Goal: Task Accomplishment & Management: Manage account settings

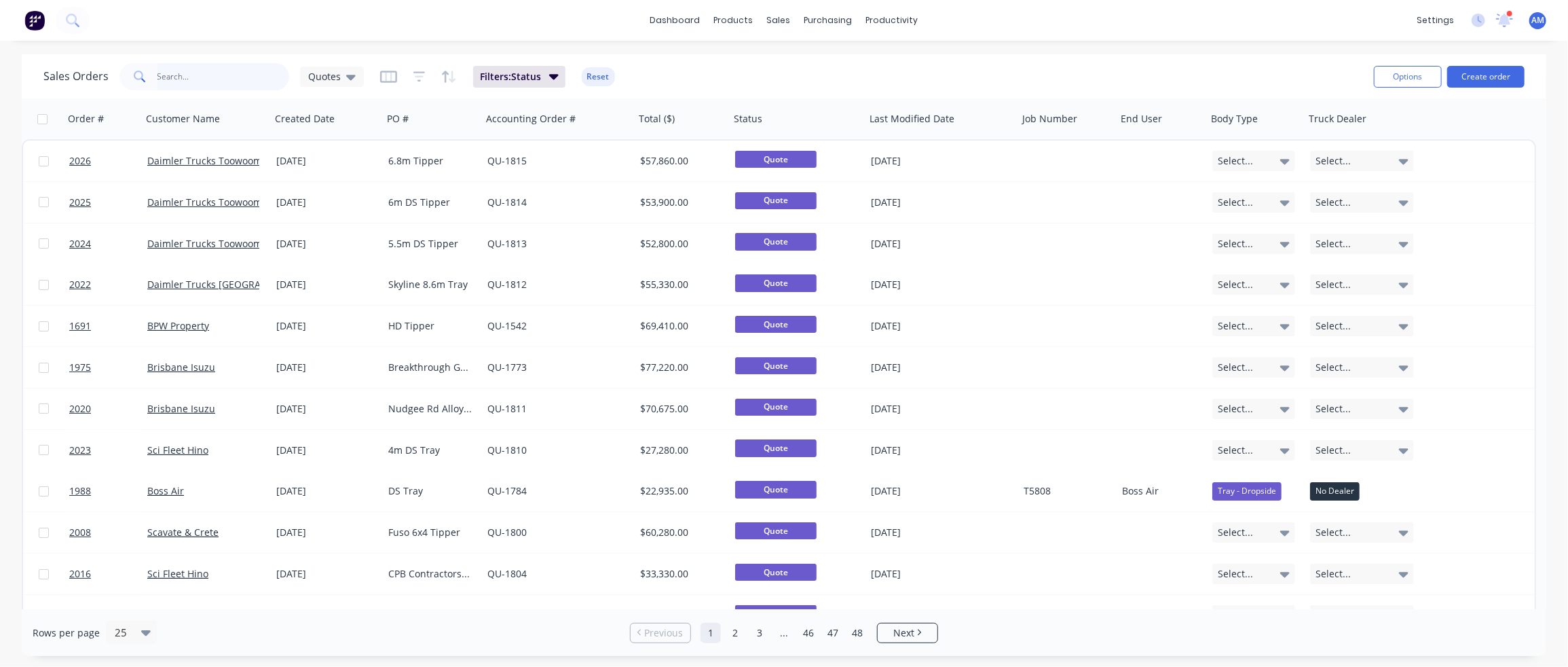
click at [198, 82] on input "text" at bounding box center [223, 76] width 132 height 27
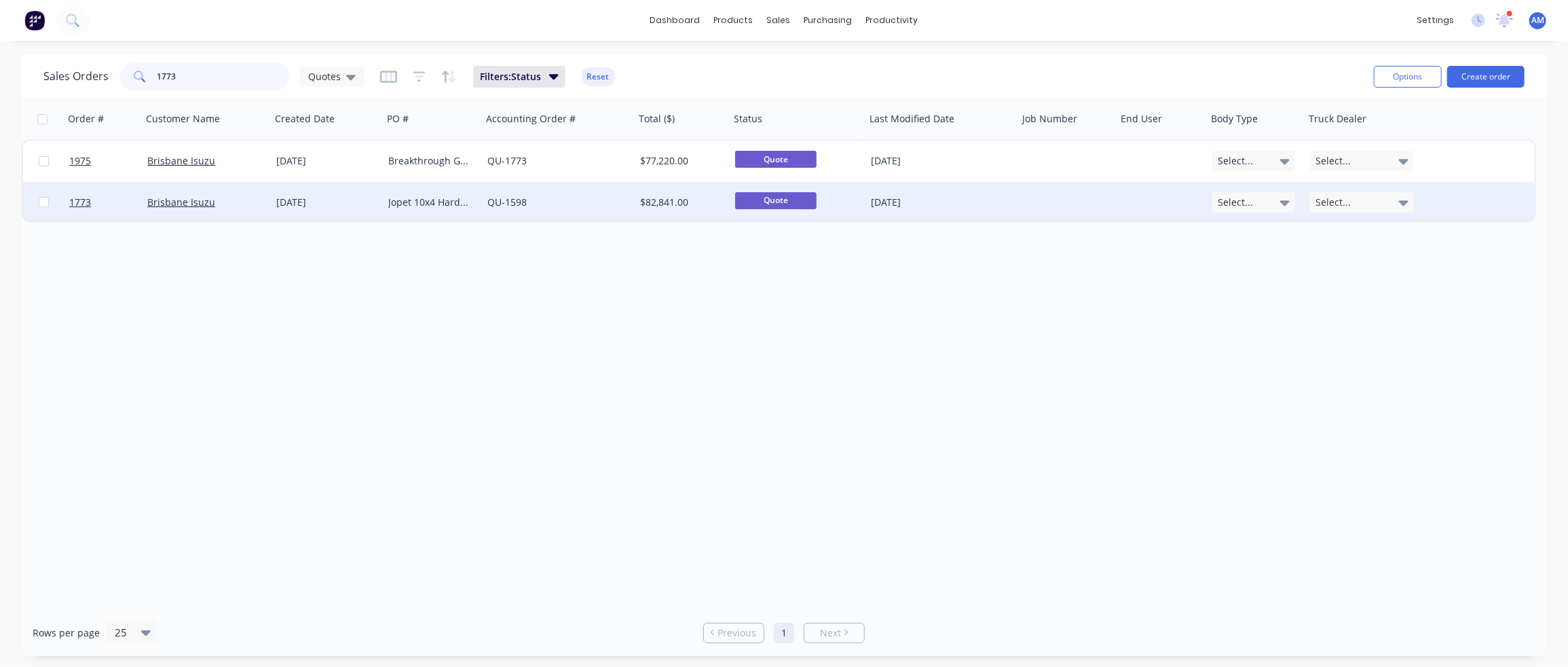
type input "1773"
click at [315, 198] on div "[DATE]" at bounding box center [326, 202] width 101 height 13
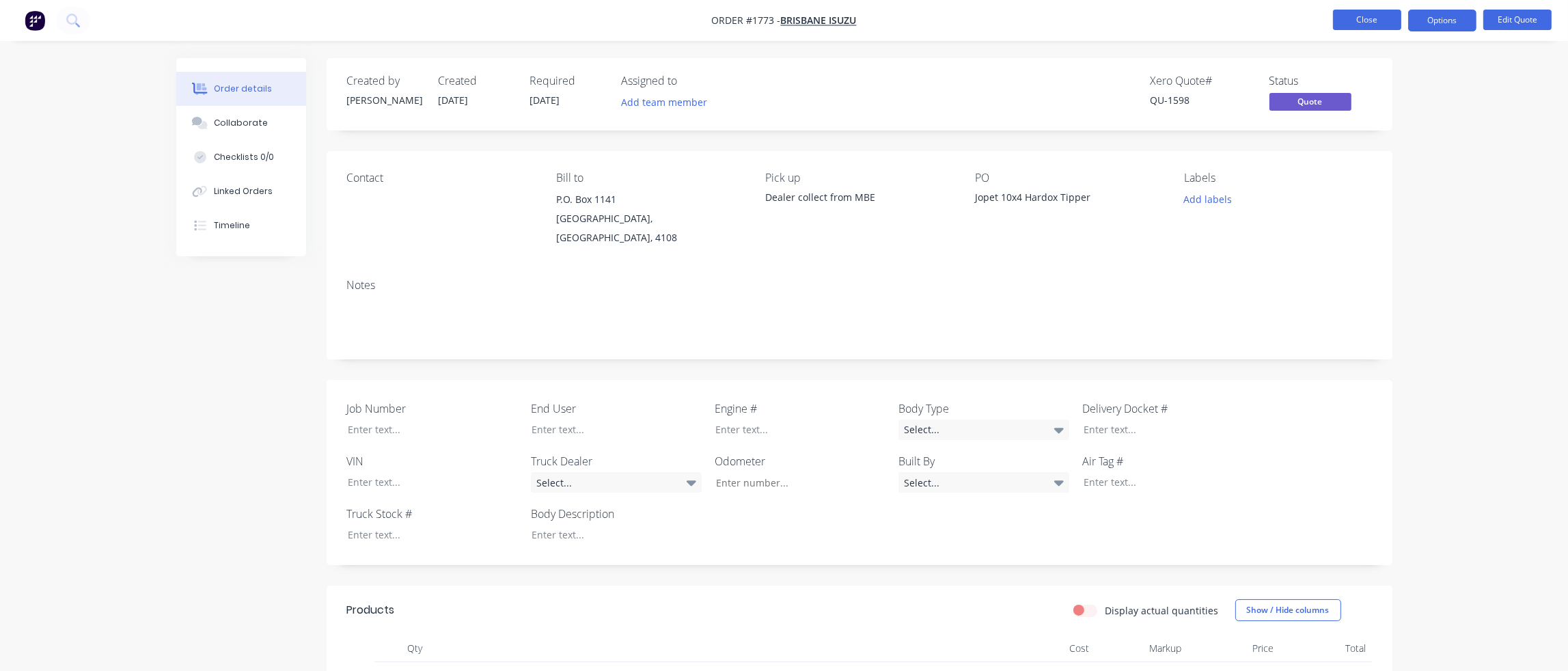
click at [1369, 15] on button "Close" at bounding box center [1367, 20] width 68 height 20
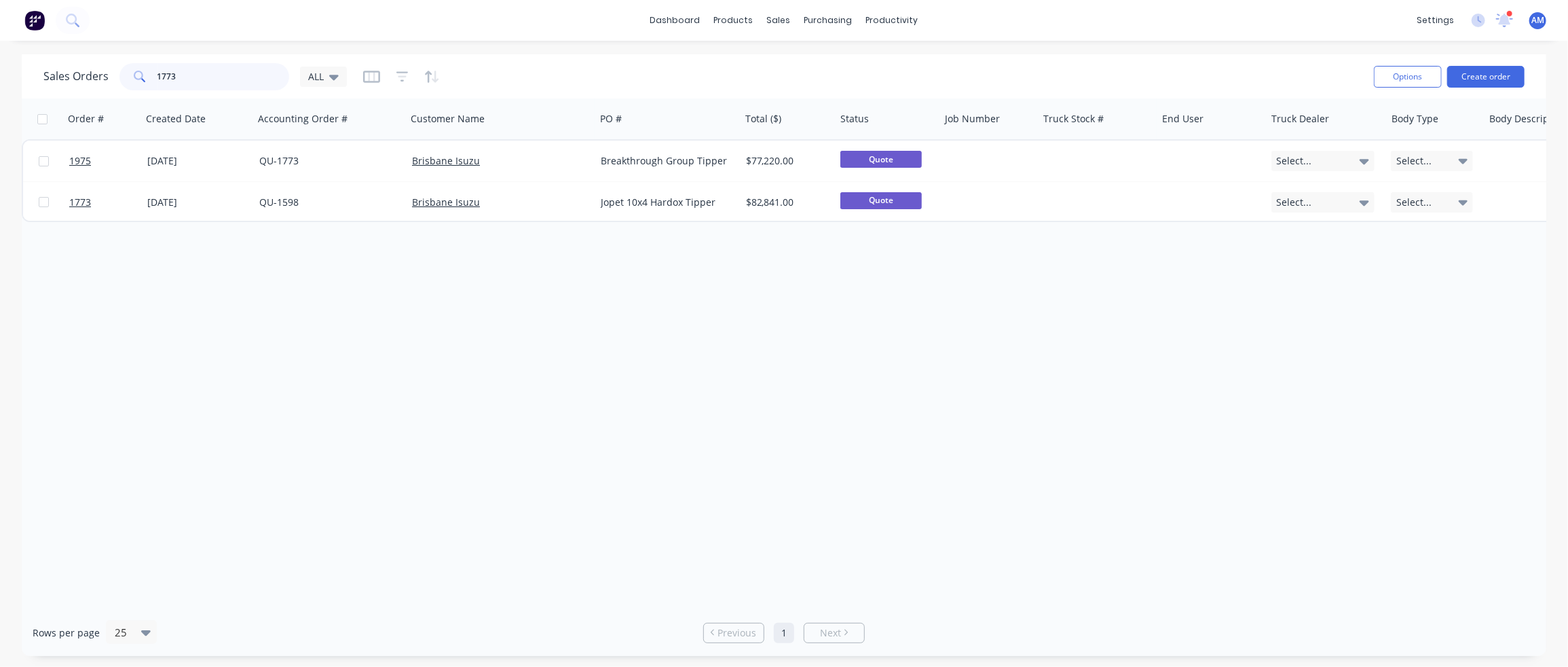
drag, startPoint x: 199, startPoint y: 72, endPoint x: 125, endPoint y: 75, distance: 74.1
click at [125, 75] on div "1773" at bounding box center [204, 76] width 170 height 27
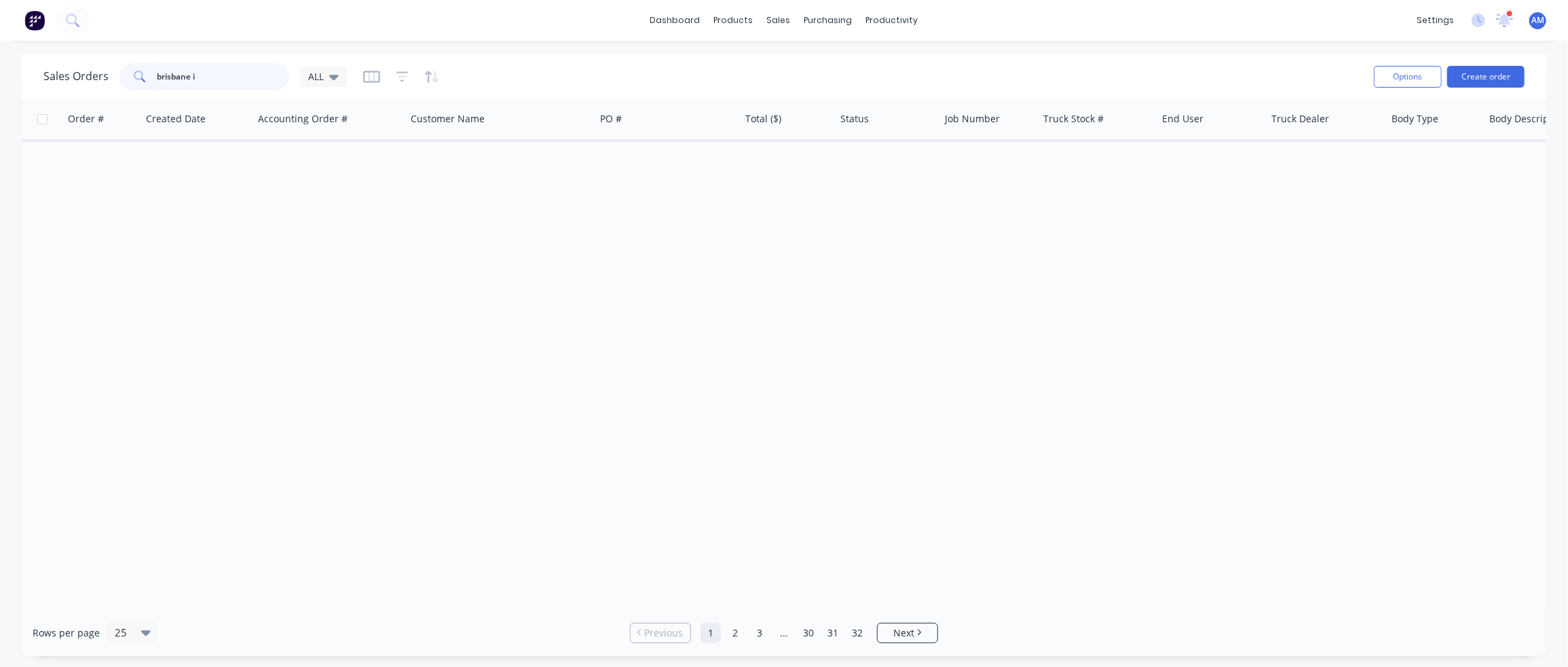
type input "brisbane is"
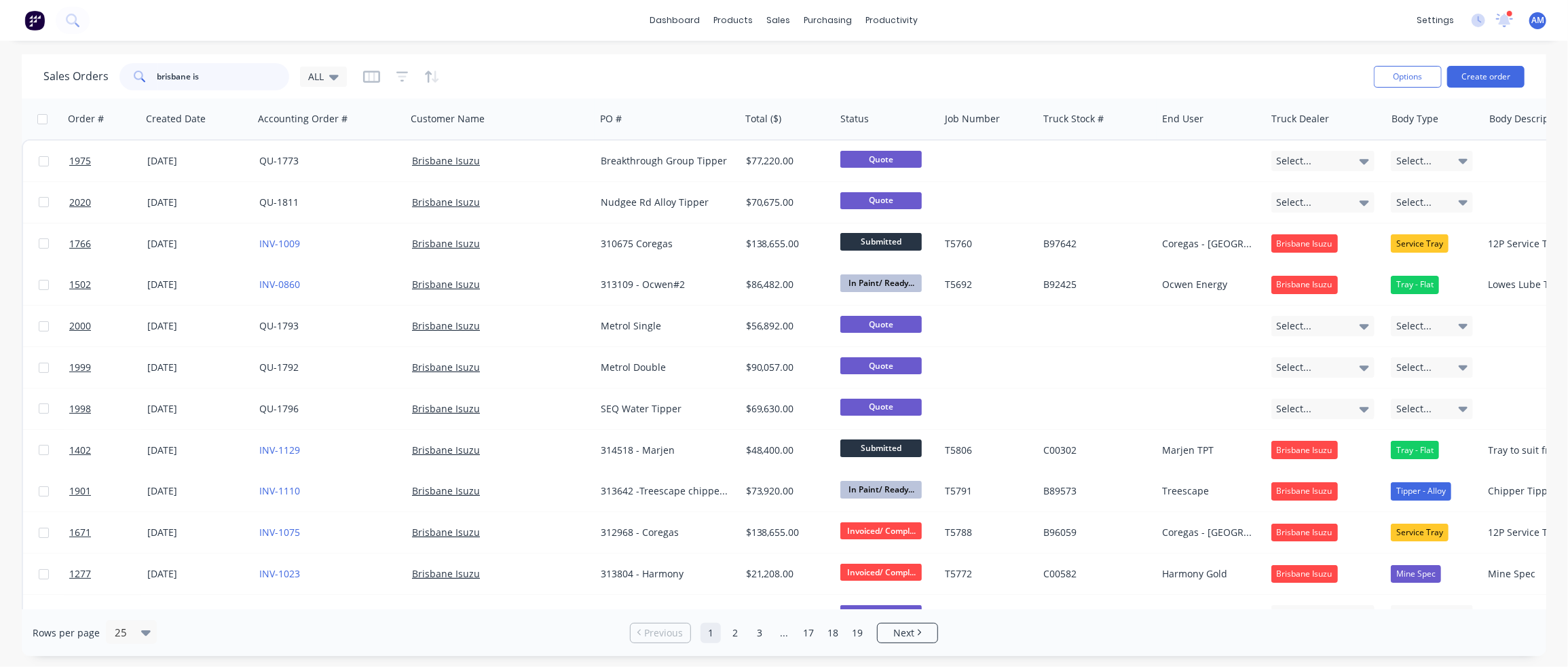
drag, startPoint x: 217, startPoint y: 77, endPoint x: 114, endPoint y: 77, distance: 103.0
click at [114, 77] on div "Sales Orders [GEOGRAPHIC_DATA] is ALL" at bounding box center [195, 76] width 303 height 27
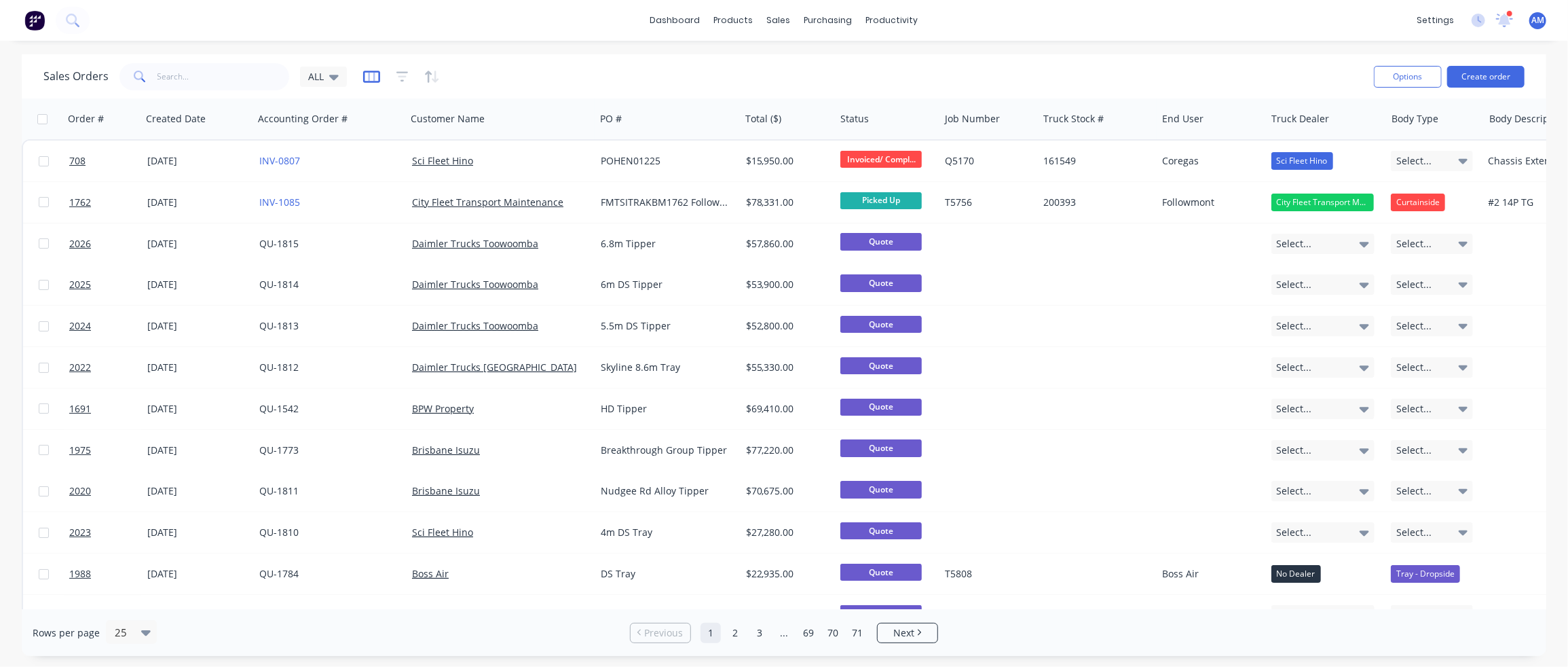
click at [372, 78] on icon "button" at bounding box center [371, 76] width 7 height 9
click at [397, 74] on icon "button" at bounding box center [402, 76] width 12 height 13
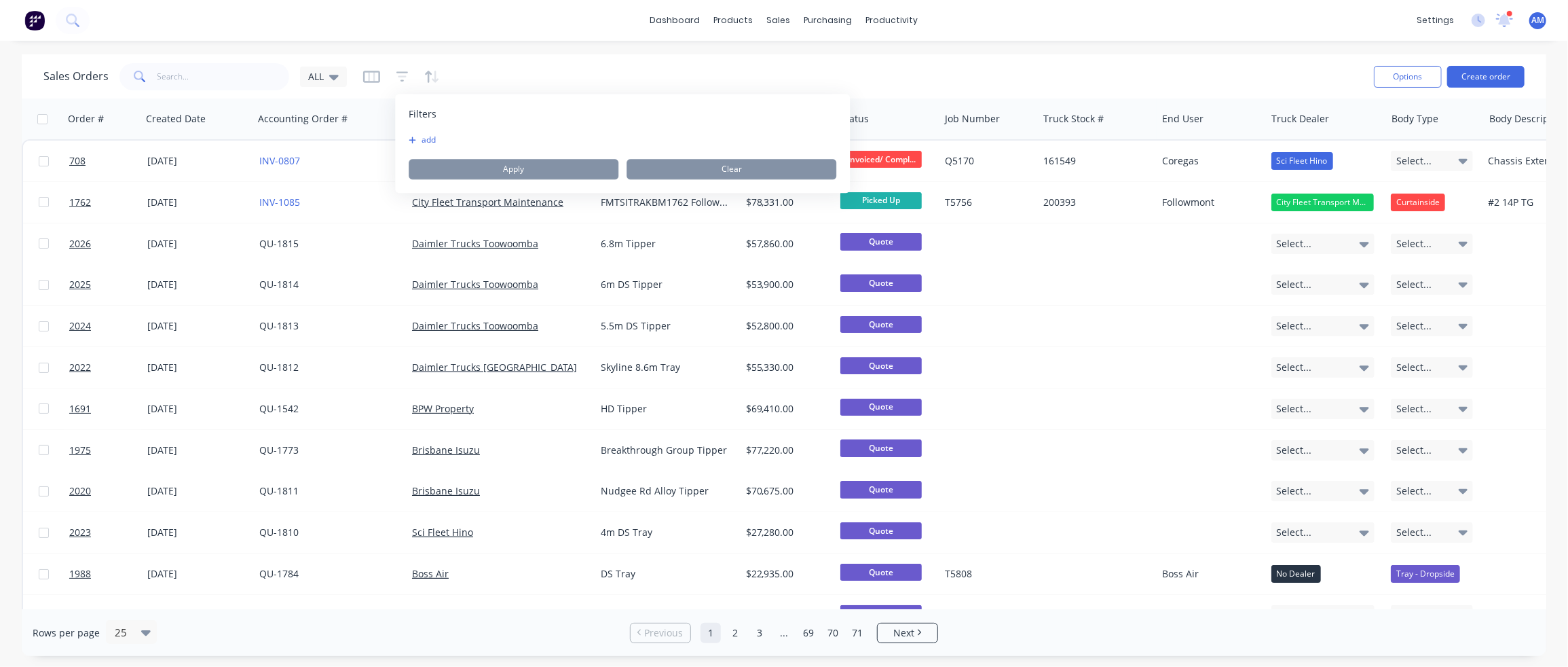
click at [426, 138] on button "add" at bounding box center [426, 140] width 34 height 11
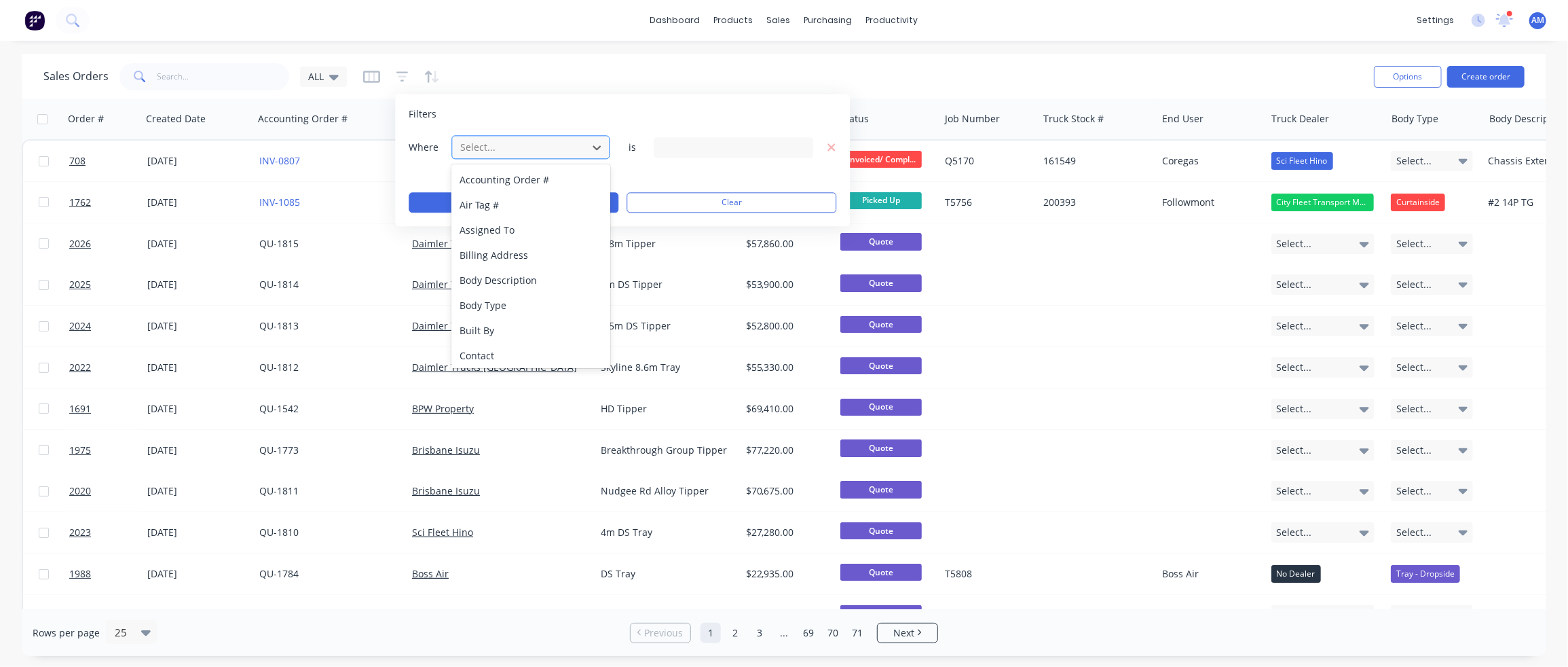
click at [491, 157] on div "Select..." at bounding box center [519, 147] width 129 height 22
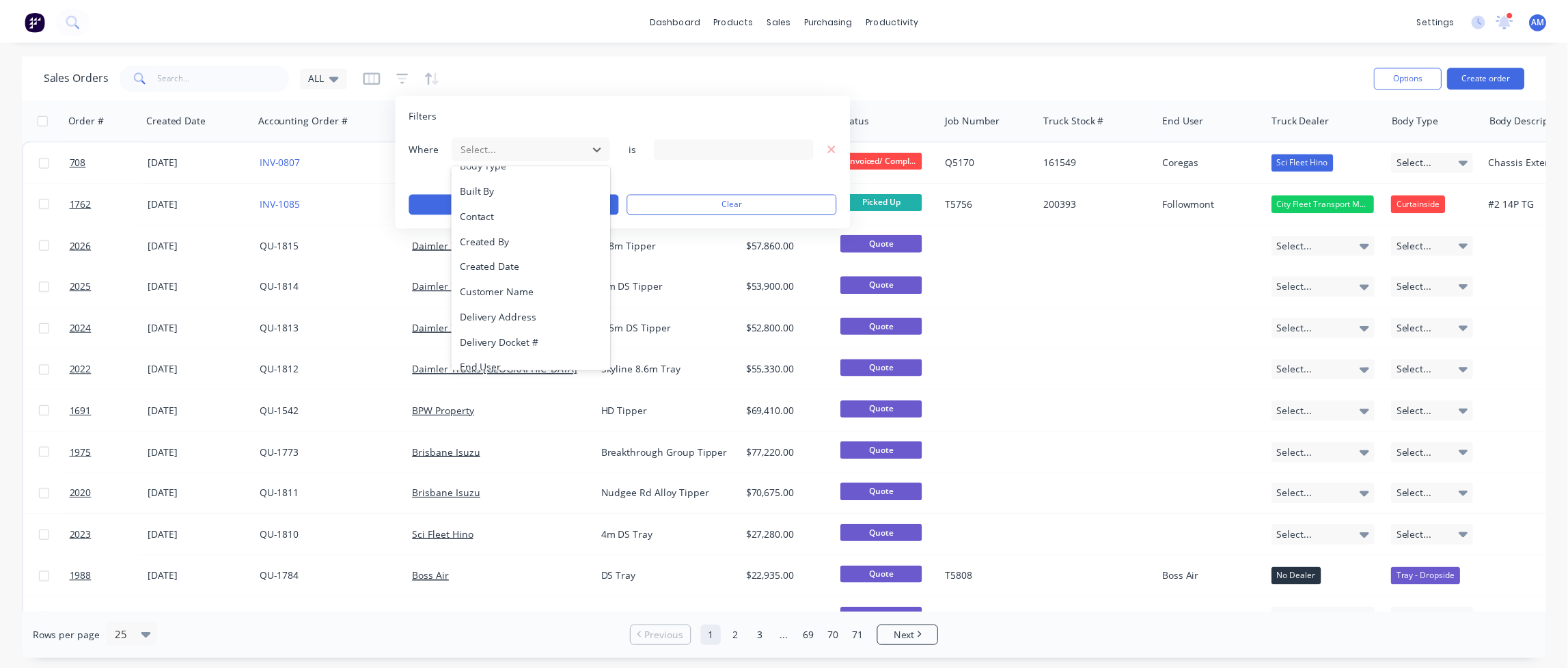
scroll to position [205, 0]
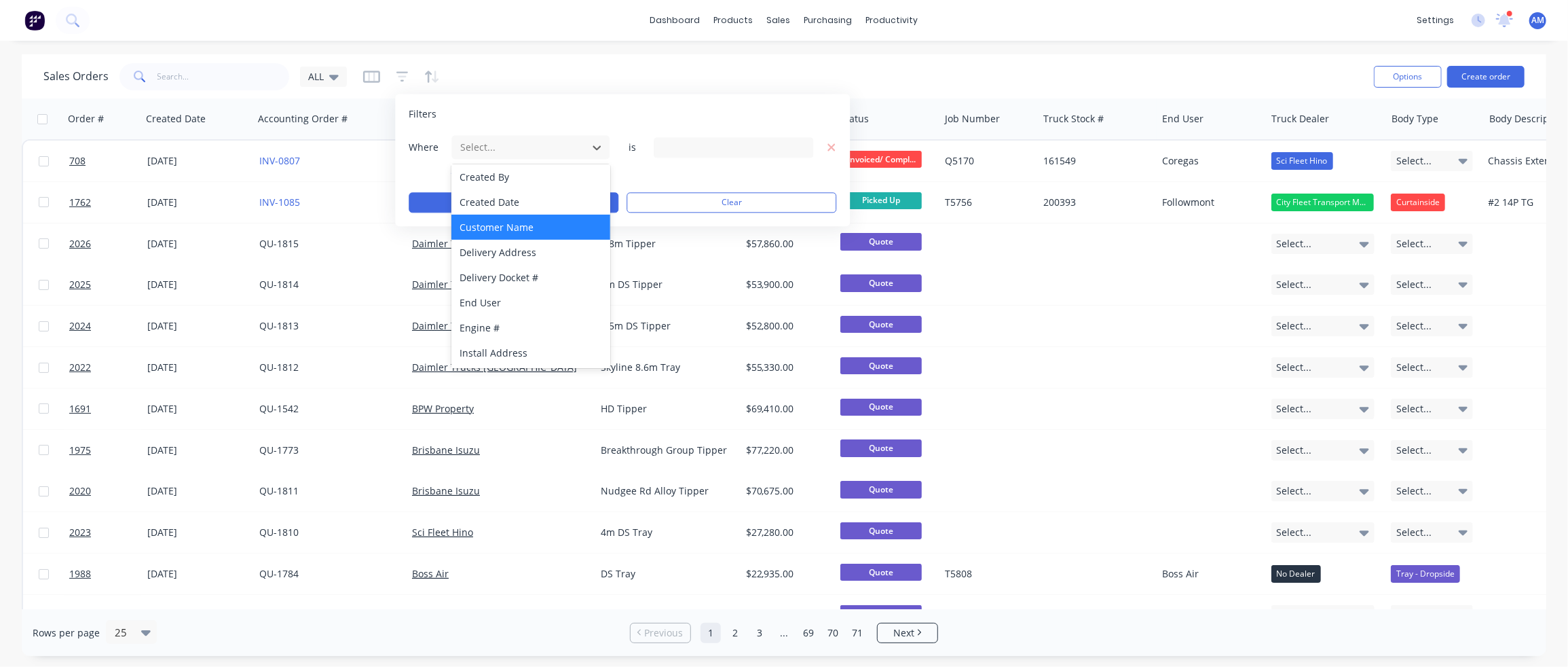
click at [498, 229] on div "Customer Name" at bounding box center [531, 227] width 158 height 25
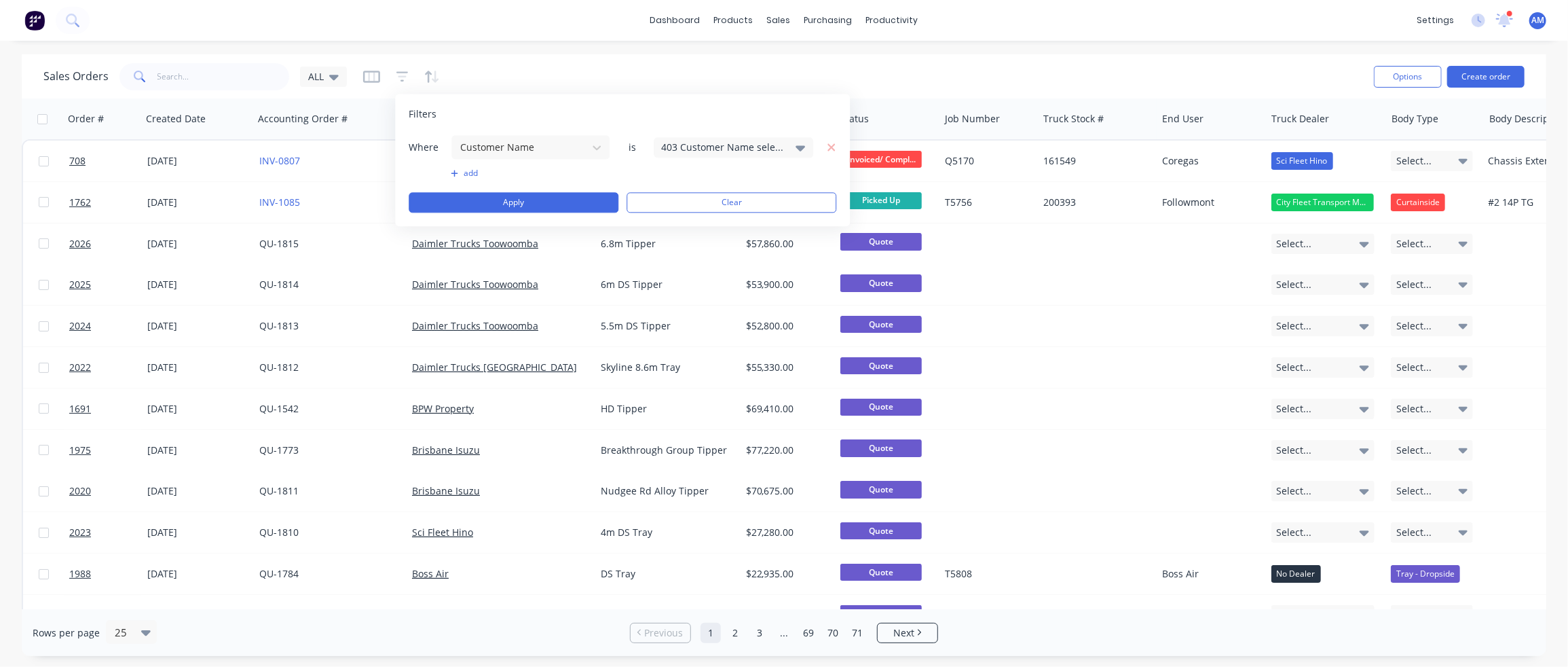
click at [704, 143] on div "403 Customer Name selected" at bounding box center [723, 147] width 123 height 14
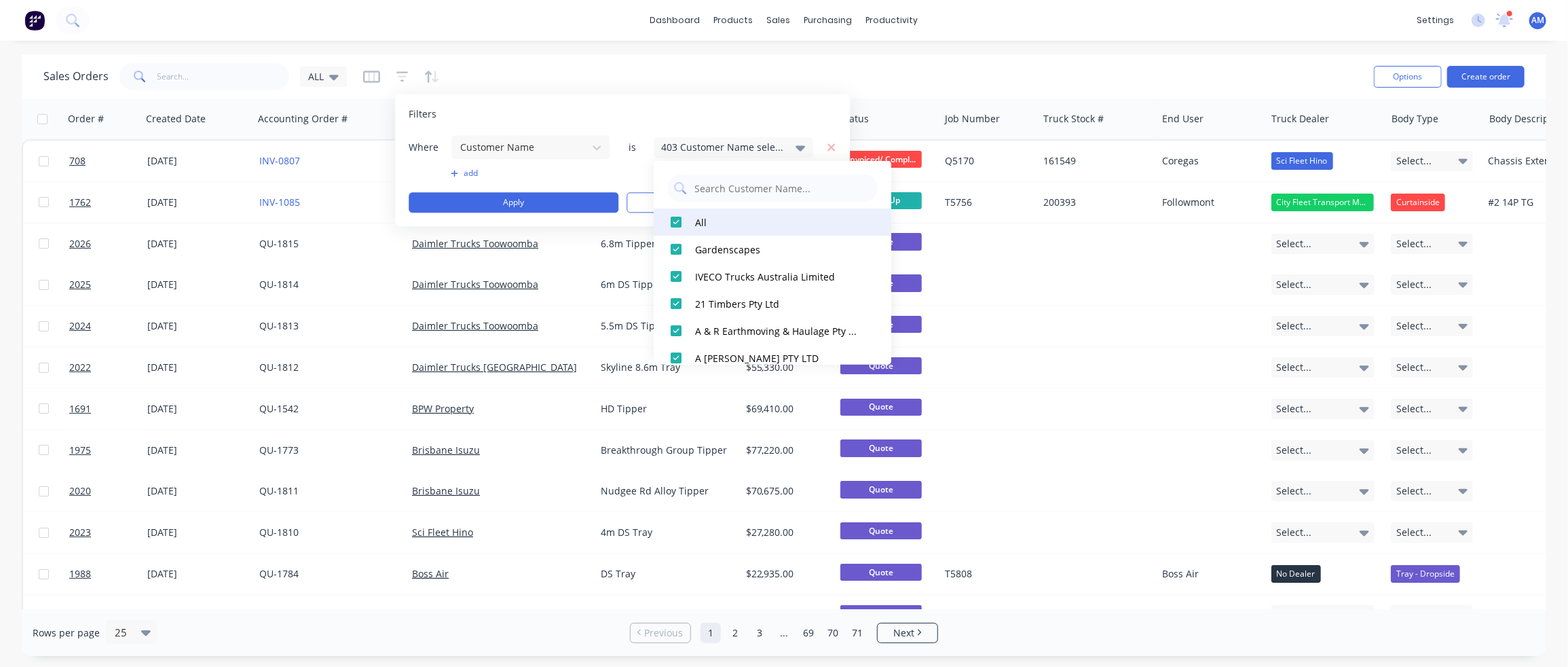
click at [677, 223] on div at bounding box center [676, 222] width 27 height 27
click at [696, 182] on input "text" at bounding box center [782, 188] width 178 height 27
type input "[GEOGRAPHIC_DATA]"
click at [678, 250] on div at bounding box center [676, 249] width 27 height 27
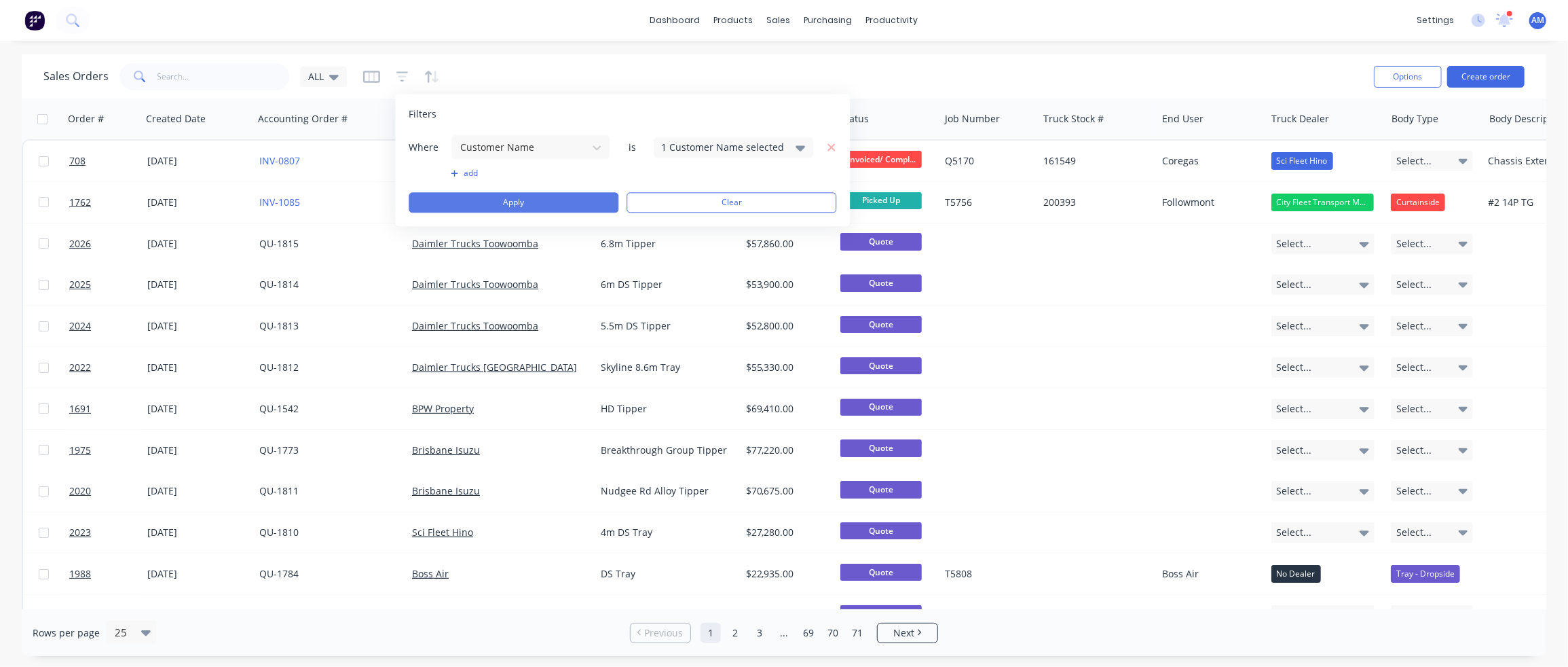
click at [579, 201] on button "Apply" at bounding box center [514, 202] width 210 height 20
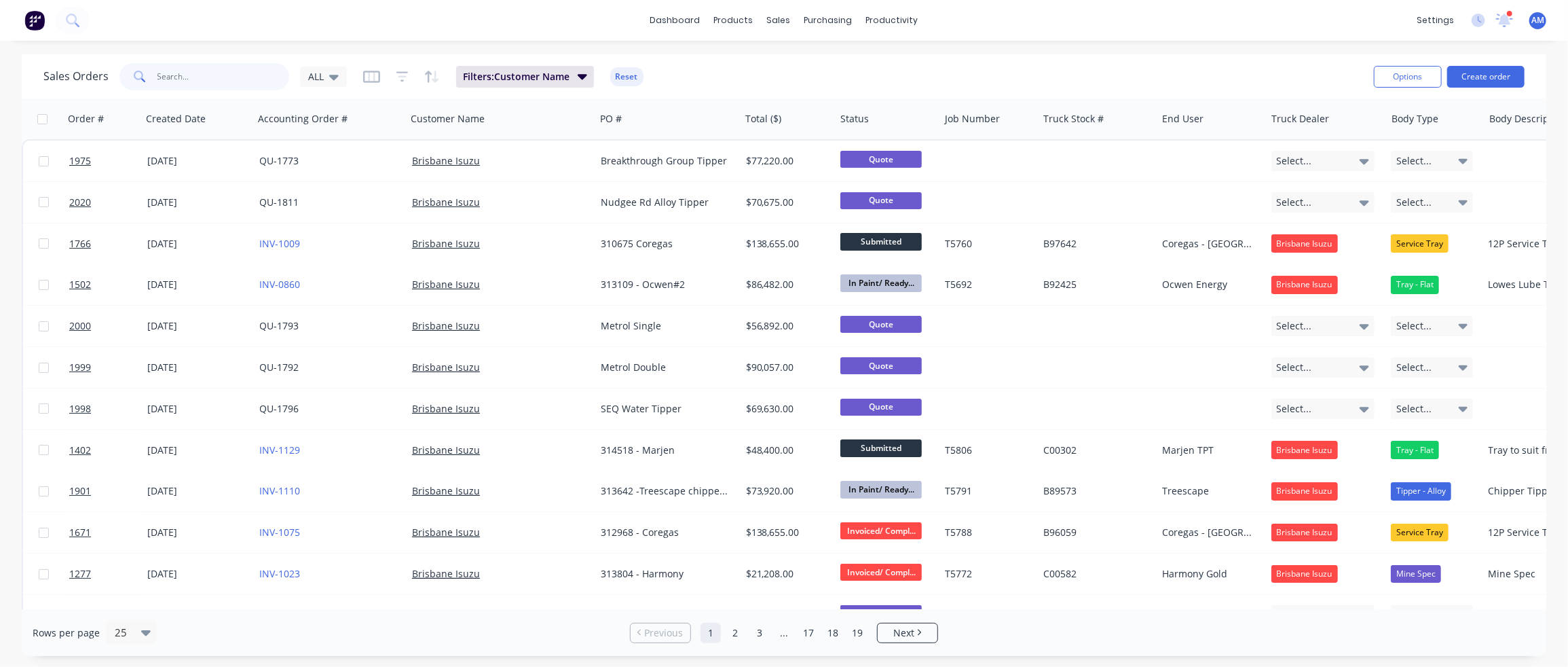
click at [190, 80] on input "text" at bounding box center [223, 76] width 132 height 27
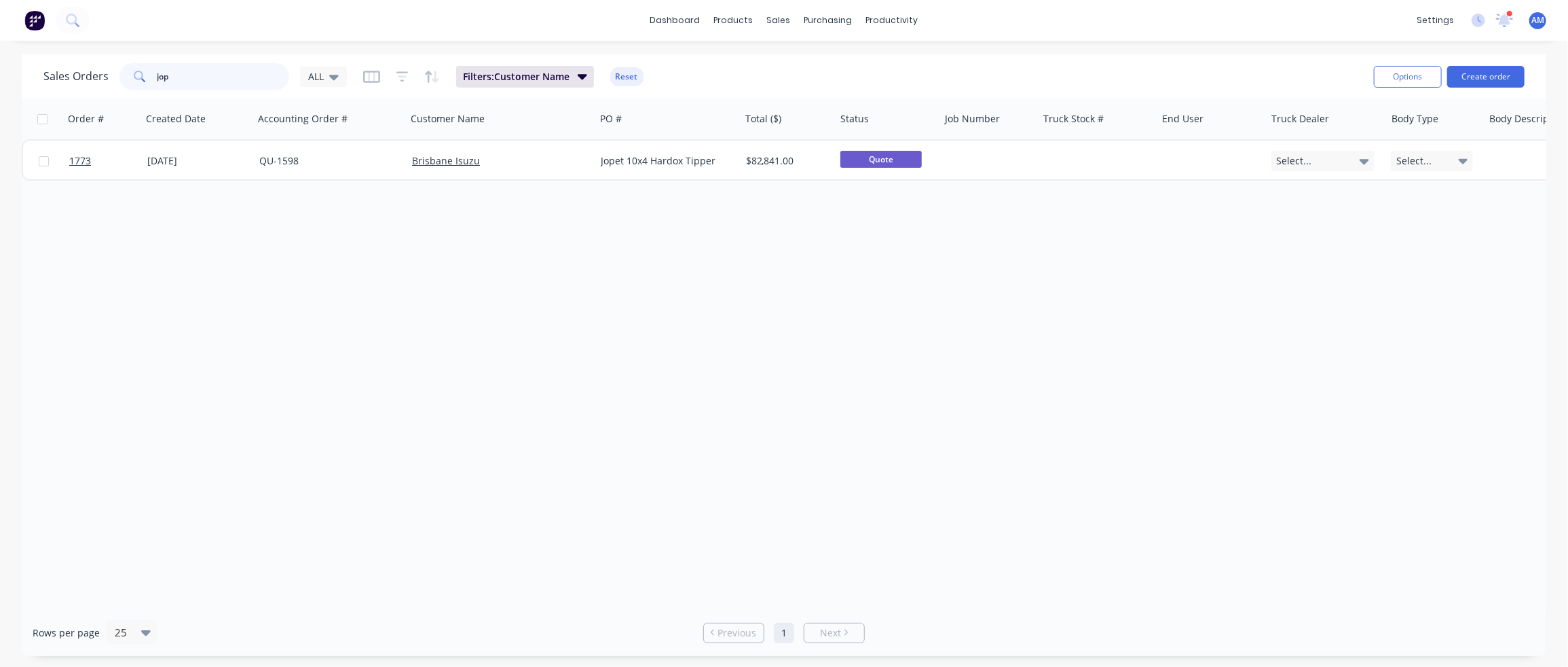
type input "jop"
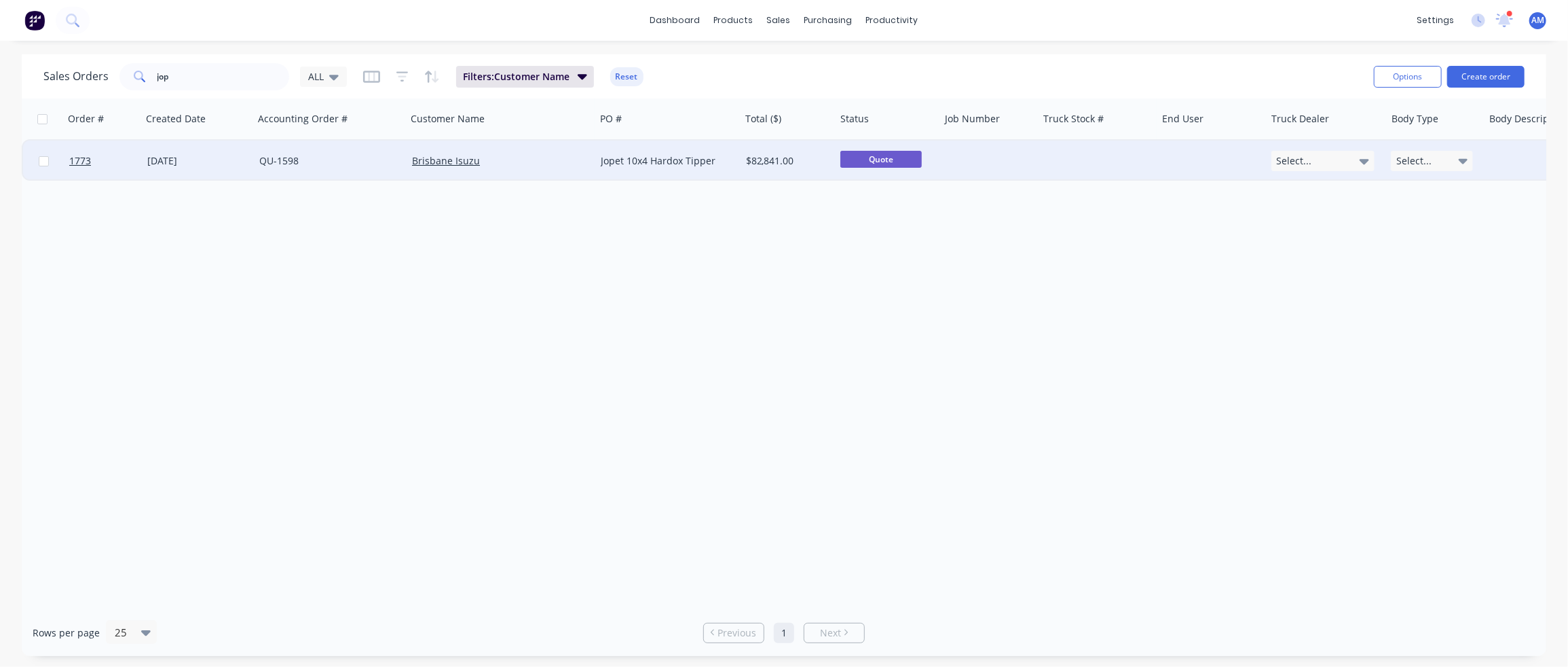
click at [294, 162] on link "QU-1598" at bounding box center [279, 160] width 39 height 13
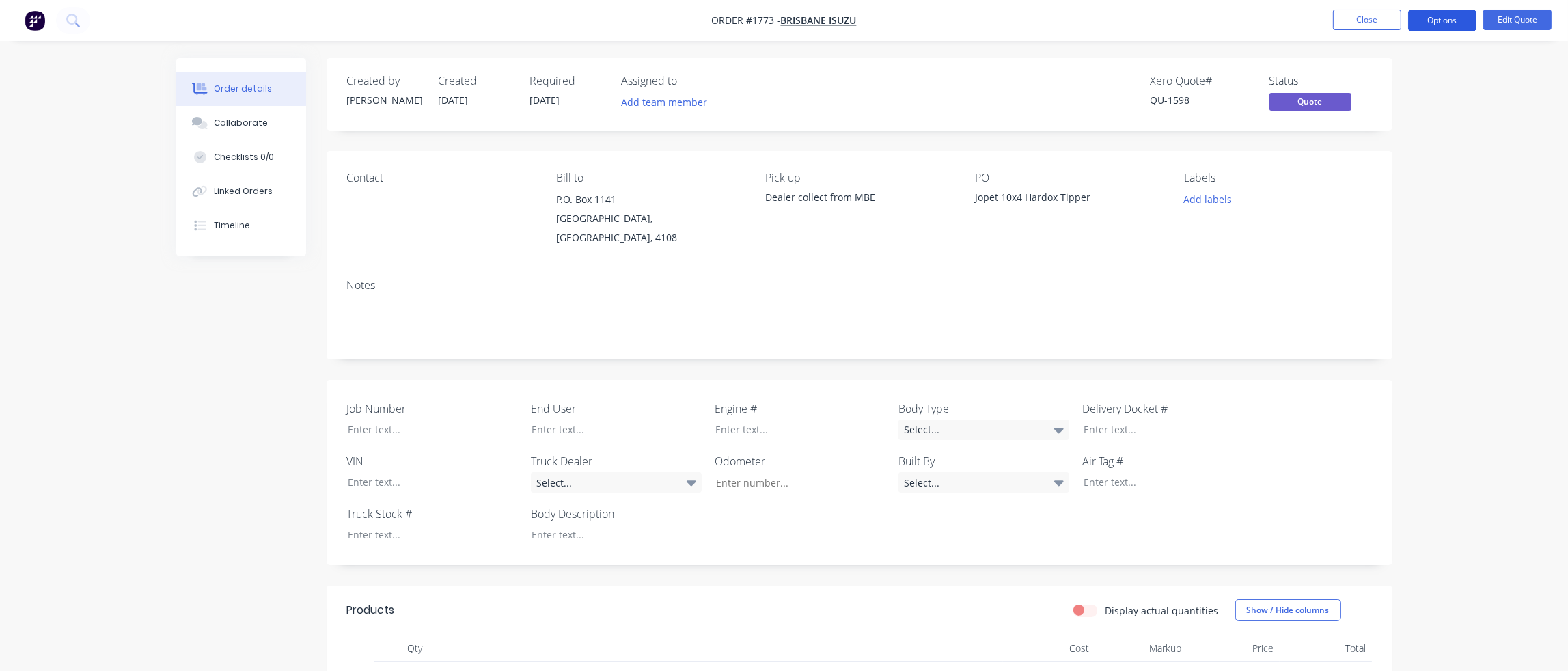
click at [1450, 18] on button "Options" at bounding box center [1441, 20] width 68 height 22
click at [1387, 165] on div "Convert to Order" at bounding box center [1401, 165] width 126 height 20
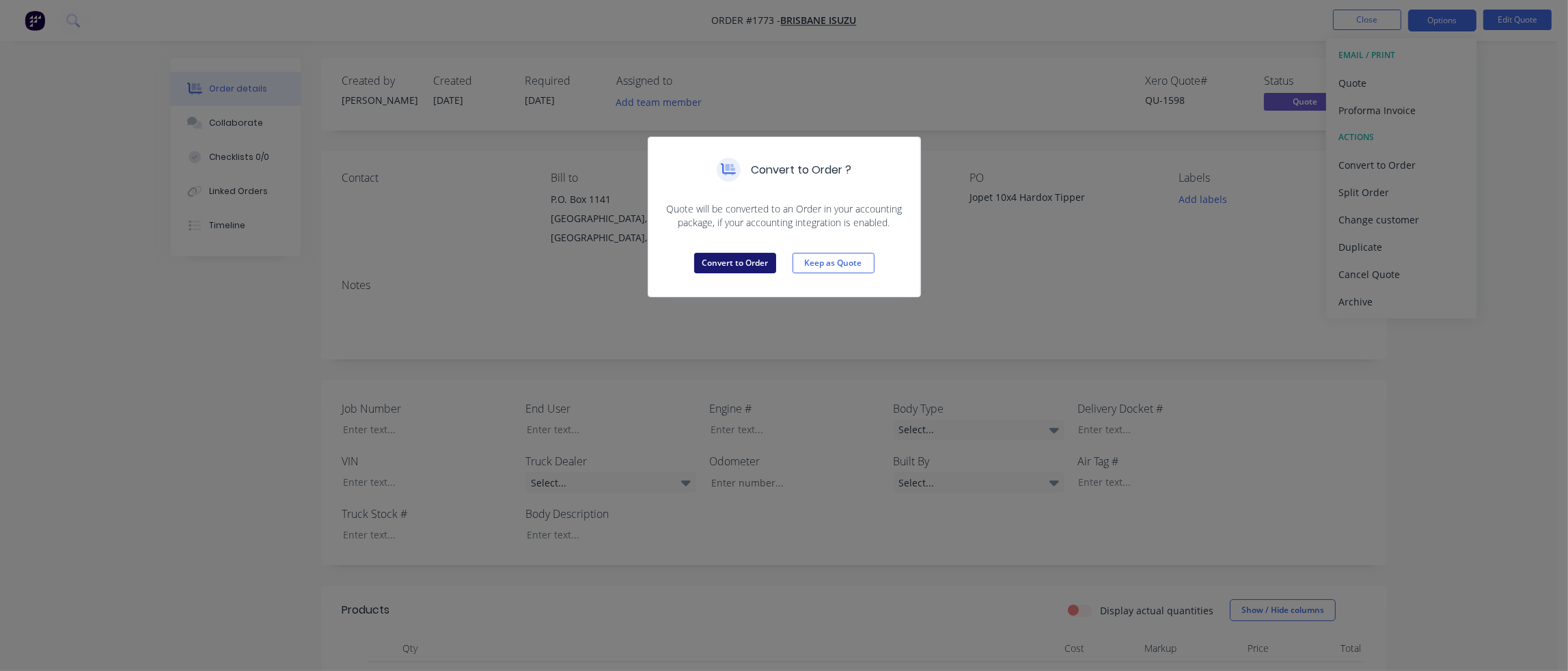
click at [730, 263] on button "Convert to Order" at bounding box center [735, 262] width 82 height 20
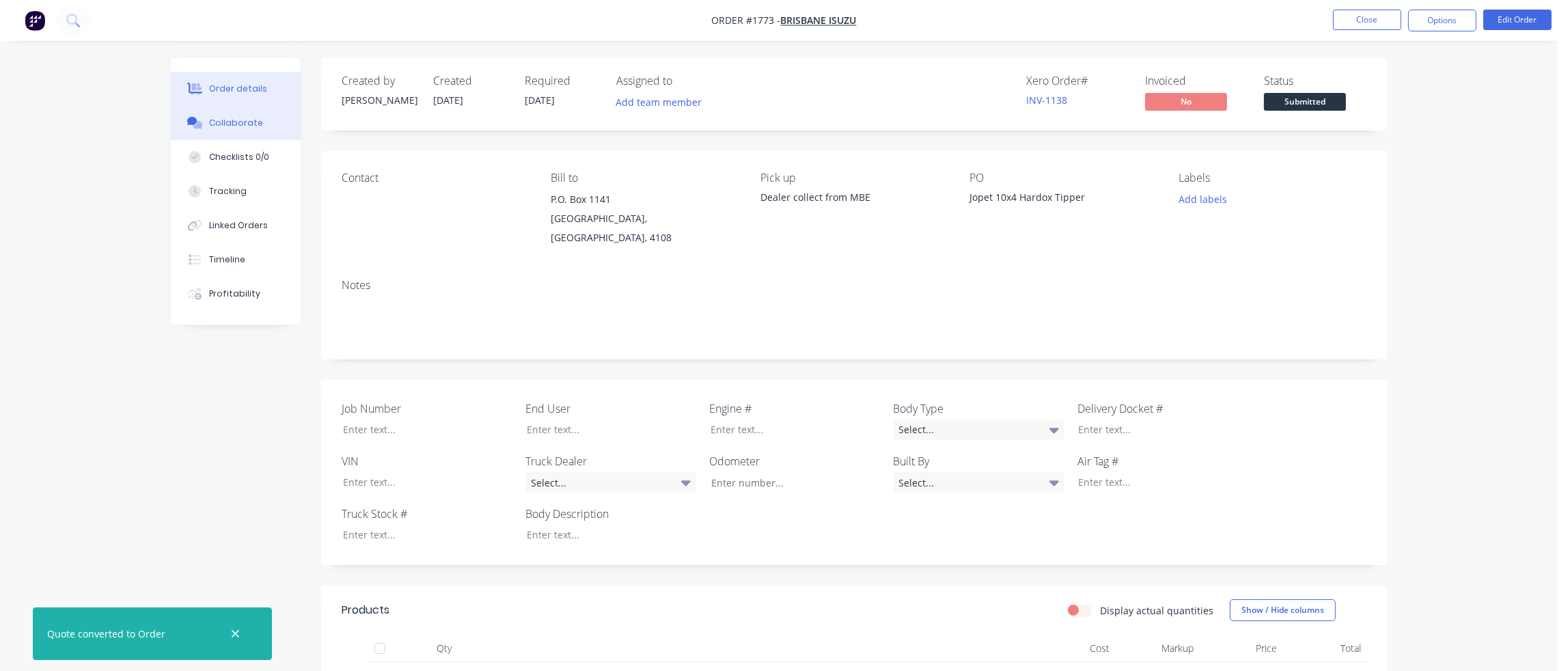
click at [227, 120] on div "Collaborate" at bounding box center [236, 122] width 54 height 12
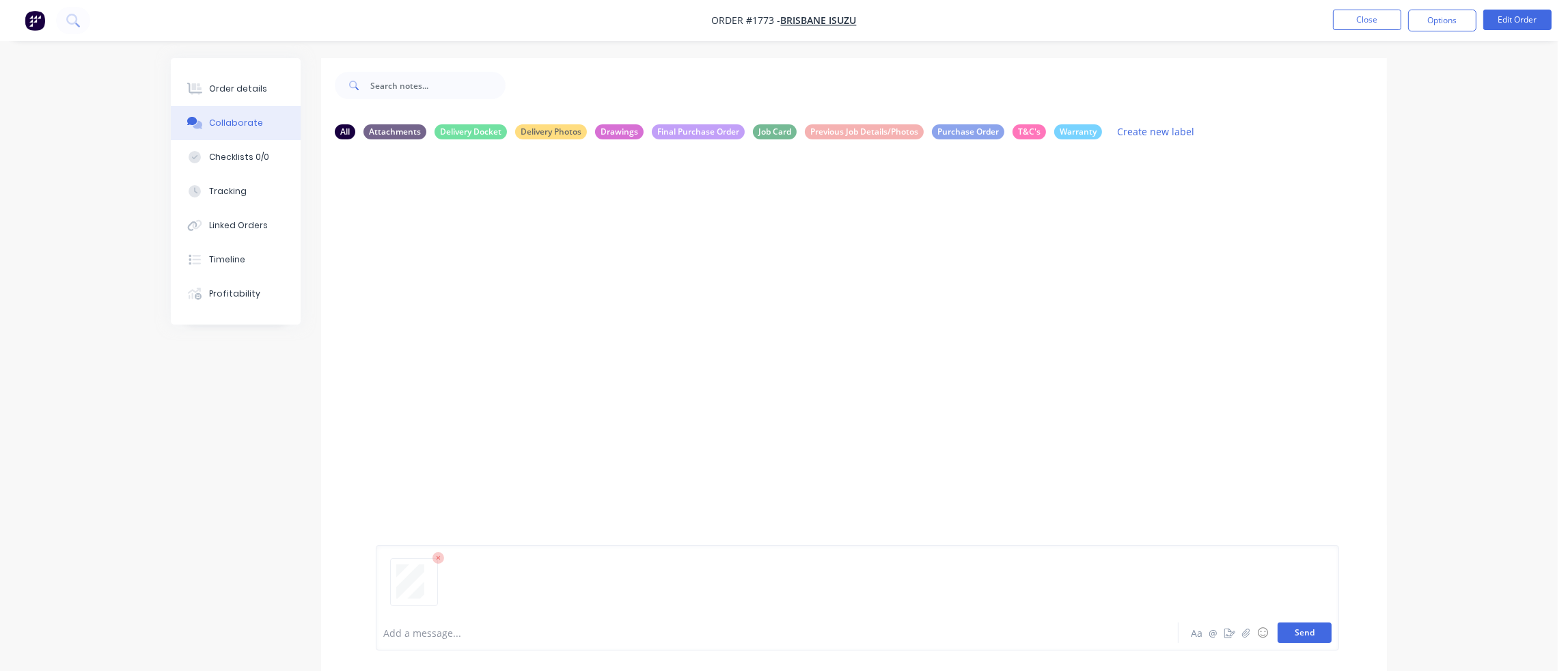
click at [1311, 626] on button "Send" at bounding box center [1304, 632] width 54 height 20
click at [483, 253] on button "button" at bounding box center [486, 255] width 6 height 20
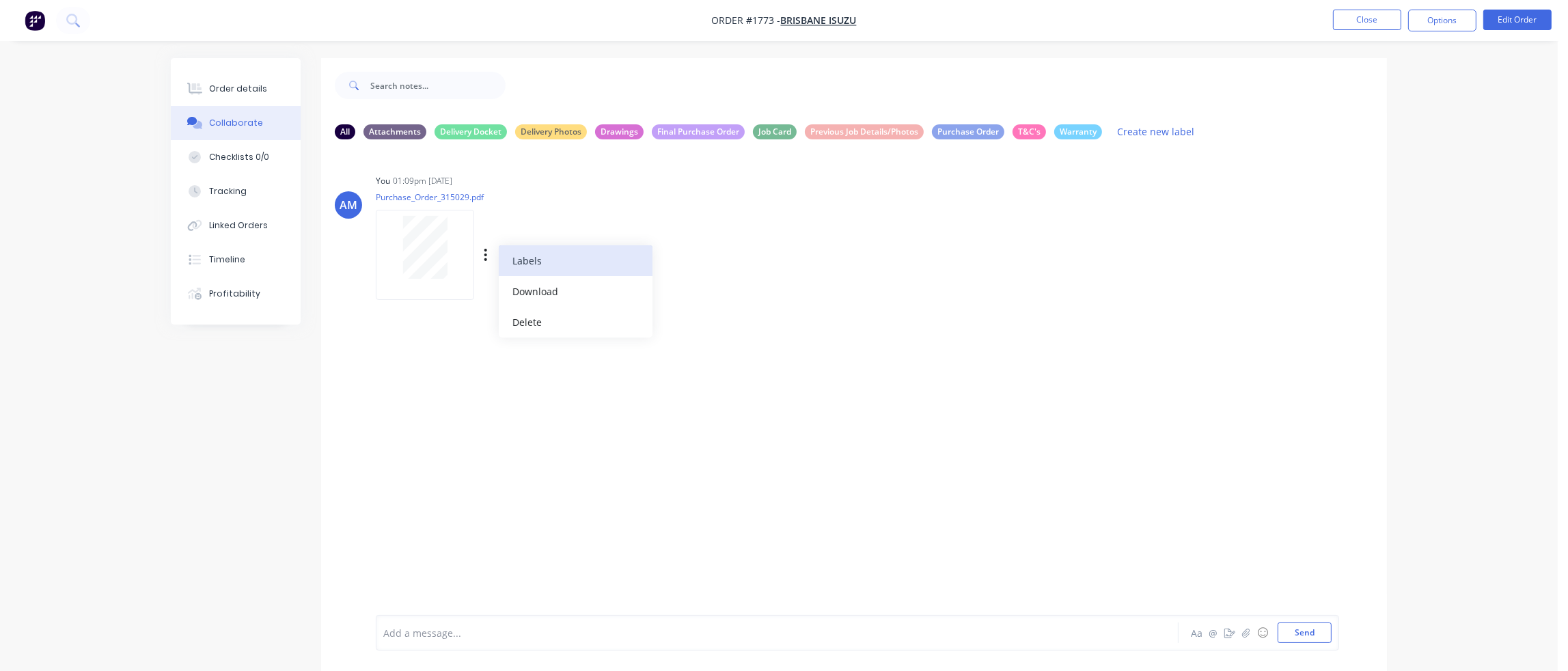
click at [530, 256] on button "Labels" at bounding box center [575, 261] width 153 height 31
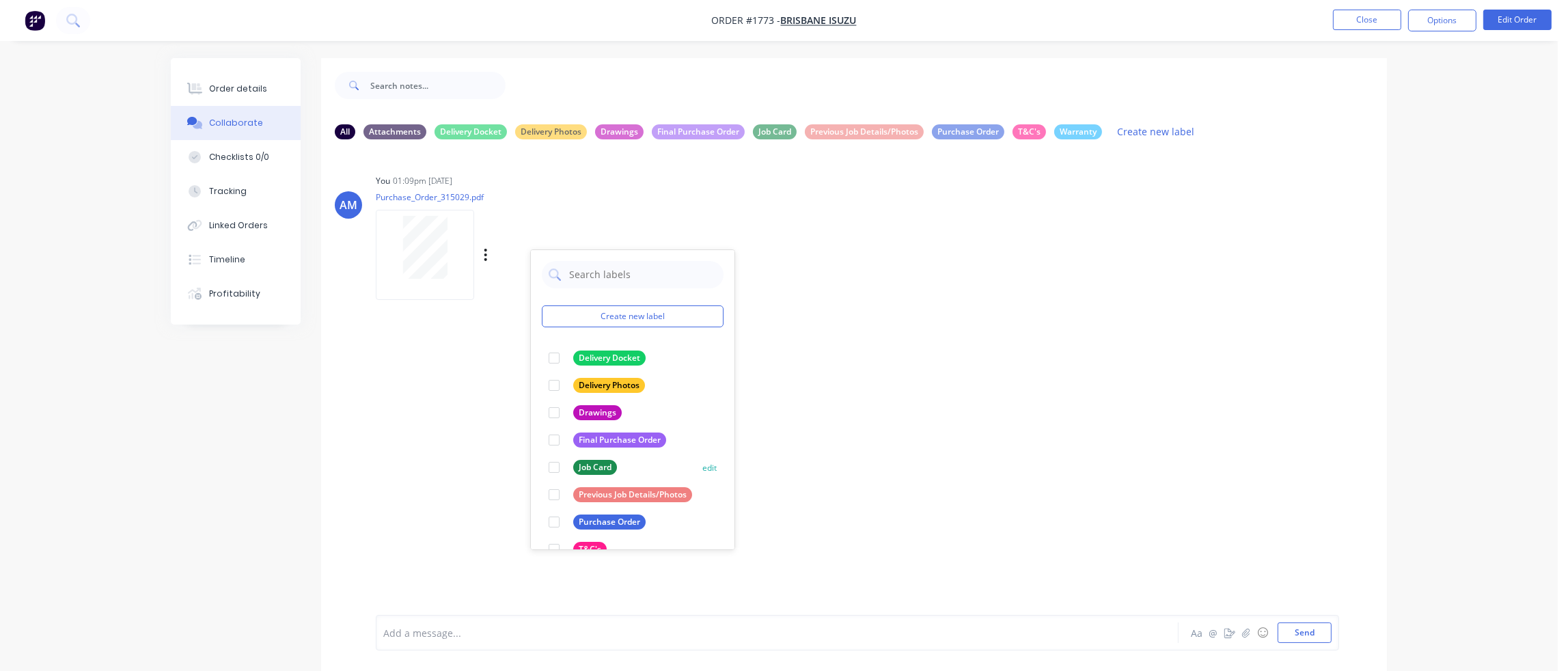
scroll to position [51, 0]
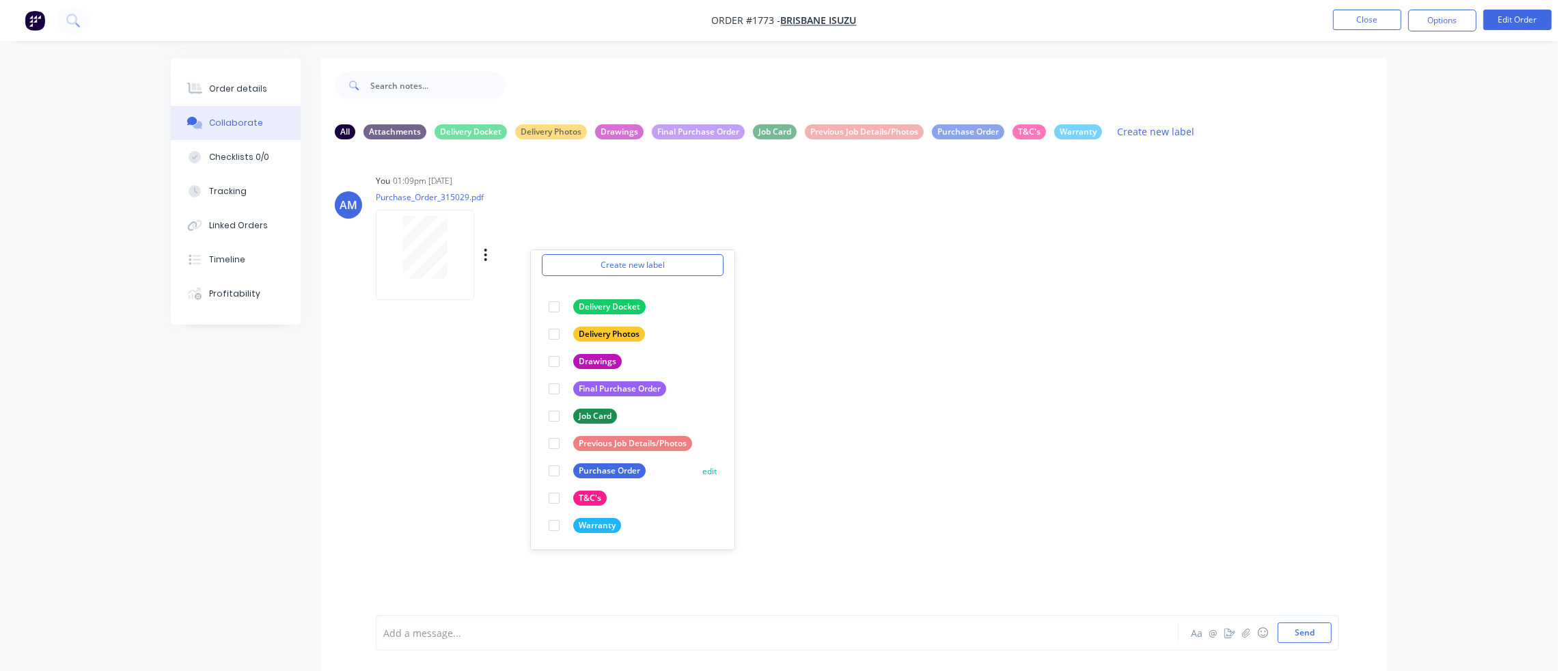
click at [555, 470] on div at bounding box center [554, 471] width 27 height 27
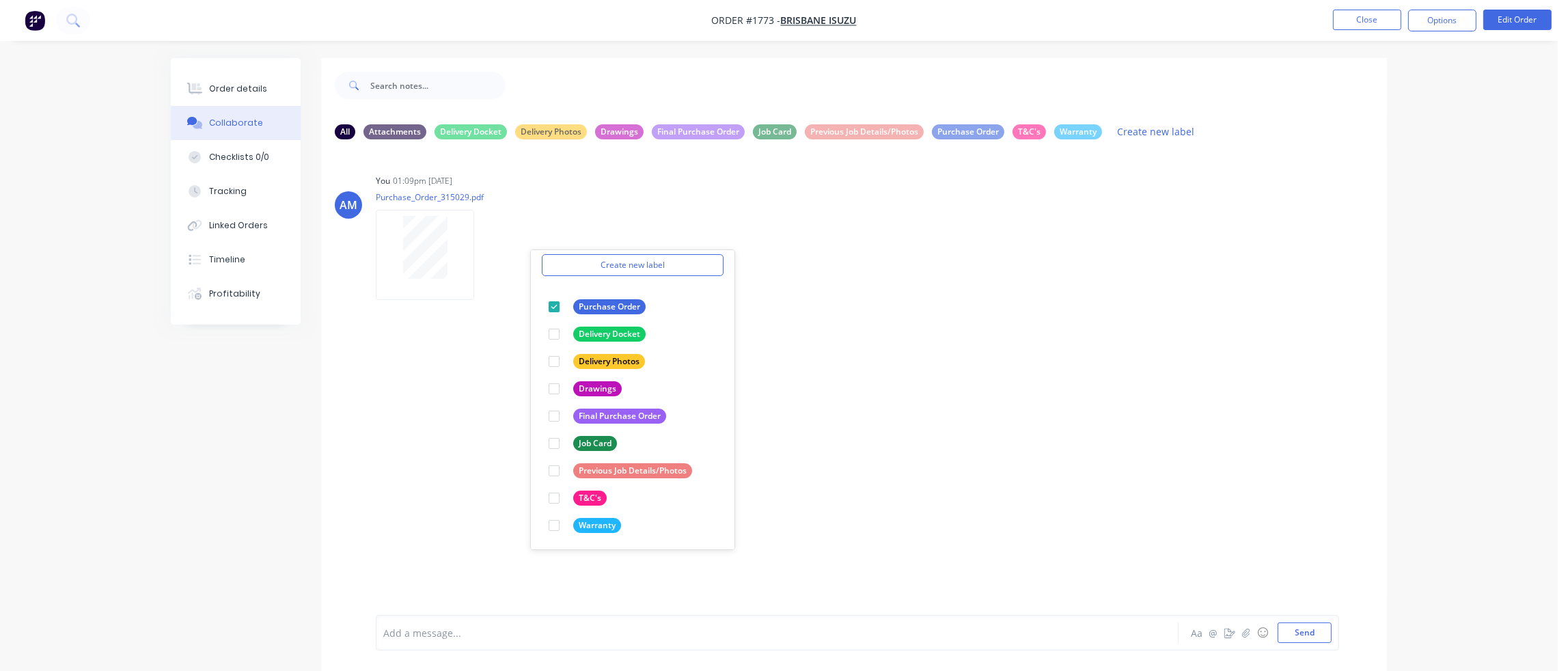
click at [885, 430] on div "AM You 01:09pm [DATE] Purchase_Order_315029.pdf Labels Download Delete Create n…" at bounding box center [853, 383] width 1066 height 464
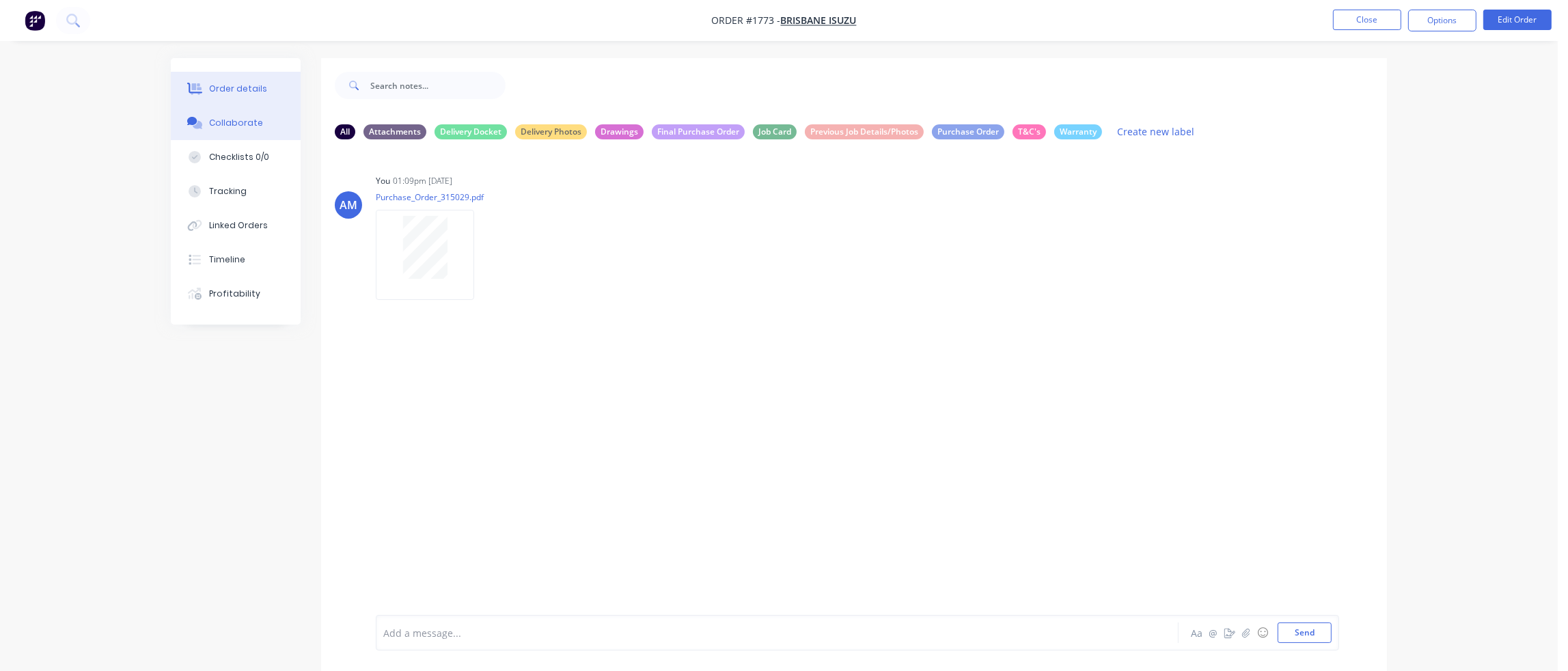
click at [257, 84] on div "Order details" at bounding box center [238, 88] width 58 height 12
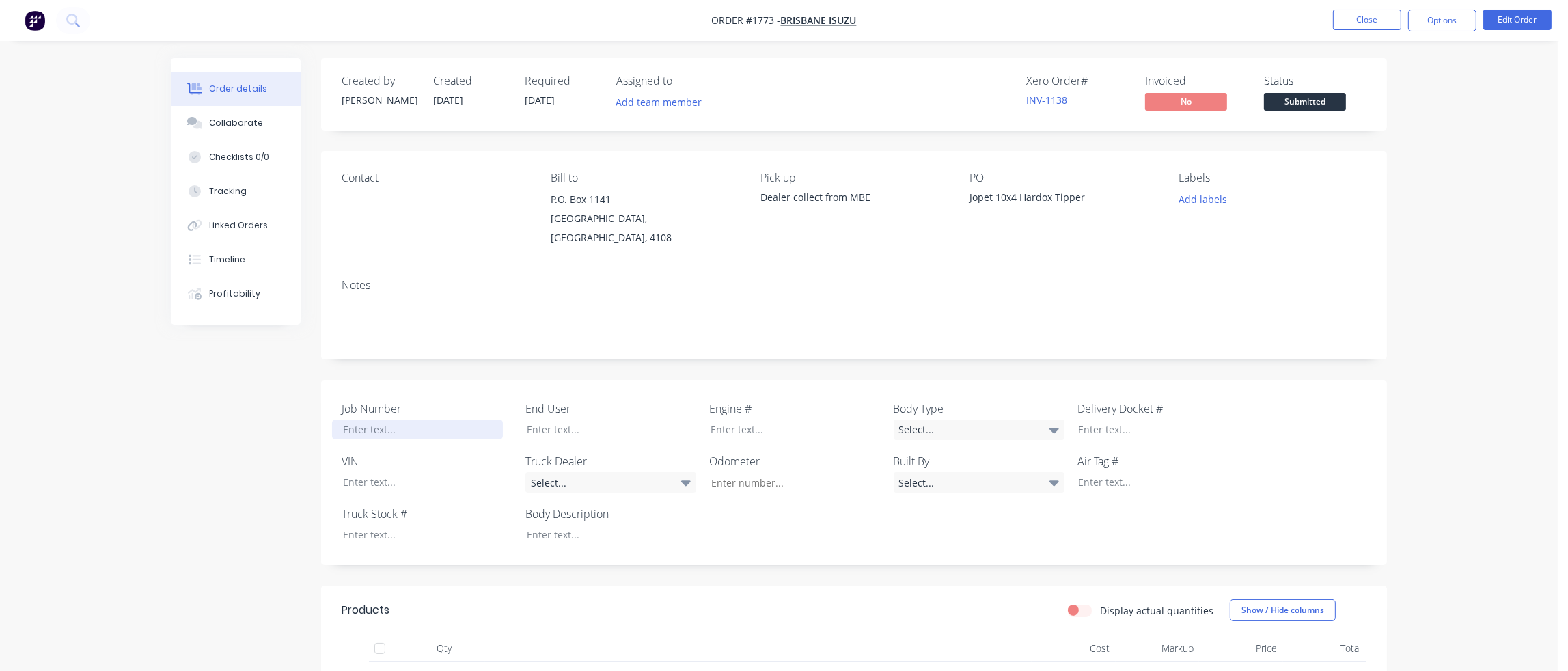
click at [382, 419] on div at bounding box center [417, 429] width 171 height 20
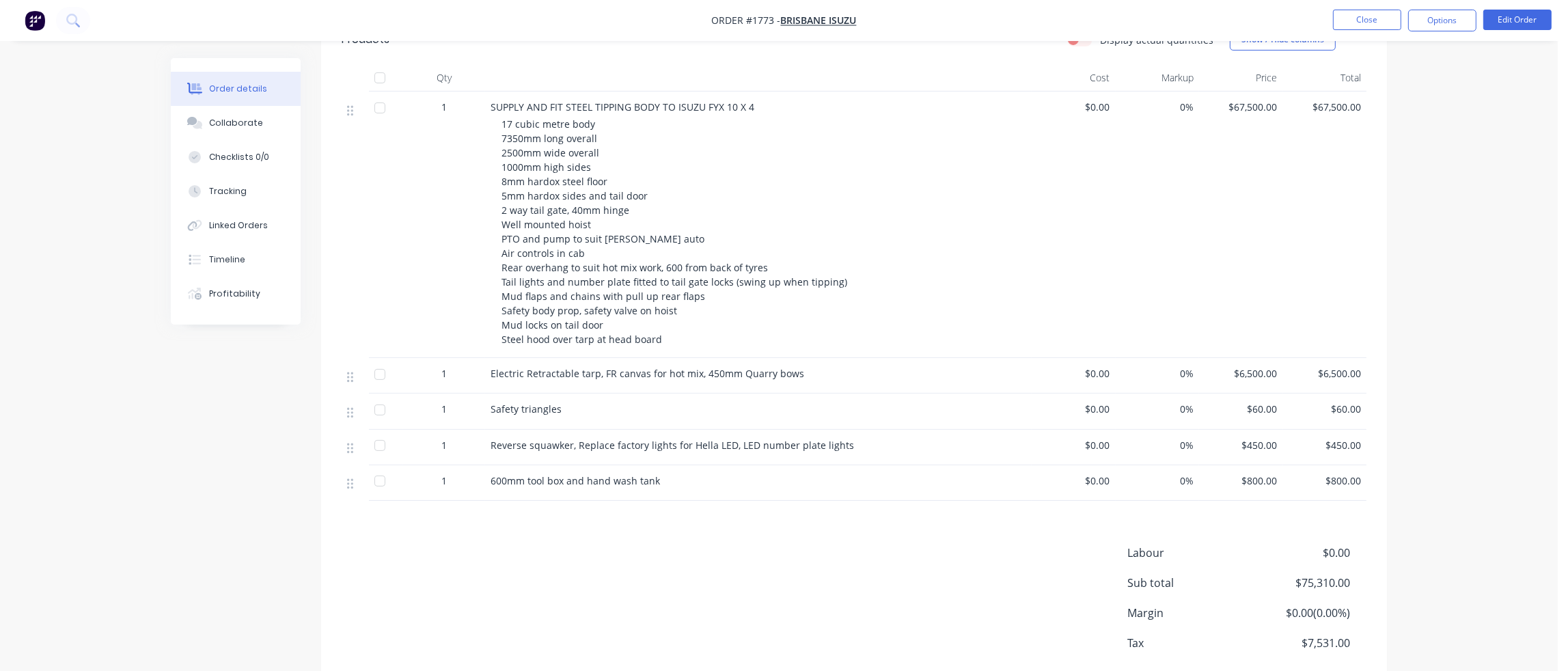
scroll to position [547, 0]
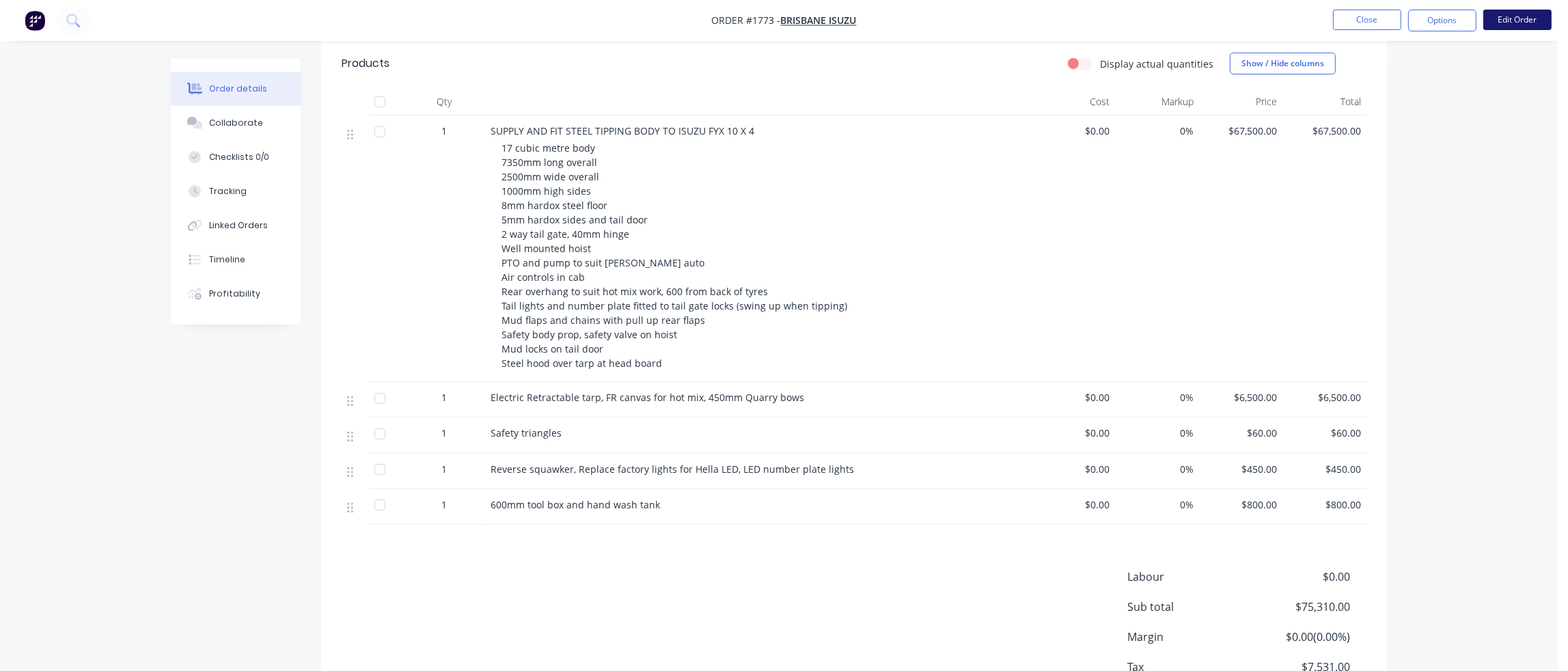
click at [1519, 18] on button "Edit Order" at bounding box center [1517, 20] width 68 height 20
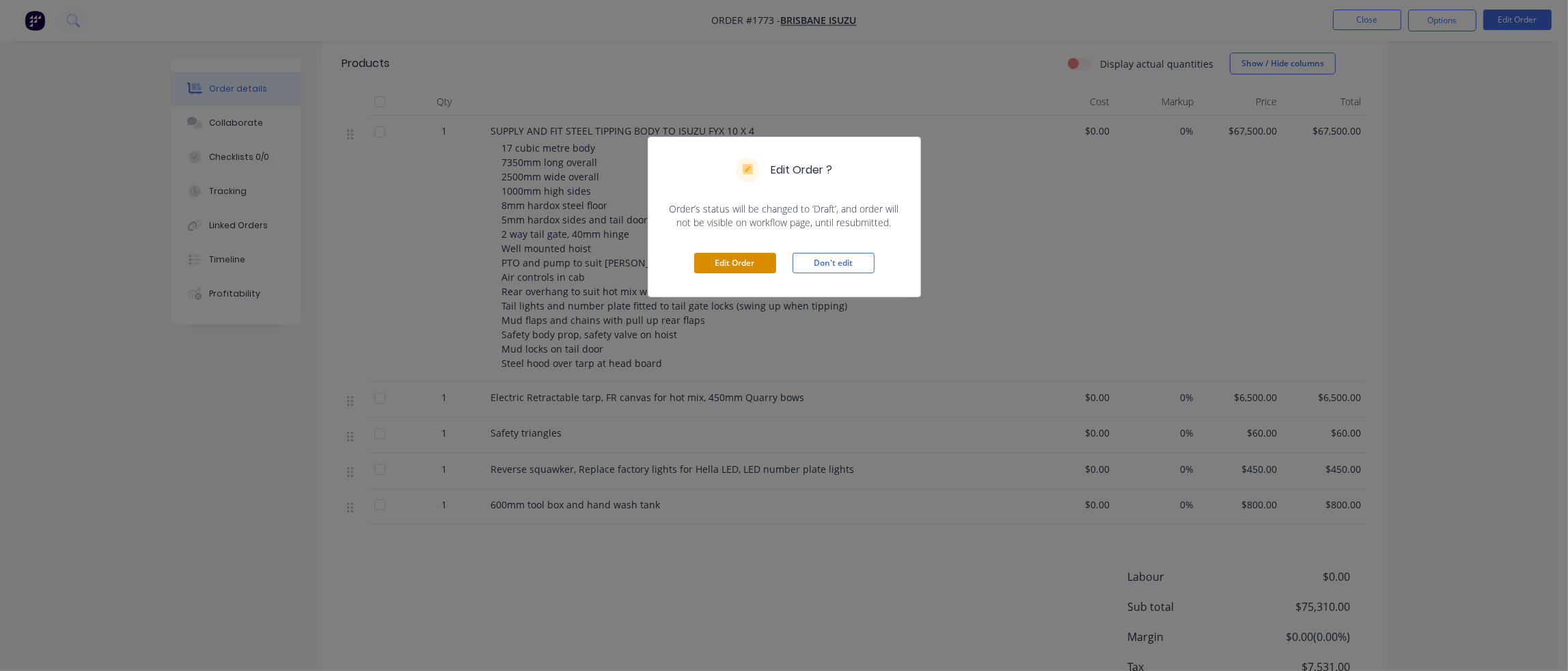
click at [751, 260] on button "Edit Order" at bounding box center [735, 262] width 82 height 20
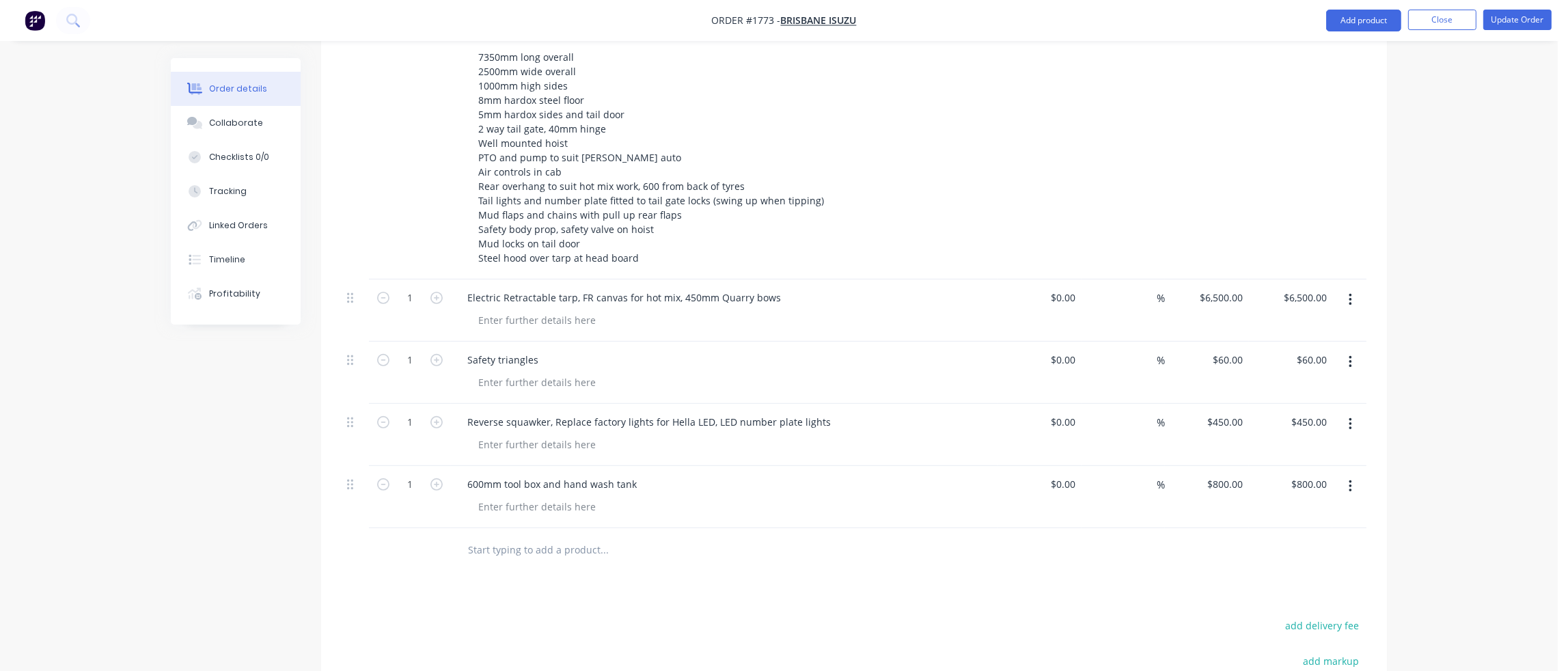
scroll to position [683, 0]
click at [1349, 353] on icon "button" at bounding box center [1350, 360] width 4 height 15
click at [1298, 468] on div "Delete" at bounding box center [1301, 478] width 106 height 20
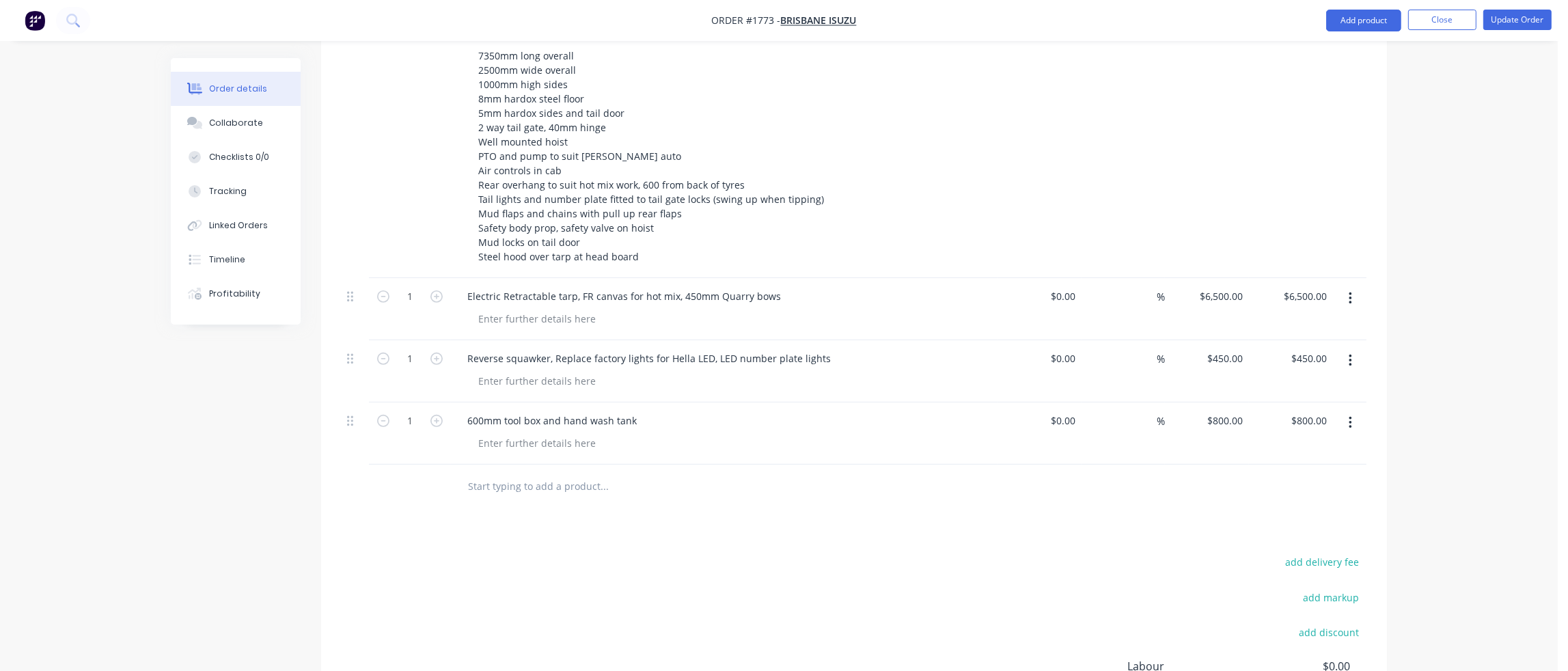
click at [1349, 353] on icon "button" at bounding box center [1350, 360] width 4 height 15
click at [1280, 468] on div "Delete" at bounding box center [1301, 478] width 106 height 20
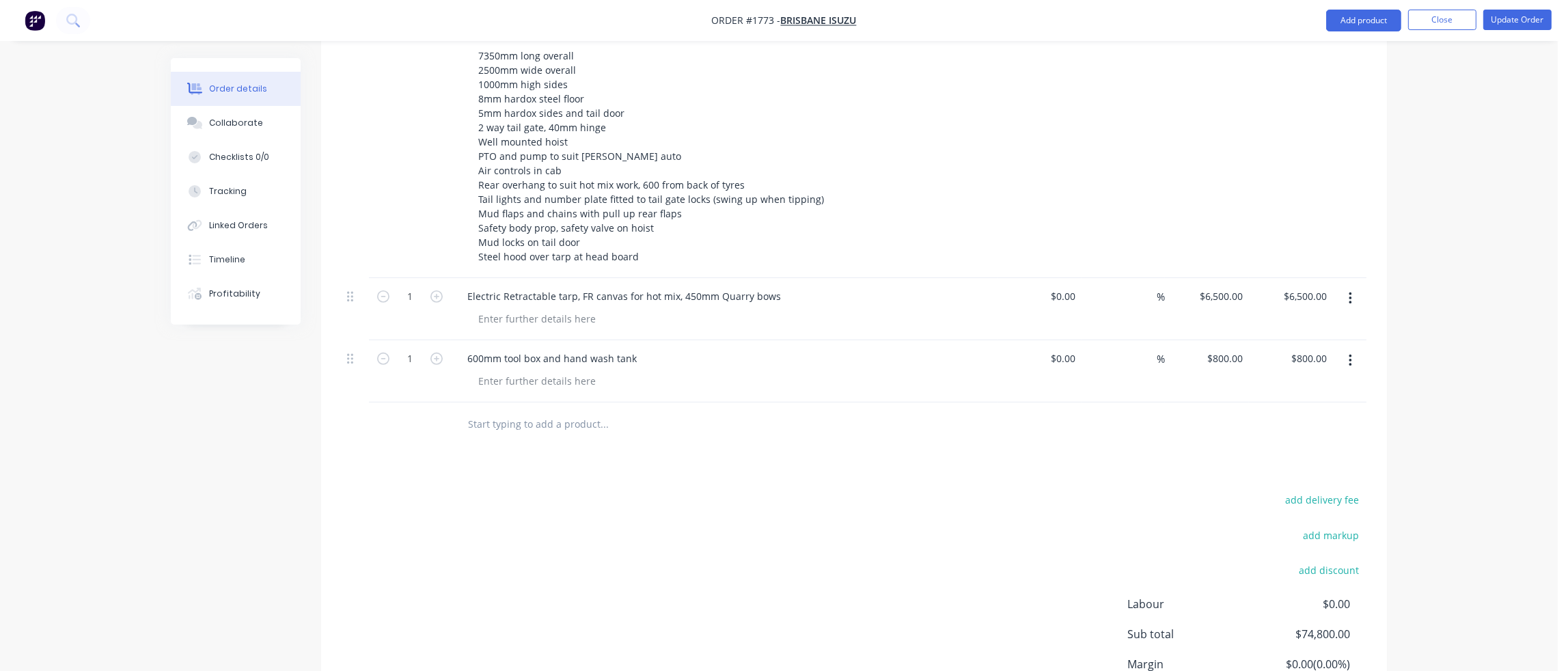
click at [1349, 353] on icon "button" at bounding box center [1350, 360] width 4 height 15
click at [1292, 468] on div "Delete" at bounding box center [1301, 478] width 106 height 20
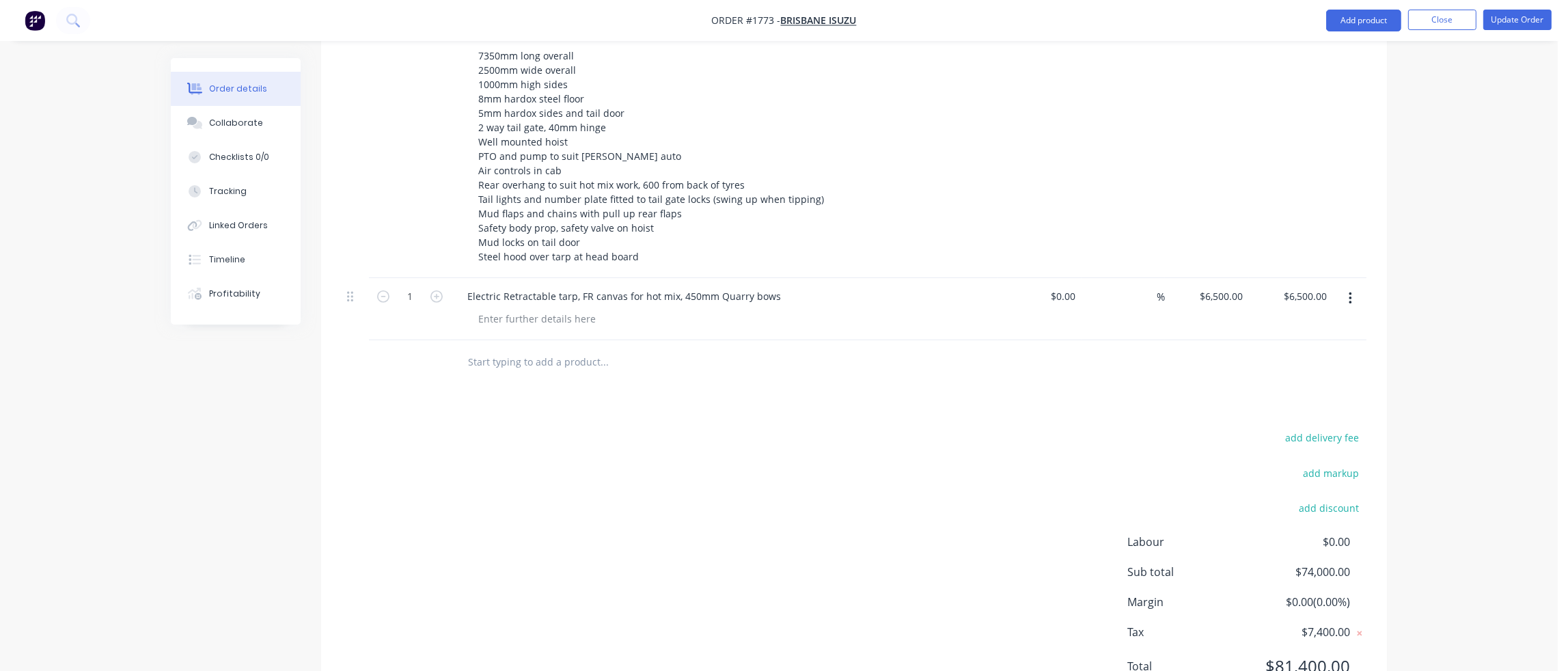
click at [490, 348] on input "text" at bounding box center [604, 362] width 273 height 27
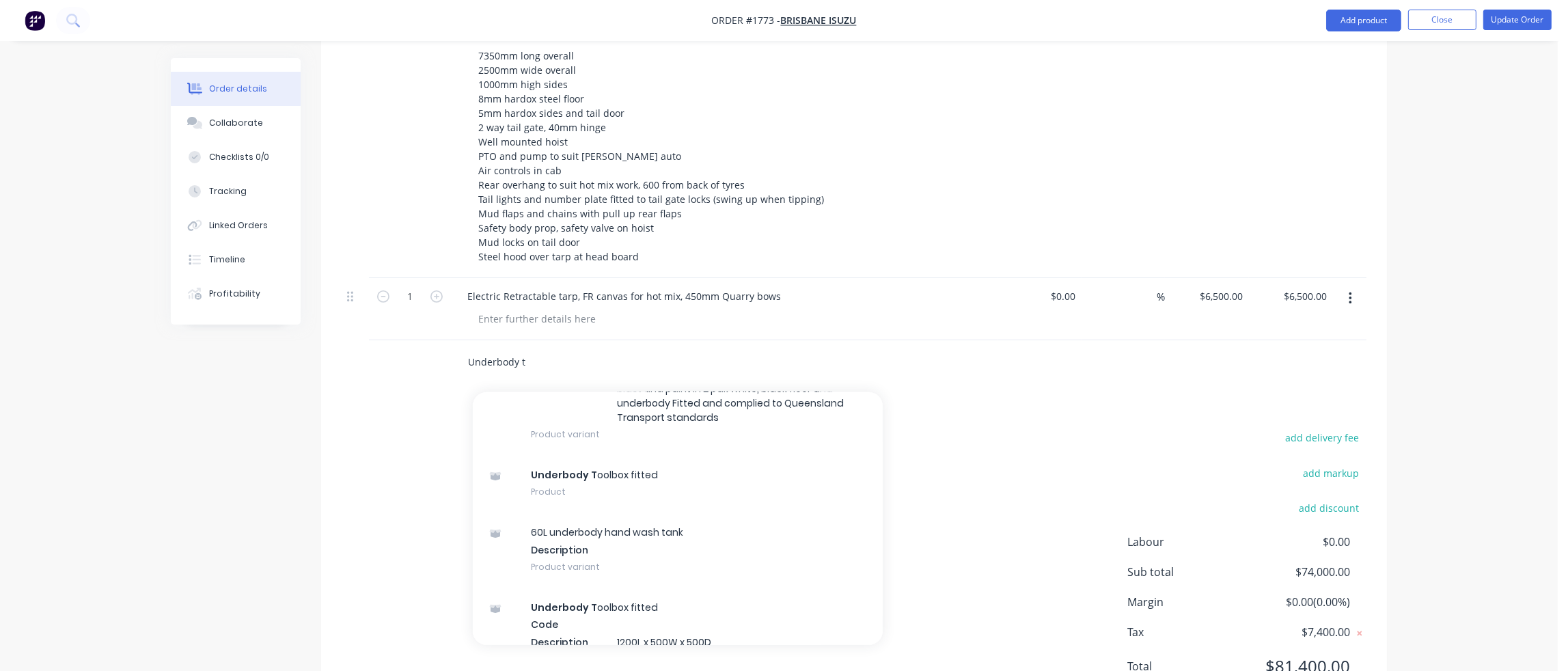
scroll to position [819, 0]
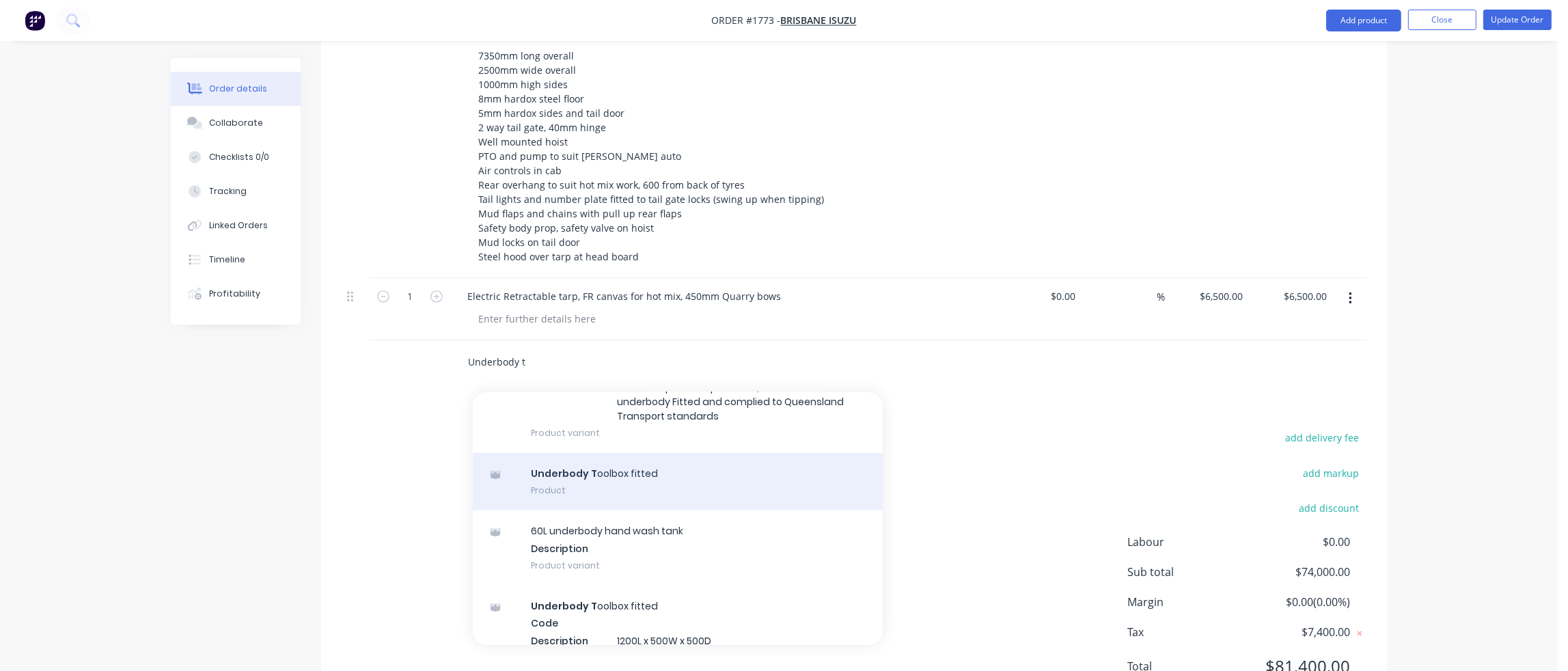
type input "Underbody t"
click at [610, 453] on div "Underbody T oolbox fitted Product" at bounding box center [677, 482] width 410 height 58
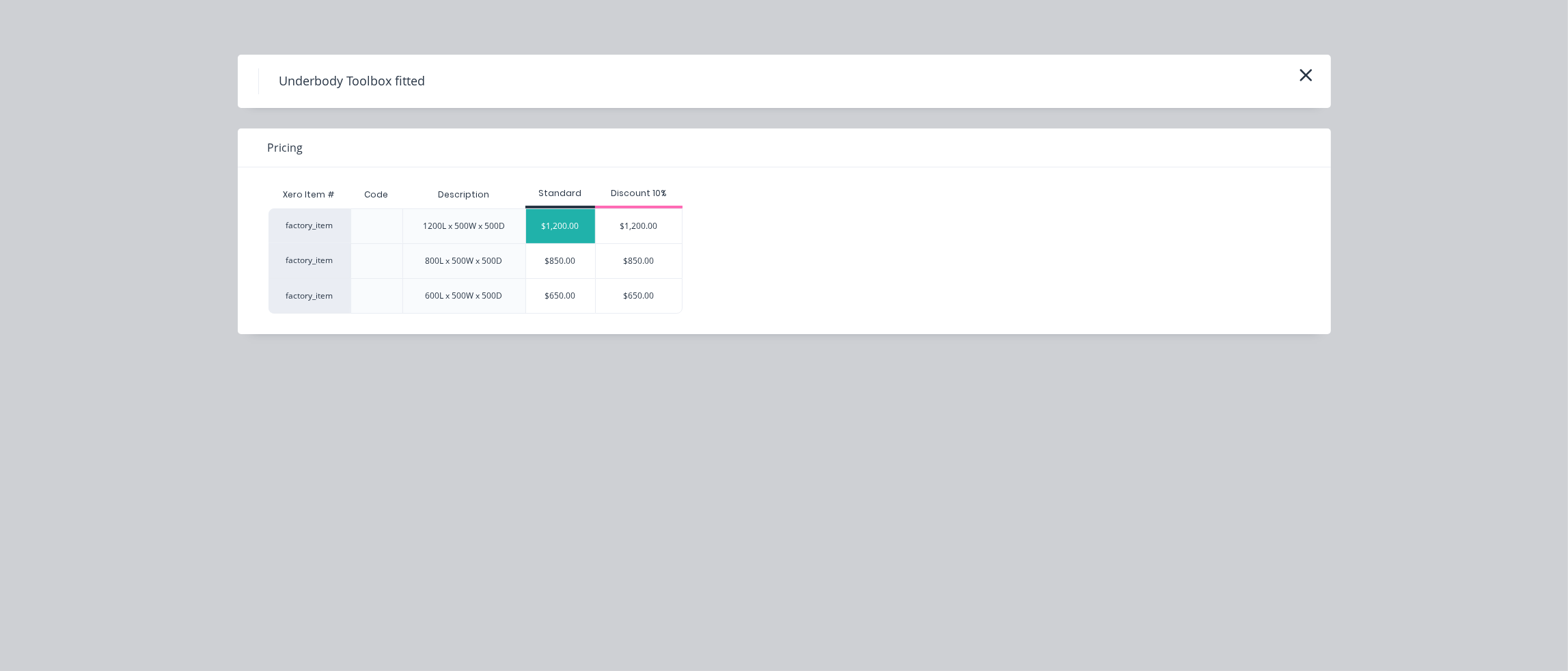
click at [548, 215] on div "$1,200.00" at bounding box center [561, 226] width 69 height 34
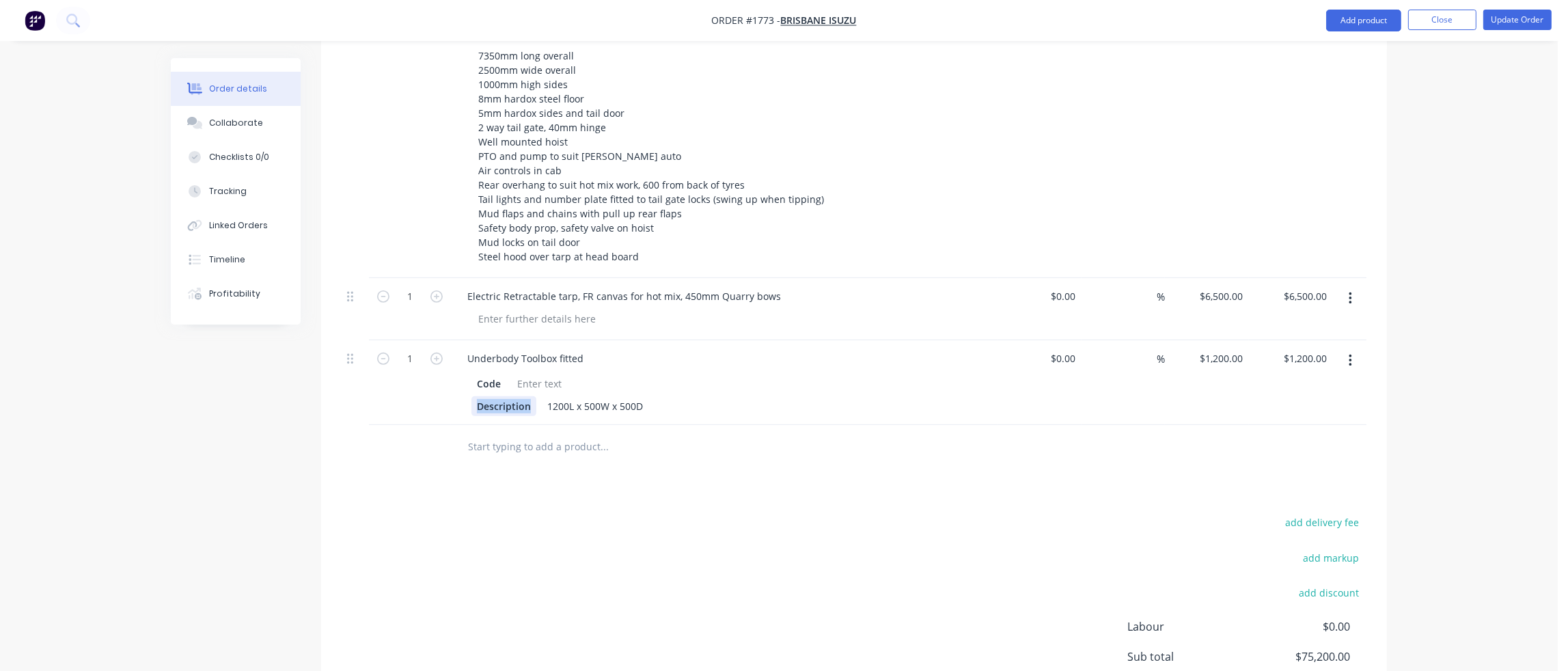
drag, startPoint x: 530, startPoint y: 388, endPoint x: 456, endPoint y: 390, distance: 74.0
click at [456, 390] on div "Underbody Toolbox fitted Code Description 1200L x 500W x 500D" at bounding box center [724, 383] width 547 height 84
drag, startPoint x: 501, startPoint y: 364, endPoint x: 455, endPoint y: 363, distance: 46.0
click at [455, 363] on div "Underbody Toolbox fitted Code 1200L x 500W x 500D" at bounding box center [724, 383] width 547 height 84
click at [634, 447] on div at bounding box center [696, 447] width 492 height 44
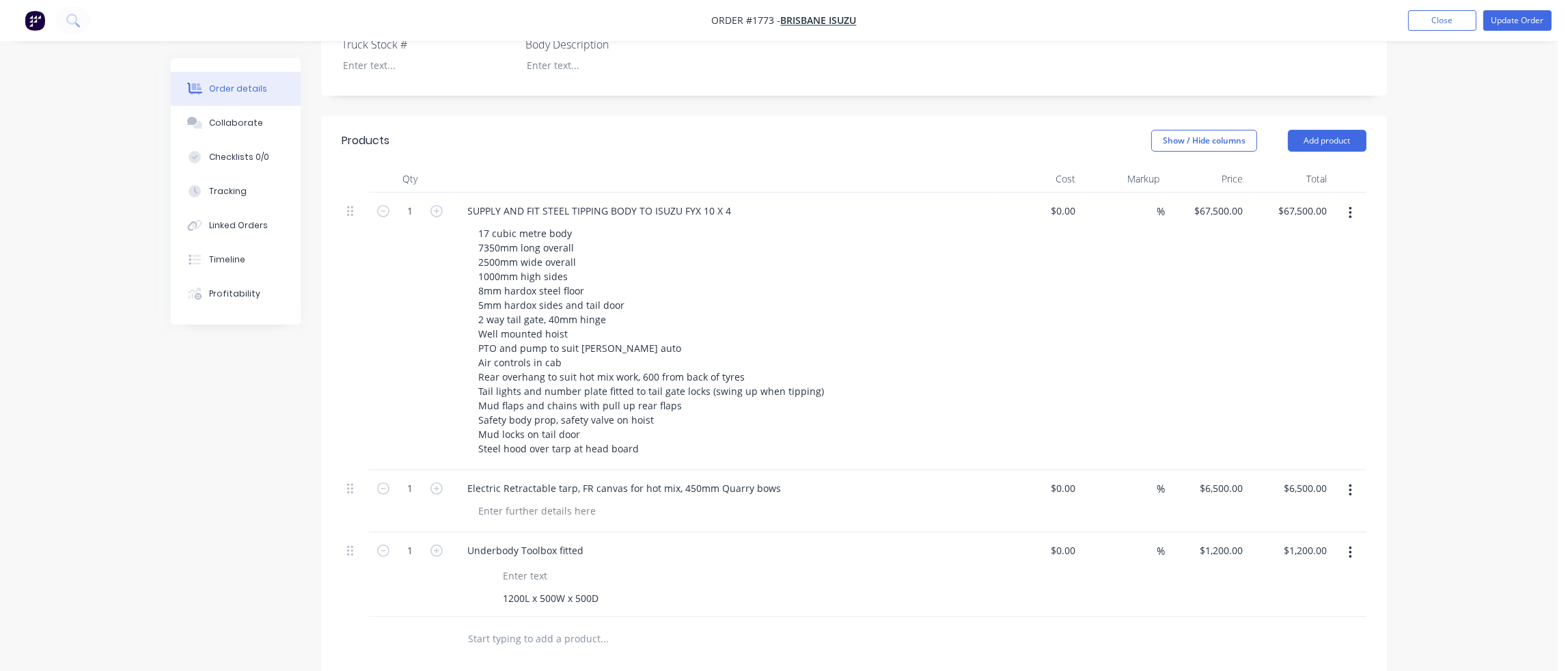
scroll to position [468, 0]
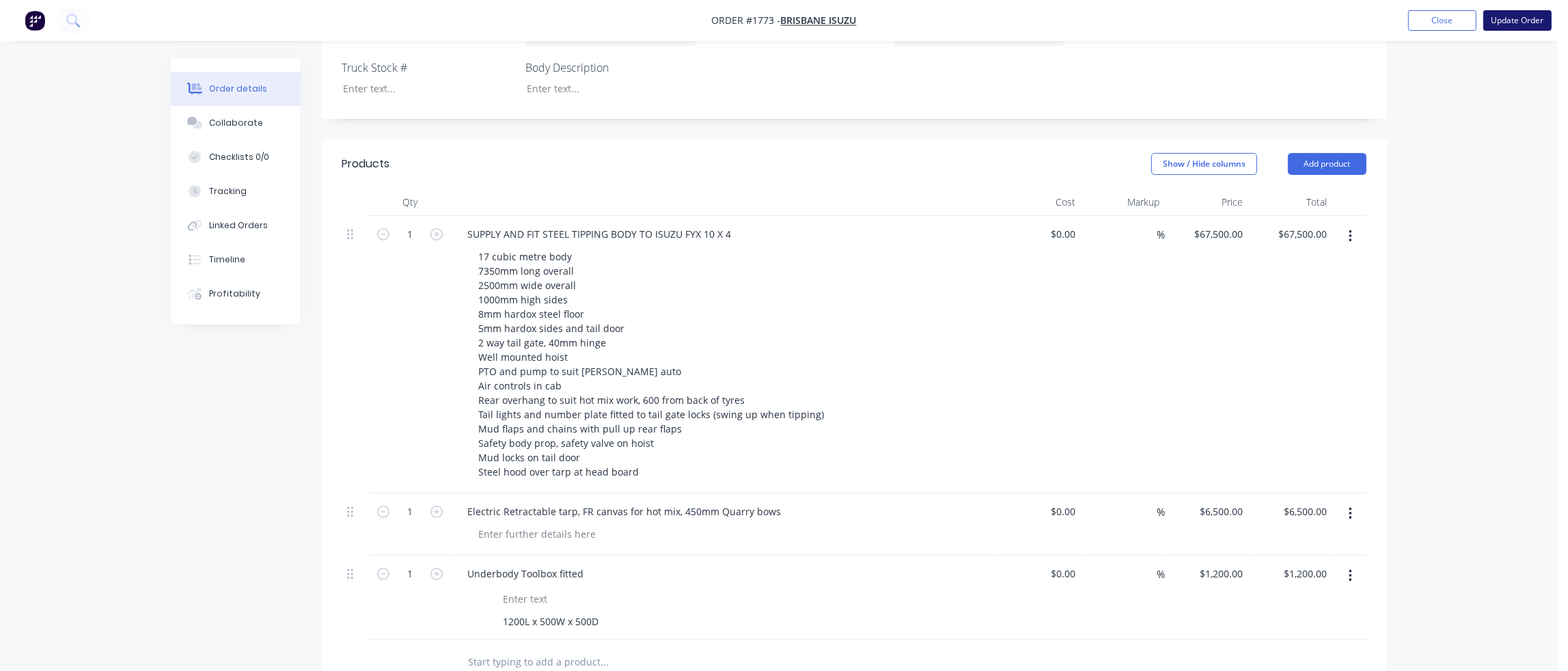
click at [1526, 18] on button "Update Order" at bounding box center [1517, 20] width 68 height 20
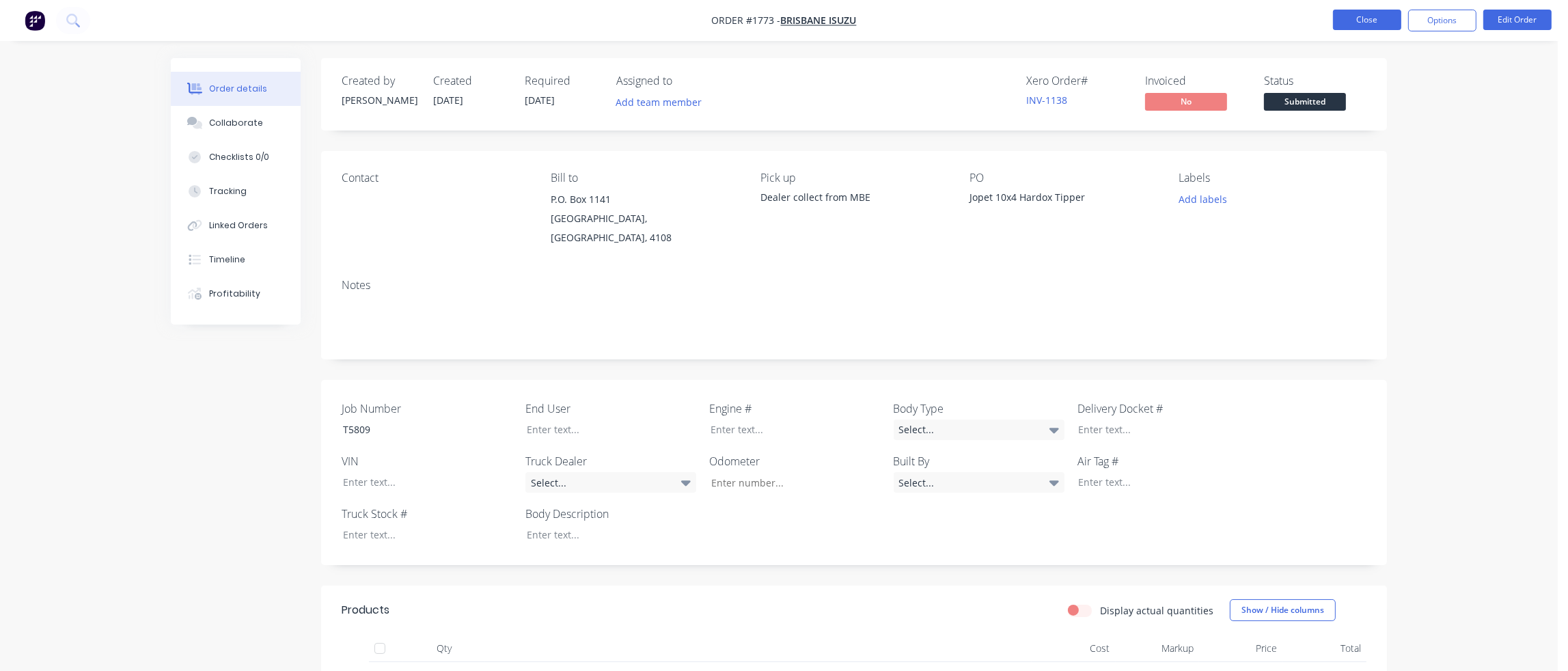
click at [1388, 20] on button "Close" at bounding box center [1367, 20] width 68 height 20
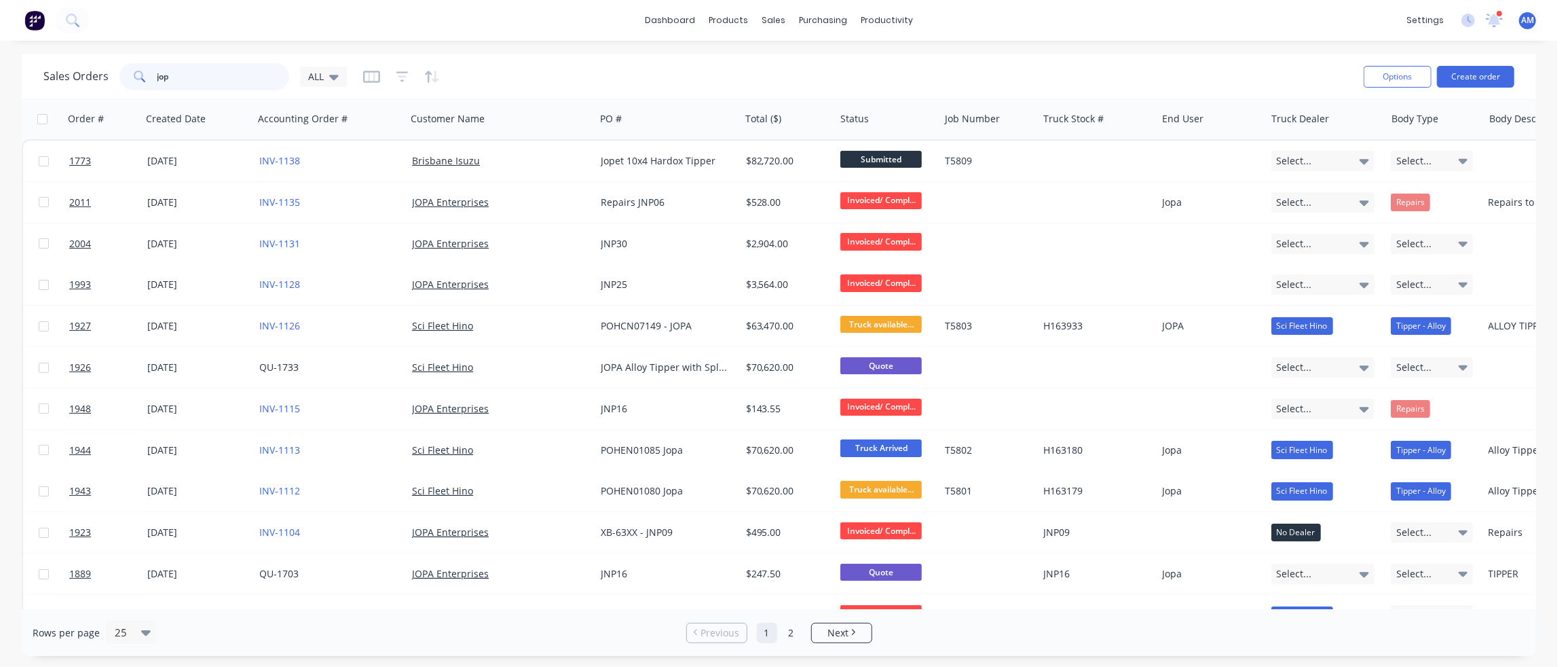
drag, startPoint x: 199, startPoint y: 79, endPoint x: 130, endPoint y: 80, distance: 69.0
click at [130, 80] on div "jop" at bounding box center [204, 76] width 170 height 27
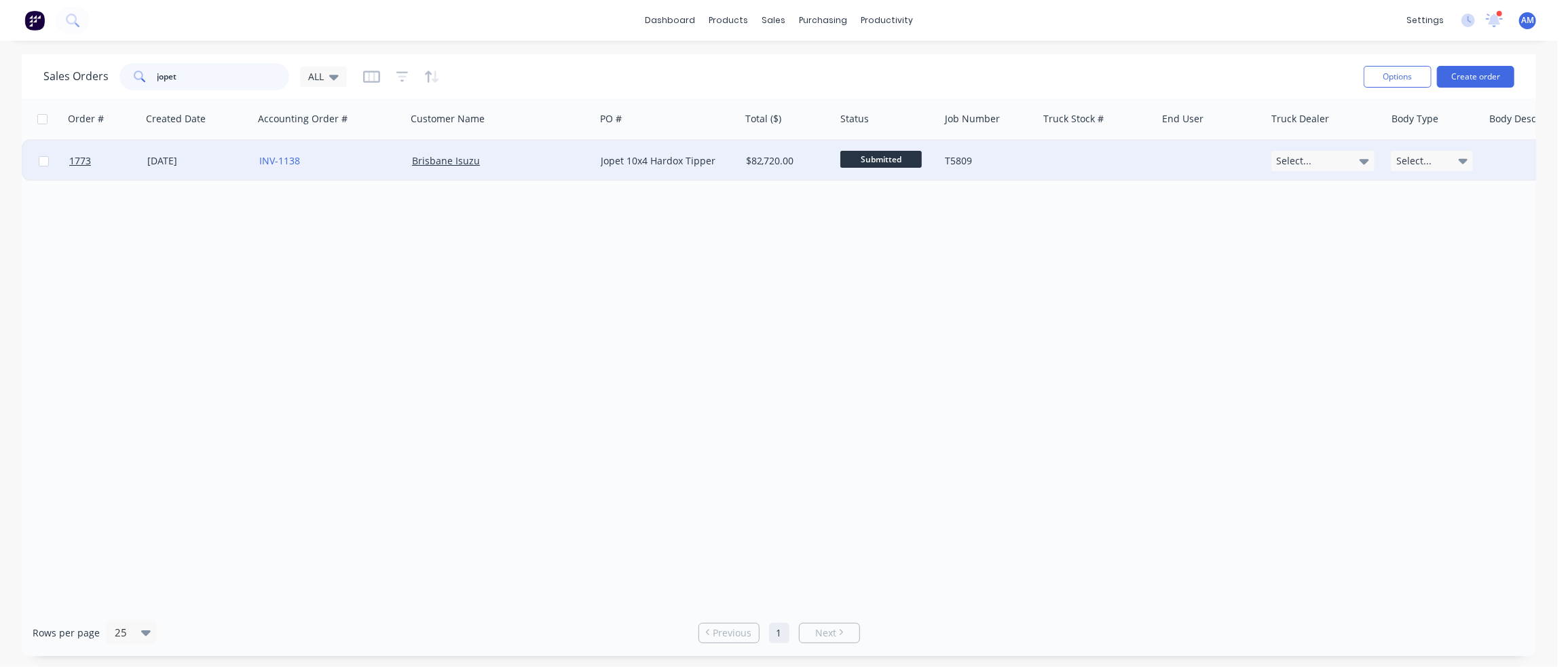
type input "jopet"
click at [180, 162] on div "[DATE]" at bounding box center [198, 160] width 101 height 13
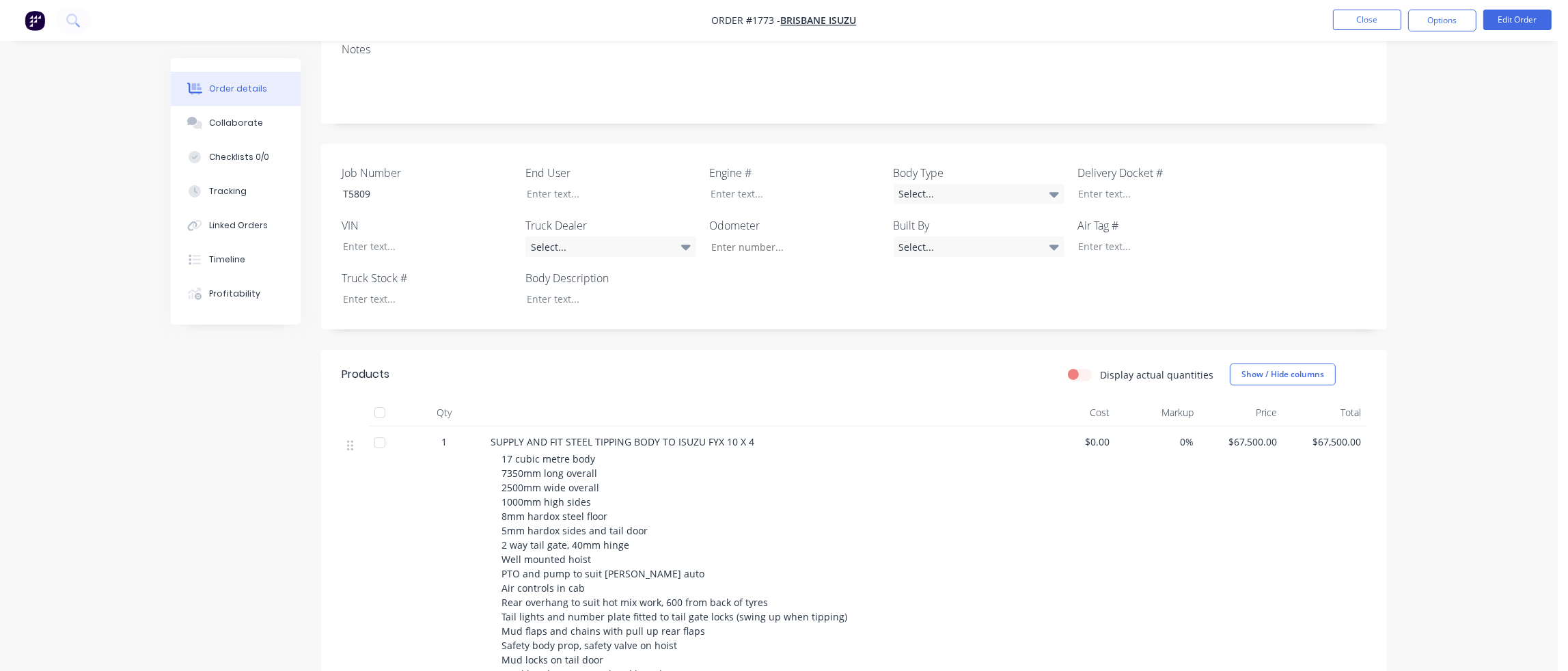
scroll to position [205, 0]
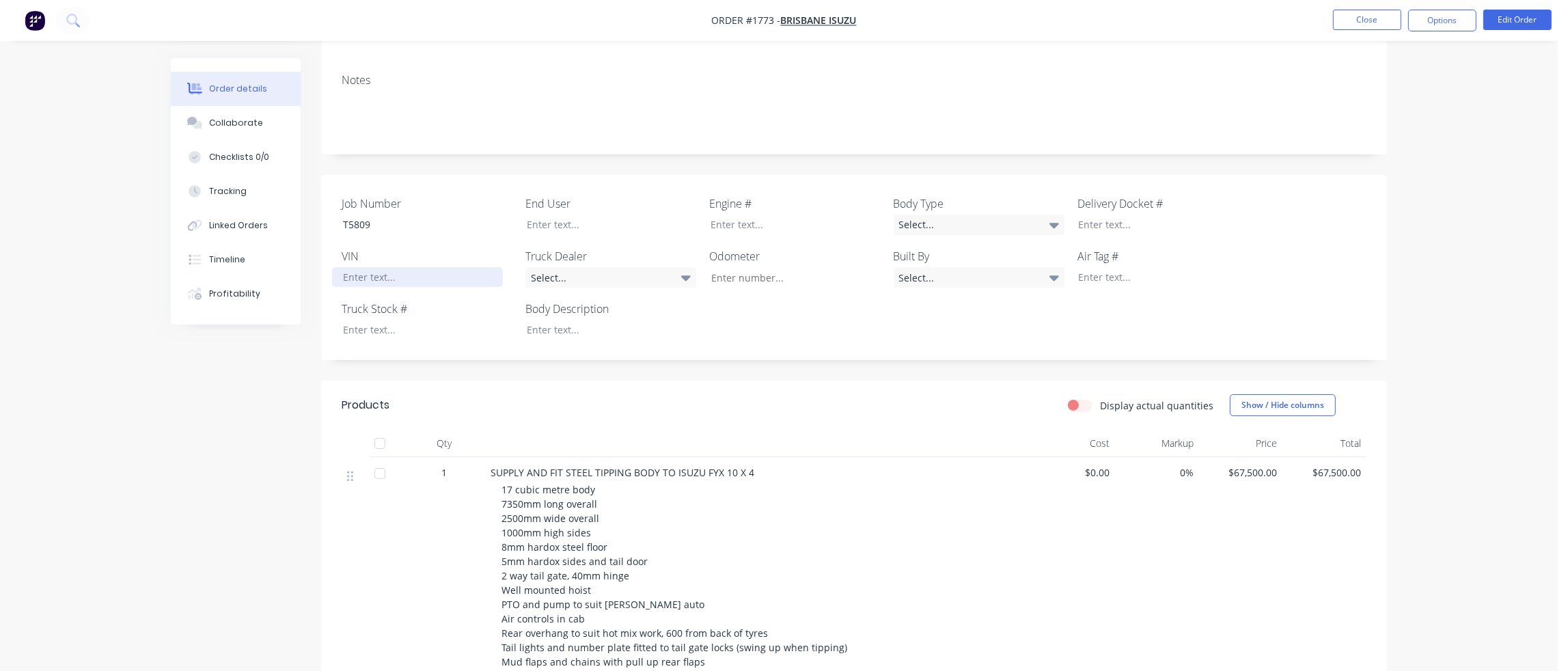
click at [363, 267] on div at bounding box center [417, 277] width 171 height 20
paste div
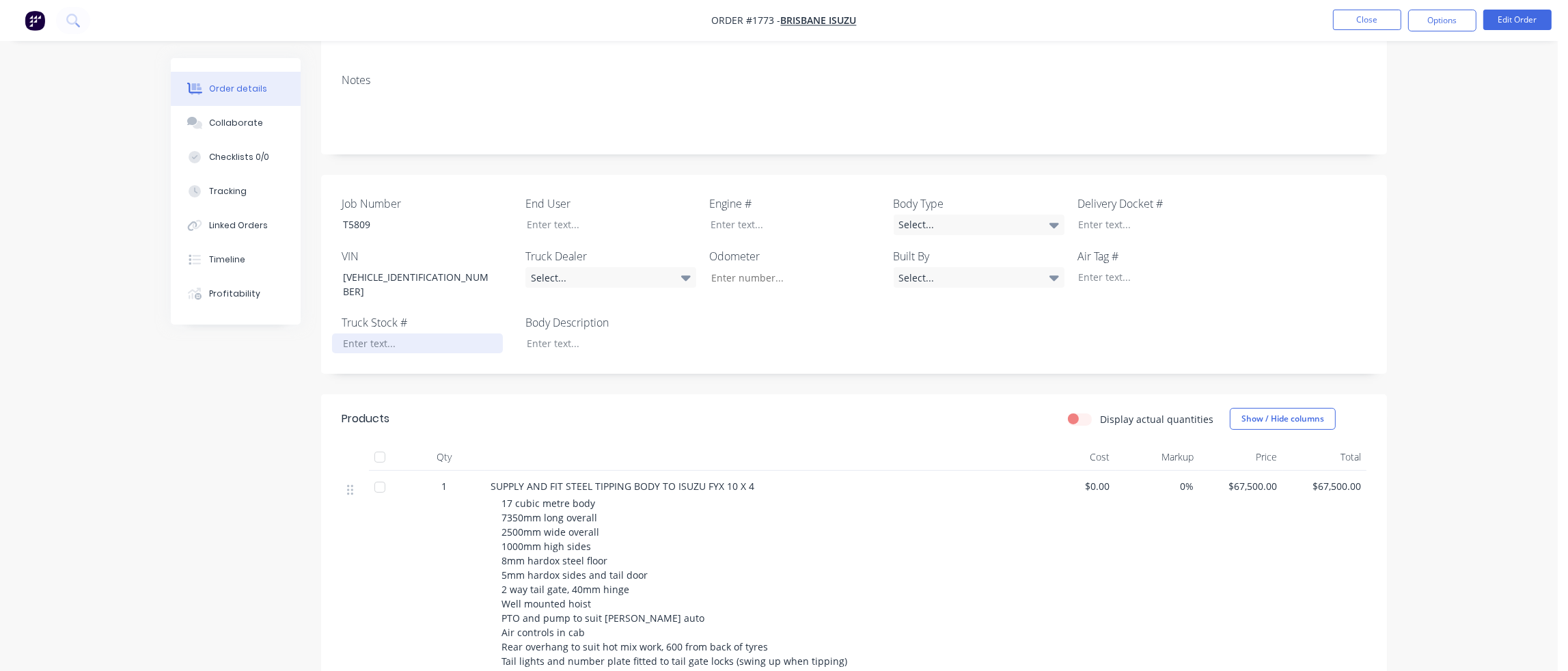
click at [364, 333] on div at bounding box center [417, 343] width 171 height 20
paste div
click at [556, 217] on div at bounding box center [601, 224] width 171 height 20
click at [567, 333] on div at bounding box center [601, 343] width 171 height 20
click at [1028, 215] on div "Select..." at bounding box center [979, 224] width 171 height 20
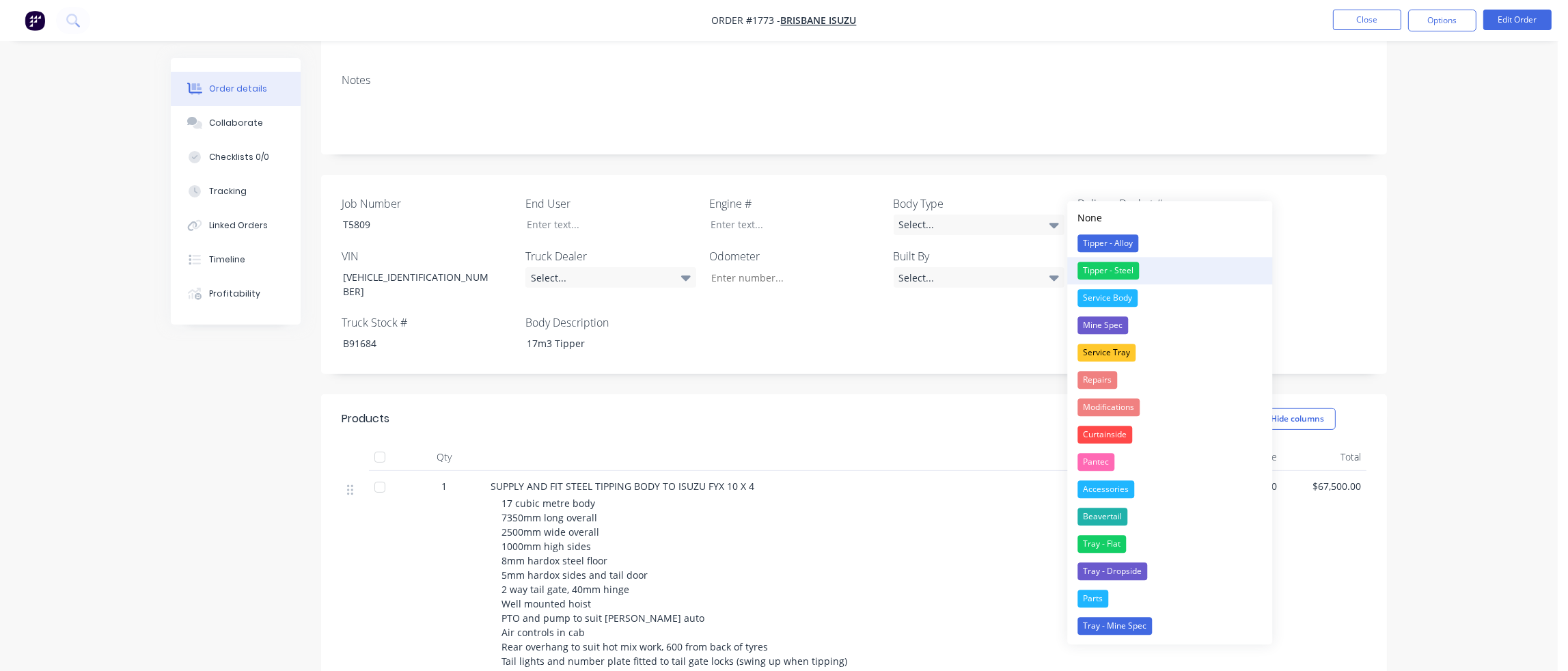
click at [1107, 270] on div "Tipper - Steel" at bounding box center [1107, 270] width 61 height 18
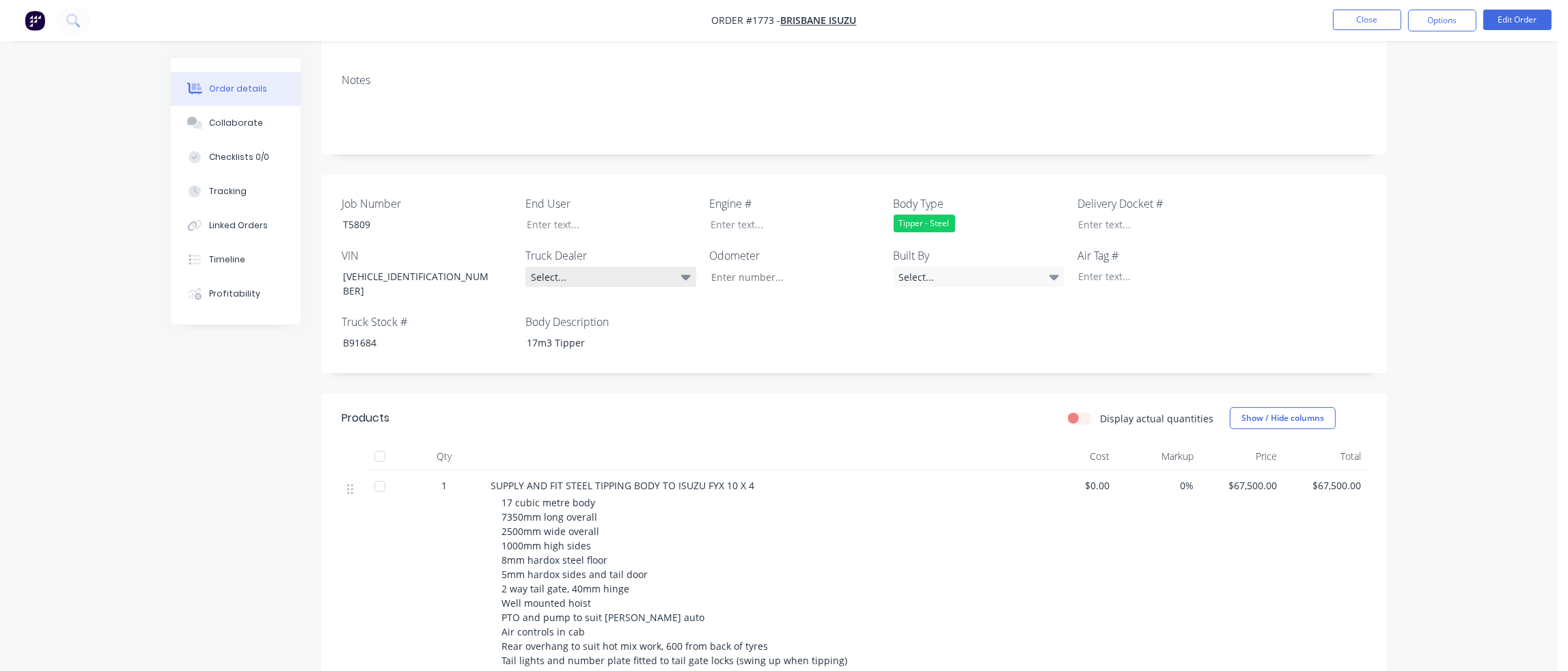
click at [608, 267] on div "Select..." at bounding box center [611, 276] width 171 height 20
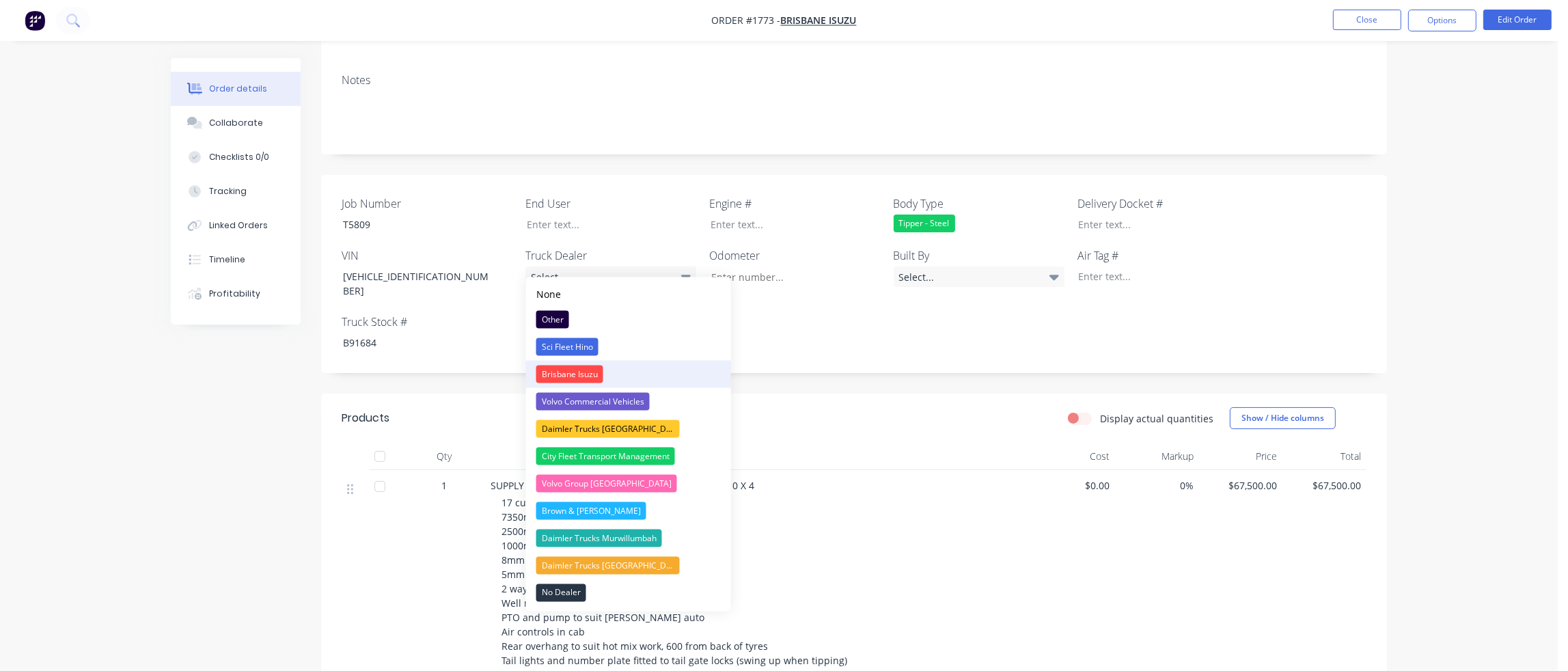
click at [580, 373] on div "Brisbane Isuzu" at bounding box center [569, 374] width 67 height 18
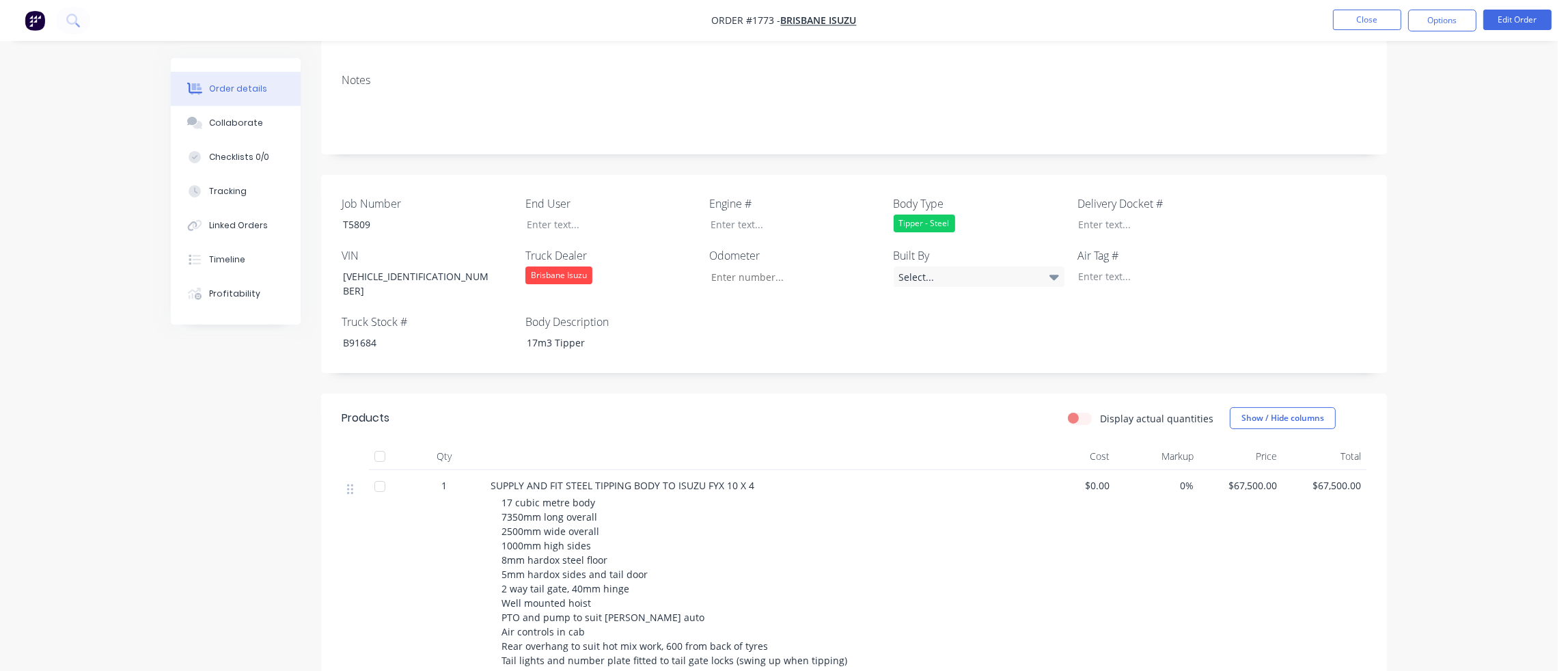
click at [852, 327] on div "Job Number T5809 End User Engine # Body Type Tipper - Steel Delivery Docket # V…" at bounding box center [853, 274] width 1066 height 198
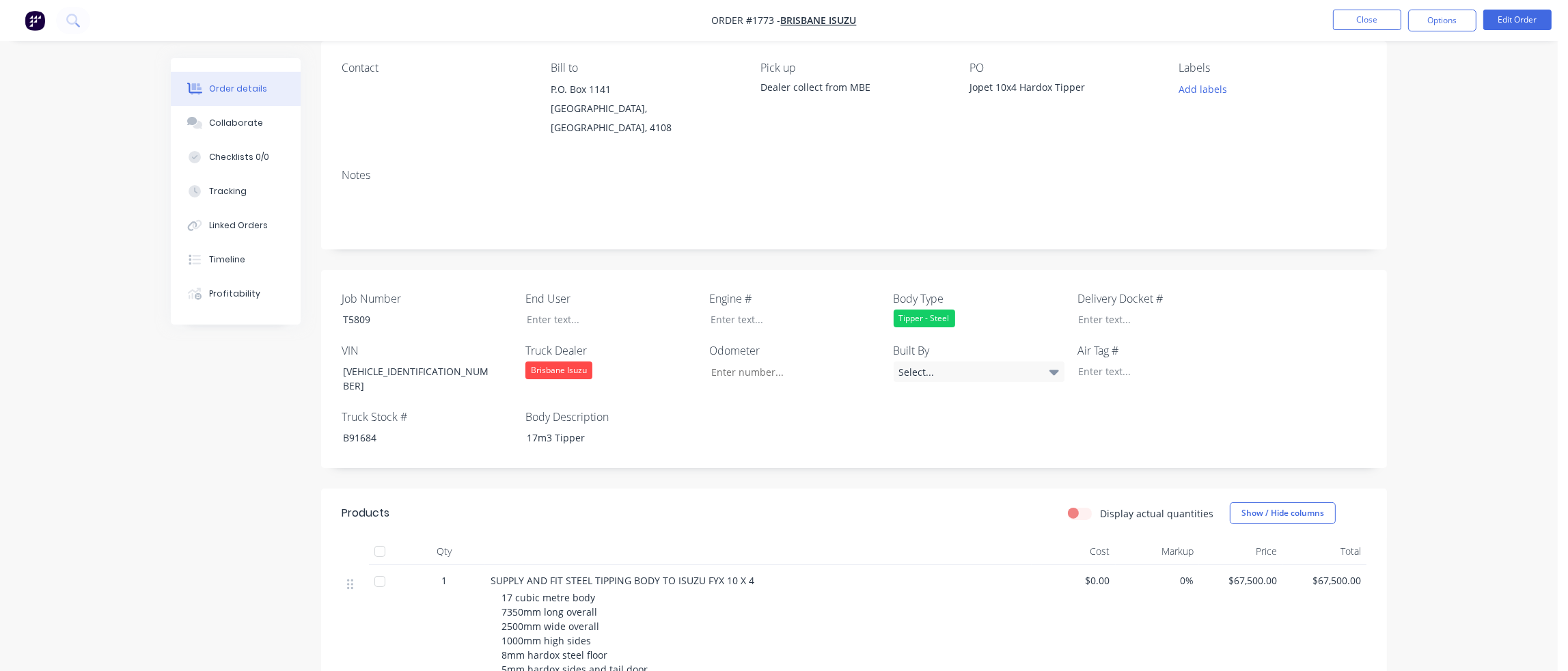
scroll to position [0, 0]
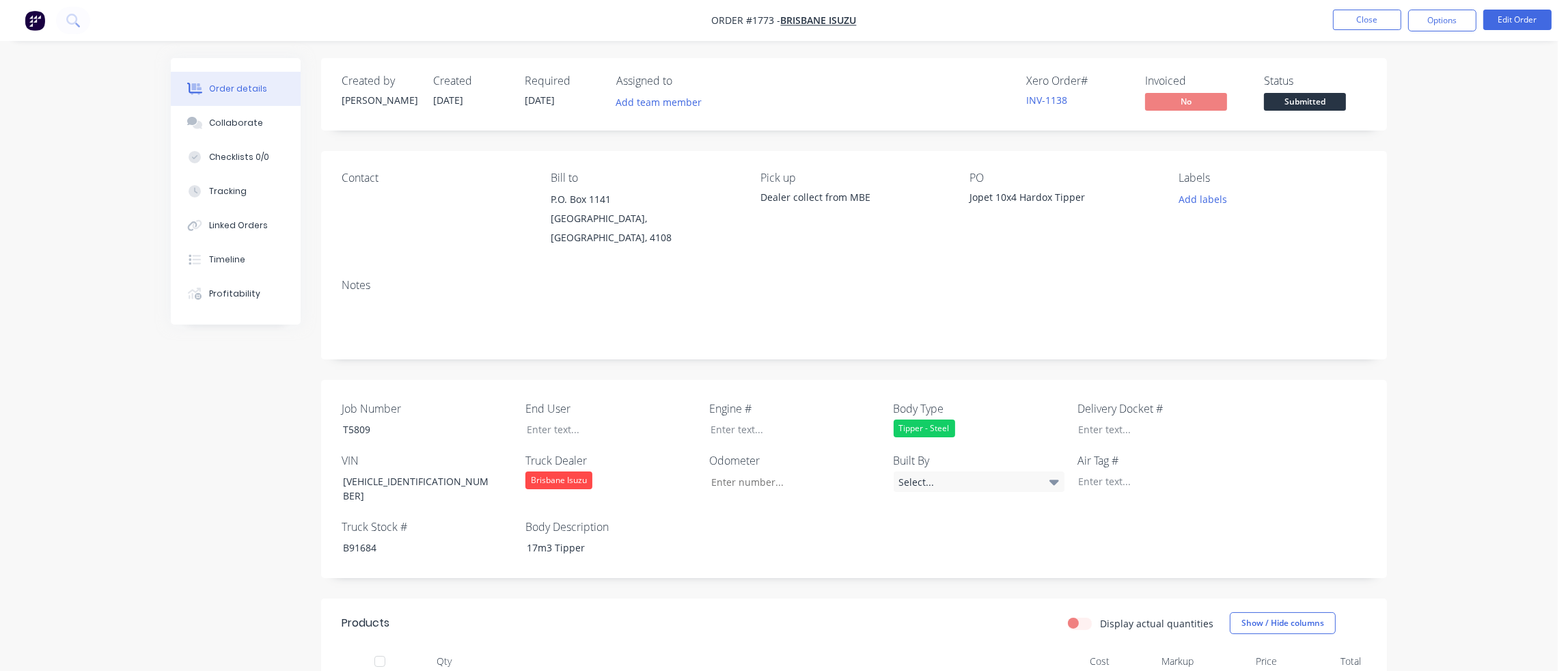
click at [976, 196] on div "Jopet 10x4 Hardox Tipper" at bounding box center [1054, 199] width 171 height 19
click at [1440, 18] on button "Options" at bounding box center [1441, 20] width 68 height 22
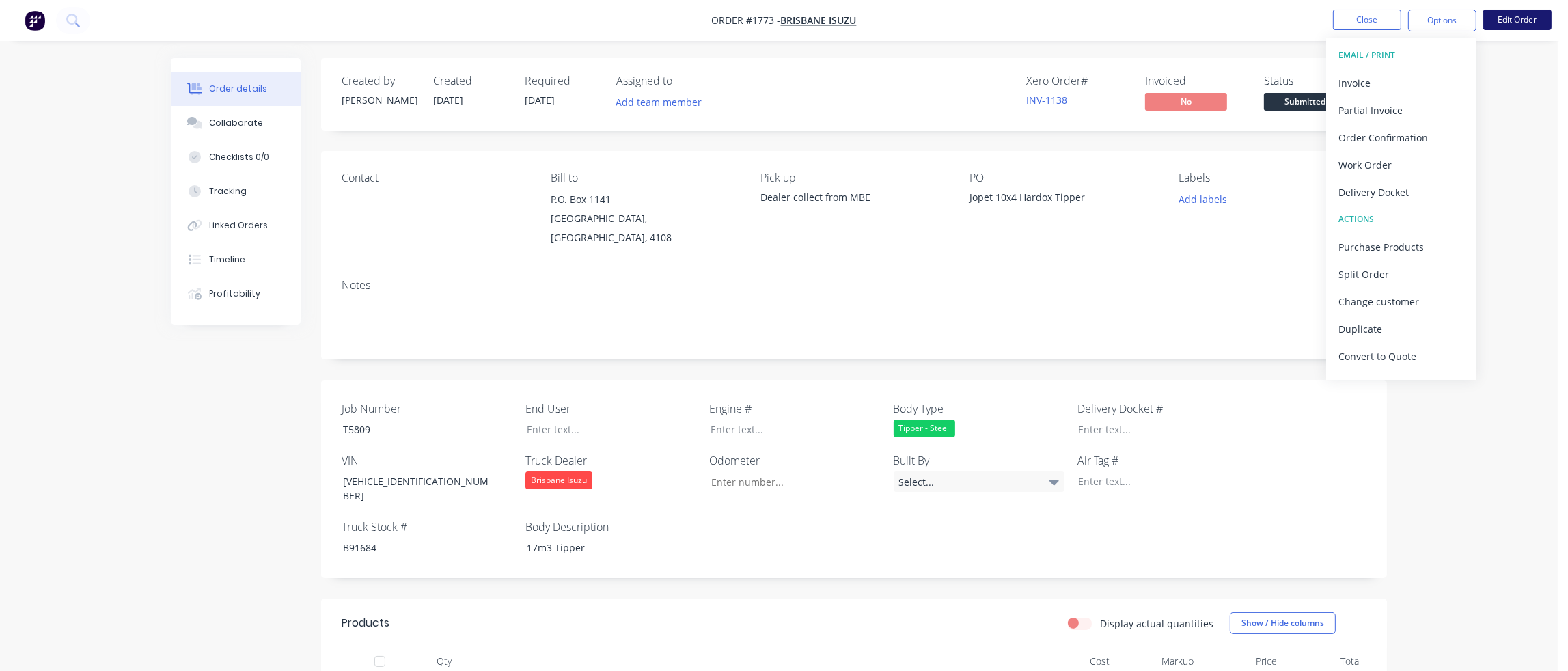
click at [1517, 12] on button "Edit Order" at bounding box center [1517, 20] width 68 height 20
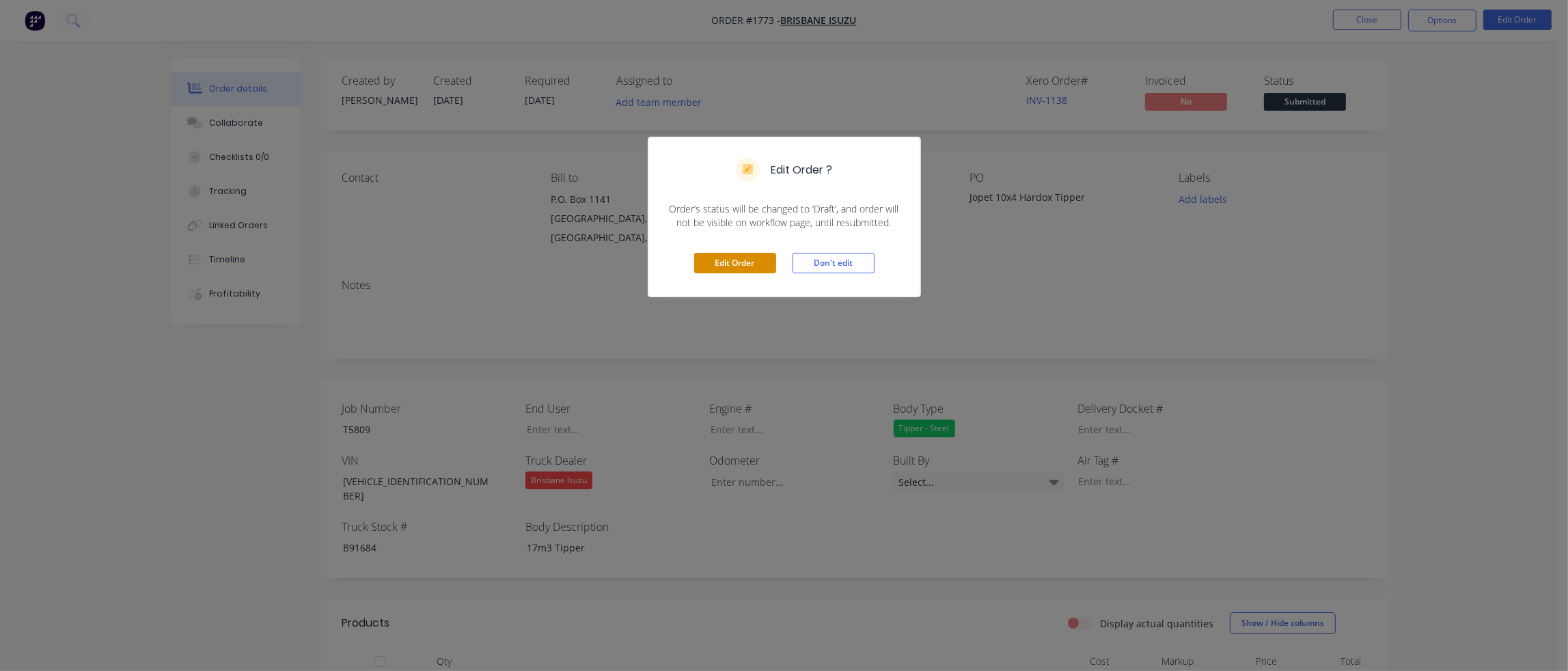
click at [750, 268] on button "Edit Order" at bounding box center [735, 262] width 82 height 20
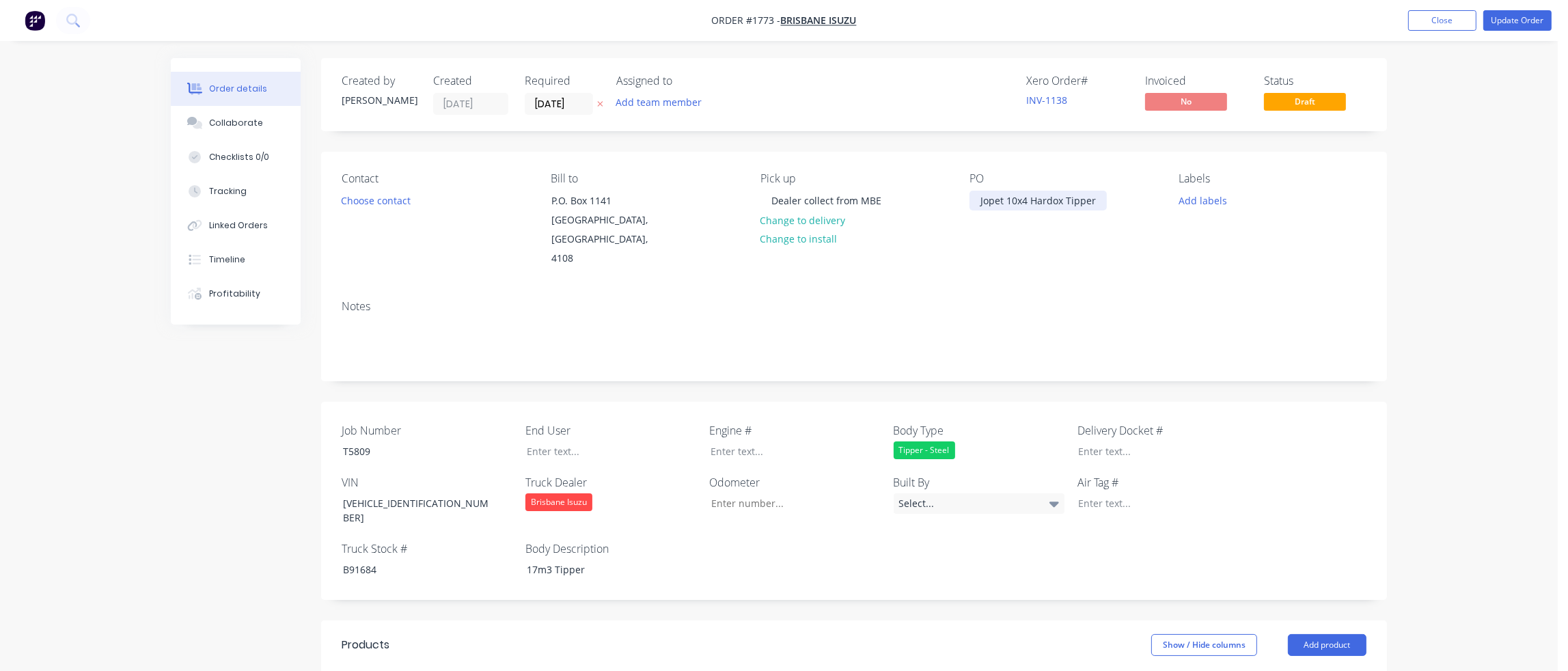
click at [979, 201] on div "Jopet 10x4 Hardox Tipper" at bounding box center [1038, 200] width 137 height 20
drag, startPoint x: 980, startPoint y: 199, endPoint x: 1121, endPoint y: 188, distance: 141.4
click at [1121, 188] on div "PO Jopet 10x4 Hardox Tipper" at bounding box center [1063, 220] width 187 height 96
paste div
click at [550, 441] on div at bounding box center [601, 451] width 171 height 20
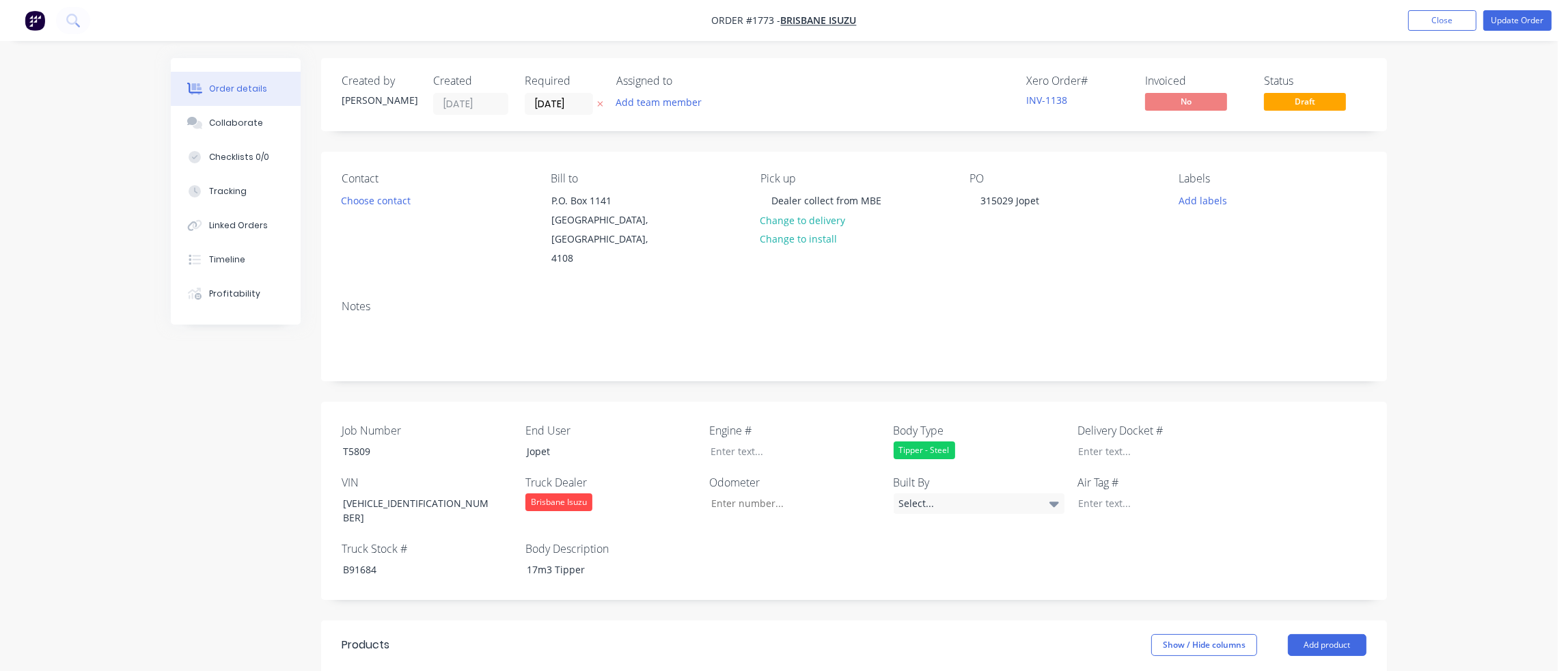
click at [606, 445] on div "Job Number T5809 End User Jopet Engine # Body Type Tipper - Steel Delivery Dock…" at bounding box center [853, 501] width 1066 height 198
click at [578, 441] on div "Jopet" at bounding box center [601, 451] width 171 height 20
click at [702, 355] on div "Notes" at bounding box center [853, 335] width 1066 height 91
click at [1045, 203] on div "315029 Jopet" at bounding box center [1009, 200] width 81 height 20
click at [366, 200] on button "Choose contact" at bounding box center [376, 200] width 84 height 18
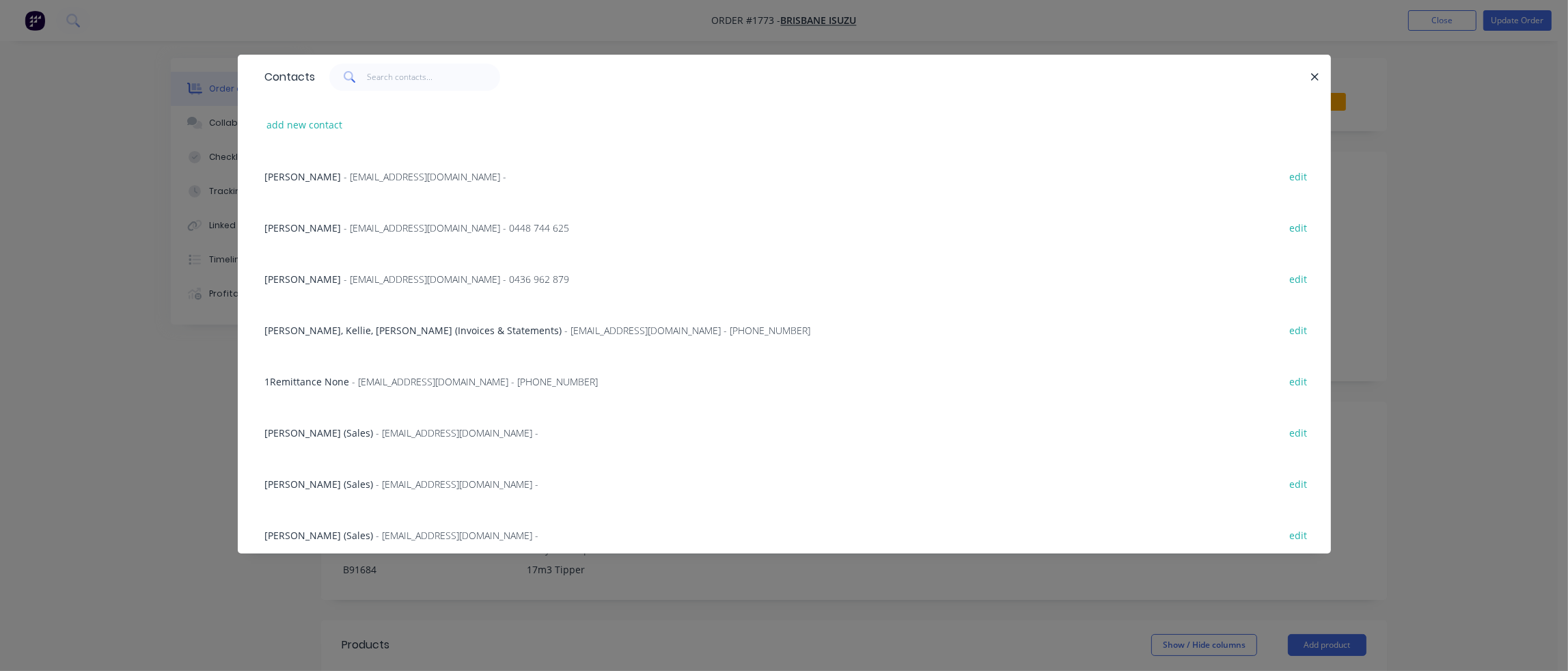
click at [293, 430] on span "[PERSON_NAME] (Sales)" at bounding box center [319, 433] width 108 height 13
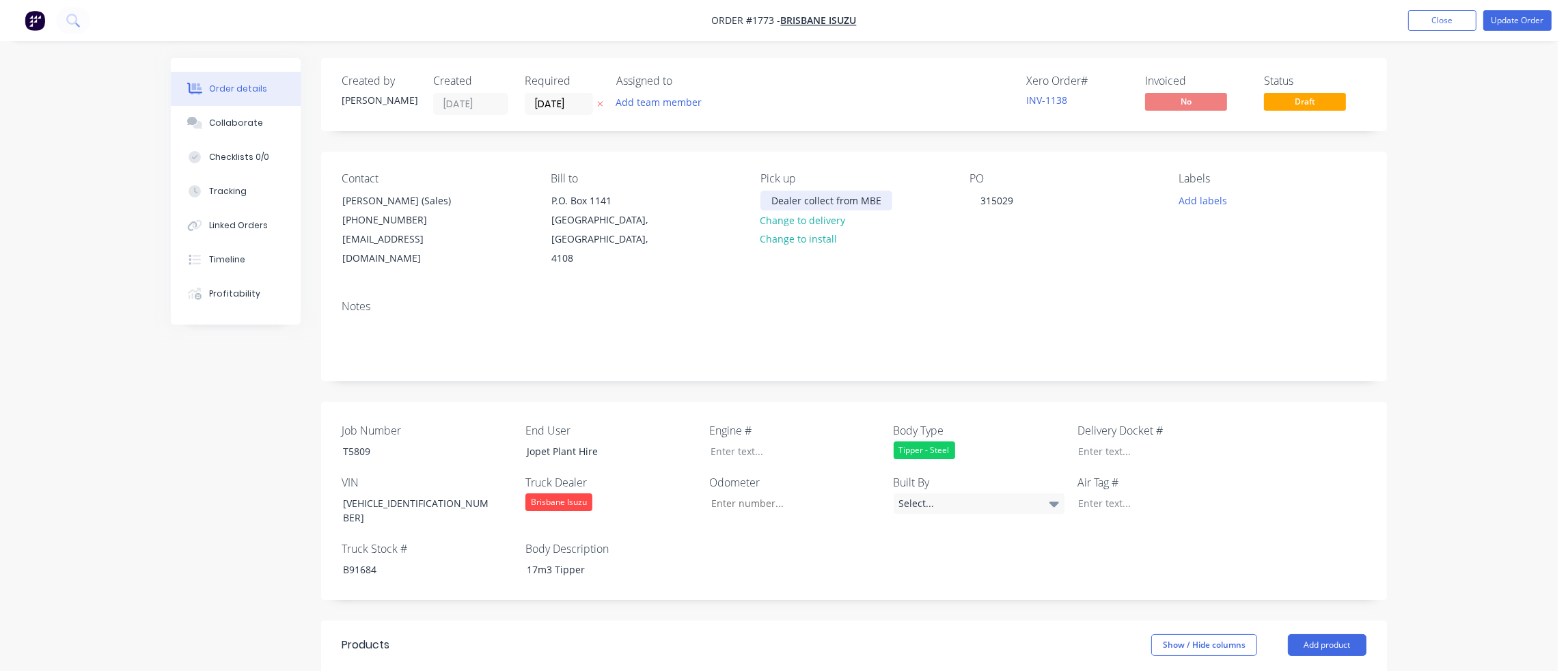
click at [852, 207] on div "Dealer collect from MBE" at bounding box center [826, 200] width 132 height 20
click at [860, 230] on div "Pick up Dealer collect from MBE Change to delivery Change to install" at bounding box center [854, 220] width 187 height 96
click at [1512, 20] on button "Update Order" at bounding box center [1517, 20] width 68 height 20
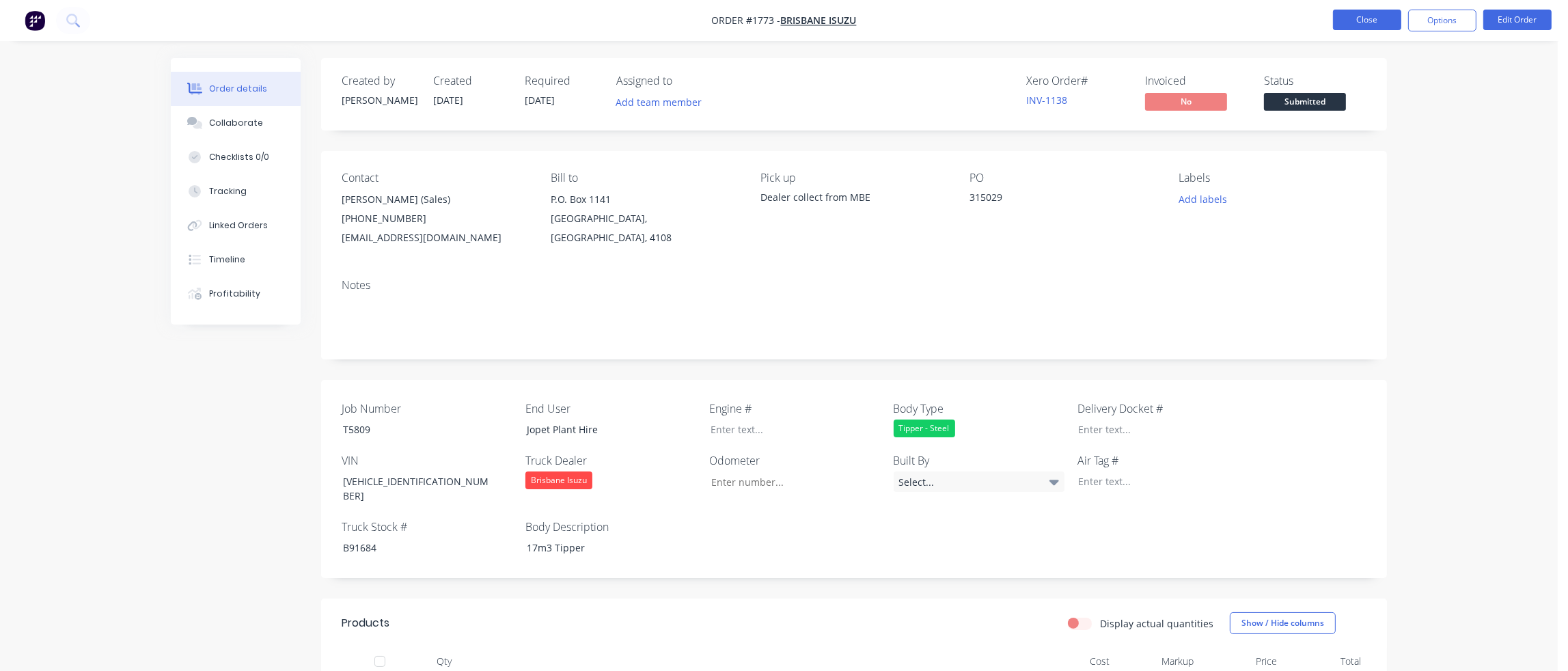
click at [1388, 24] on button "Close" at bounding box center [1367, 20] width 68 height 20
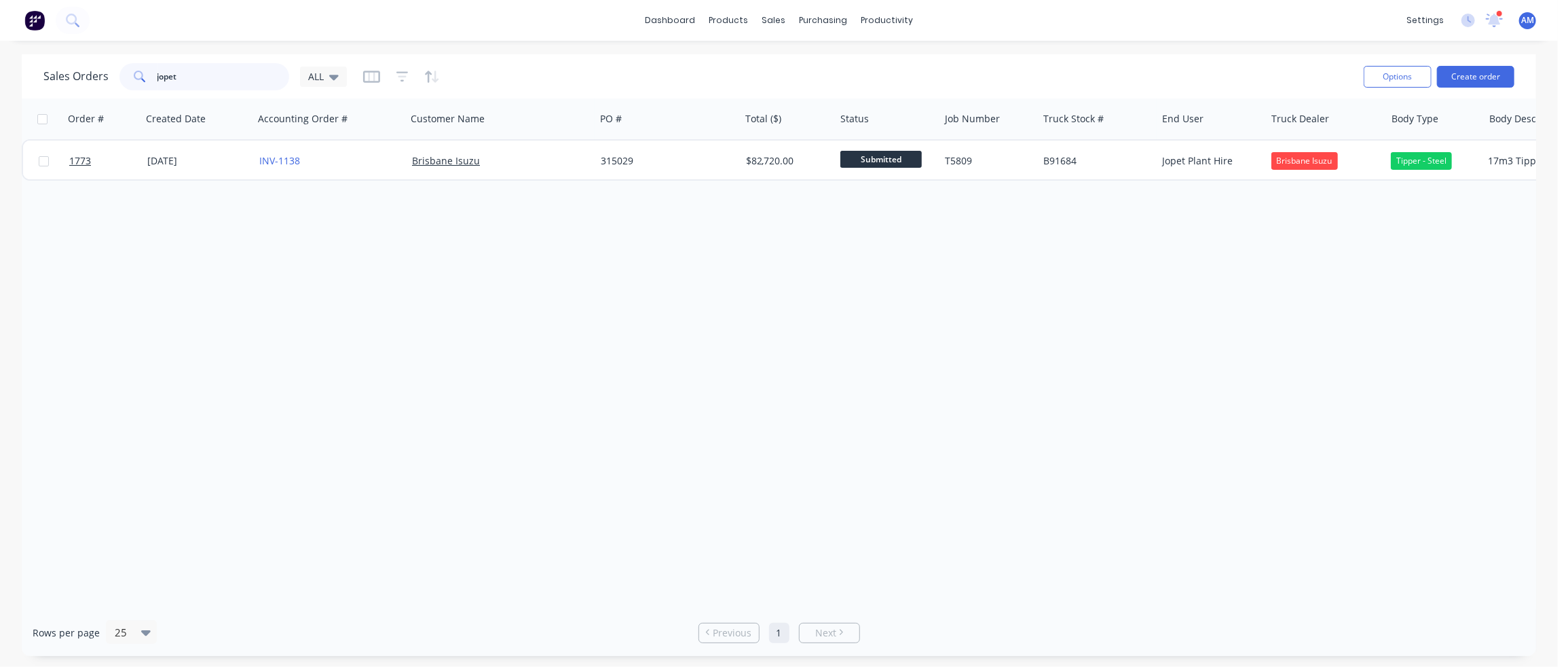
drag, startPoint x: 170, startPoint y: 81, endPoint x: 125, endPoint y: 82, distance: 45.0
click at [125, 82] on div "jopet" at bounding box center [204, 76] width 170 height 27
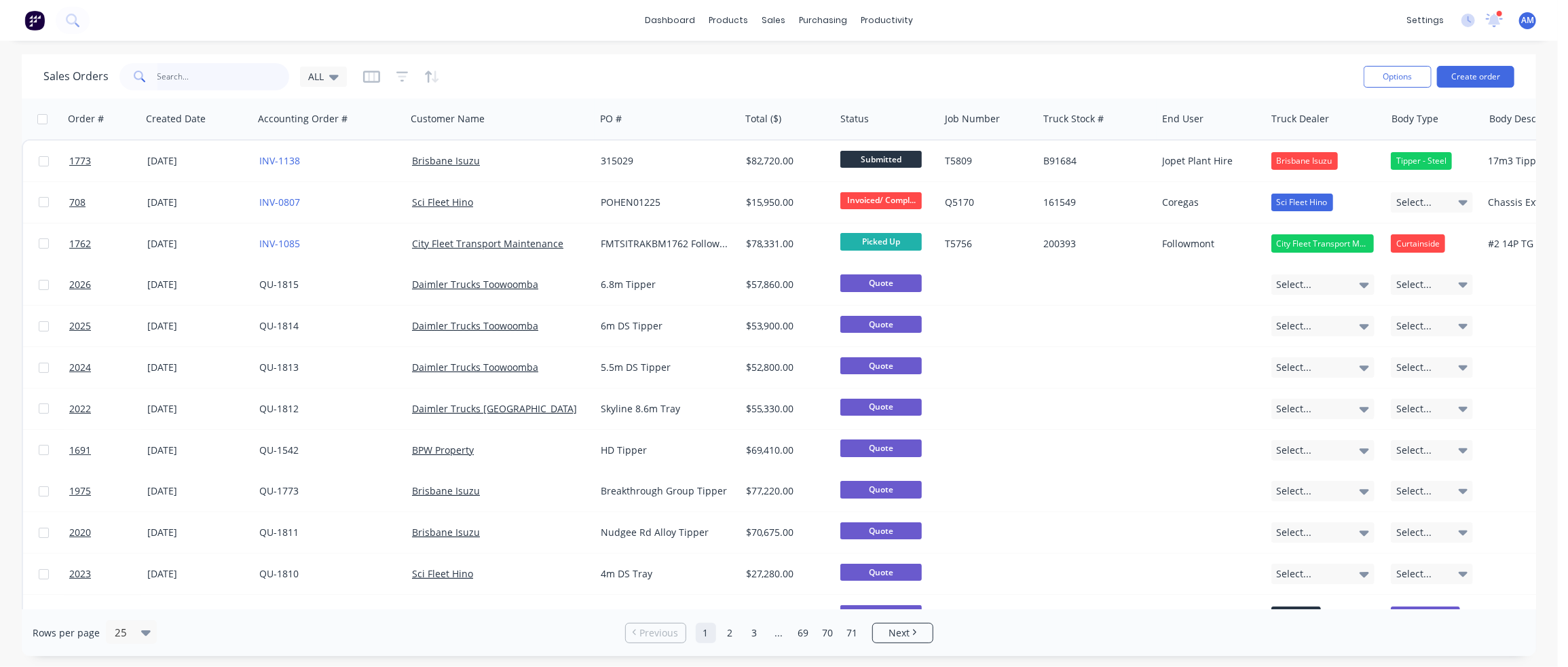
drag, startPoint x: 212, startPoint y: 64, endPoint x: 209, endPoint y: 71, distance: 7.6
click at [212, 64] on input "text" at bounding box center [223, 76] width 132 height 27
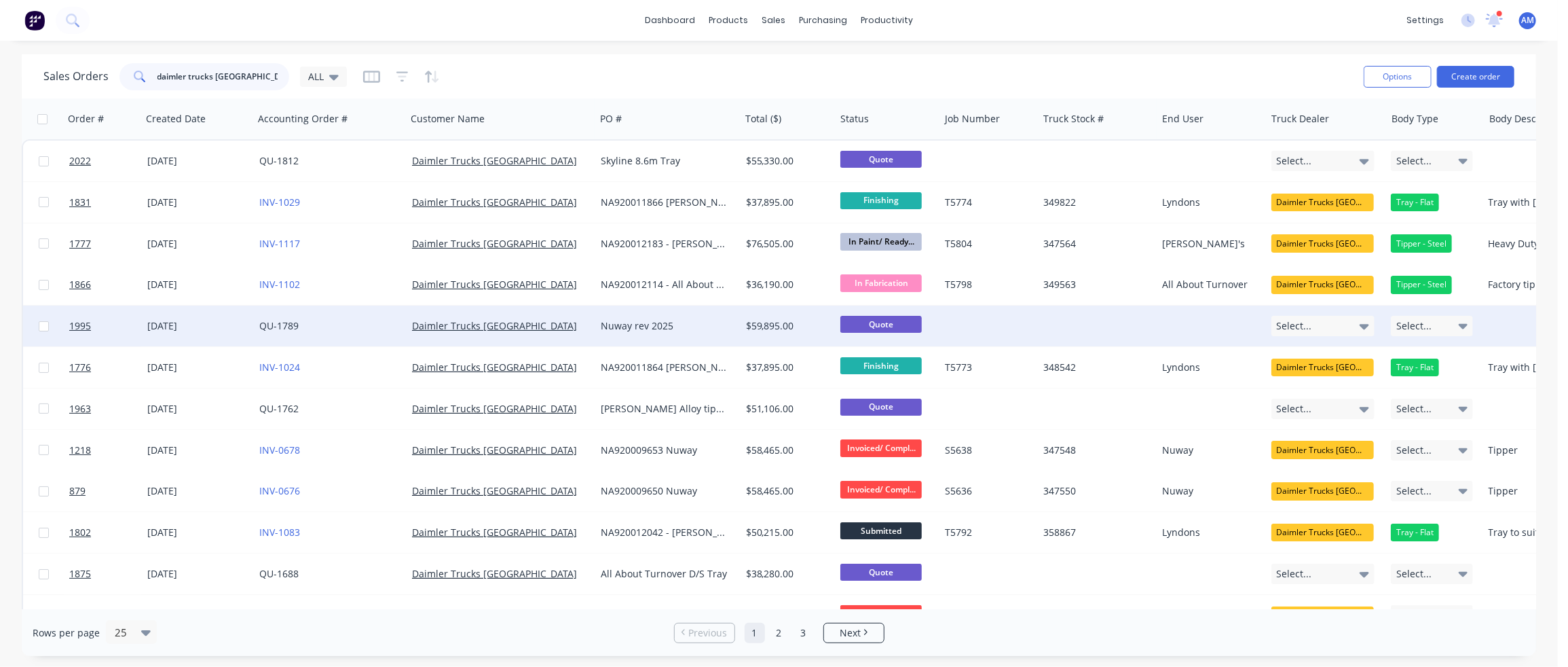
type input "daimler trucks [GEOGRAPHIC_DATA]"
click at [370, 322] on div "QU-1789" at bounding box center [326, 325] width 135 height 13
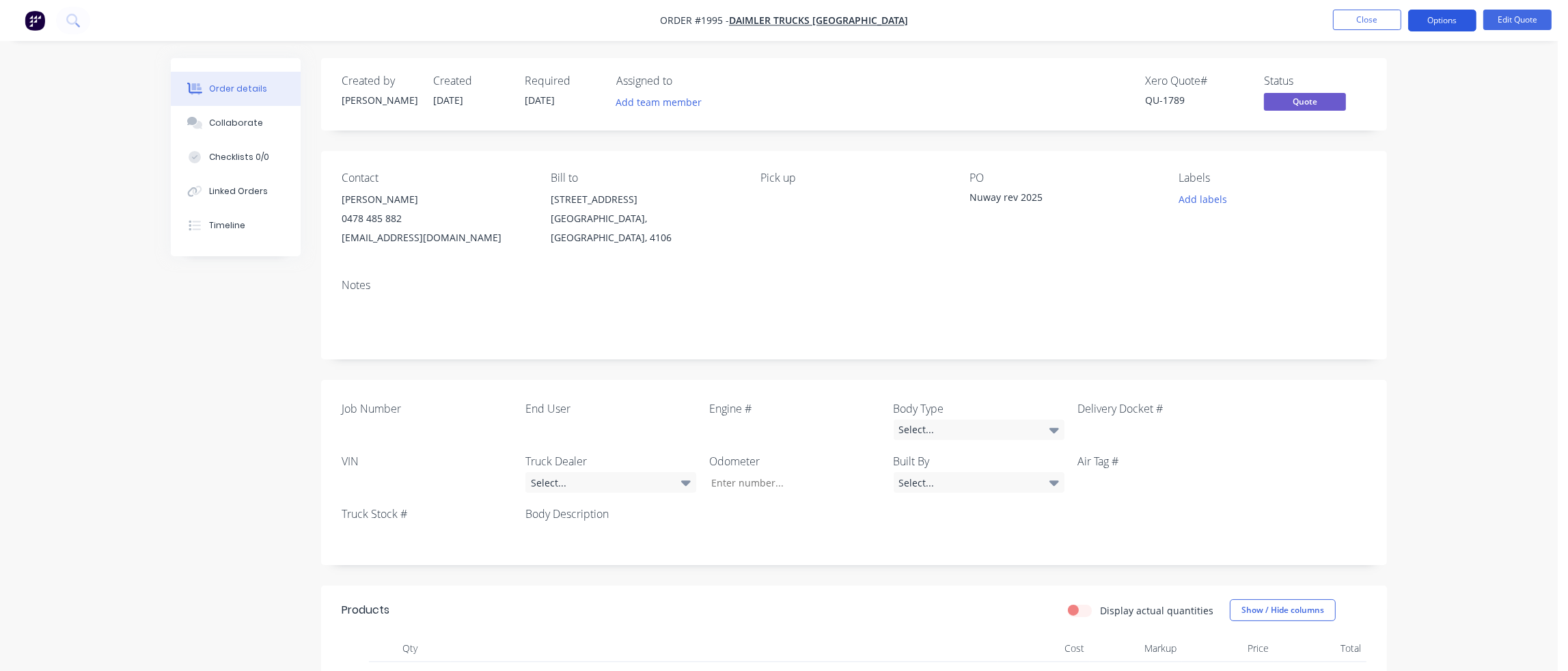
click at [1447, 21] on button "Options" at bounding box center [1441, 20] width 68 height 22
click at [1428, 159] on div "Convert to Order" at bounding box center [1401, 165] width 126 height 20
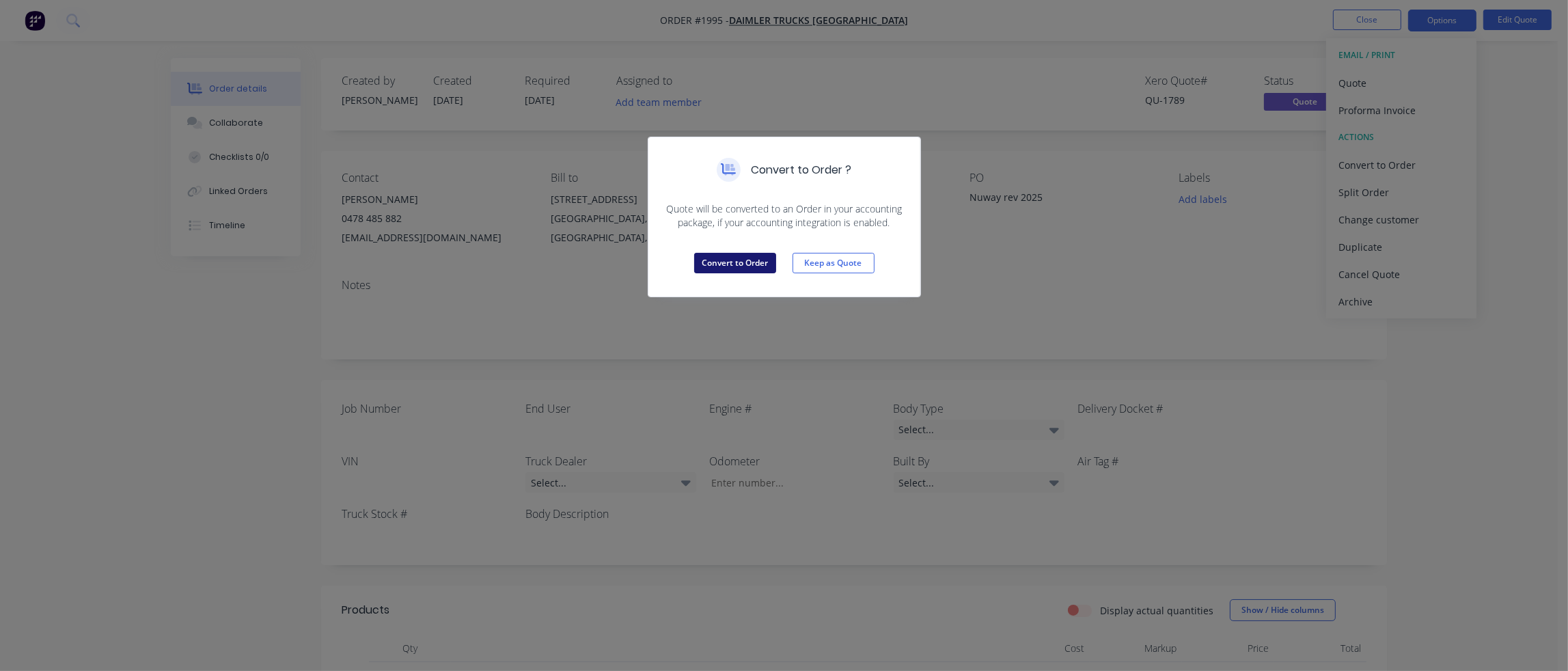
click at [720, 262] on button "Convert to Order" at bounding box center [735, 262] width 82 height 20
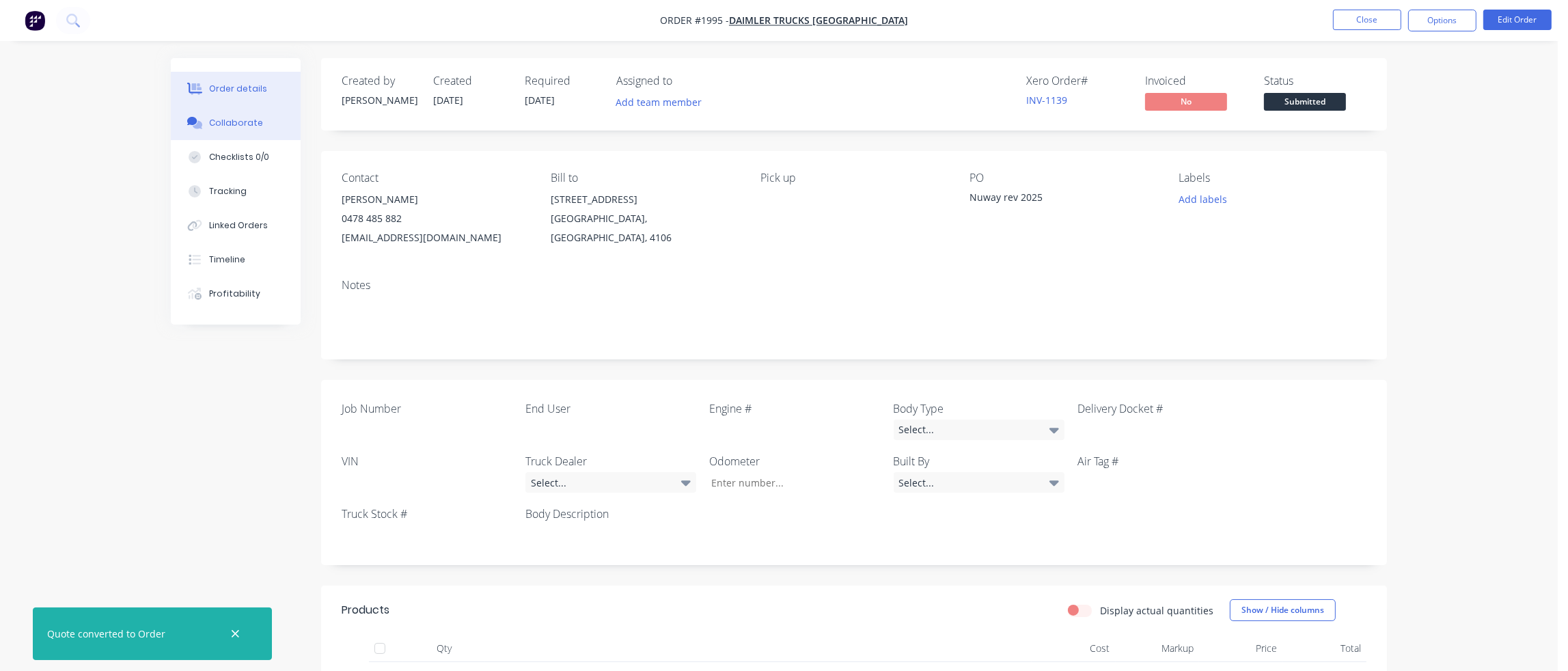
click at [238, 123] on div "Collaborate" at bounding box center [236, 122] width 54 height 12
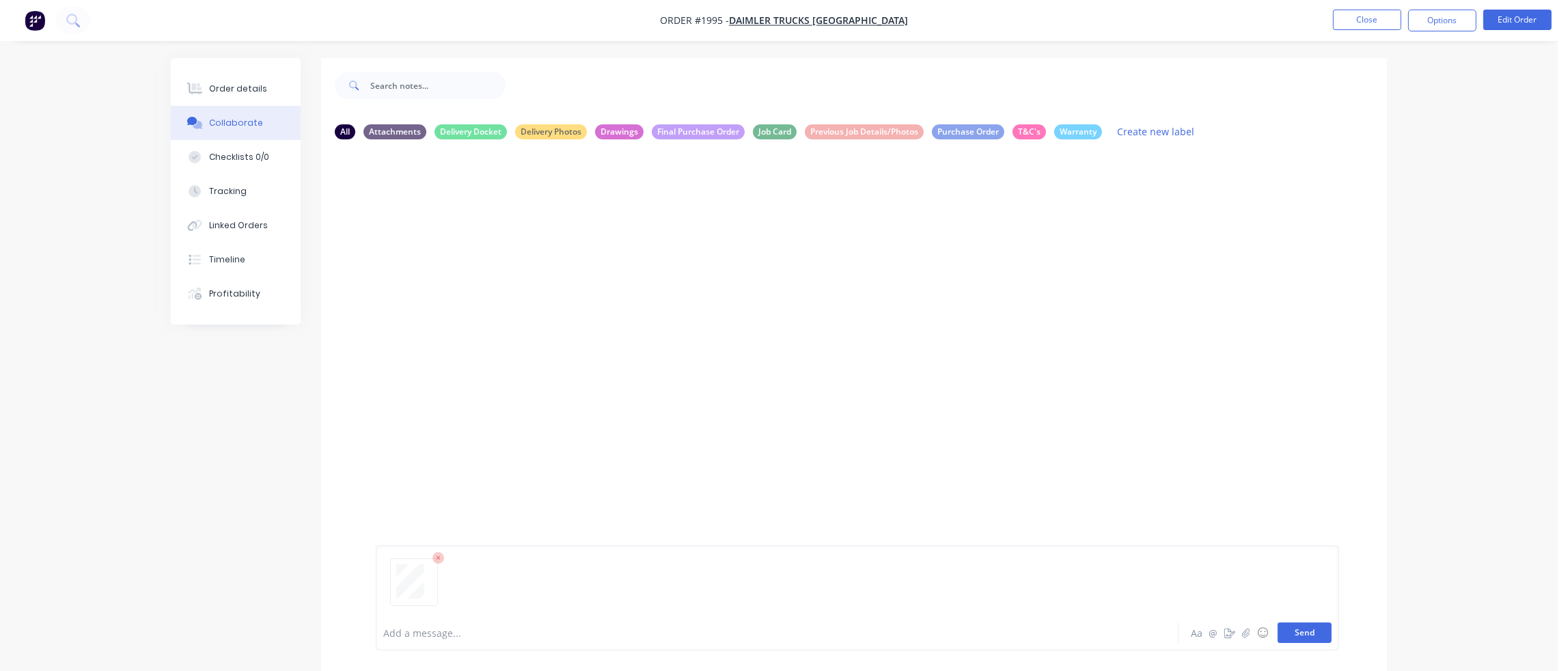
click at [1320, 636] on button "Send" at bounding box center [1304, 632] width 54 height 20
click at [485, 256] on icon "button" at bounding box center [486, 255] width 4 height 15
click at [516, 260] on button "Labels" at bounding box center [575, 261] width 153 height 31
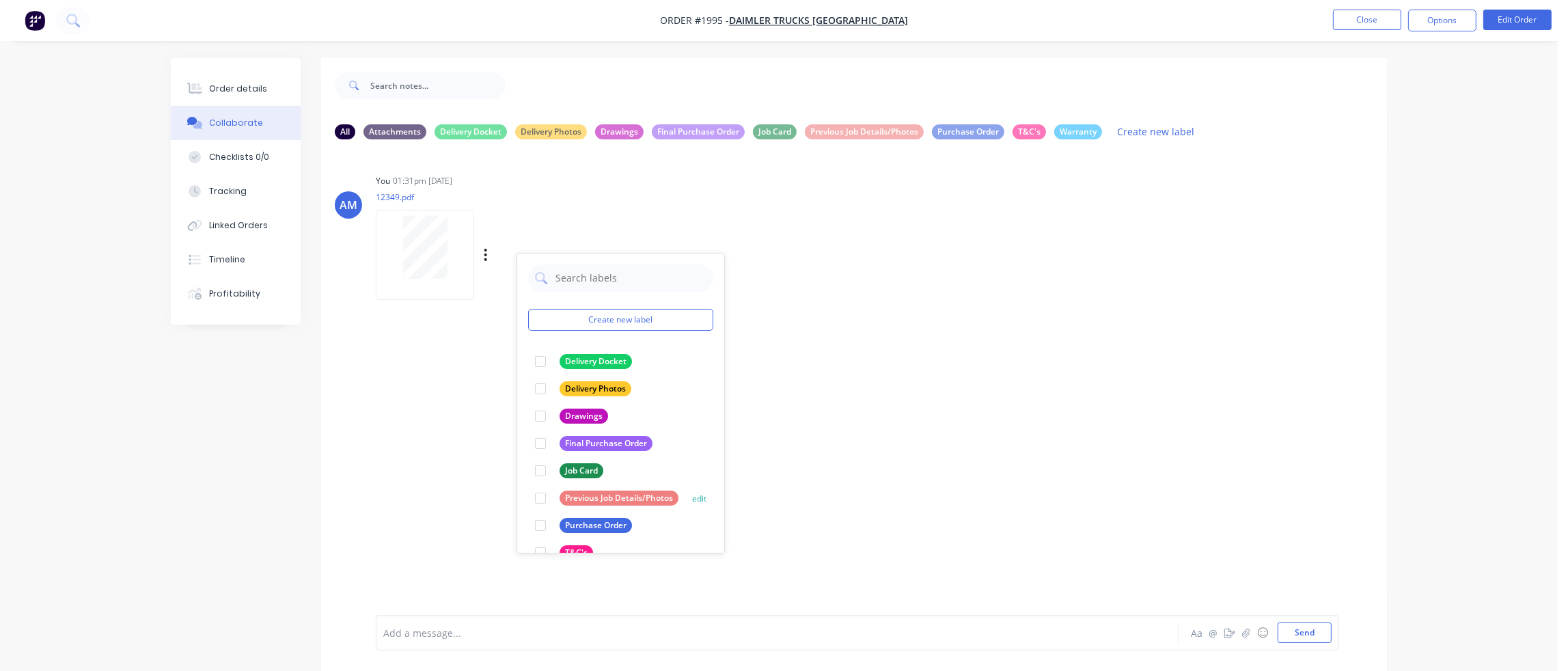
click at [592, 528] on div "Purchase Order" at bounding box center [595, 525] width 72 height 15
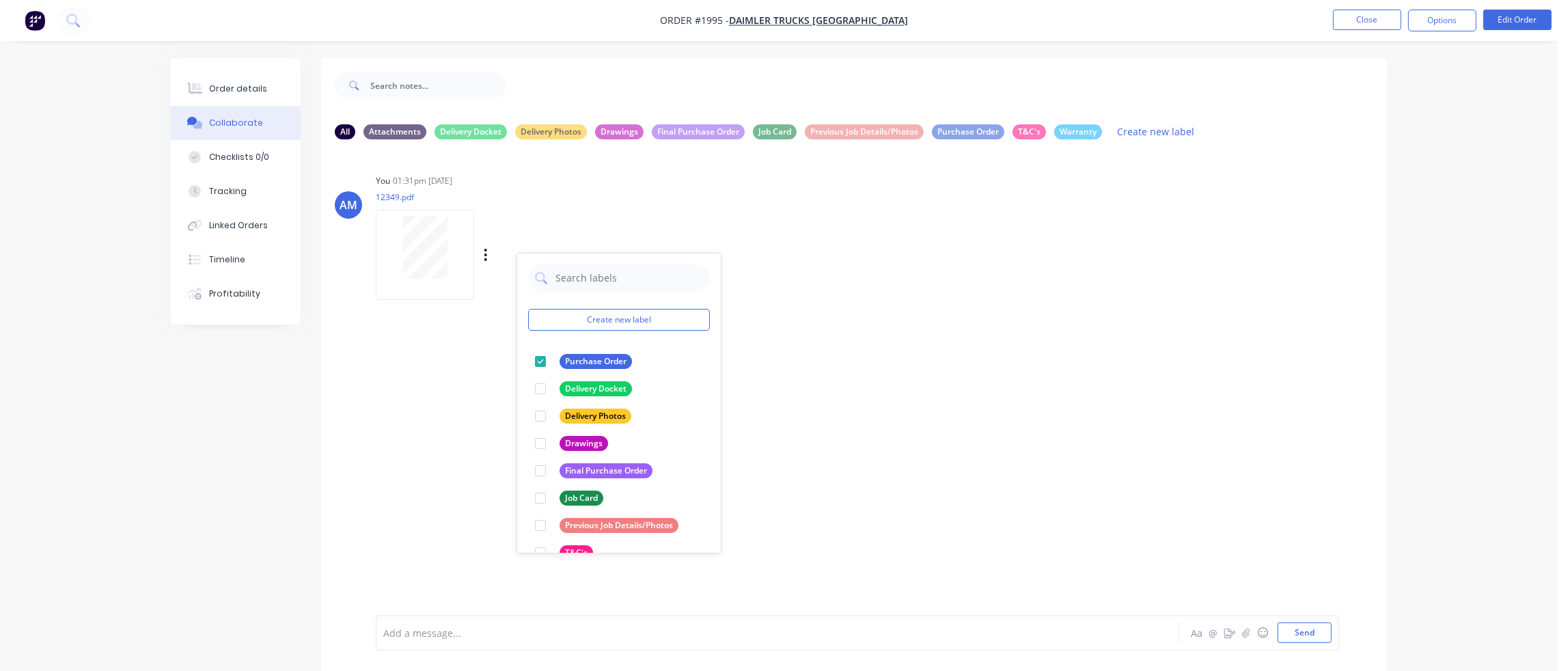
click at [934, 388] on div "AM You 01:31pm [DATE] 12349.pdf Labels Download Delete Create new label Purchas…" at bounding box center [853, 383] width 1066 height 464
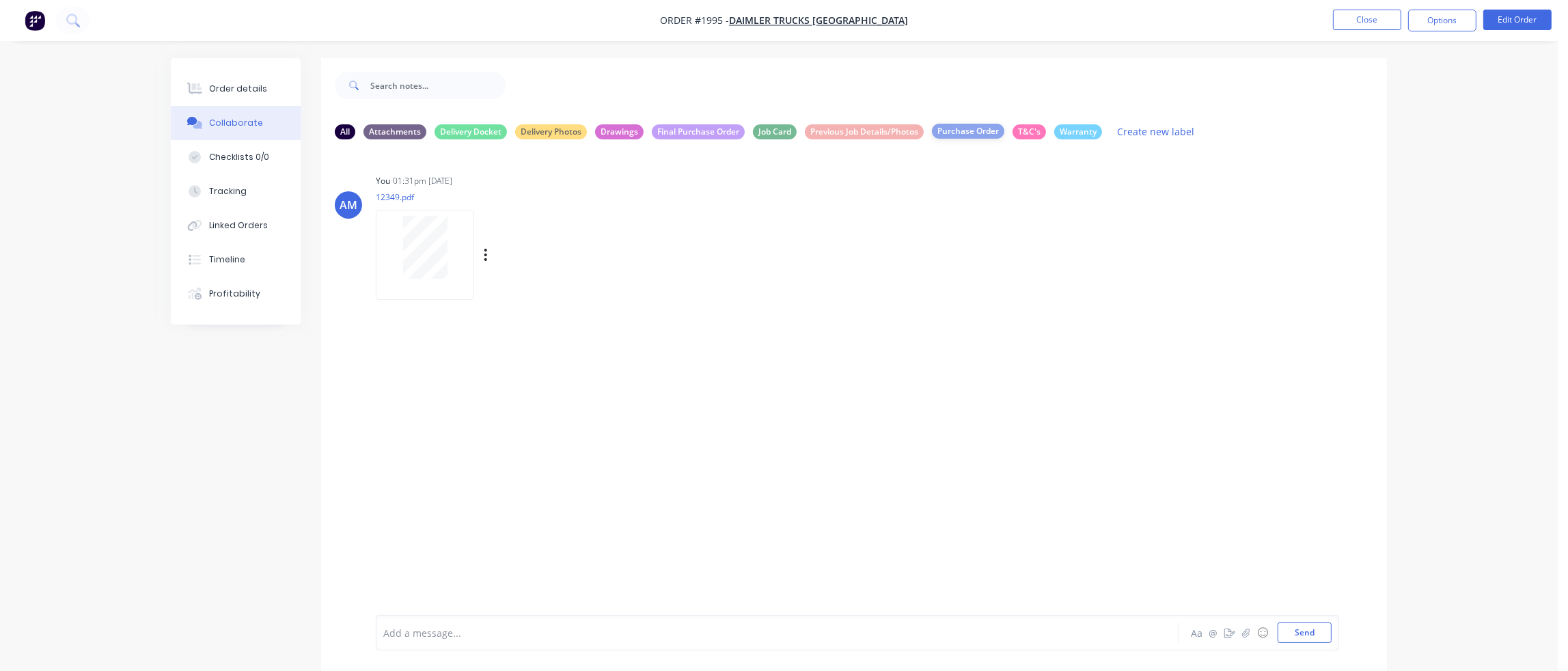
click at [966, 128] on div "Purchase Order" at bounding box center [968, 131] width 72 height 15
click at [905, 132] on div "Previous Job Details/Photos" at bounding box center [864, 131] width 119 height 15
click at [486, 255] on icon "button" at bounding box center [485, 254] width 3 height 12
click at [554, 260] on button "Labels" at bounding box center [575, 261] width 153 height 31
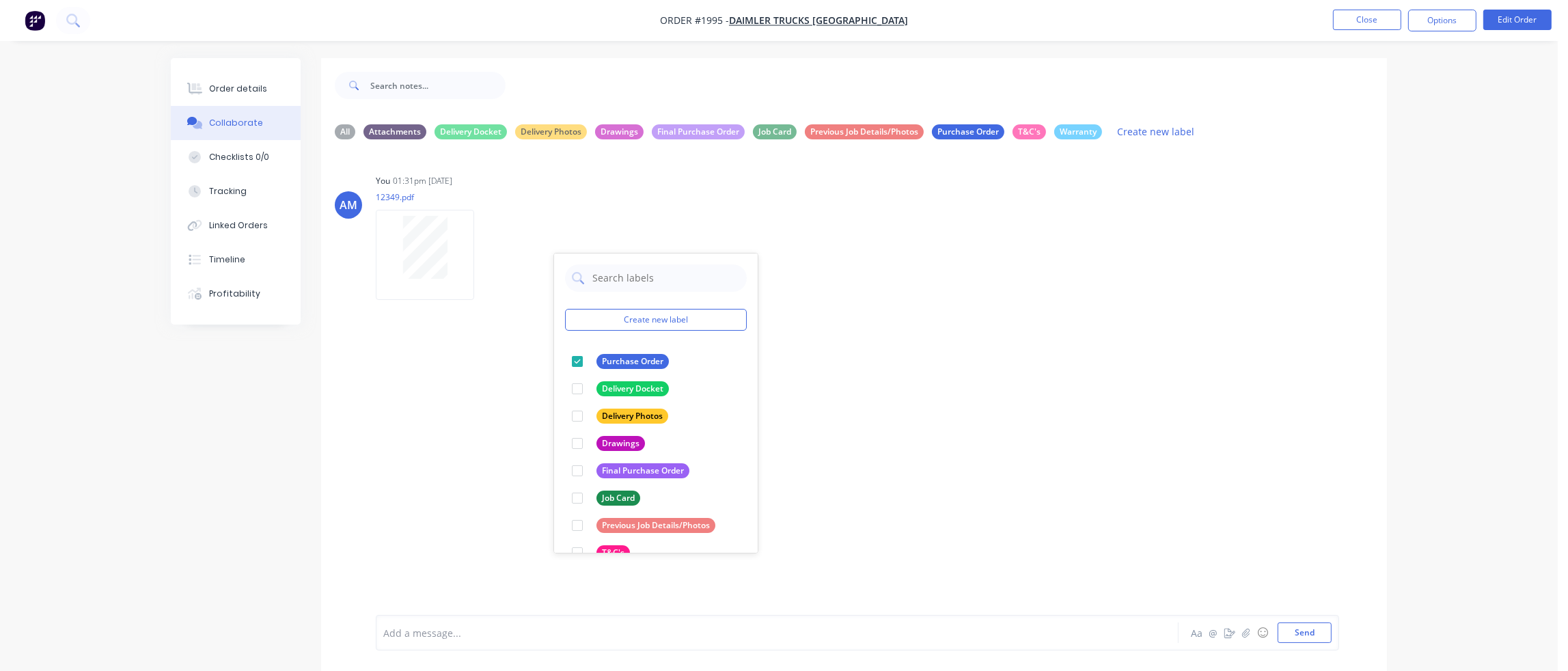
click at [487, 204] on div "Labels Download Delete" at bounding box center [431, 255] width 112 height 103
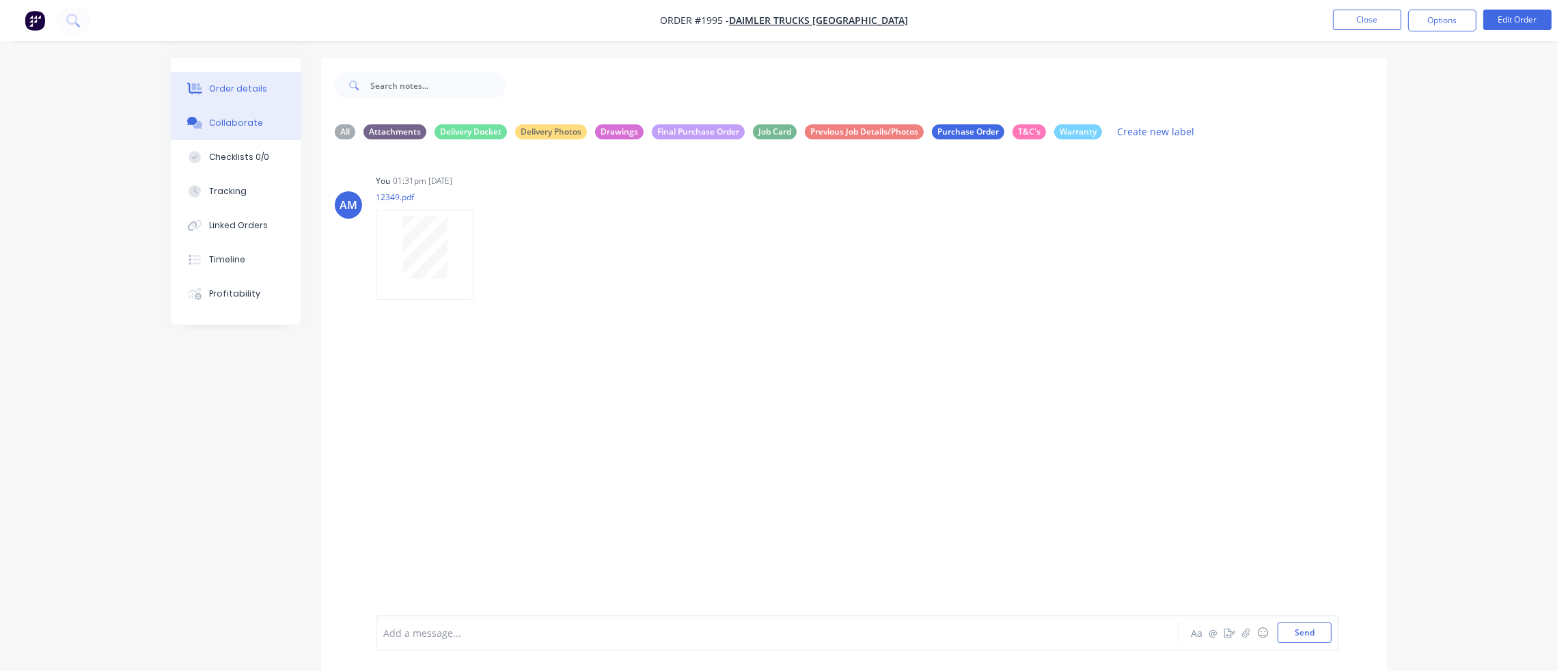
click at [251, 86] on div "Order details" at bounding box center [238, 88] width 58 height 12
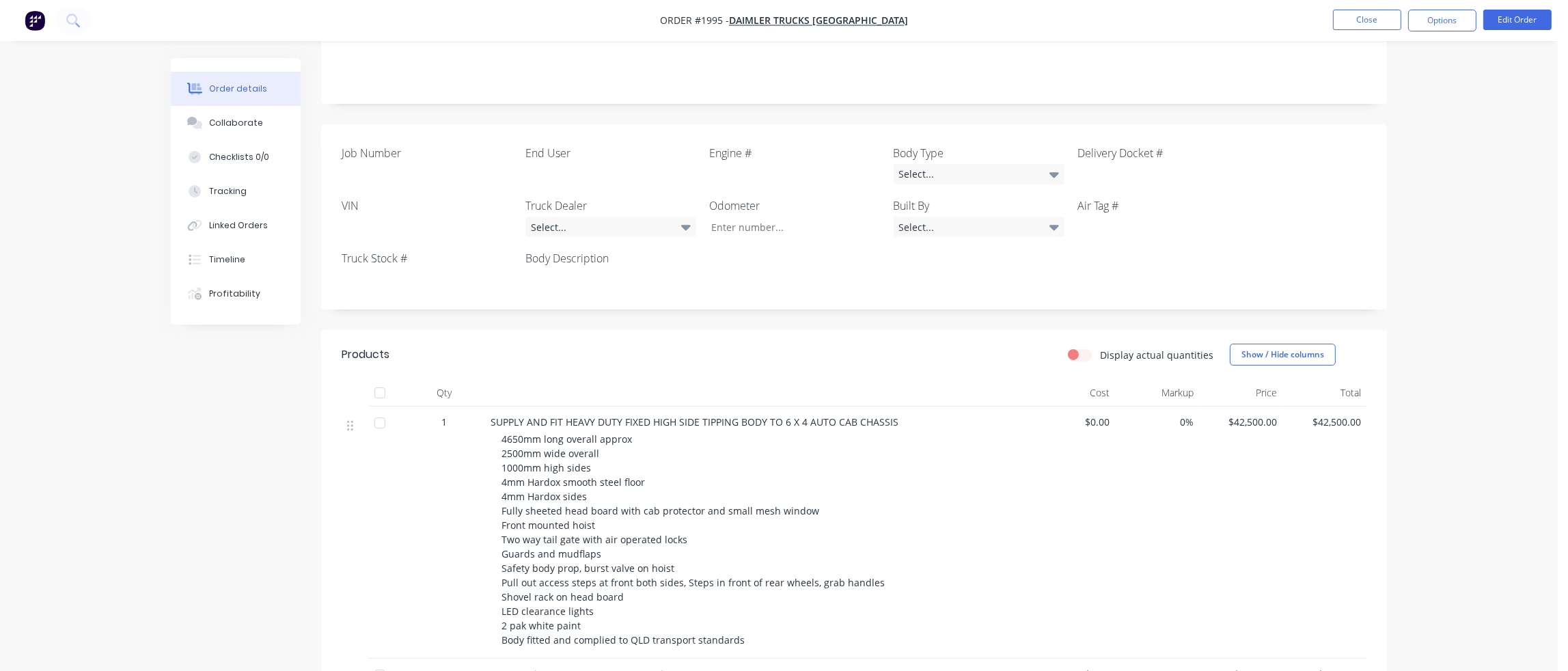
scroll to position [185, 0]
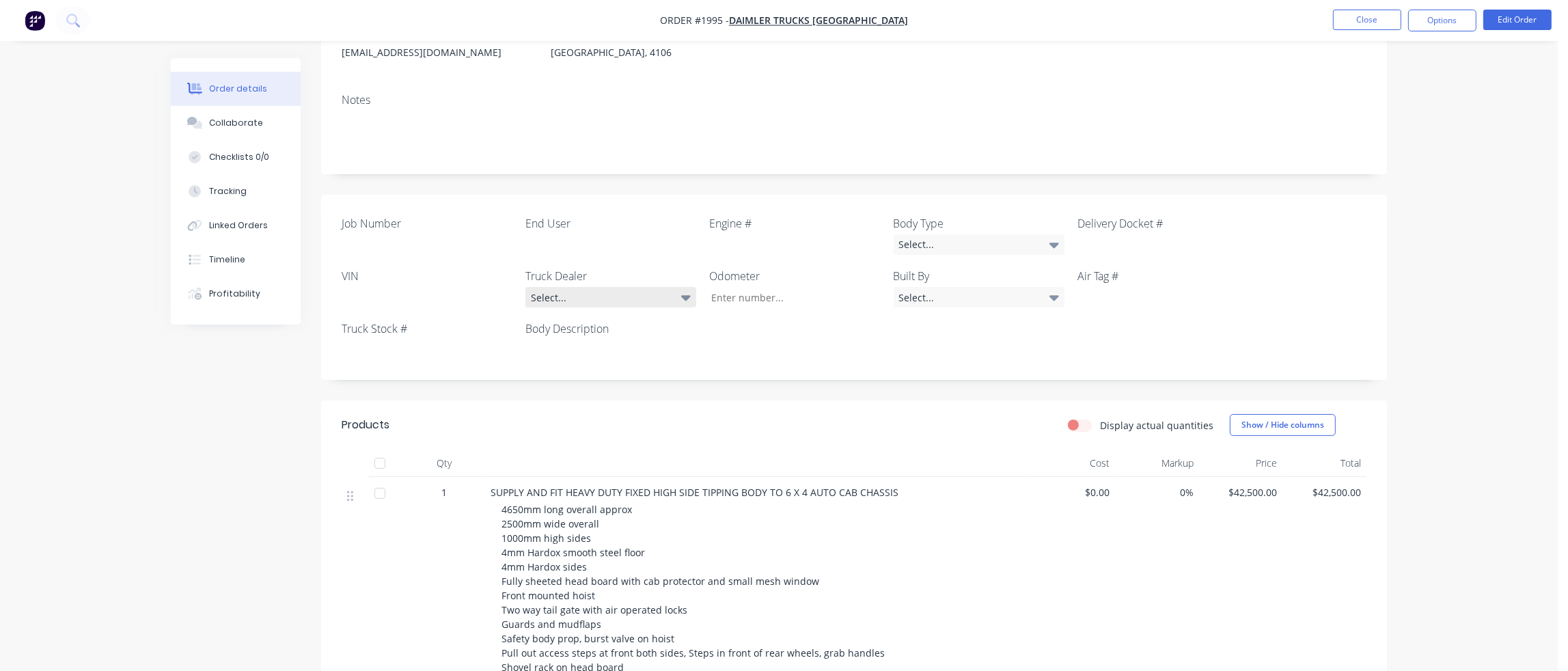
click at [583, 295] on div "Select..." at bounding box center [611, 297] width 171 height 20
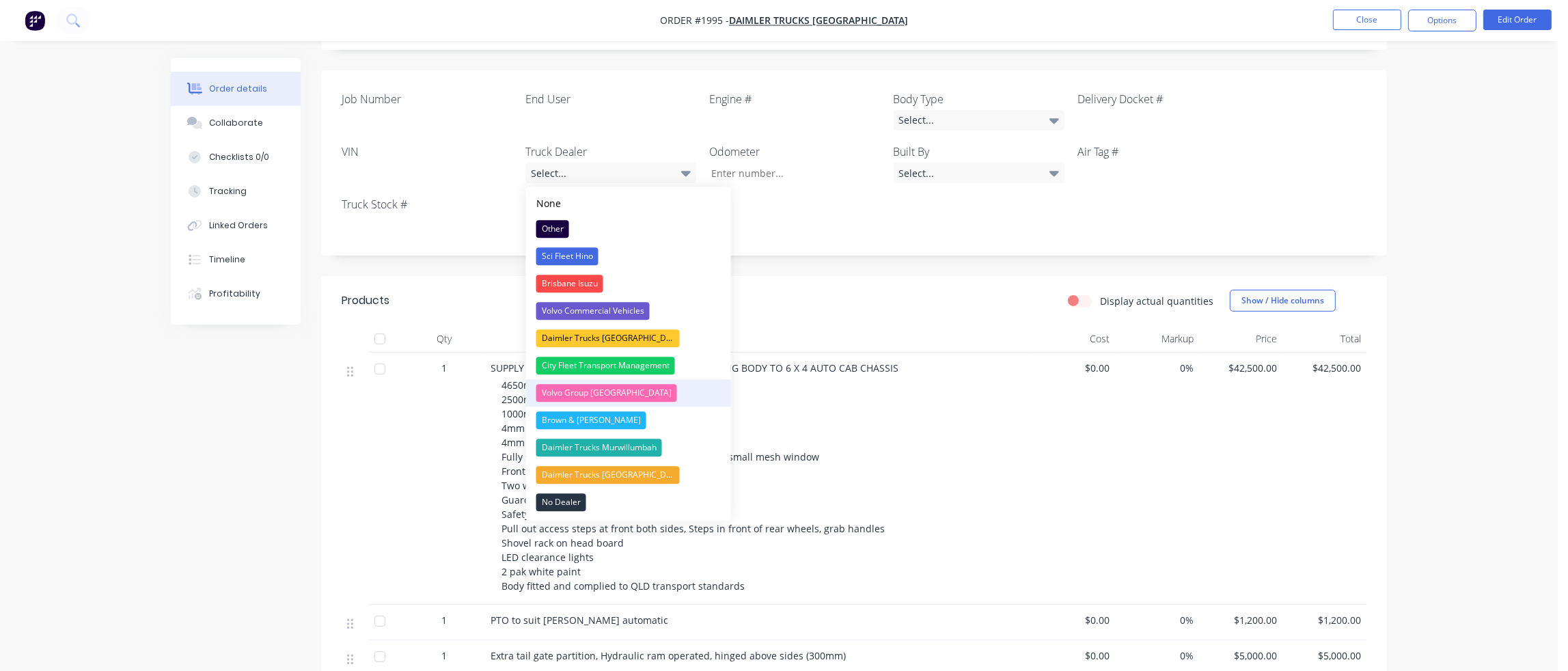
scroll to position [321, 0]
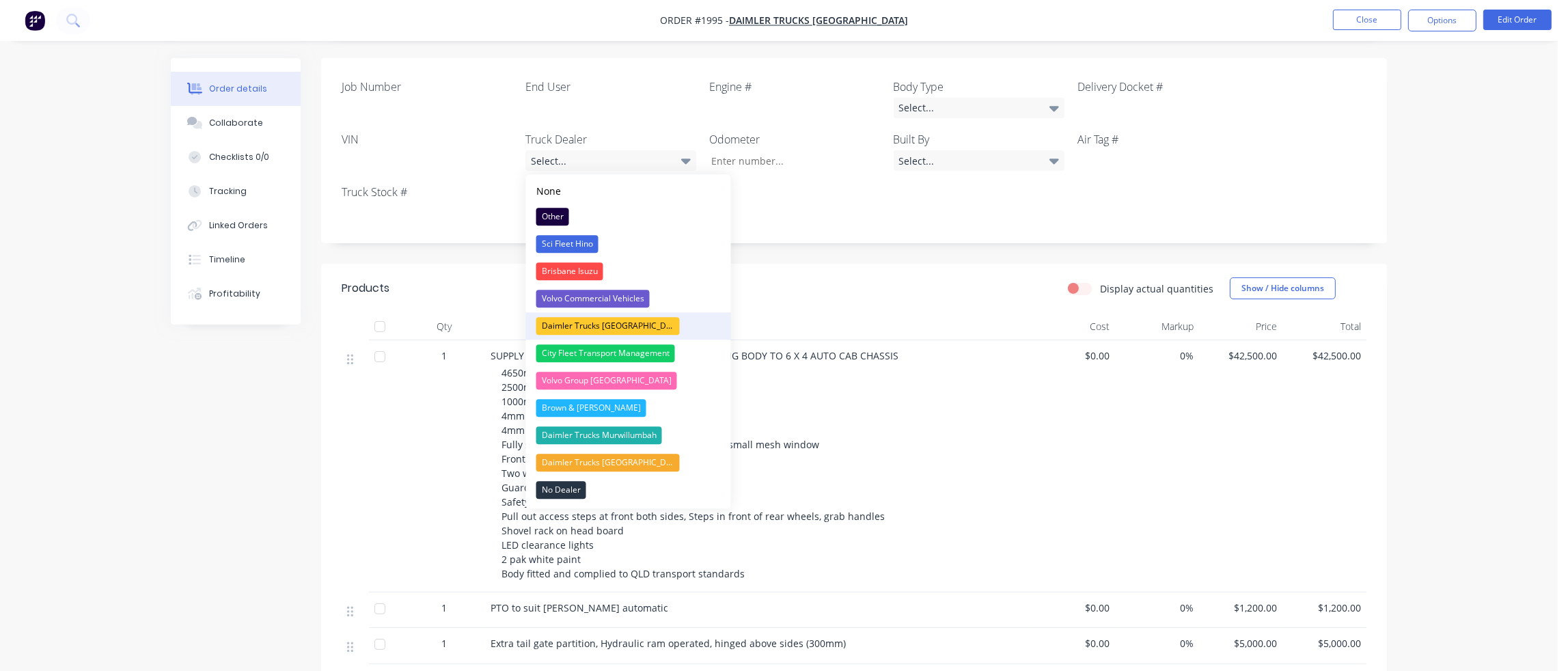
click at [602, 319] on div "Daimler Trucks [GEOGRAPHIC_DATA]" at bounding box center [608, 326] width 144 height 18
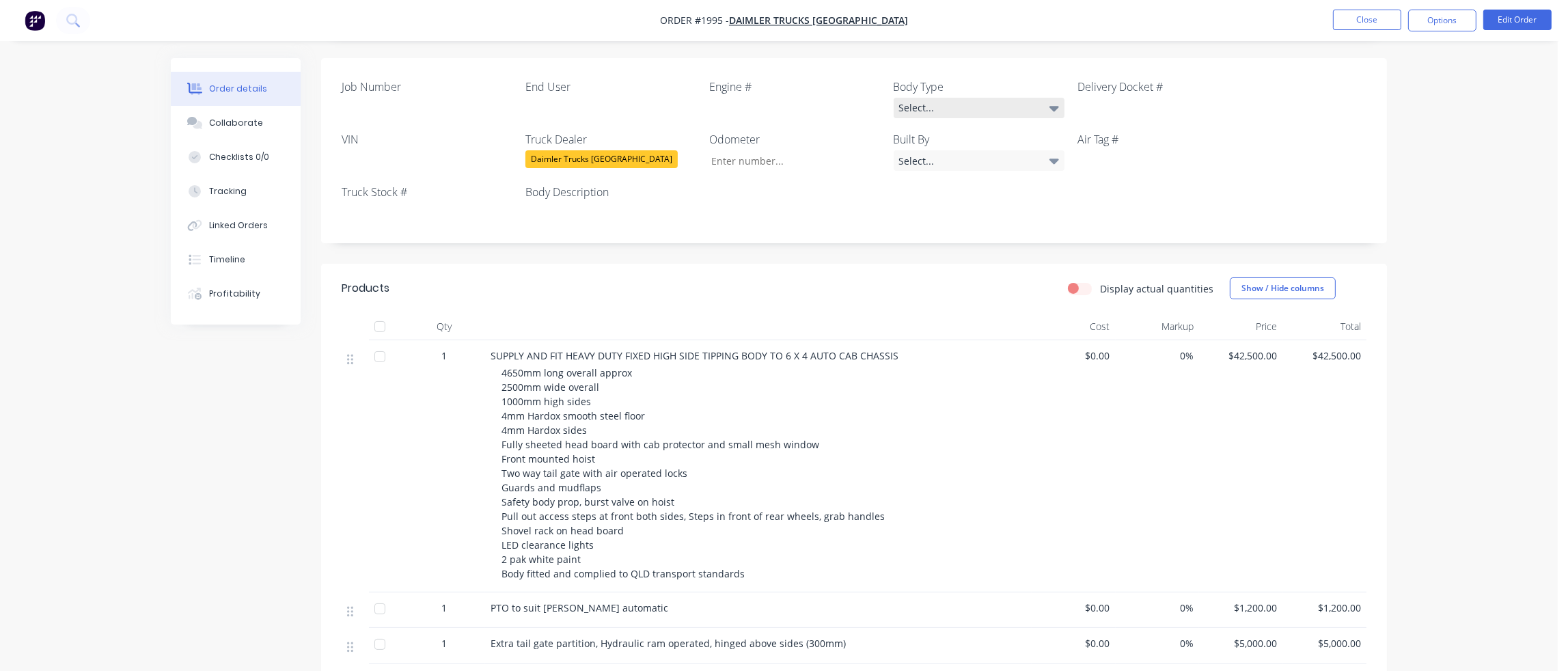
click at [936, 102] on div "Select..." at bounding box center [979, 108] width 171 height 20
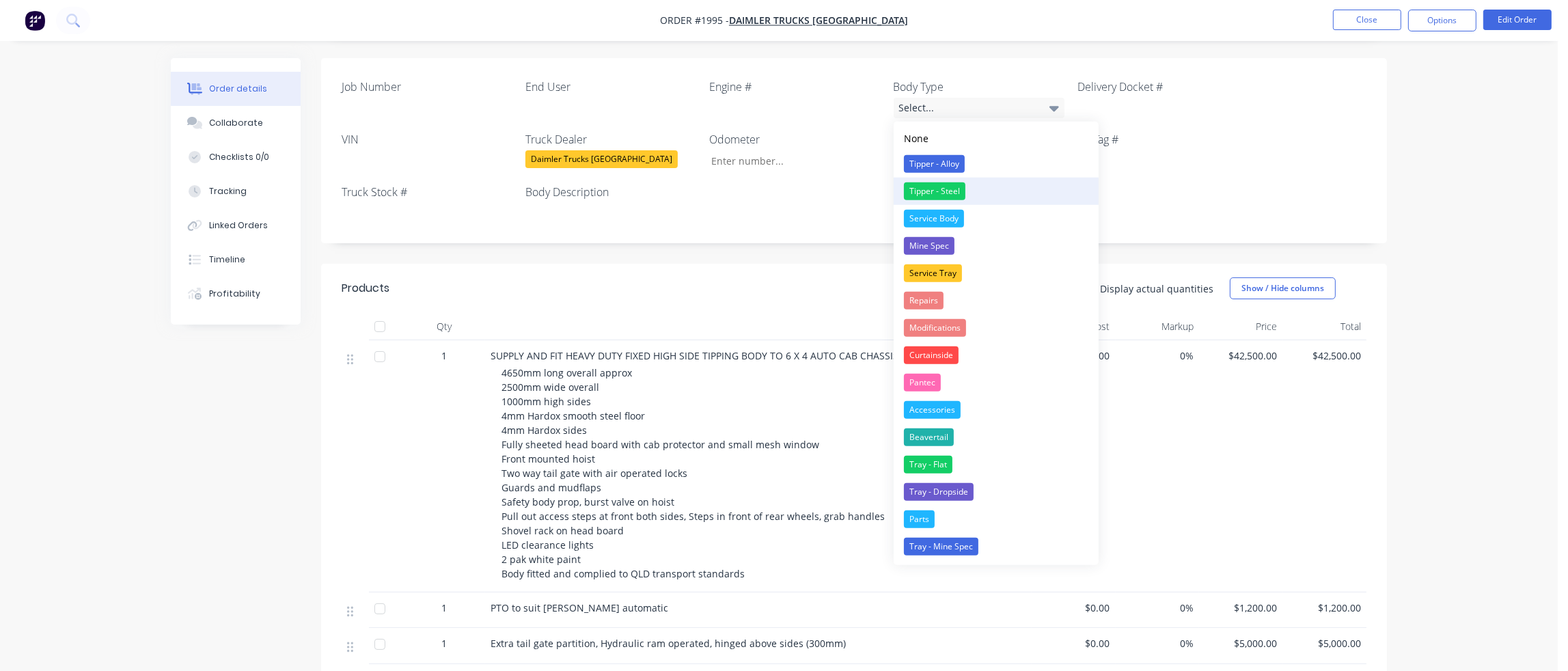
click at [932, 186] on div "Tipper - Steel" at bounding box center [934, 191] width 61 height 18
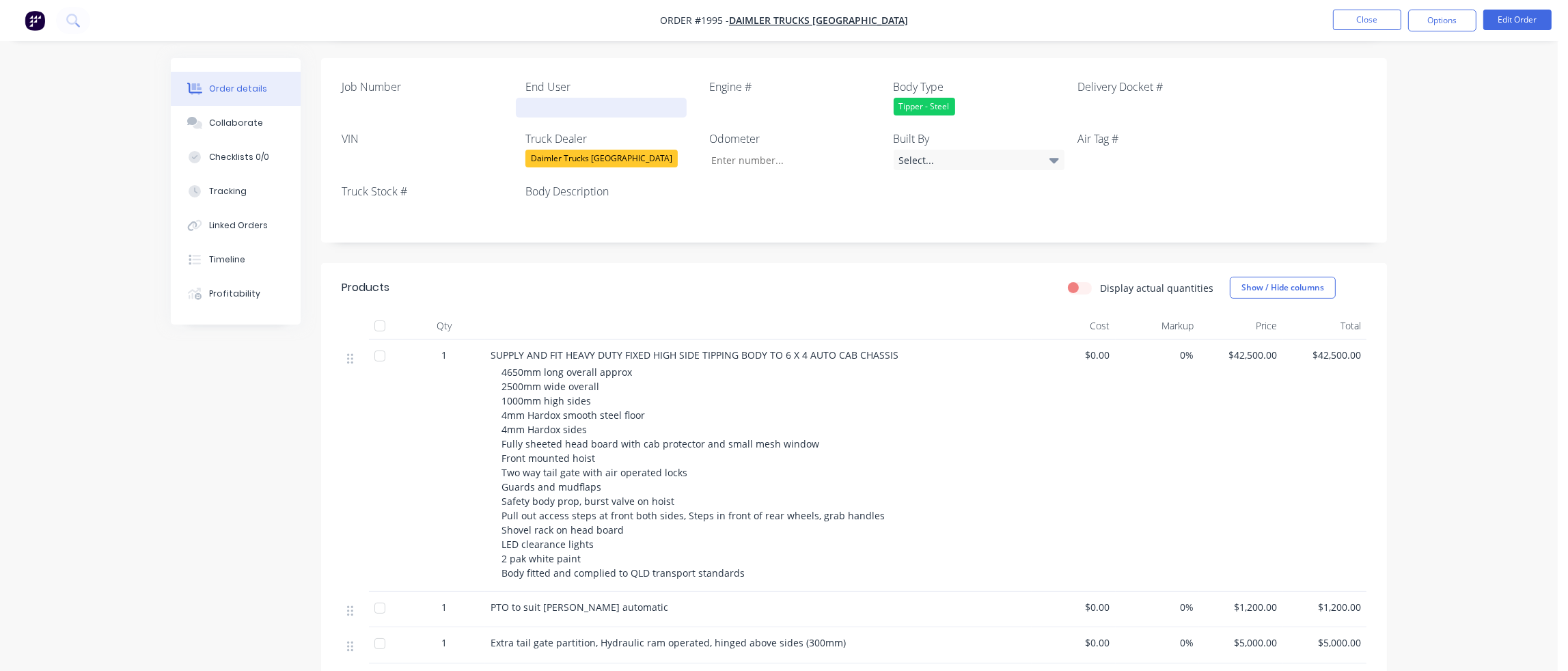
click at [541, 106] on div at bounding box center [601, 108] width 171 height 20
click at [419, 200] on div "Truck Stock #" at bounding box center [427, 202] width 171 height 39
click at [375, 203] on div at bounding box center [417, 212] width 171 height 20
click at [544, 212] on div at bounding box center [601, 212] width 171 height 20
click at [348, 158] on div at bounding box center [417, 160] width 171 height 20
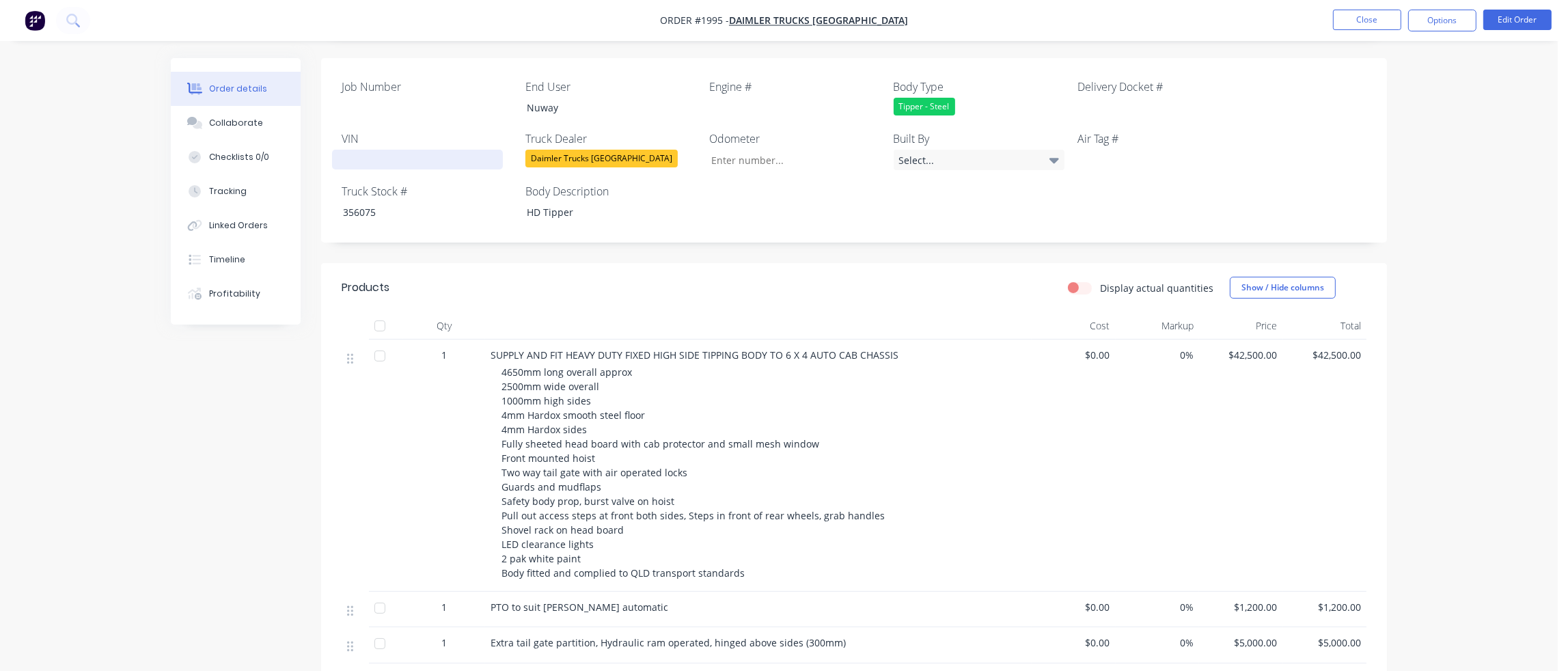
paste div
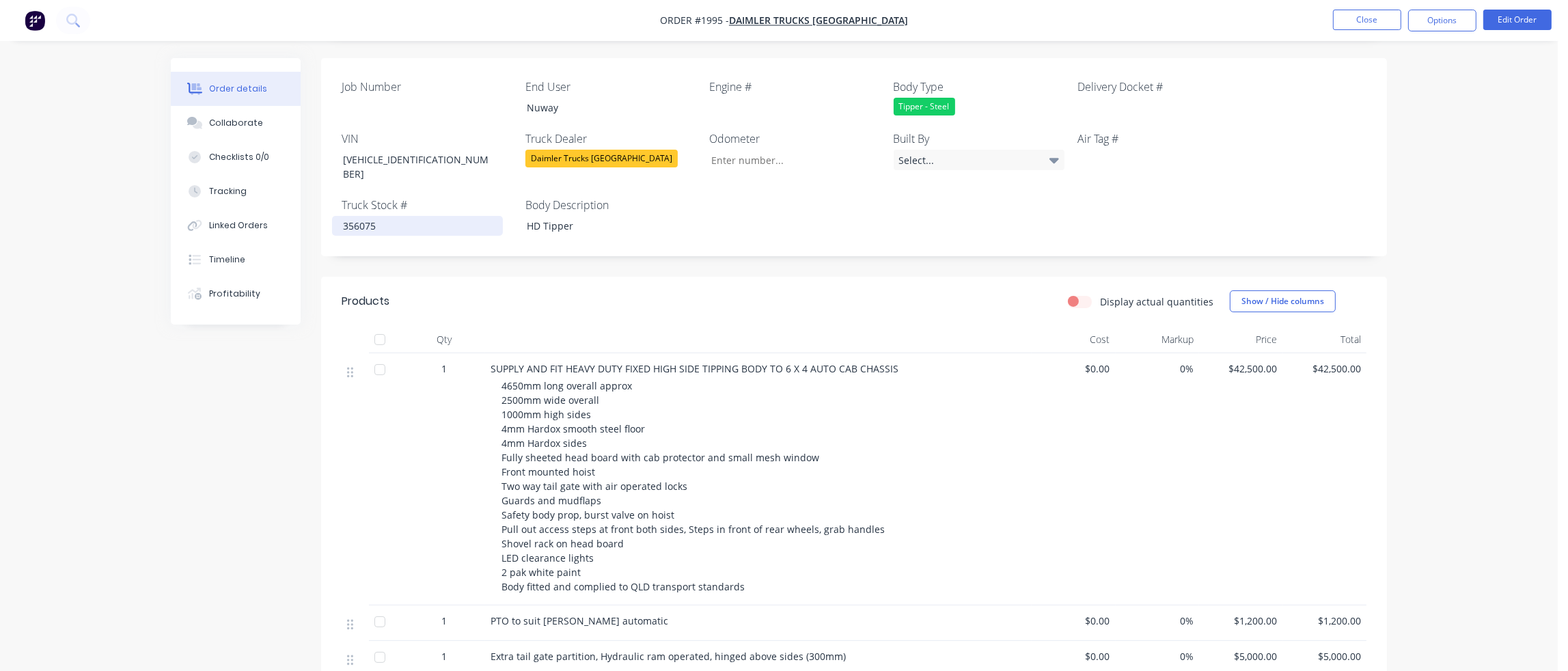
click at [448, 219] on div "356075" at bounding box center [417, 226] width 171 height 20
click at [466, 240] on div "Job Number End User Nuway Engine # Body Type Tipper - Steel Delivery Docket # V…" at bounding box center [853, 158] width 1066 height 198
click at [727, 106] on div at bounding box center [784, 108] width 171 height 20
paste div
click at [355, 106] on div at bounding box center [417, 108] width 171 height 20
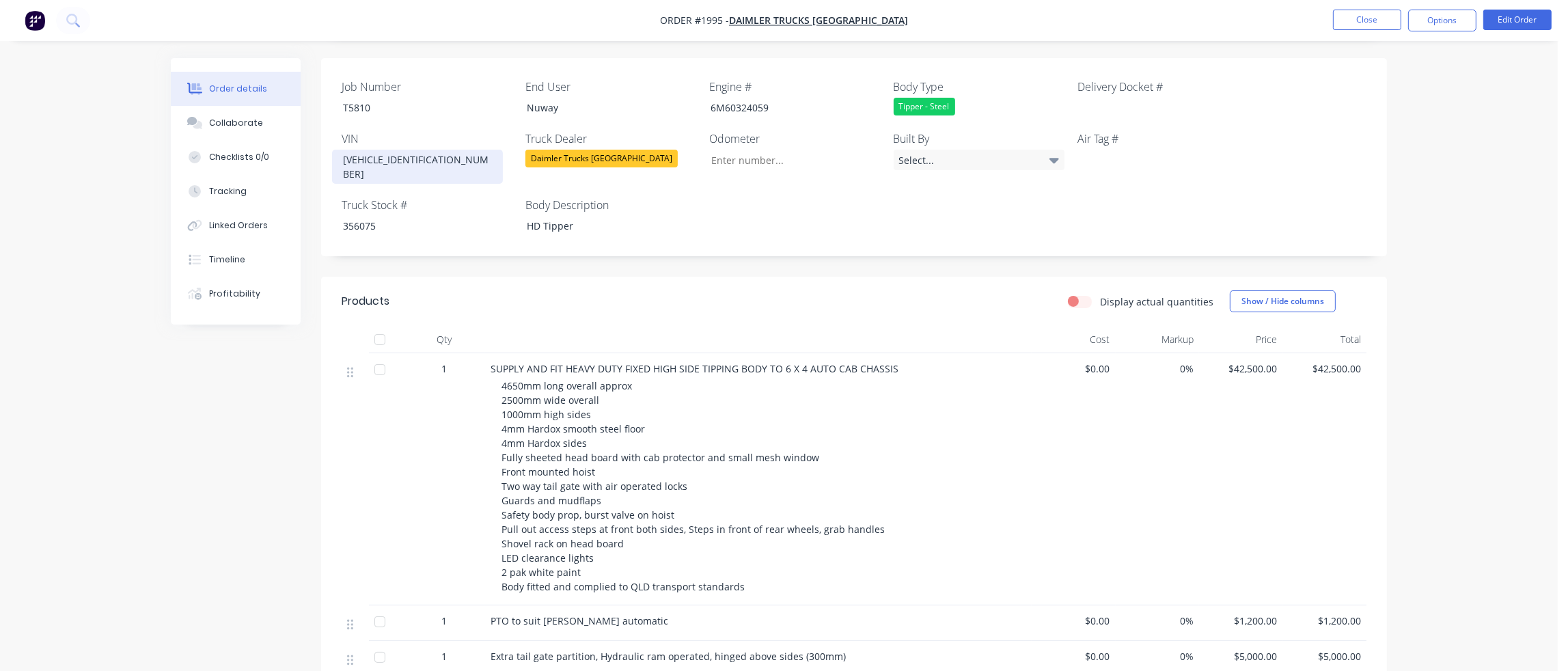
click at [452, 159] on div "[VEHICLE_IDENTIFICATION_NUMBER]" at bounding box center [417, 167] width 171 height 34
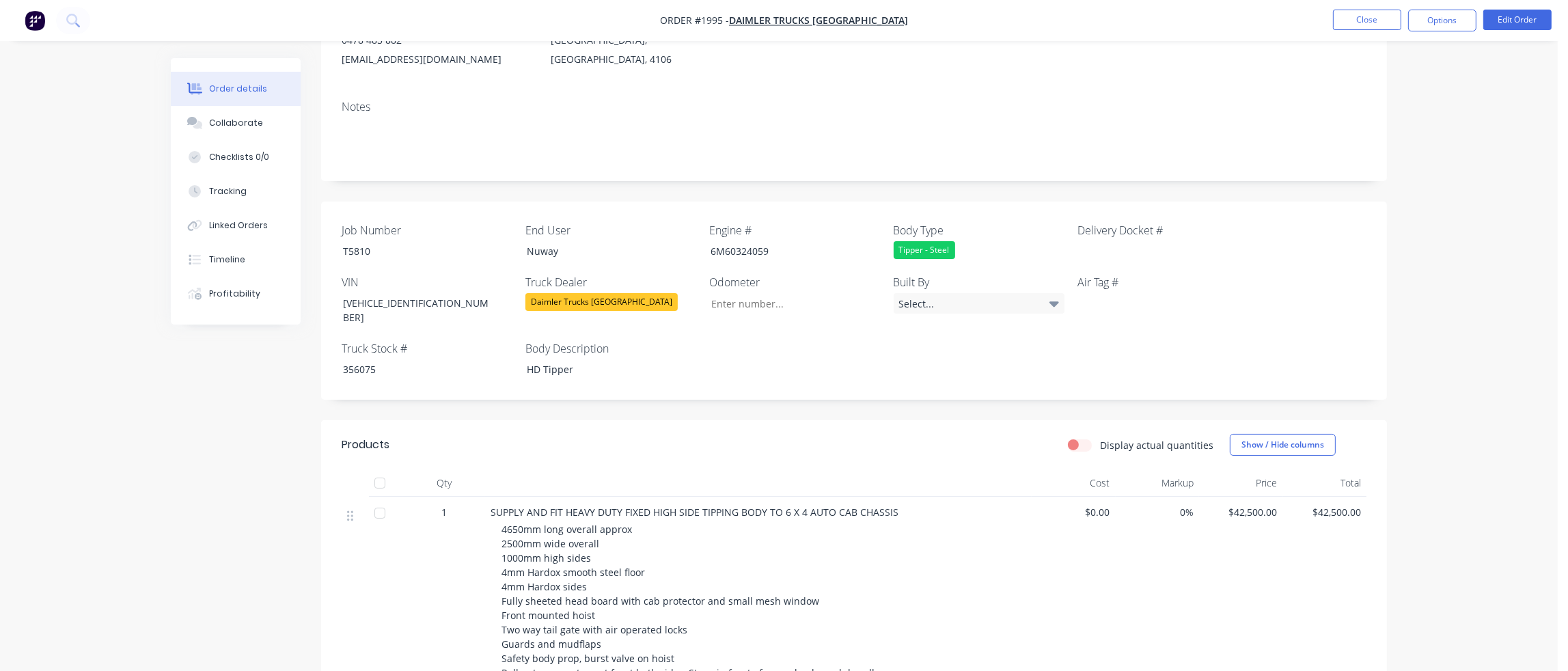
scroll to position [49, 0]
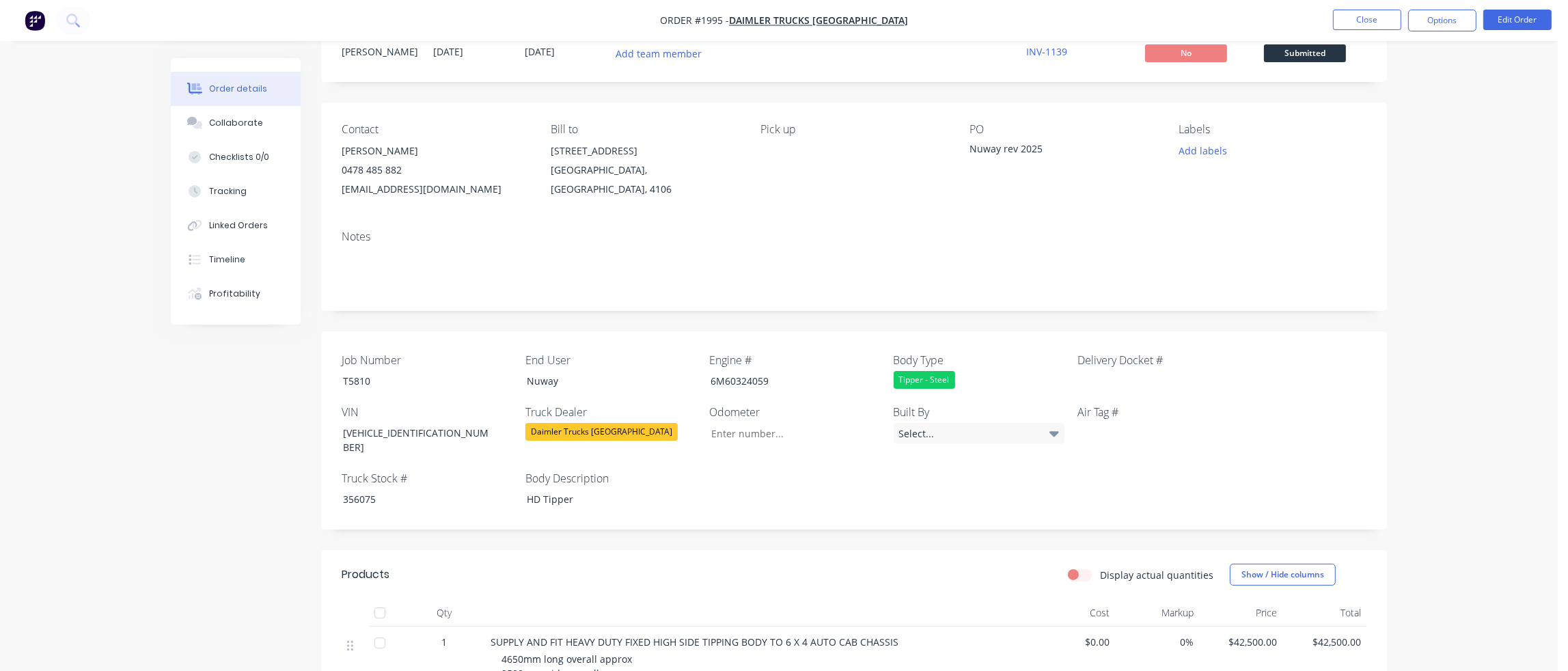
click at [1044, 148] on div "Nuway rev 2025" at bounding box center [1054, 151] width 171 height 19
click at [1040, 148] on div "Nuway rev 2025" at bounding box center [1054, 151] width 171 height 19
drag, startPoint x: 1042, startPoint y: 147, endPoint x: 955, endPoint y: 153, distance: 87.2
click at [955, 153] on div "Contact [PERSON_NAME] [PHONE_NUMBER] [EMAIL_ADDRESS][DOMAIN_NAME] Bill to [STRE…" at bounding box center [853, 161] width 1066 height 117
click at [1043, 153] on div "Nuway rev 2025" at bounding box center [1054, 151] width 171 height 19
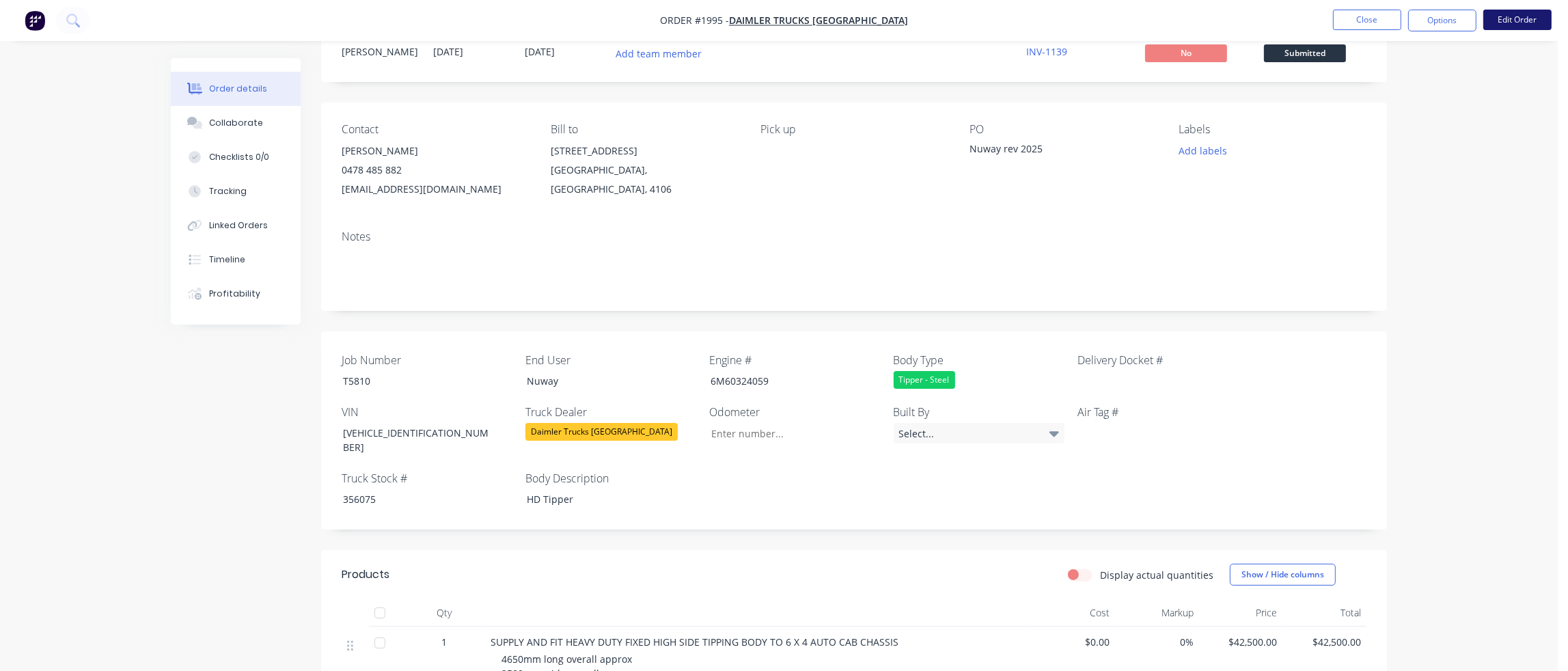
click at [1517, 18] on button "Edit Order" at bounding box center [1517, 20] width 68 height 20
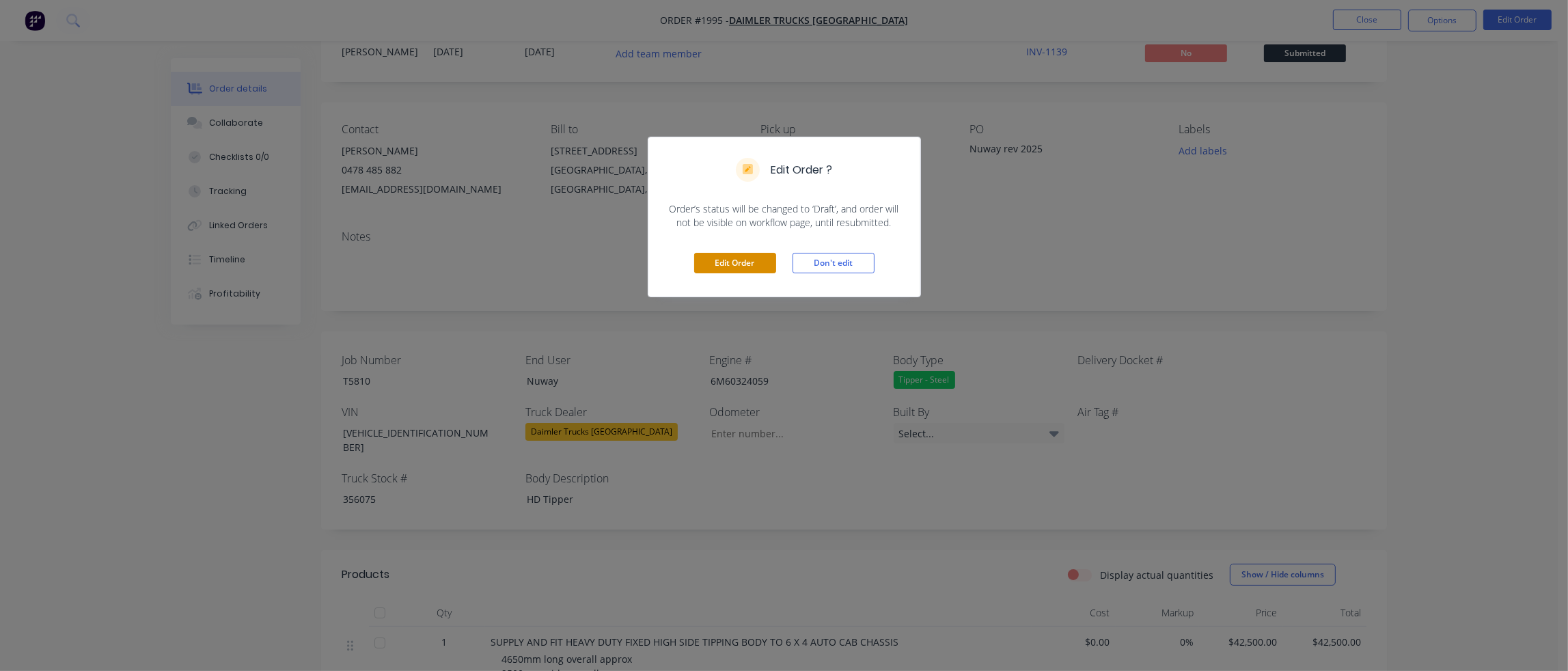
click at [754, 267] on button "Edit Order" at bounding box center [735, 262] width 82 height 20
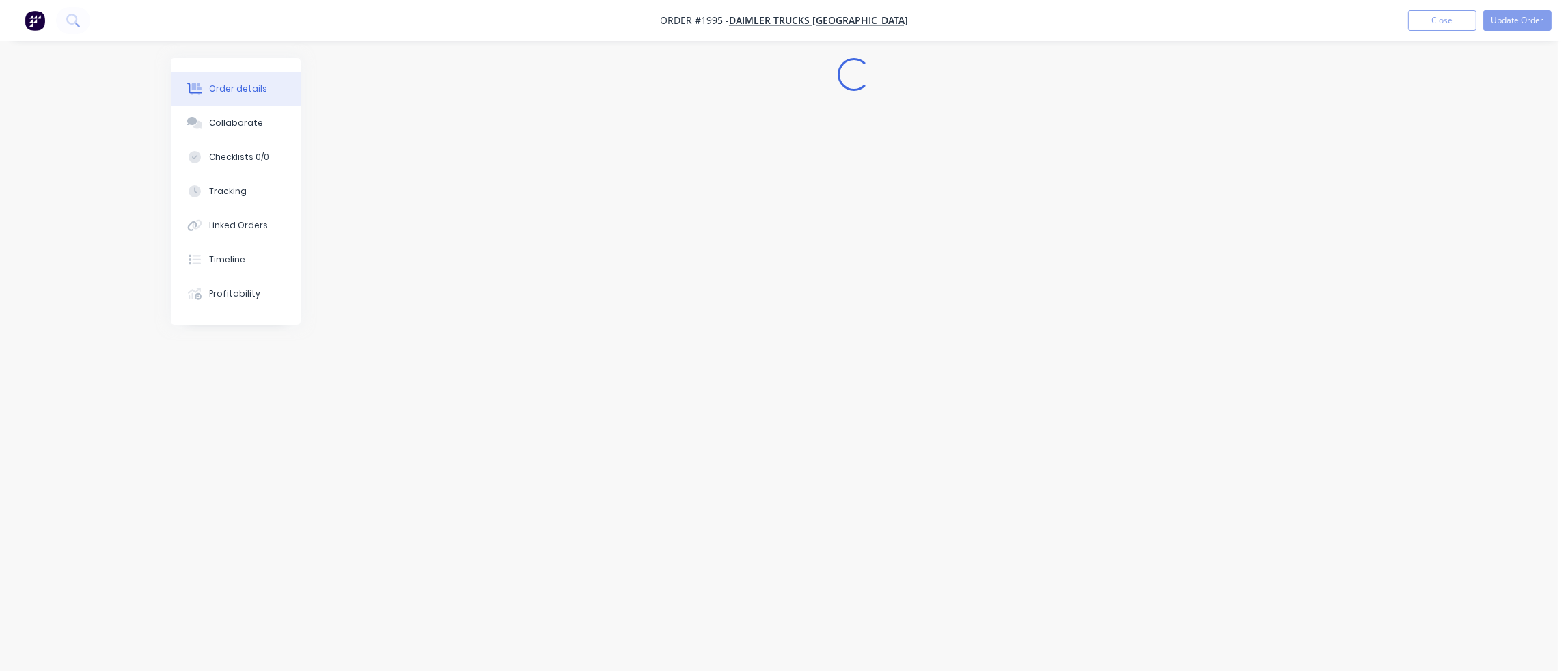
scroll to position [0, 0]
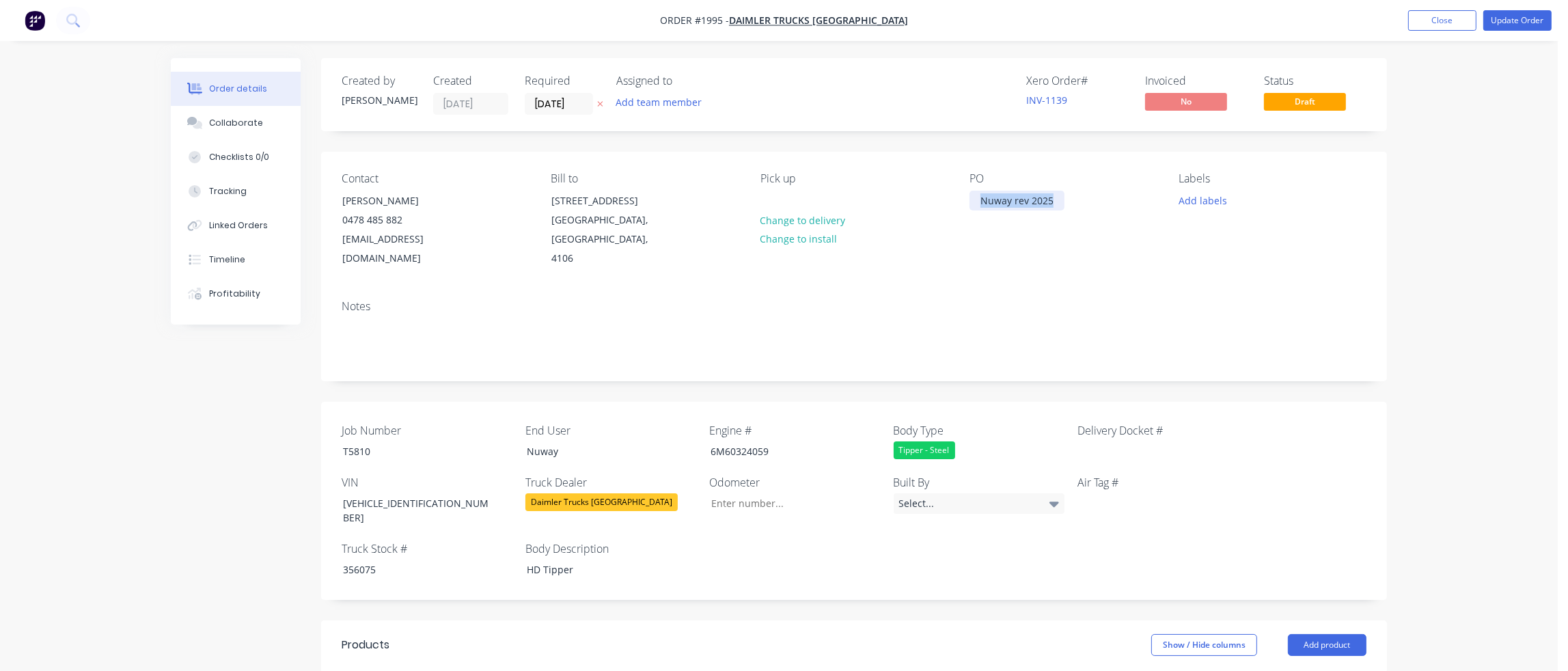
drag, startPoint x: 1052, startPoint y: 201, endPoint x: 951, endPoint y: 204, distance: 101.0
click at [951, 204] on div "Contact [PERSON_NAME] [PHONE_NUMBER] [EMAIL_ADDRESS][DOMAIN_NAME] Bill to [STRE…" at bounding box center [853, 220] width 1066 height 137
paste div
click at [1064, 300] on div "Notes" at bounding box center [854, 306] width 1025 height 13
click at [1511, 19] on button "Update Order" at bounding box center [1517, 20] width 68 height 20
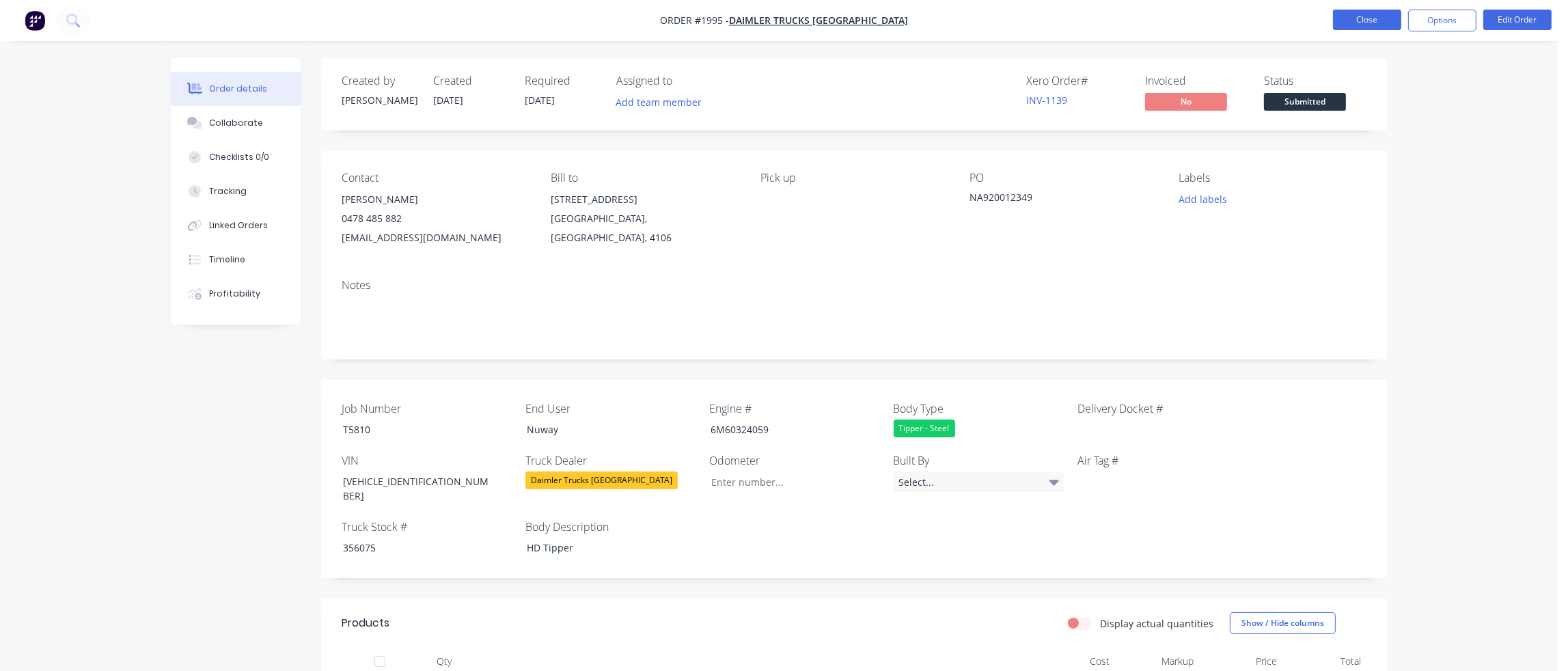
click at [1380, 23] on button "Close" at bounding box center [1367, 20] width 68 height 20
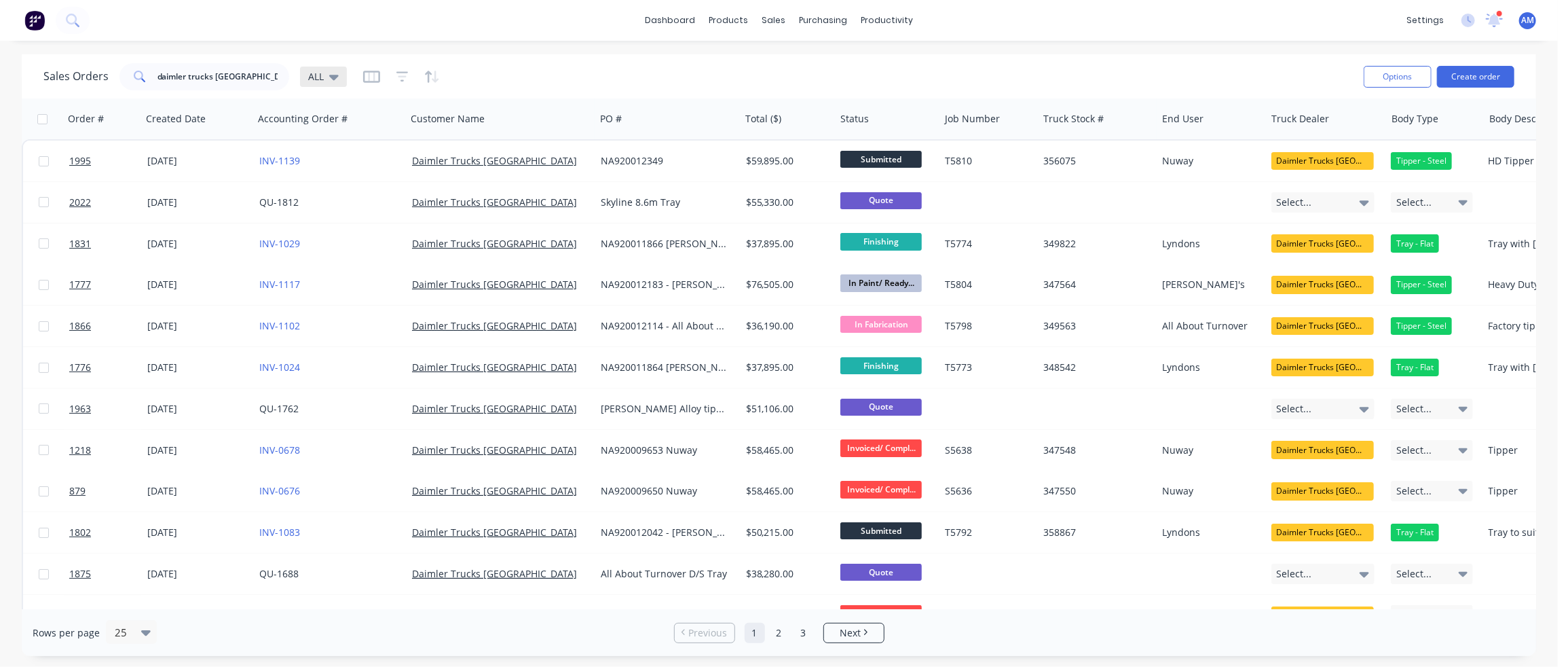
click at [335, 76] on icon at bounding box center [334, 78] width 10 height 6
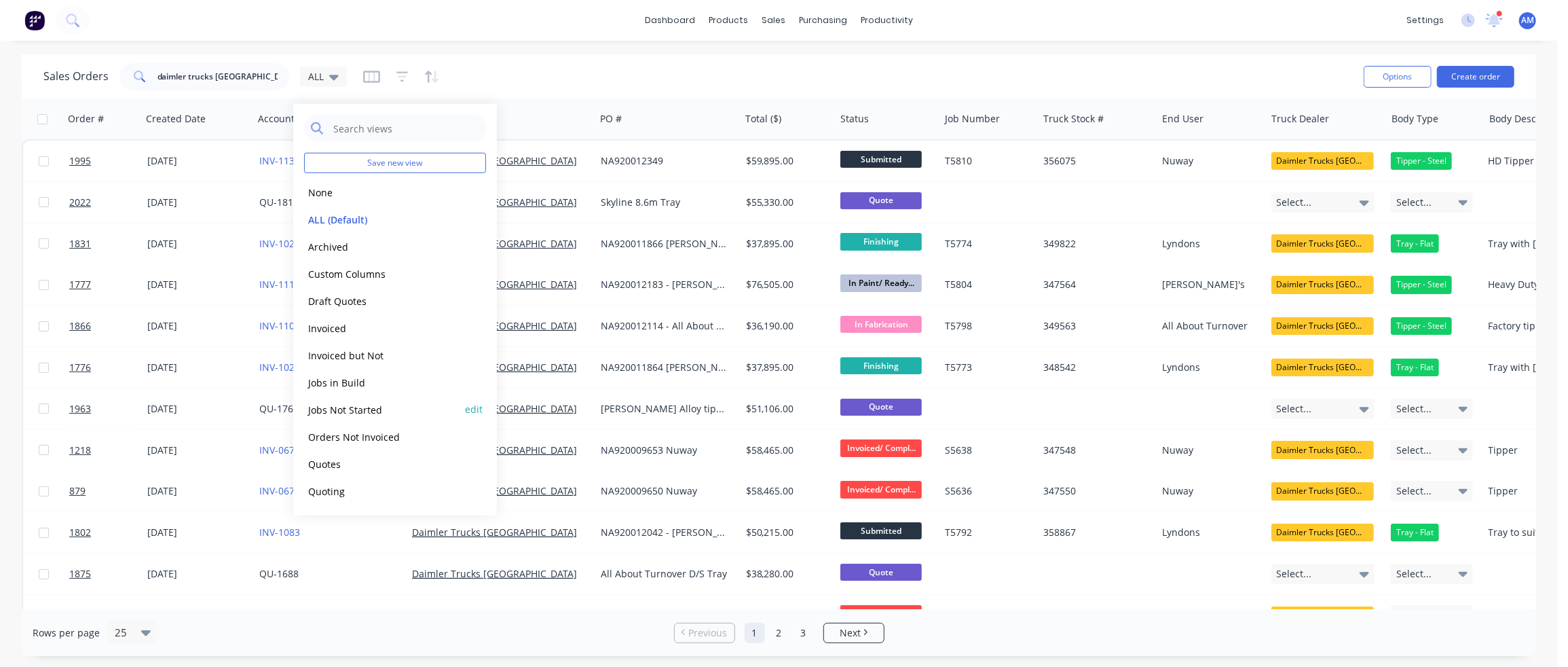
click at [340, 408] on button "Jobs Not Started" at bounding box center [381, 409] width 154 height 15
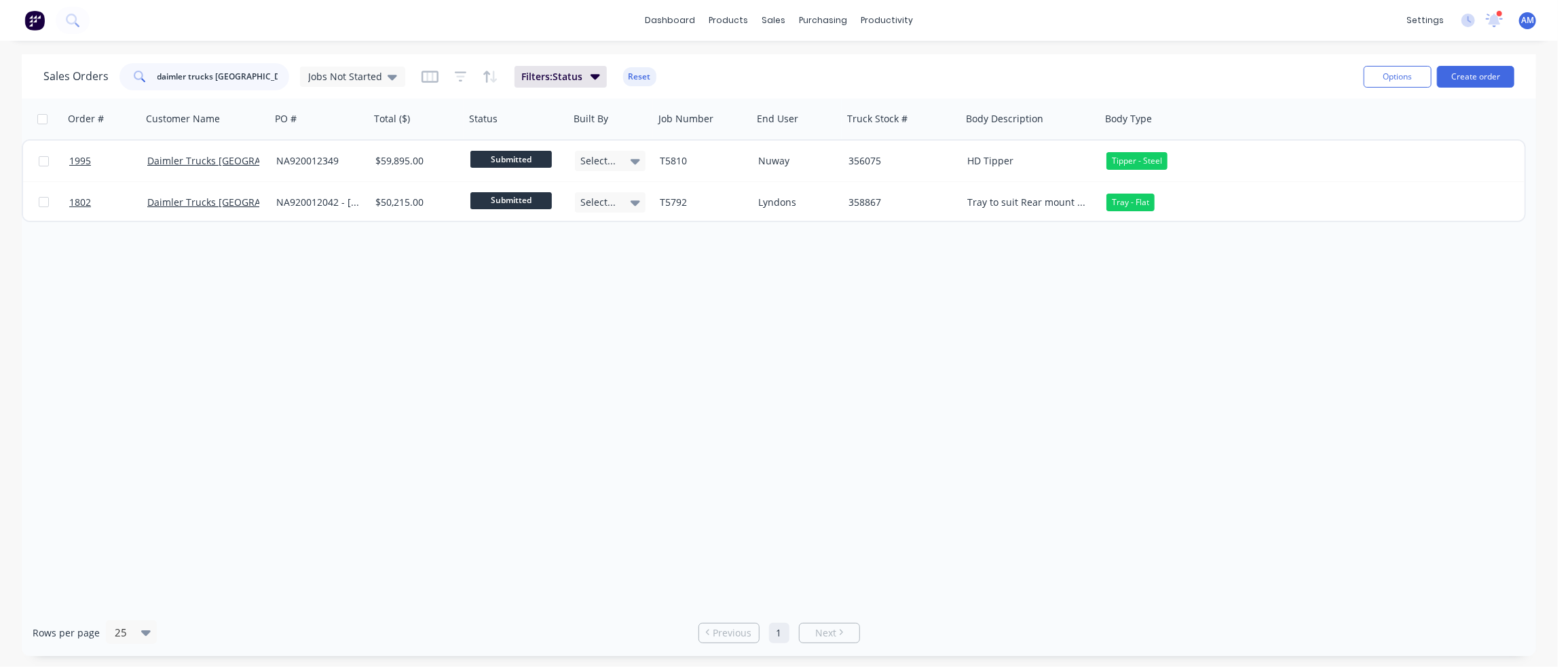
drag, startPoint x: 273, startPoint y: 76, endPoint x: 117, endPoint y: 81, distance: 156.1
click at [117, 81] on div "Sales Orders daimler trucks [GEOGRAPHIC_DATA] Jobs Not Started" at bounding box center [224, 76] width 362 height 27
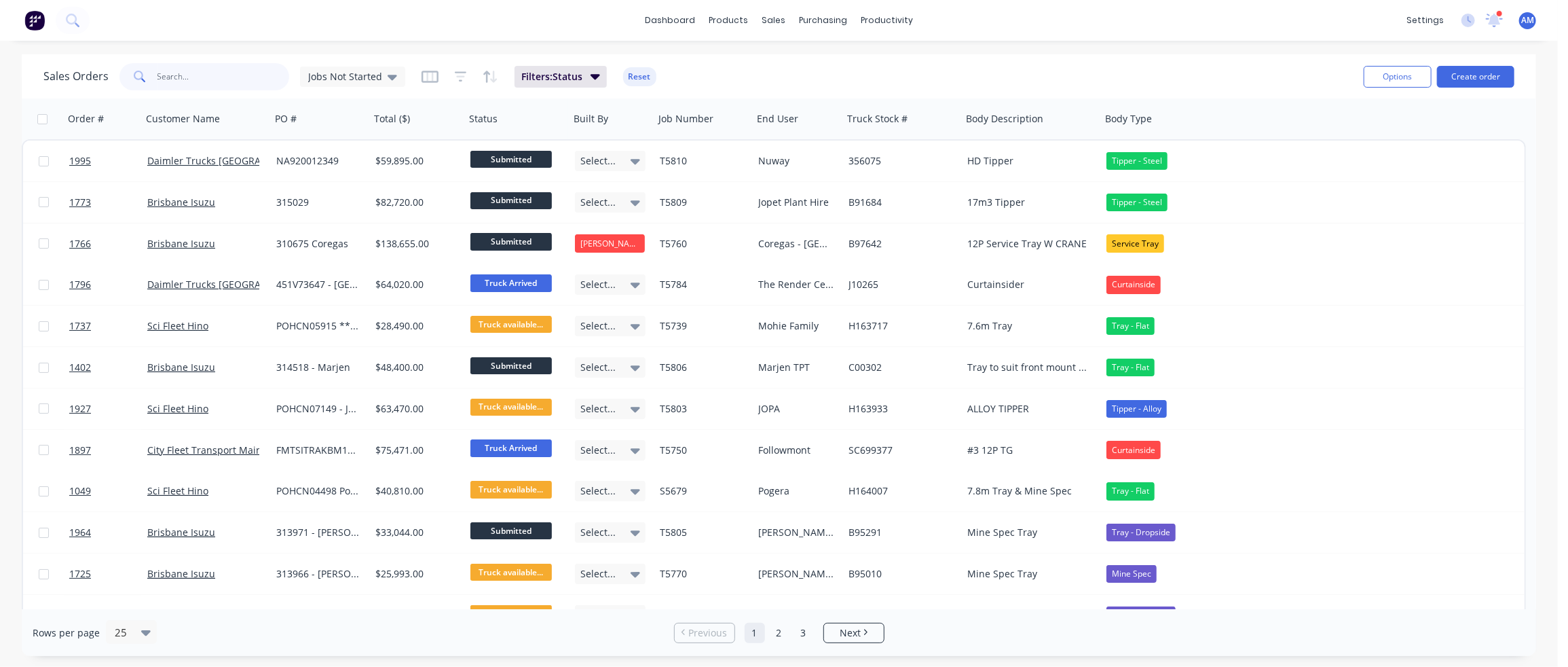
click at [203, 76] on input "text" at bounding box center [223, 76] width 132 height 27
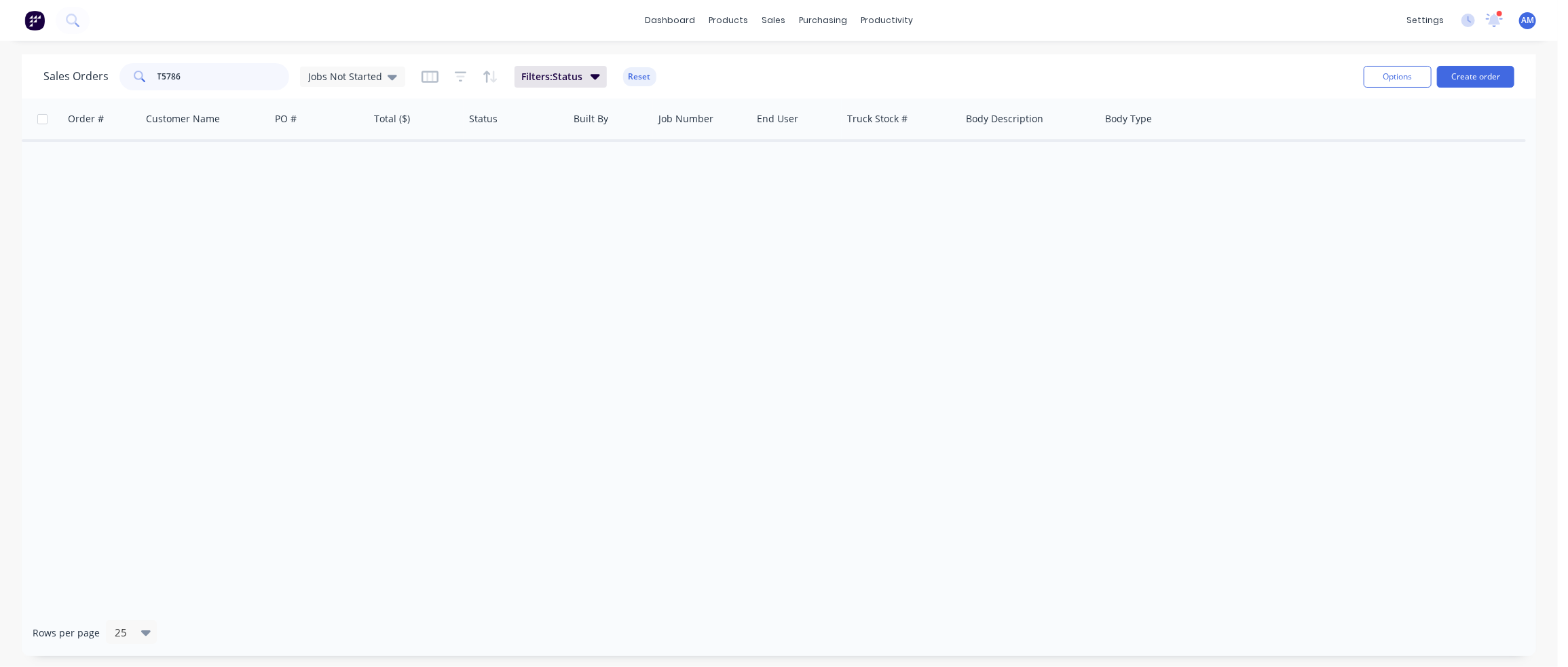
type input "T5786"
click at [835, 289] on div "Order # Customer Name PO # Total ($) Status Built By Job Number End User Truck …" at bounding box center [779, 354] width 1514 height 510
click at [391, 77] on icon at bounding box center [392, 78] width 10 height 6
click at [319, 219] on button "ALL (Default)" at bounding box center [381, 219] width 154 height 15
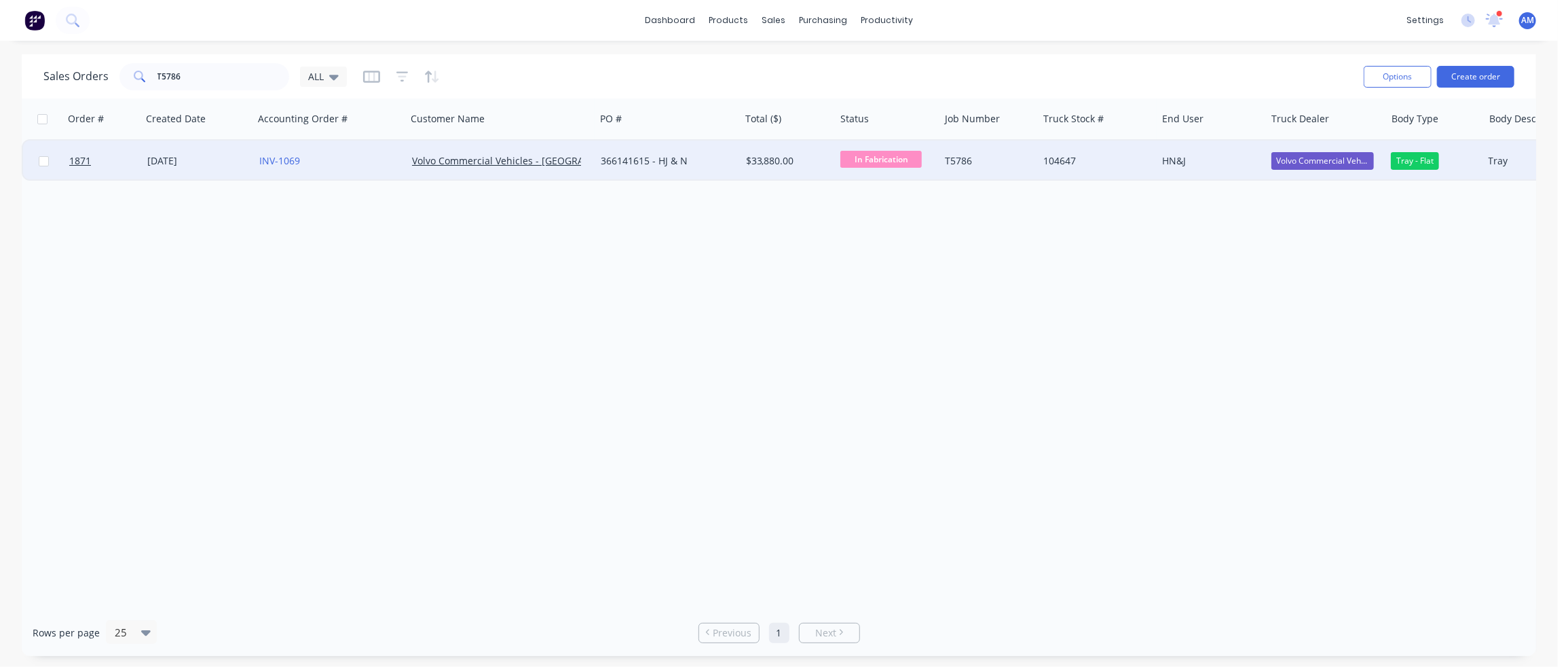
click at [189, 158] on div "[DATE]" at bounding box center [198, 160] width 101 height 13
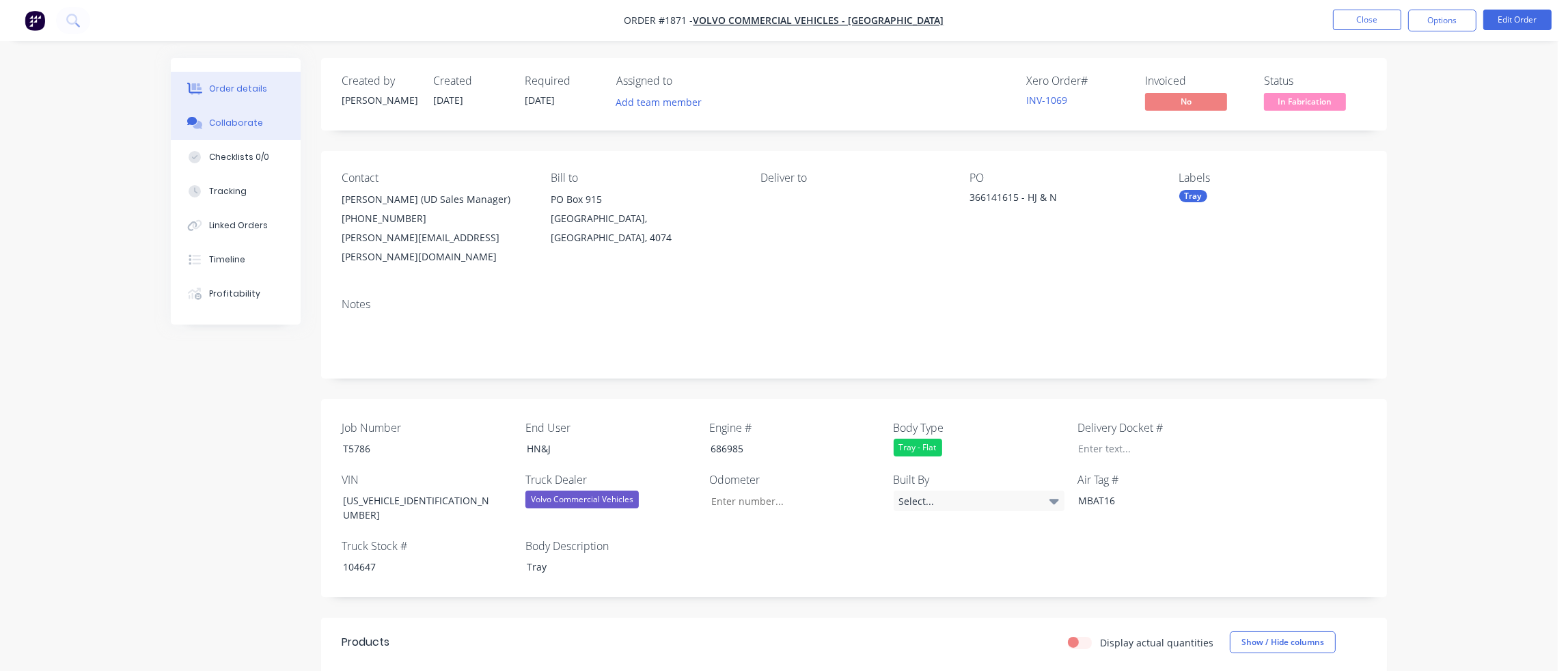
click at [221, 127] on div "Collaborate" at bounding box center [236, 122] width 54 height 12
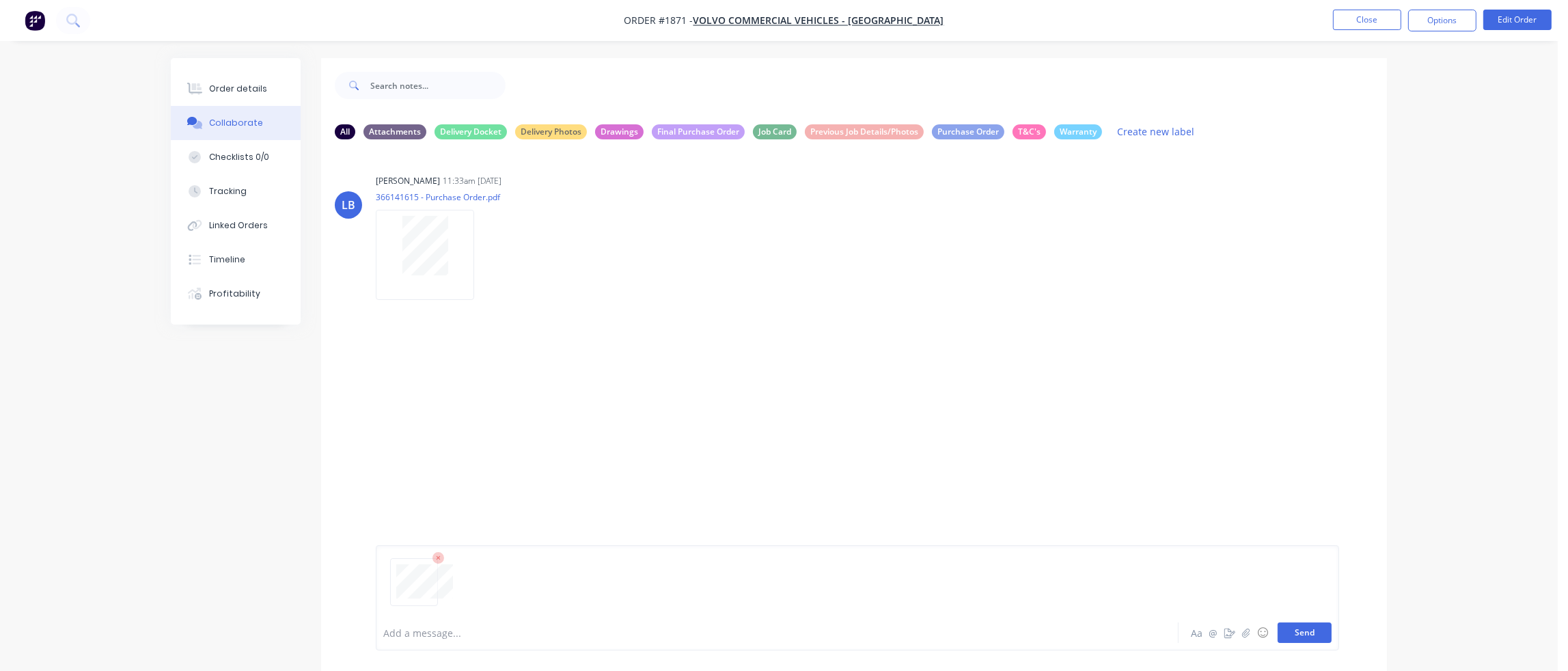
click at [1311, 632] on button "Send" at bounding box center [1304, 632] width 54 height 20
click at [484, 395] on div "Labels Download Delete" at bounding box center [559, 399] width 153 height 20
click at [489, 398] on icon "button" at bounding box center [488, 398] width 4 height 15
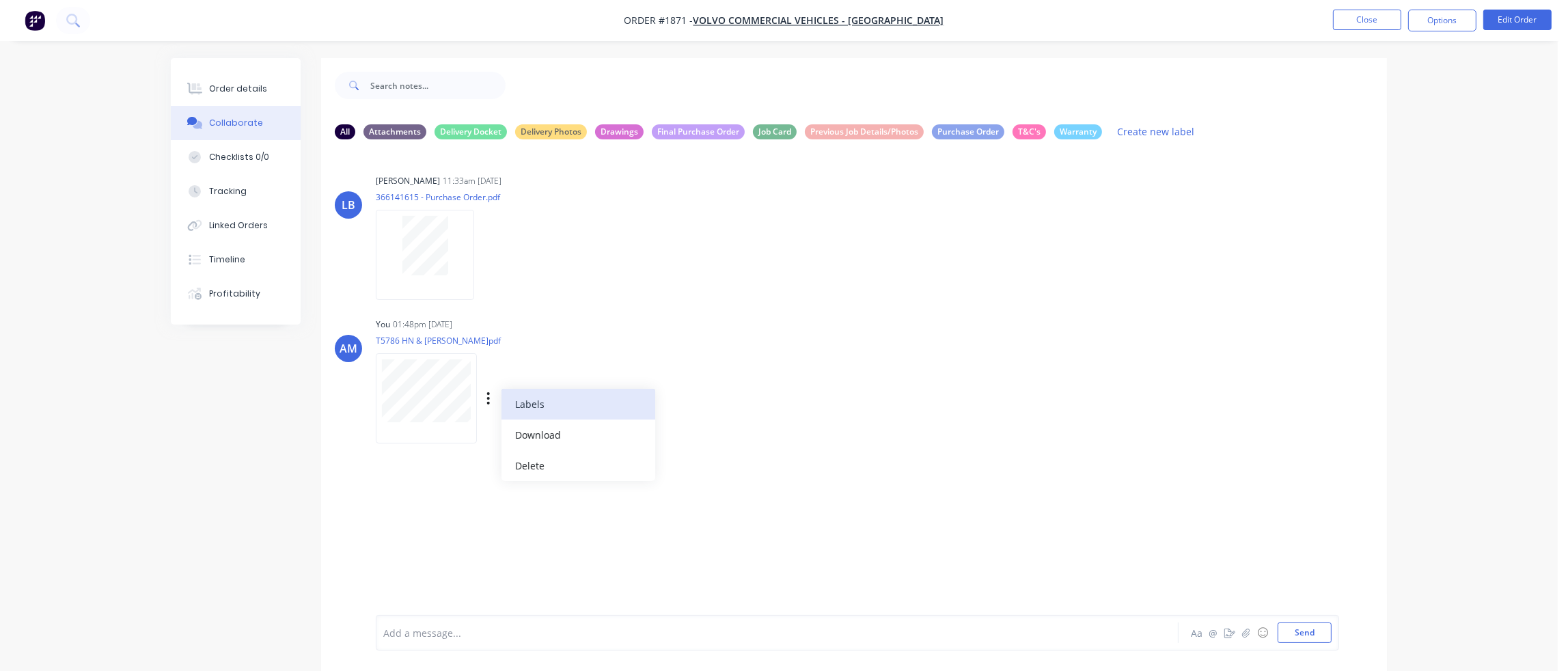
click at [531, 400] on button "Labels" at bounding box center [578, 404] width 153 height 31
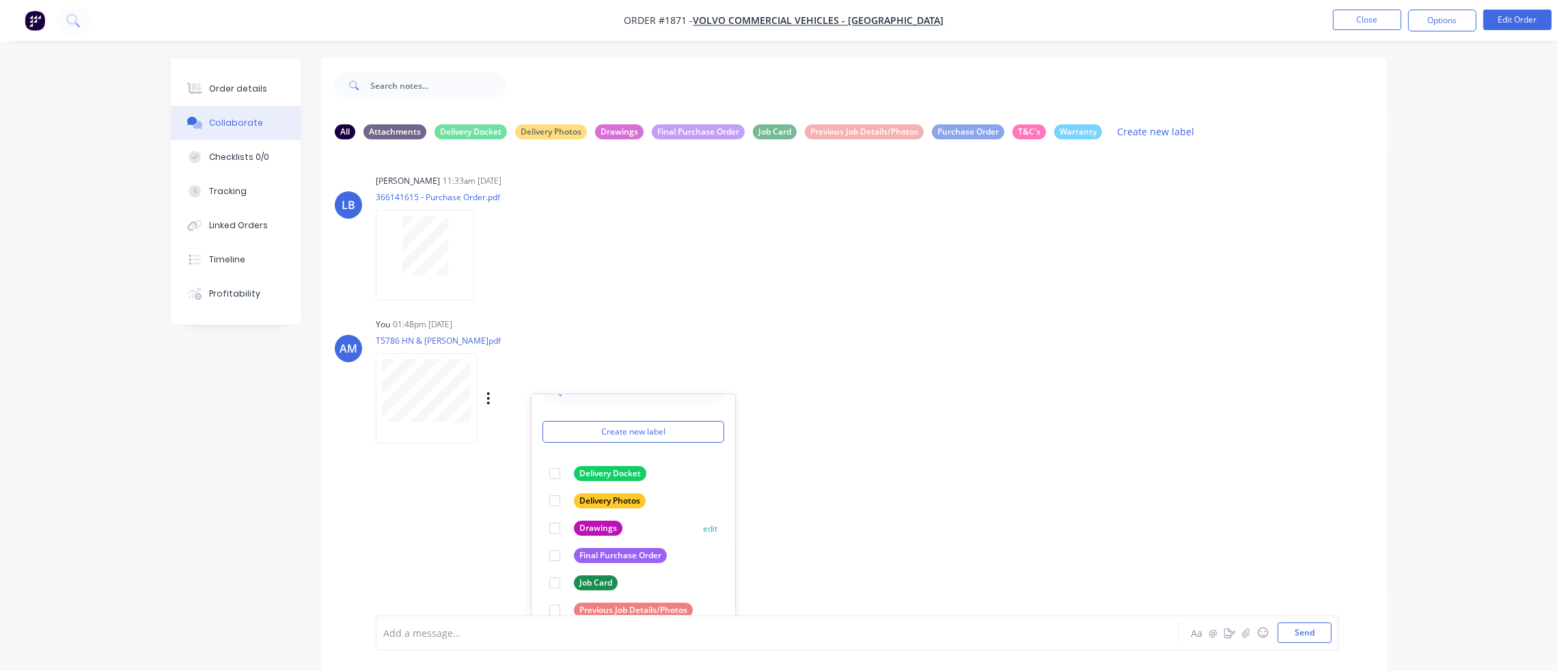
scroll to position [51, 0]
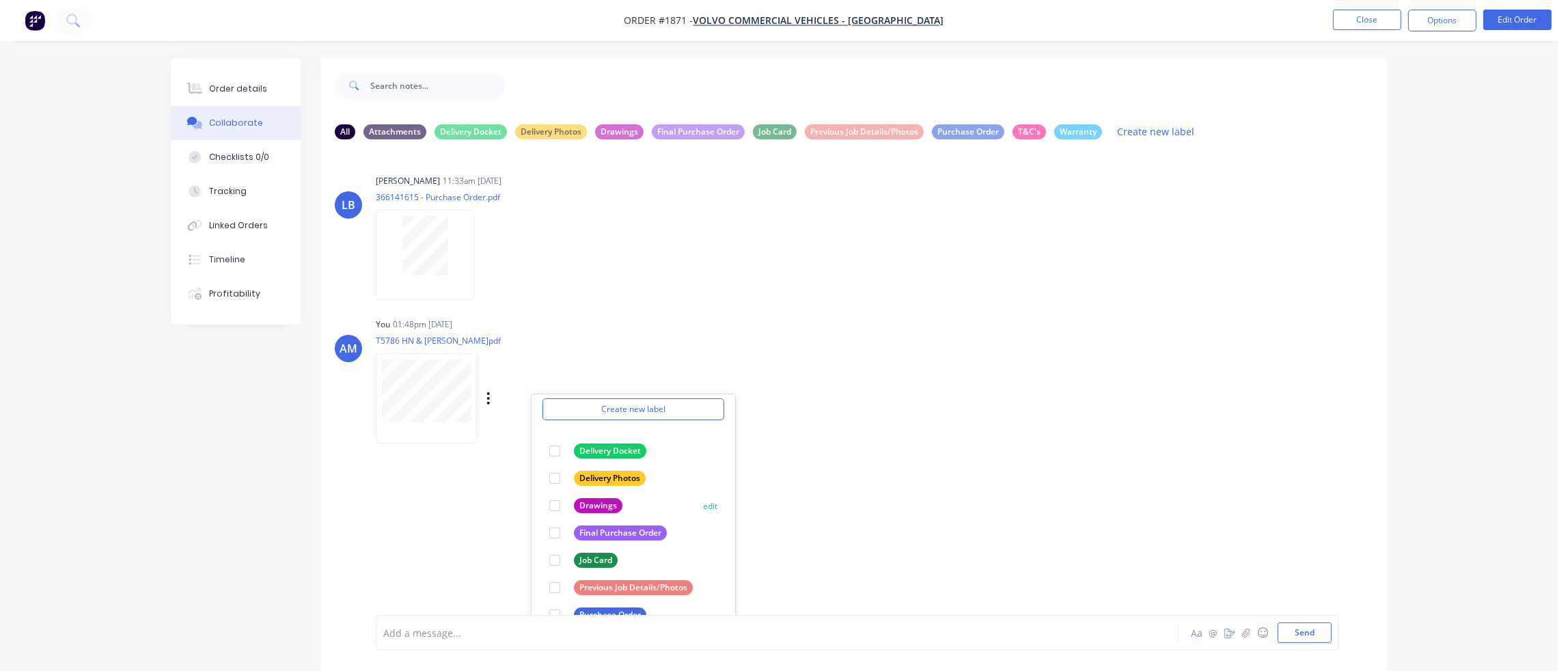
click at [558, 505] on div at bounding box center [554, 505] width 27 height 27
click at [563, 338] on p "T5786 HN & [PERSON_NAME]pdf" at bounding box center [502, 340] width 253 height 12
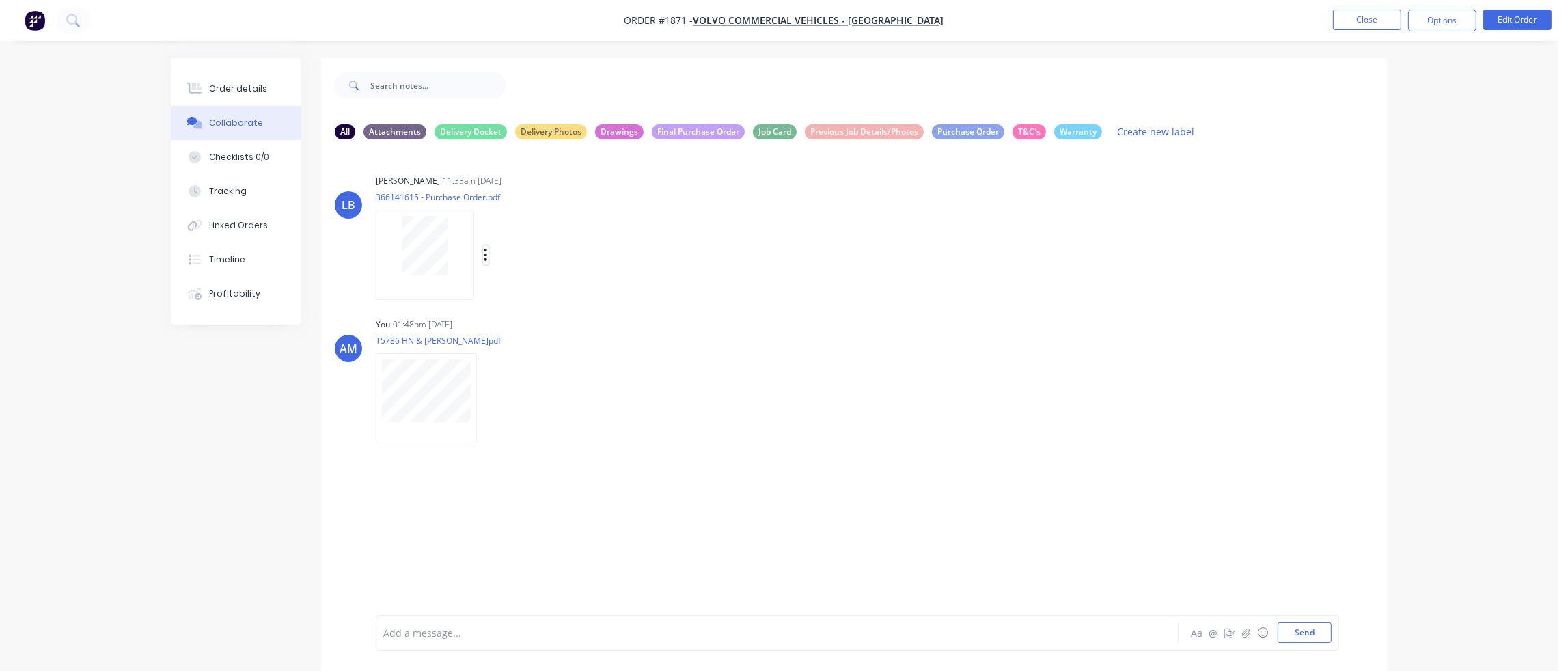
click at [485, 255] on icon "button" at bounding box center [485, 254] width 3 height 12
click at [528, 263] on button "Labels" at bounding box center [575, 261] width 153 height 31
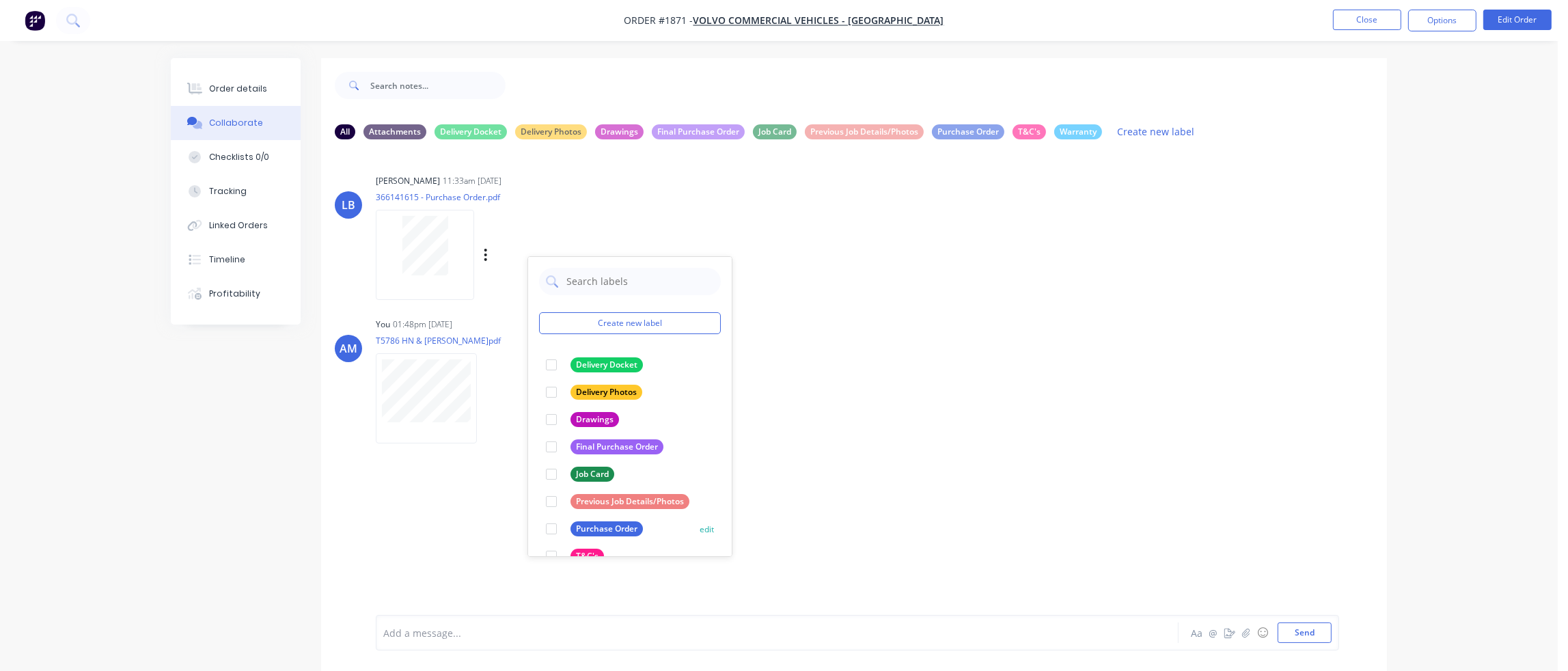
click at [552, 530] on div at bounding box center [551, 528] width 27 height 27
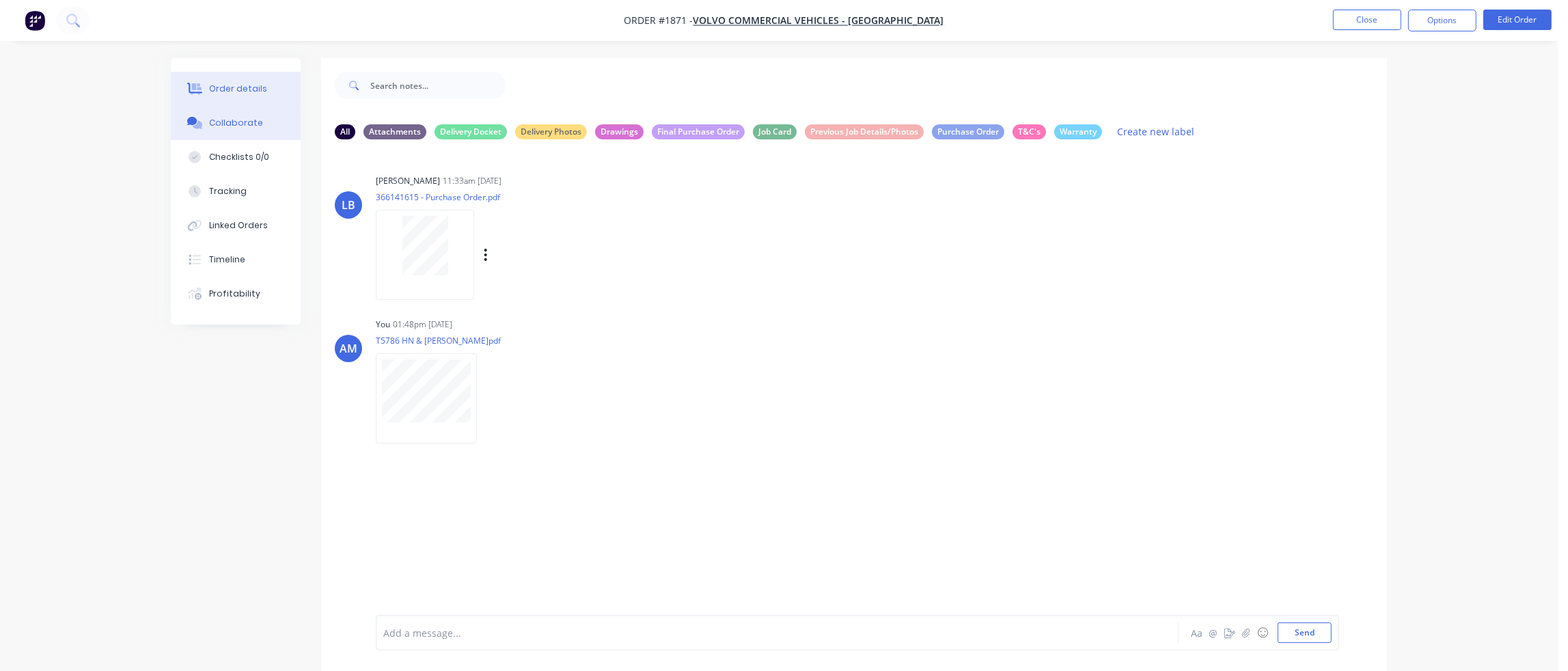
click at [248, 90] on div "Order details" at bounding box center [238, 88] width 58 height 12
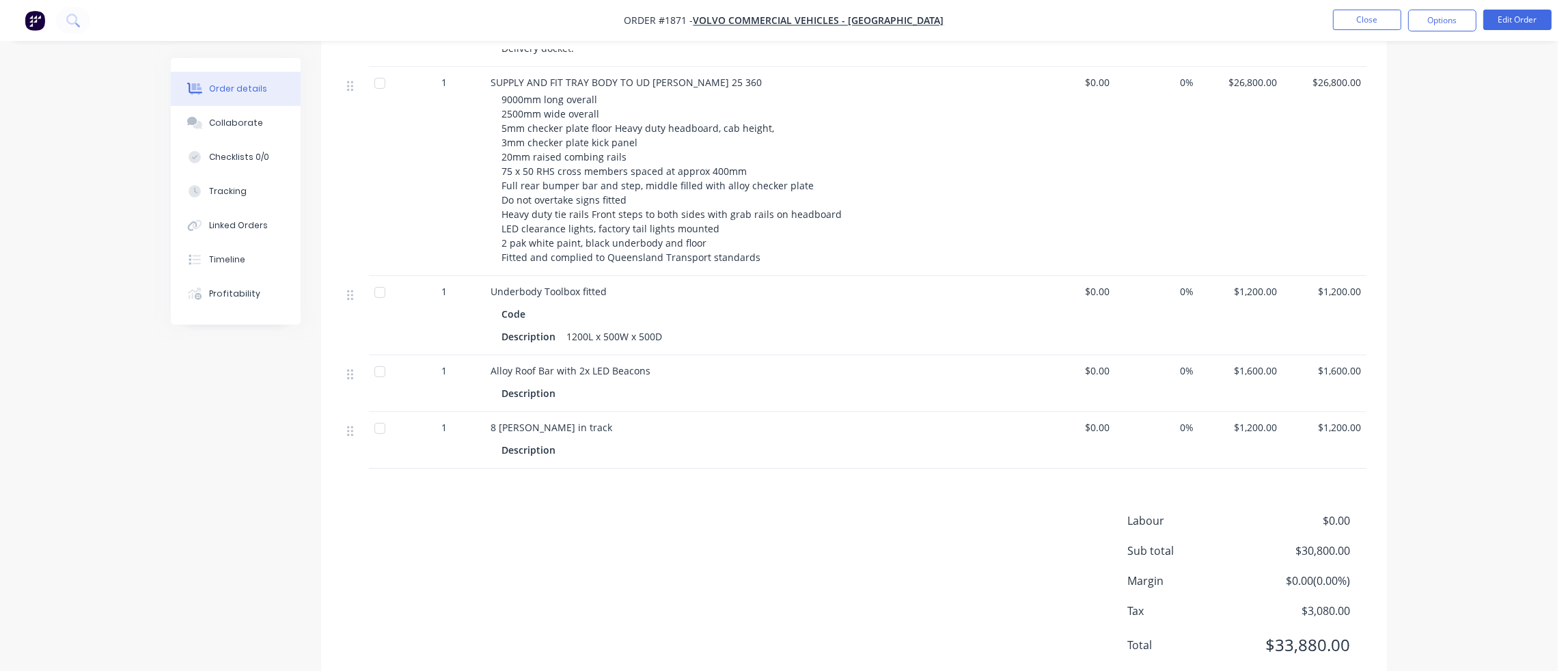
scroll to position [772, 0]
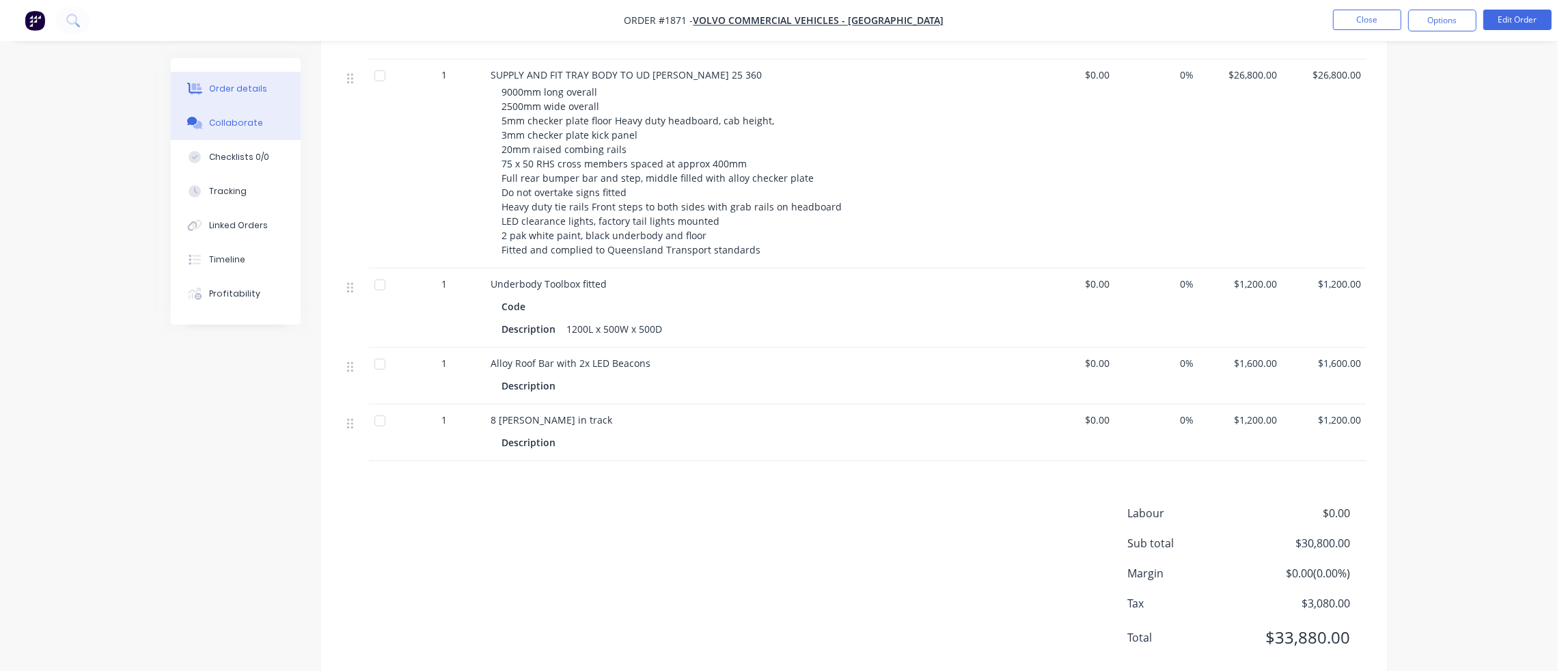
click at [242, 117] on div "Collaborate" at bounding box center [236, 122] width 54 height 12
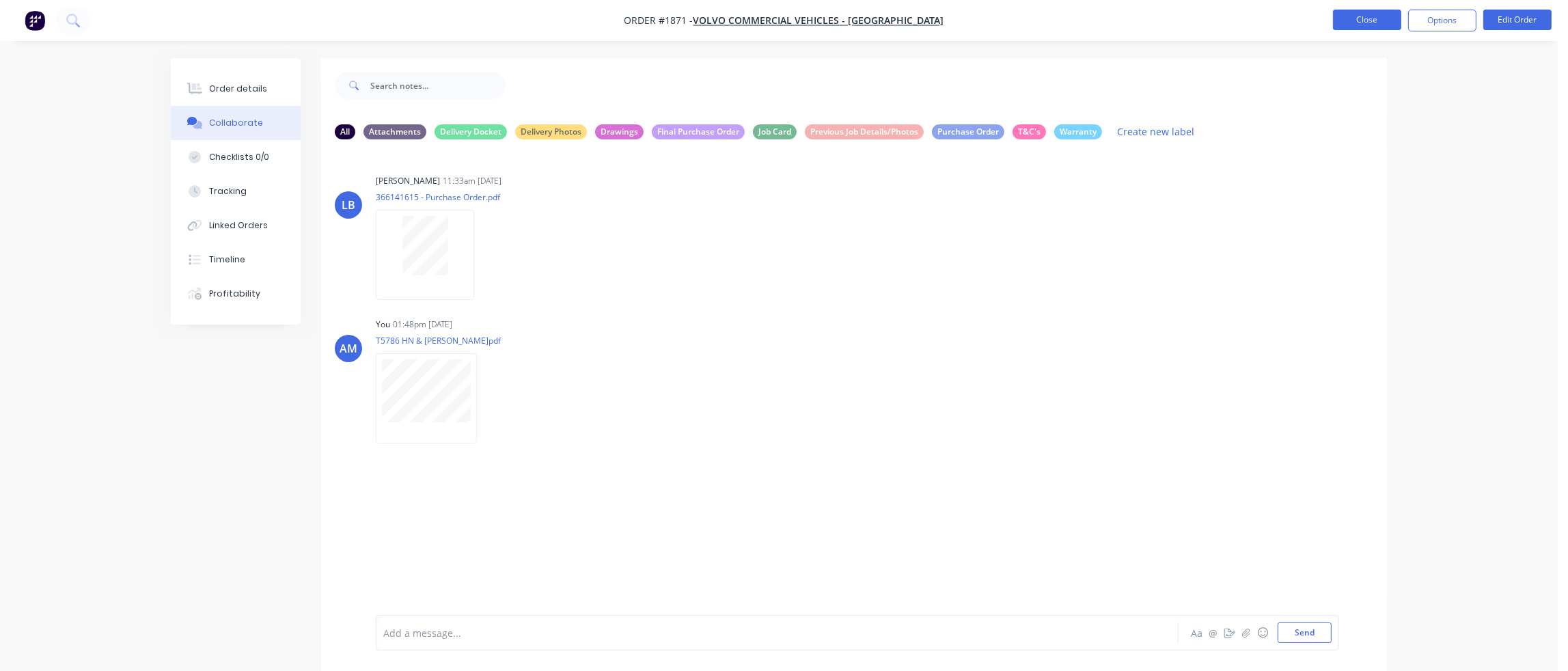
click at [1375, 20] on button "Close" at bounding box center [1367, 20] width 68 height 20
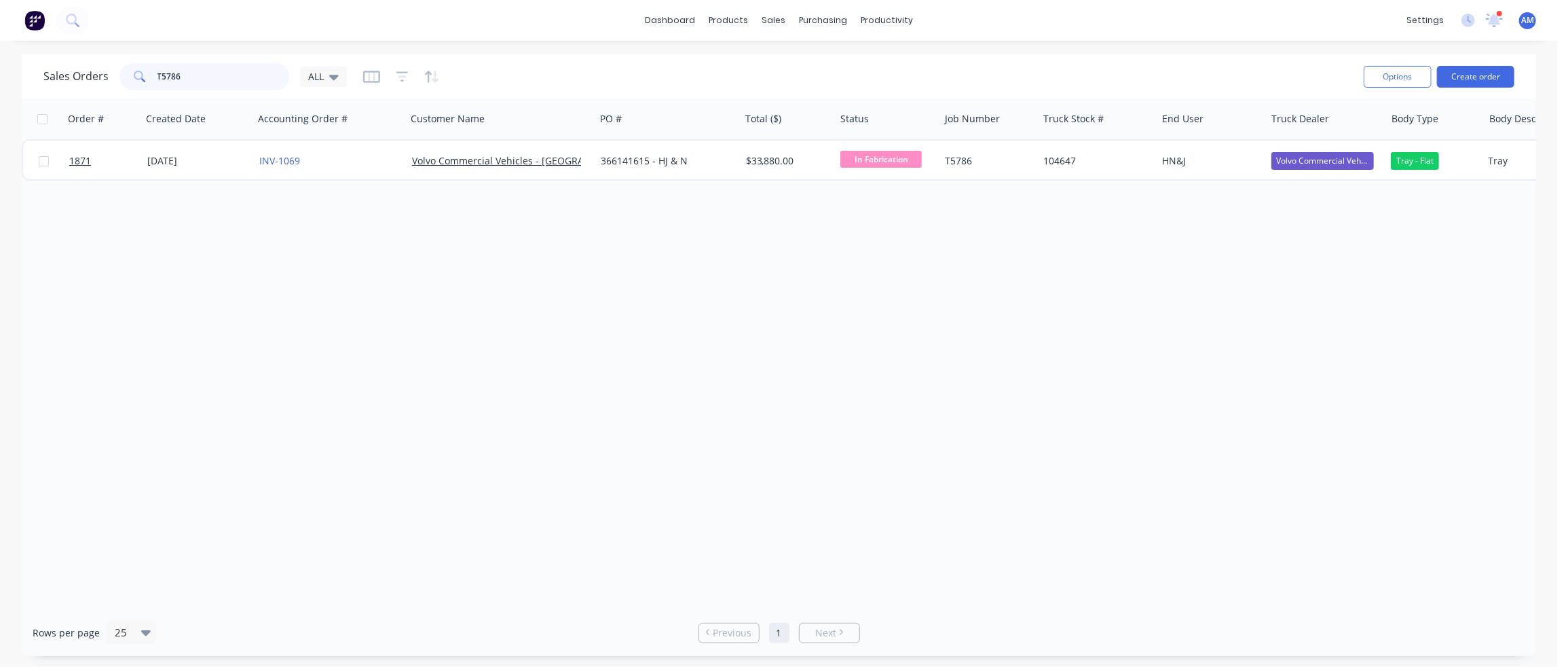
drag, startPoint x: 202, startPoint y: 73, endPoint x: 121, endPoint y: 73, distance: 81.0
click at [121, 73] on div "T5786" at bounding box center [204, 76] width 170 height 27
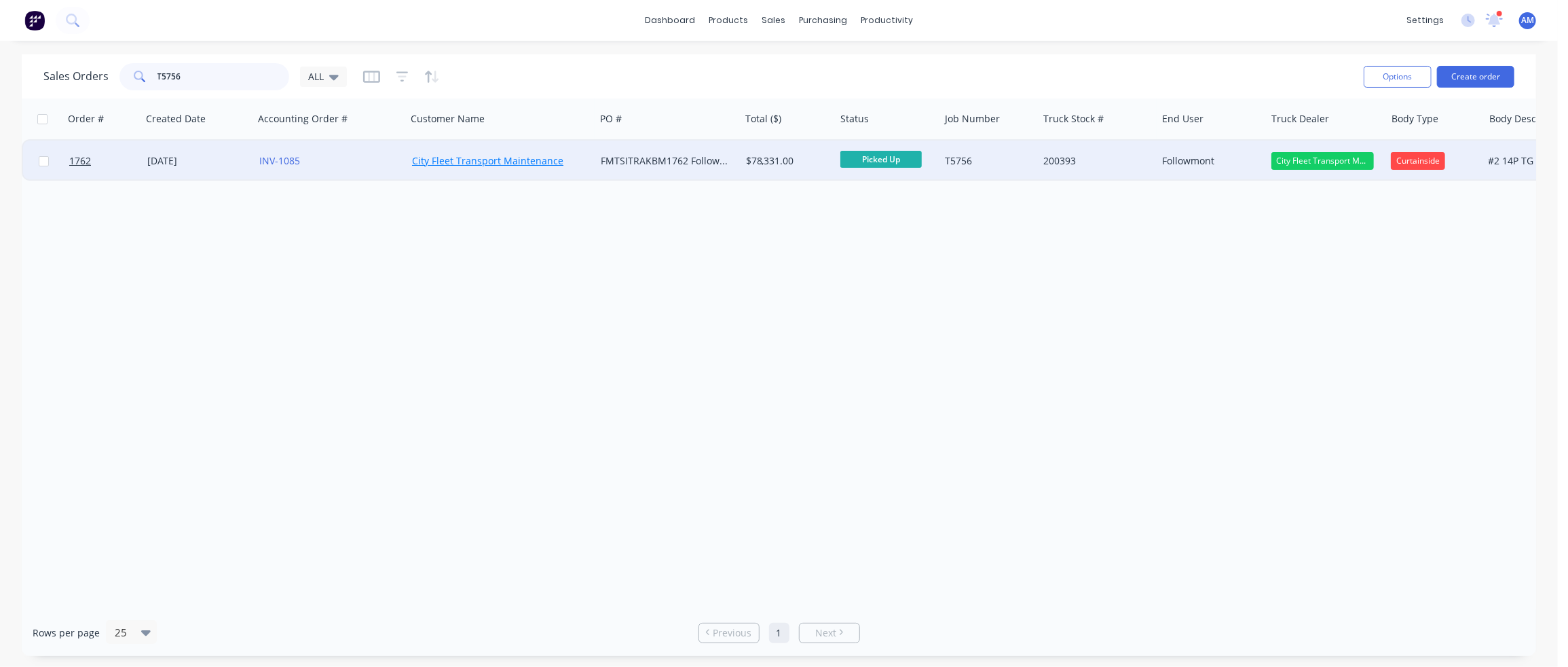
type input "T5756"
click at [501, 159] on link "City Fleet Transport Maintenance" at bounding box center [487, 160] width 152 height 13
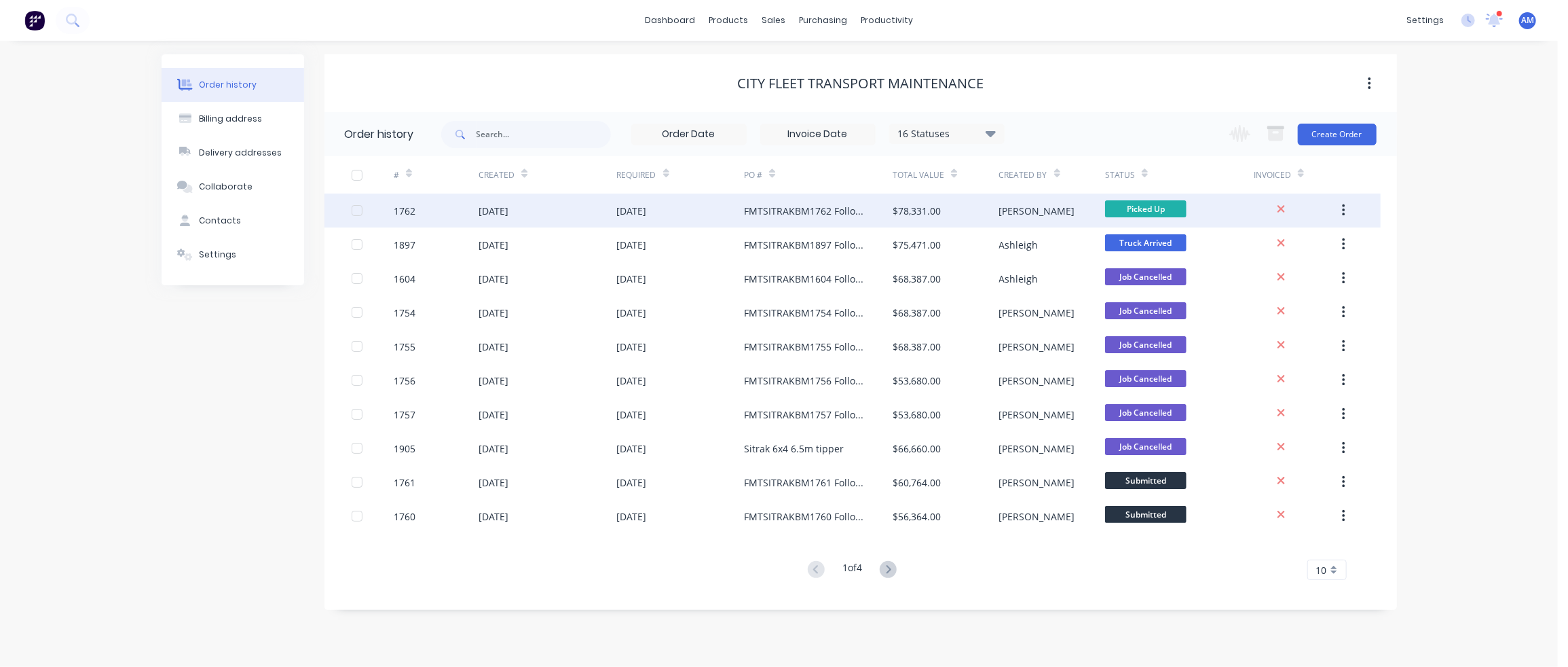
click at [619, 209] on div "[DATE]" at bounding box center [632, 210] width 30 height 14
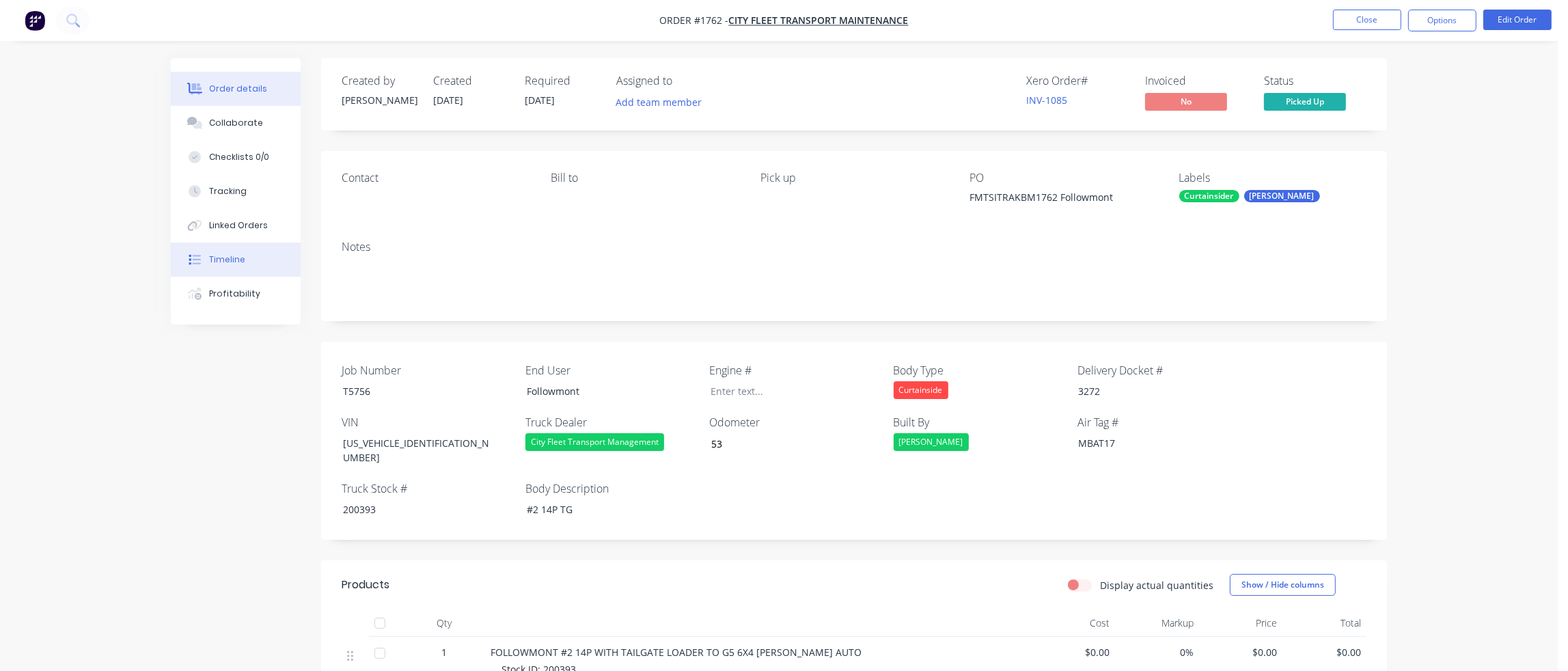
click at [235, 255] on div "Timeline" at bounding box center [227, 259] width 36 height 12
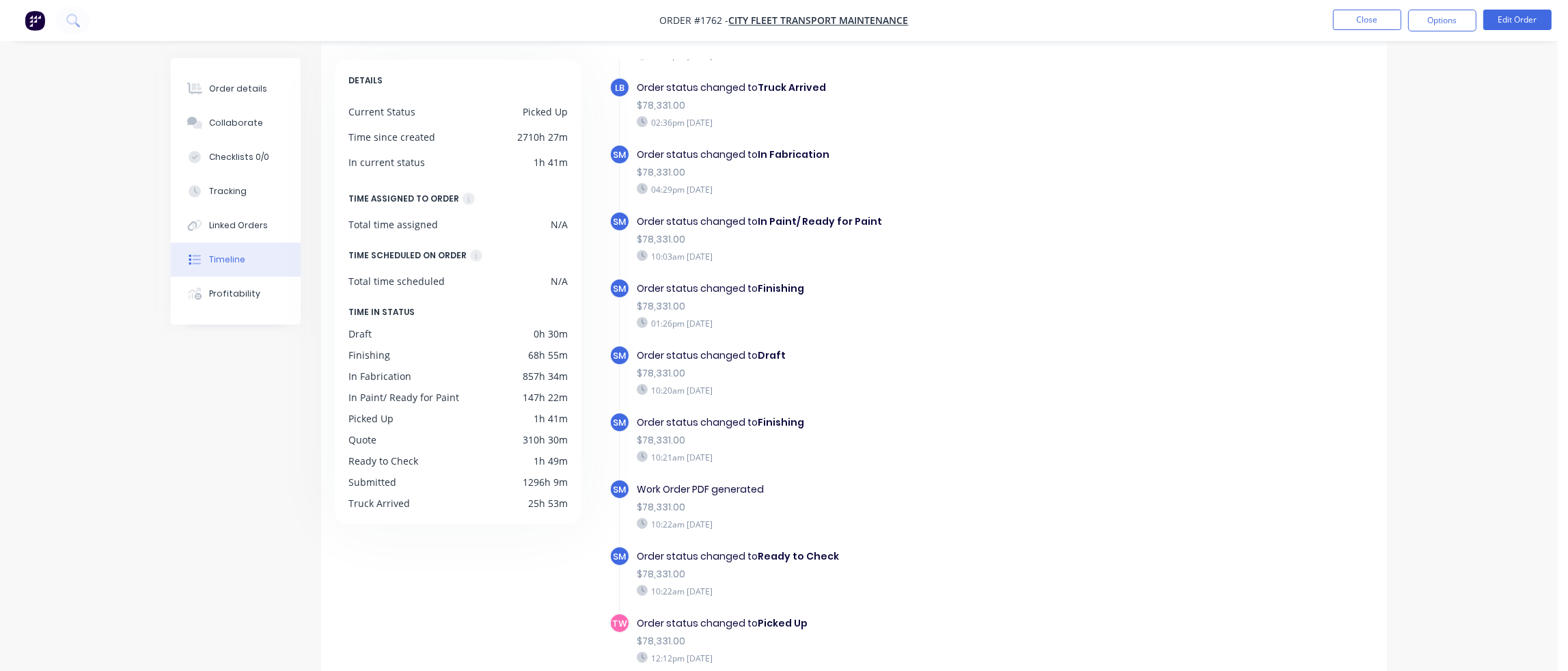
scroll to position [103, 0]
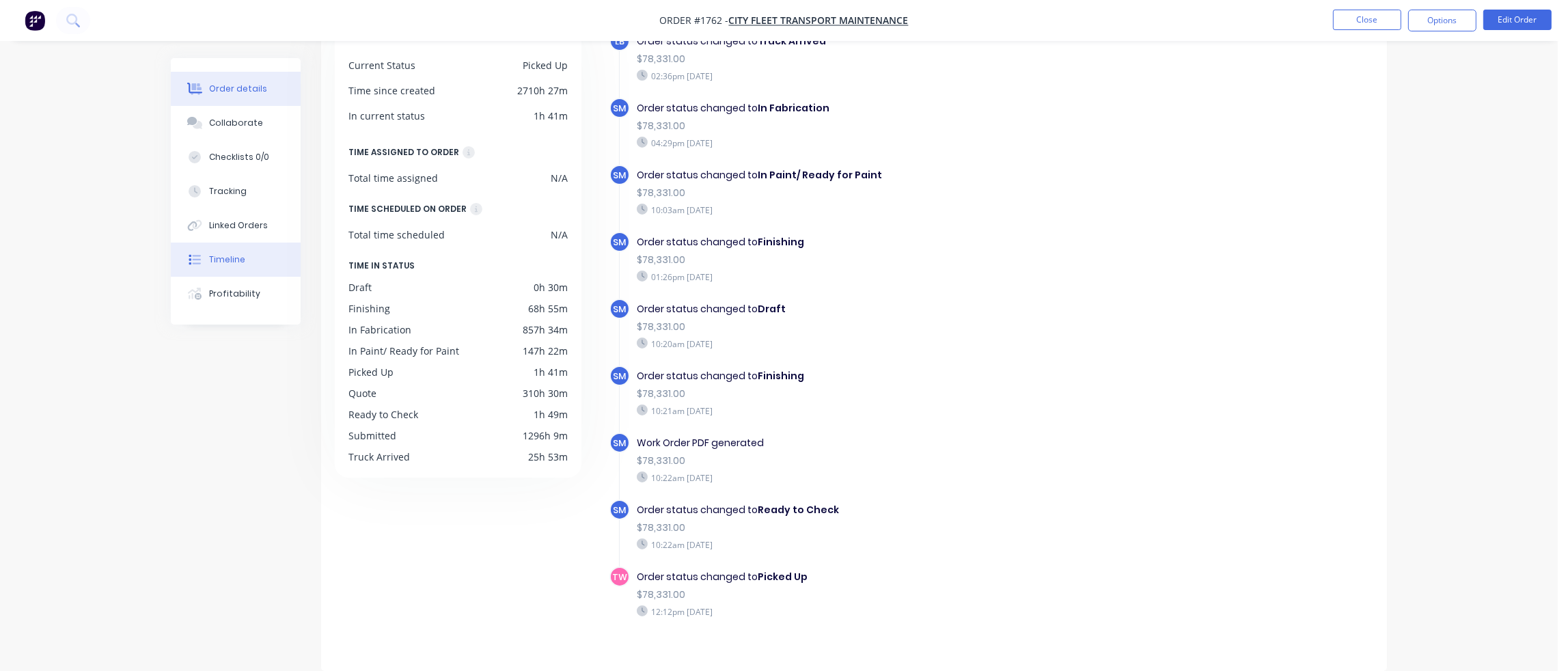
click at [227, 83] on div "Order details" at bounding box center [238, 88] width 58 height 12
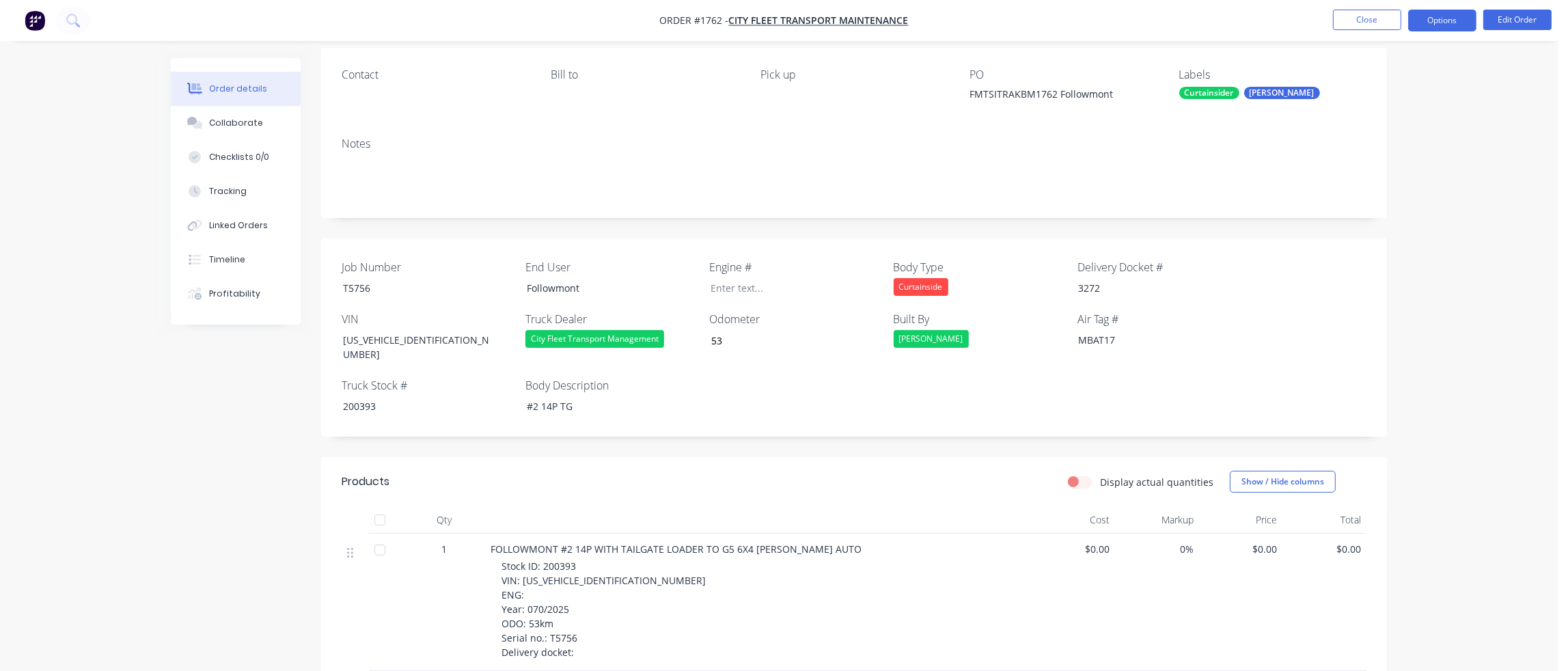
click at [1434, 21] on button "Options" at bounding box center [1441, 20] width 68 height 22
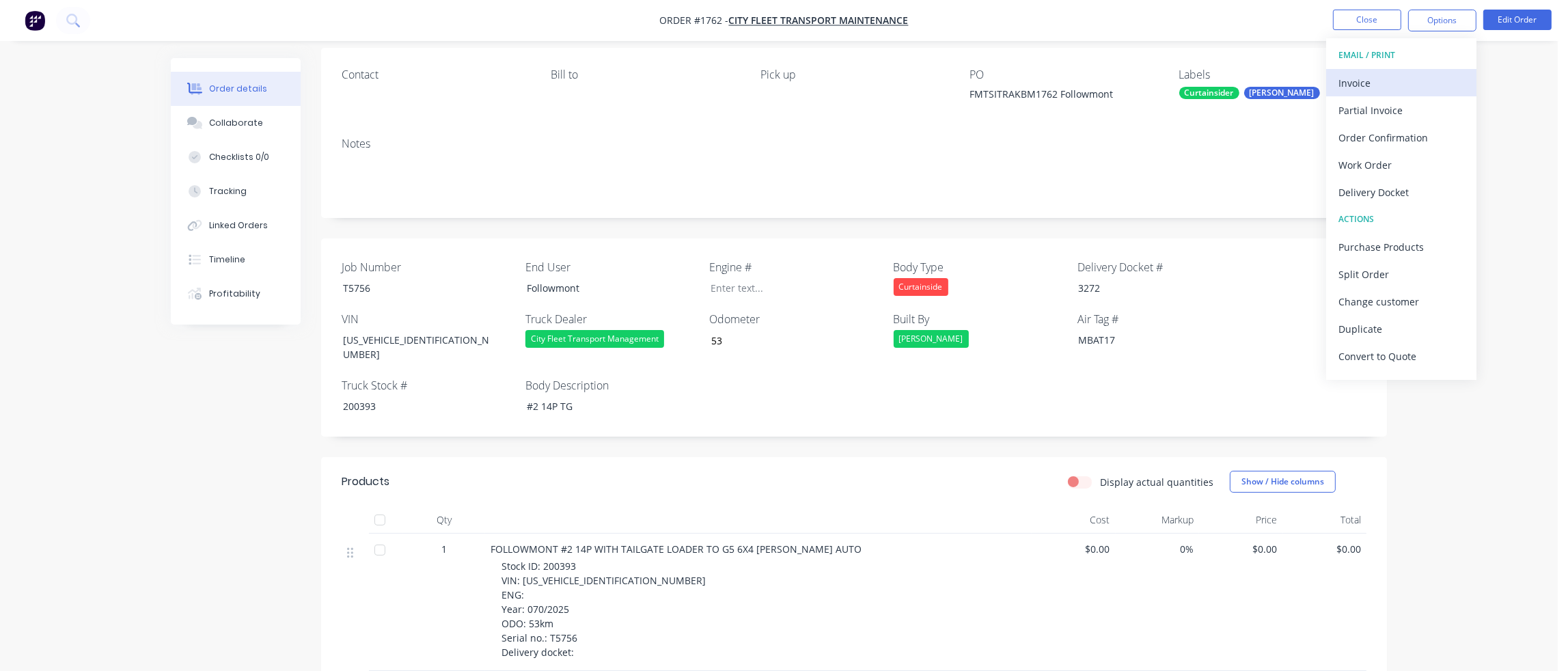
click at [1373, 83] on div "Invoice" at bounding box center [1401, 83] width 126 height 20
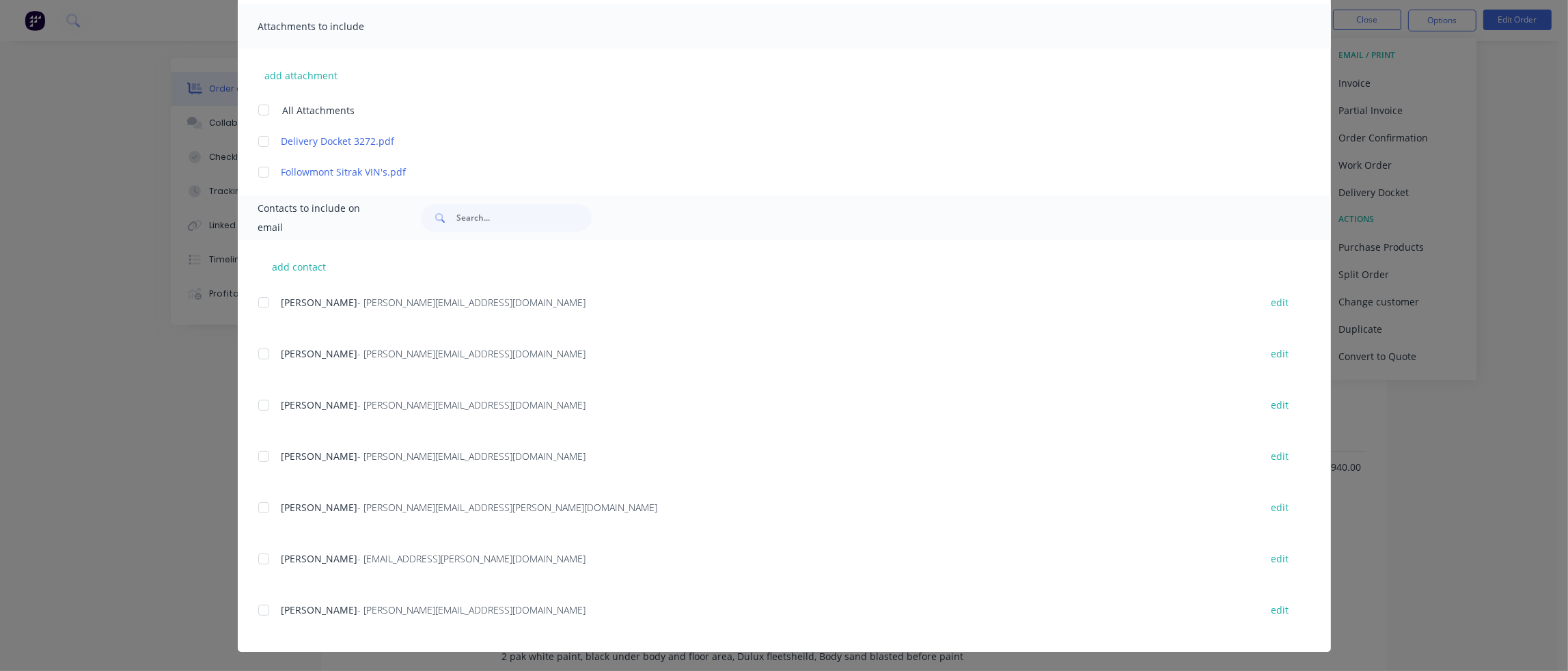
scroll to position [376, 0]
click at [666, 304] on div "Ashley Bourke - [EMAIL_ADDRESS][DOMAIN_NAME]" at bounding box center [764, 302] width 965 height 14
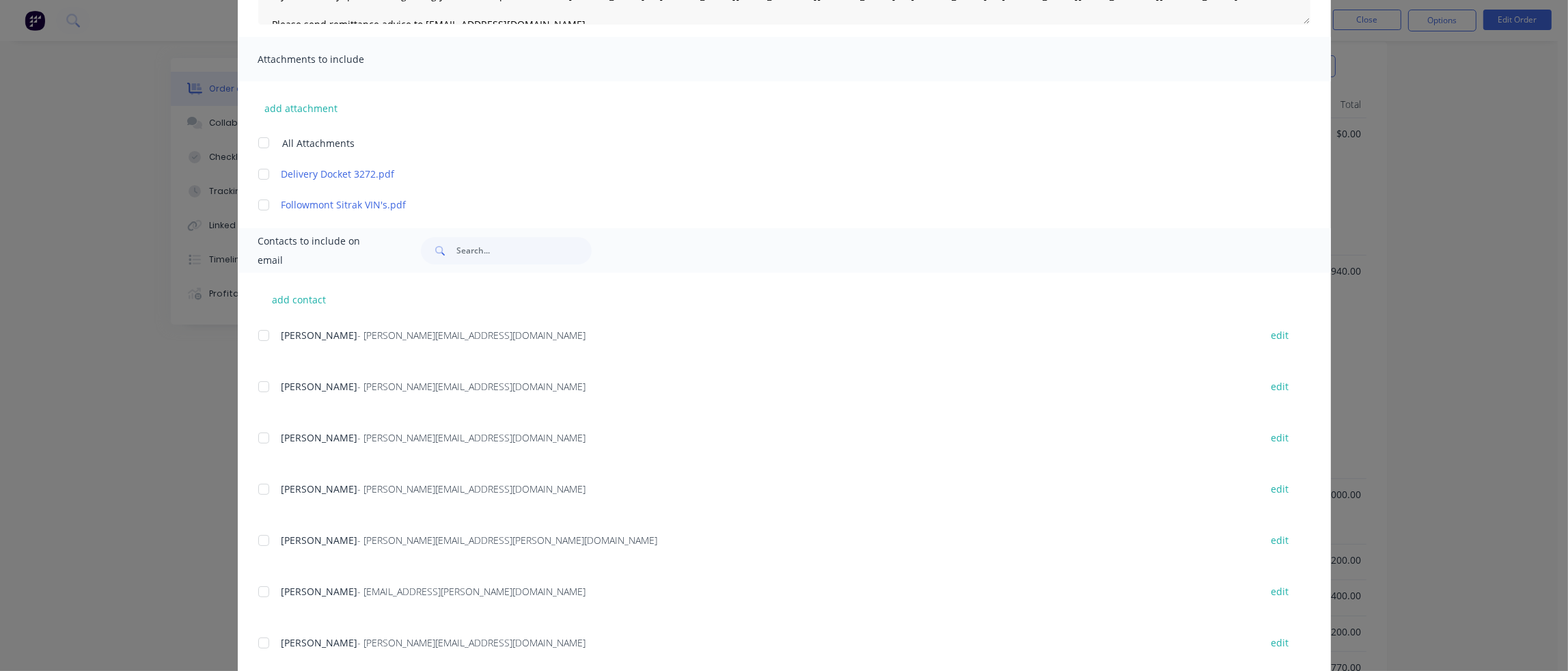
scroll to position [273, 0]
click at [289, 293] on button "add contact" at bounding box center [299, 293] width 82 height 20
type textarea "Please find attached your invoice. **PLEASE NOTE OUR CHANGE OF BANK ACCOUNT DET…"
select select "AU"
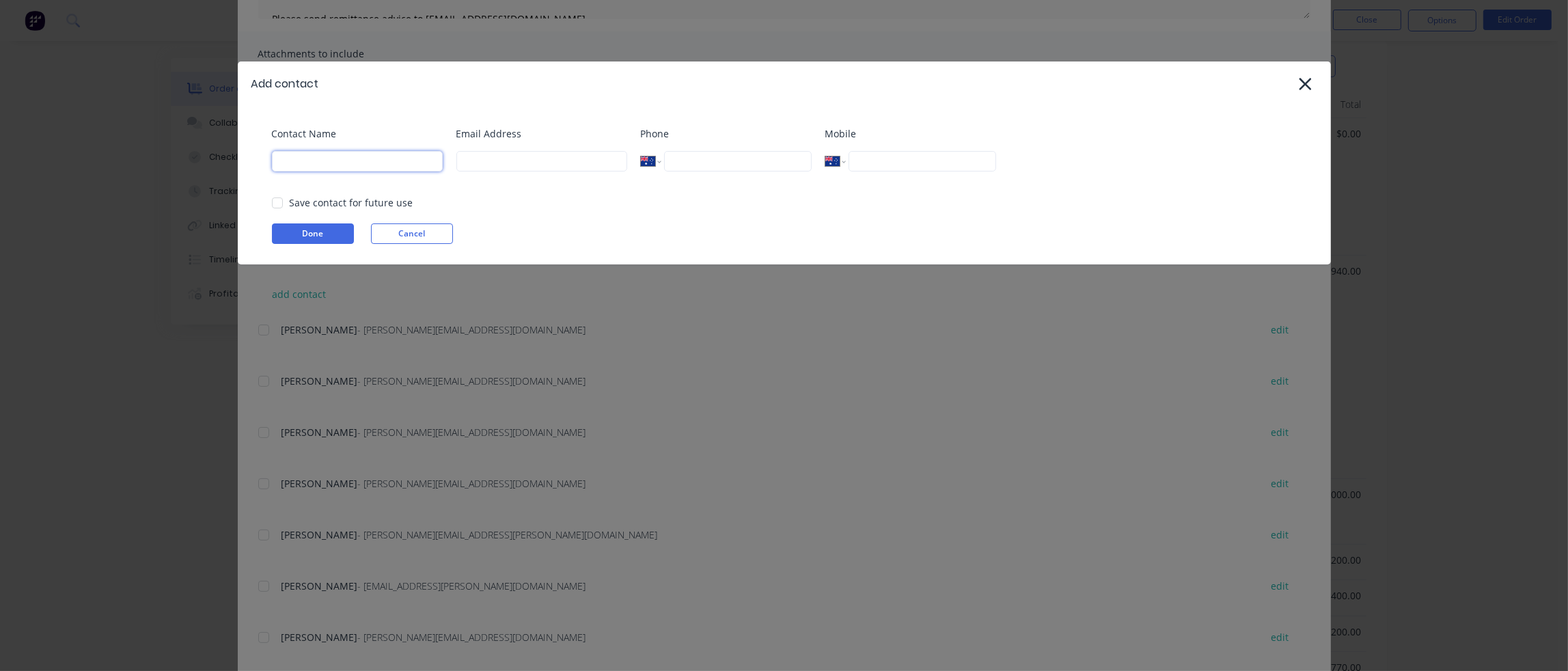
click at [305, 160] on input at bounding box center [357, 161] width 171 height 20
click at [291, 164] on input at bounding box center [357, 161] width 171 height 20
paste input "[PERSON_NAME]"
type input "[PERSON_NAME]"
click at [511, 162] on input at bounding box center [542, 161] width 171 height 20
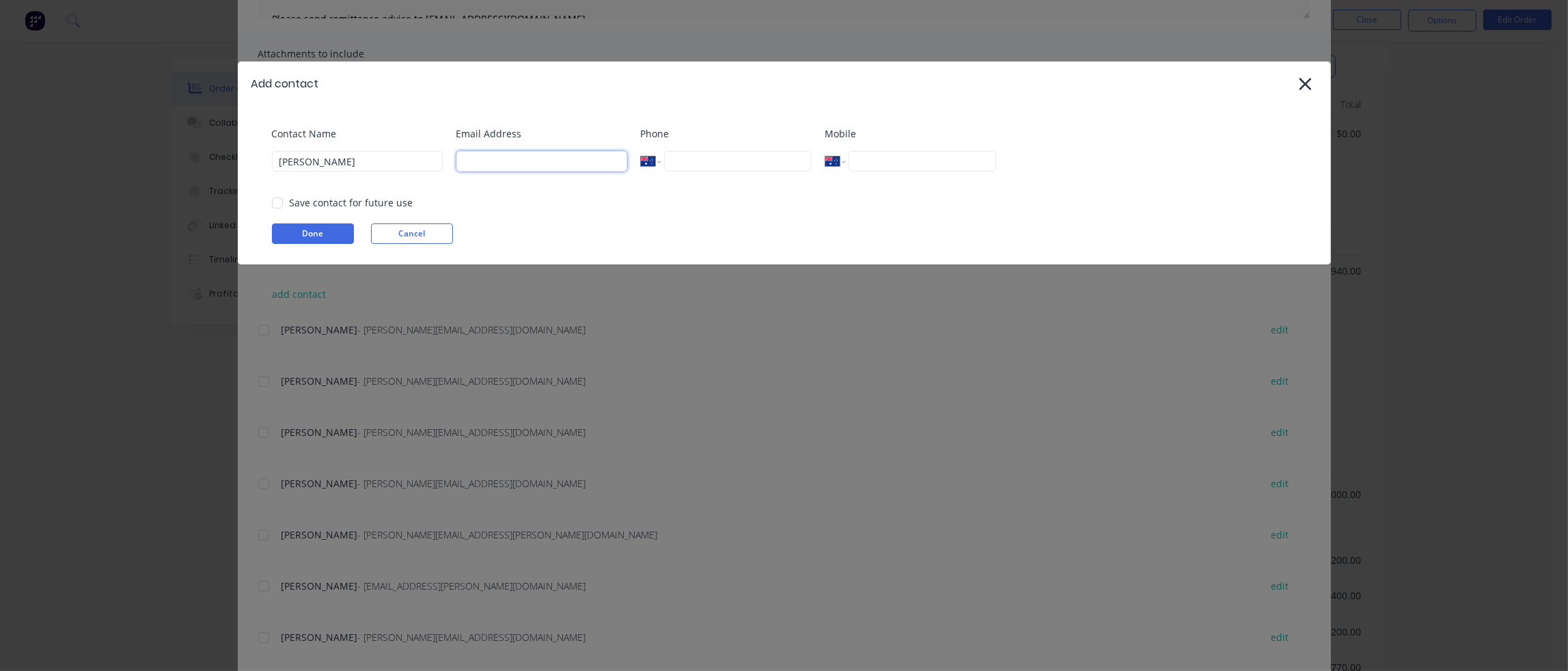
paste input "[PERSON_NAME][EMAIL_ADDRESS][PERSON_NAME][DOMAIN_NAME]"
type input "[PERSON_NAME][EMAIL_ADDRESS][PERSON_NAME][DOMAIN_NAME]"
click at [896, 168] on input "tel" at bounding box center [922, 161] width 147 height 20
paste input "0414 719 200"
type input "0414 719 200"
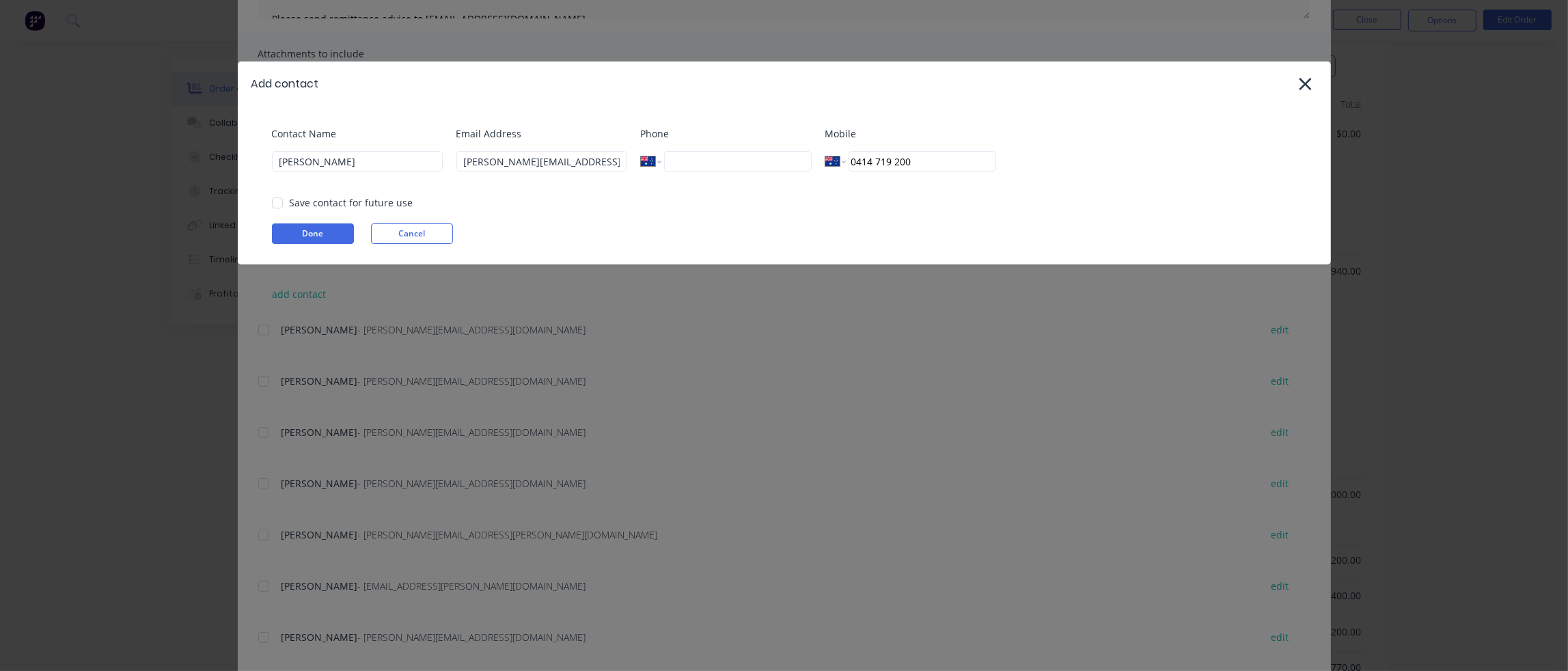
click at [771, 181] on div "Phone International [GEOGRAPHIC_DATA] [GEOGRAPHIC_DATA] [GEOGRAPHIC_DATA] [GEOG…" at bounding box center [726, 154] width 171 height 56
click at [278, 202] on div at bounding box center [277, 203] width 27 height 27
click at [321, 237] on button "Done" at bounding box center [312, 234] width 82 height 20
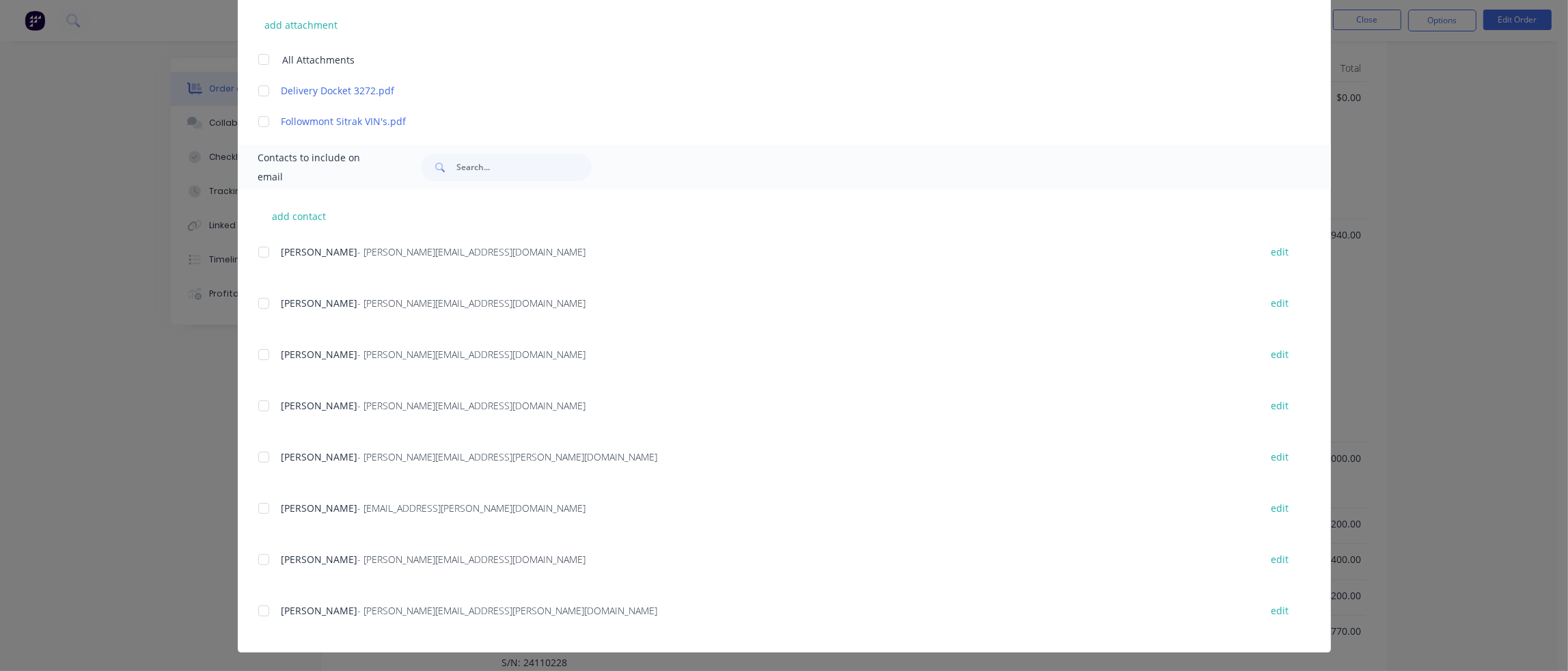
scroll to position [587, 0]
click at [260, 610] on div at bounding box center [263, 611] width 27 height 27
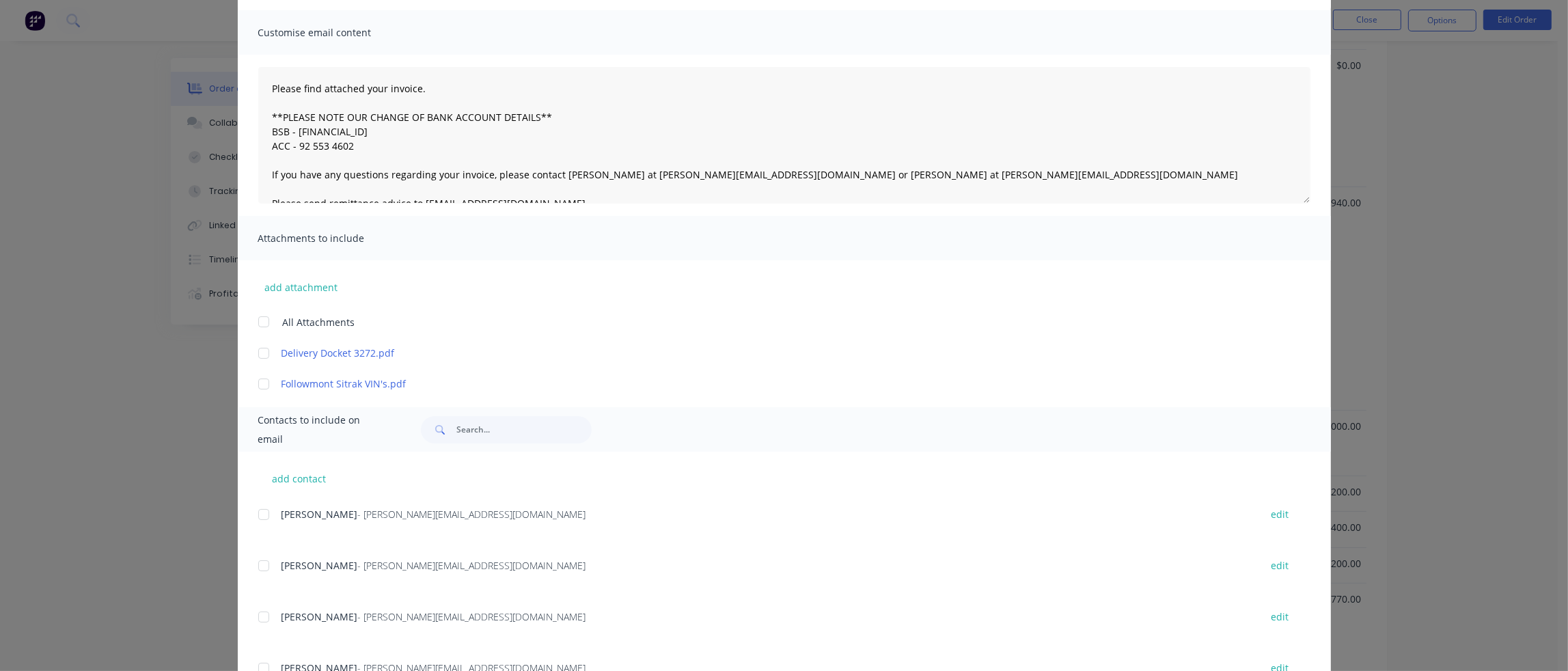
scroll to position [78, 0]
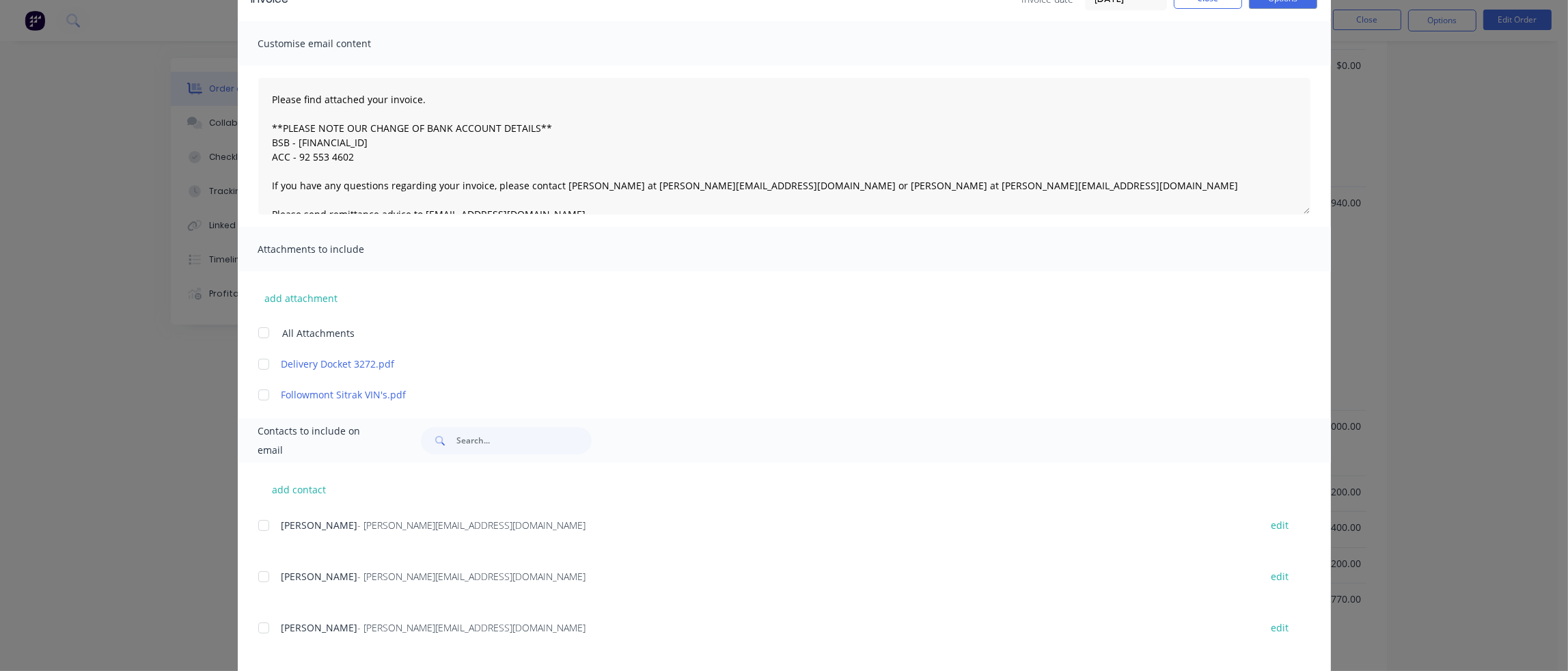
click at [260, 365] on div at bounding box center [263, 364] width 27 height 27
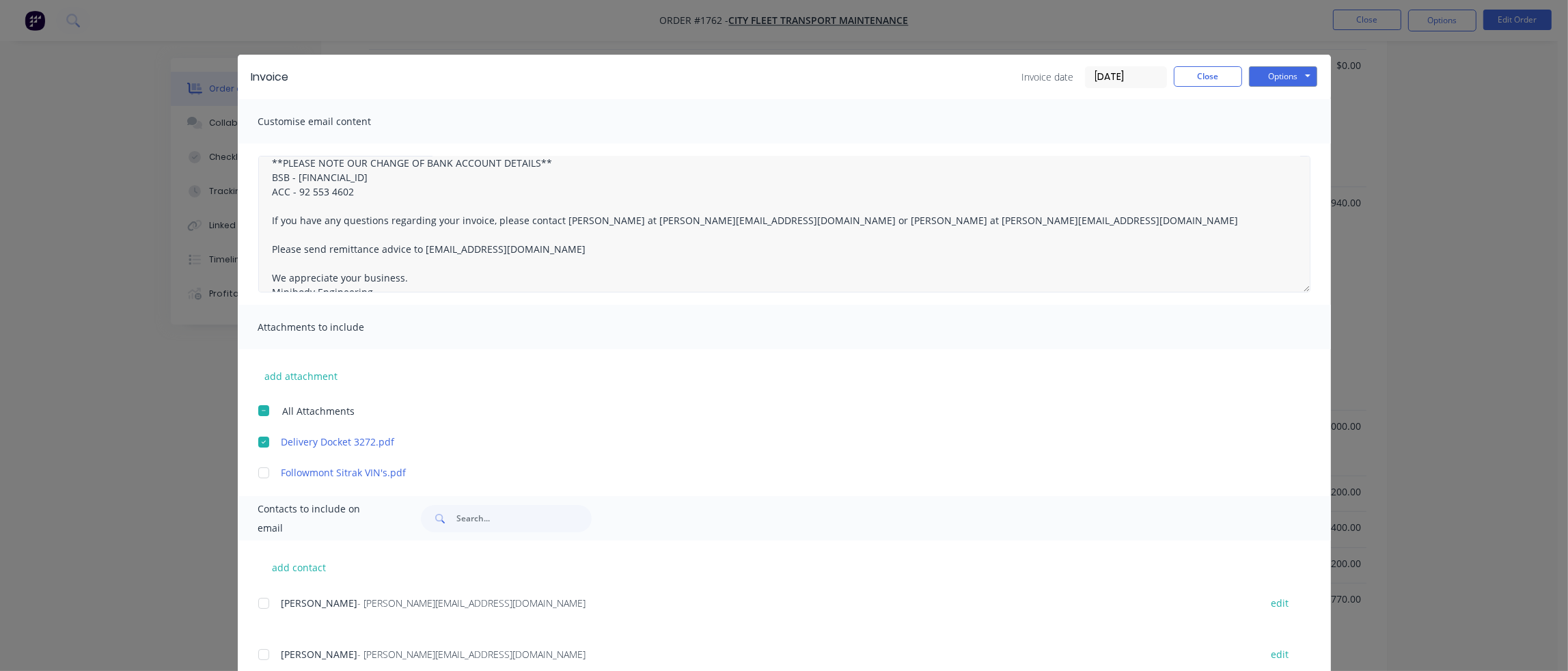
scroll to position [63, 0]
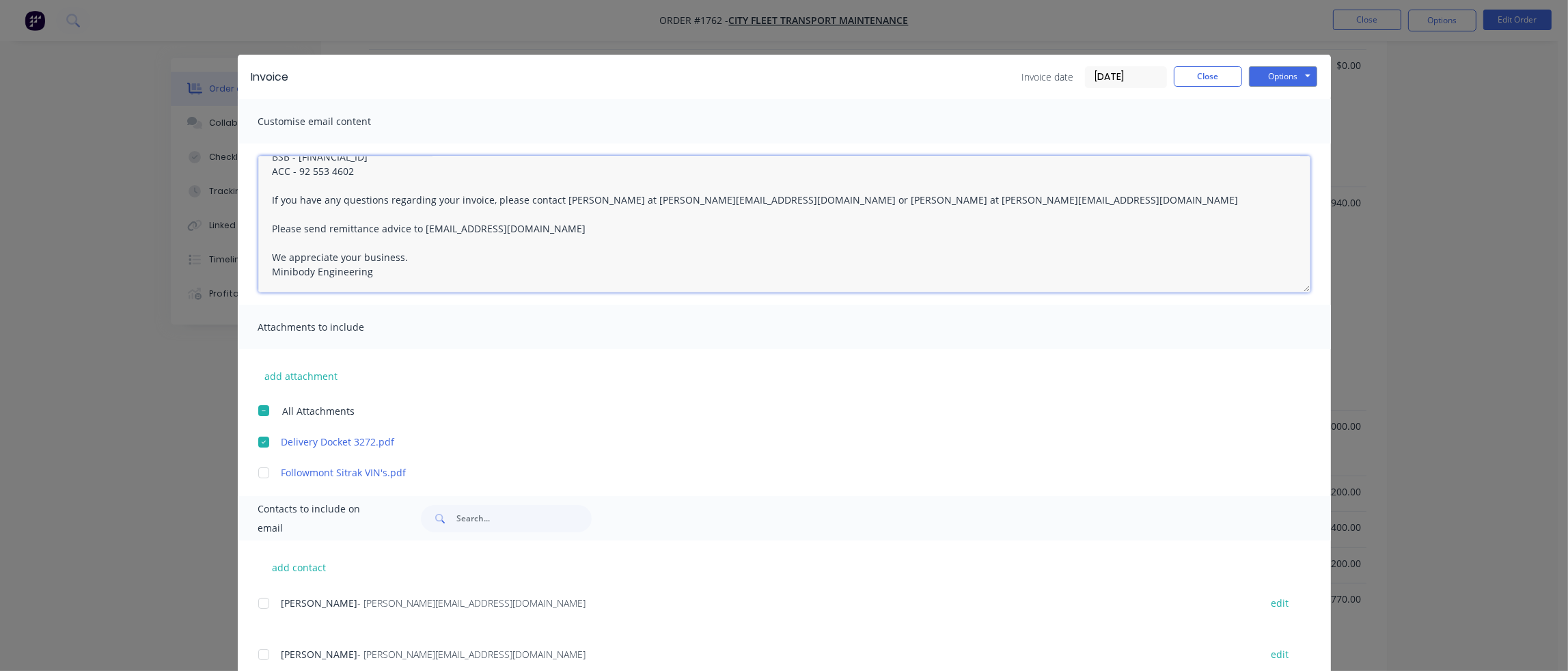
drag, startPoint x: 753, startPoint y: 199, endPoint x: 798, endPoint y: 196, distance: 45.1
click at [798, 196] on textarea "Please find attached your invoice. **PLEASE NOTE OUR CHANGE OF BANK ACCOUNT DET…" at bounding box center [784, 224] width 1052 height 136
drag, startPoint x: 839, startPoint y: 197, endPoint x: 861, endPoint y: 196, distance: 22.0
click at [861, 196] on textarea "Please find attached your invoice. **PLEASE NOTE OUR CHANGE OF BANK ACCOUNT DET…" at bounding box center [784, 224] width 1052 height 136
click at [1285, 76] on button "Options" at bounding box center [1282, 76] width 68 height 20
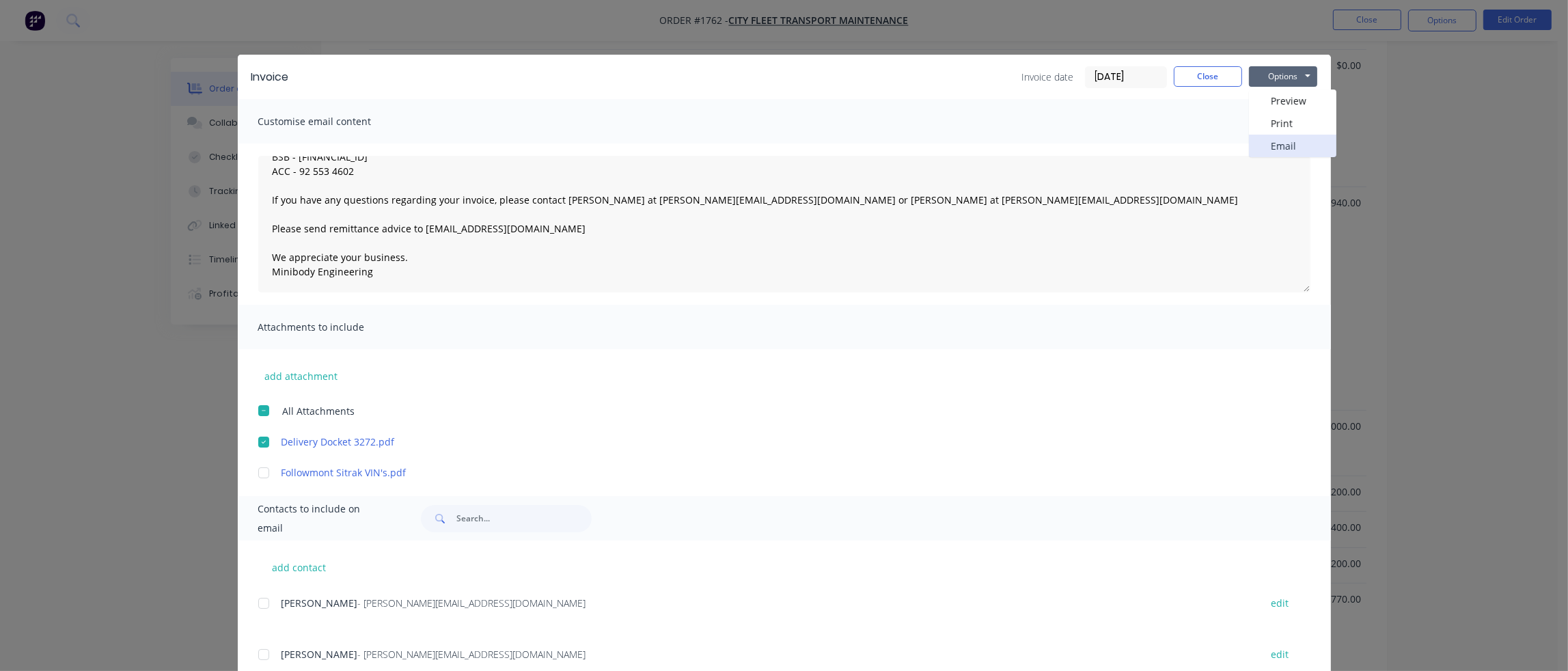
click at [1282, 140] on button "Email" at bounding box center [1292, 146] width 87 height 23
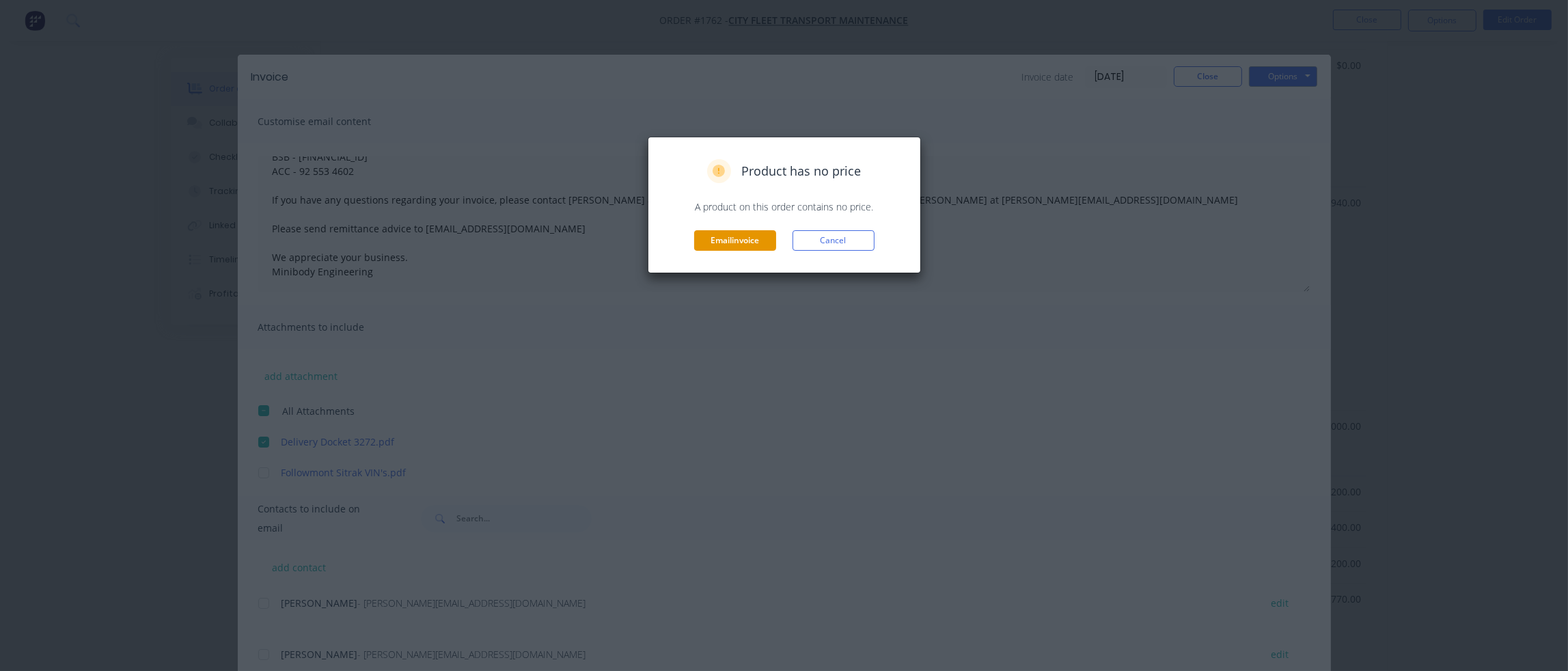
click at [748, 244] on button "Email invoice" at bounding box center [735, 240] width 82 height 20
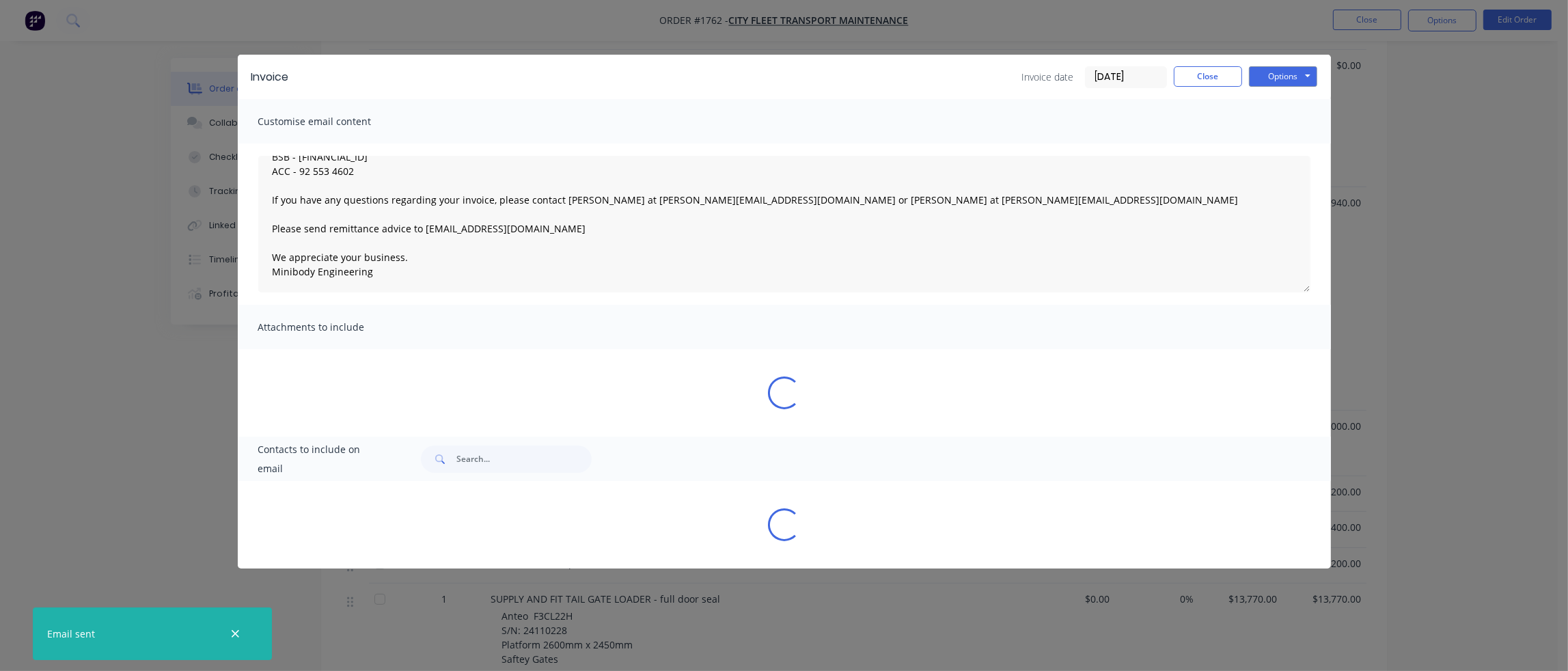
type textarea "Please find attached your invoice. **PLEASE NOTE OUR CHANGE OF BANK ACCOUNT DET…"
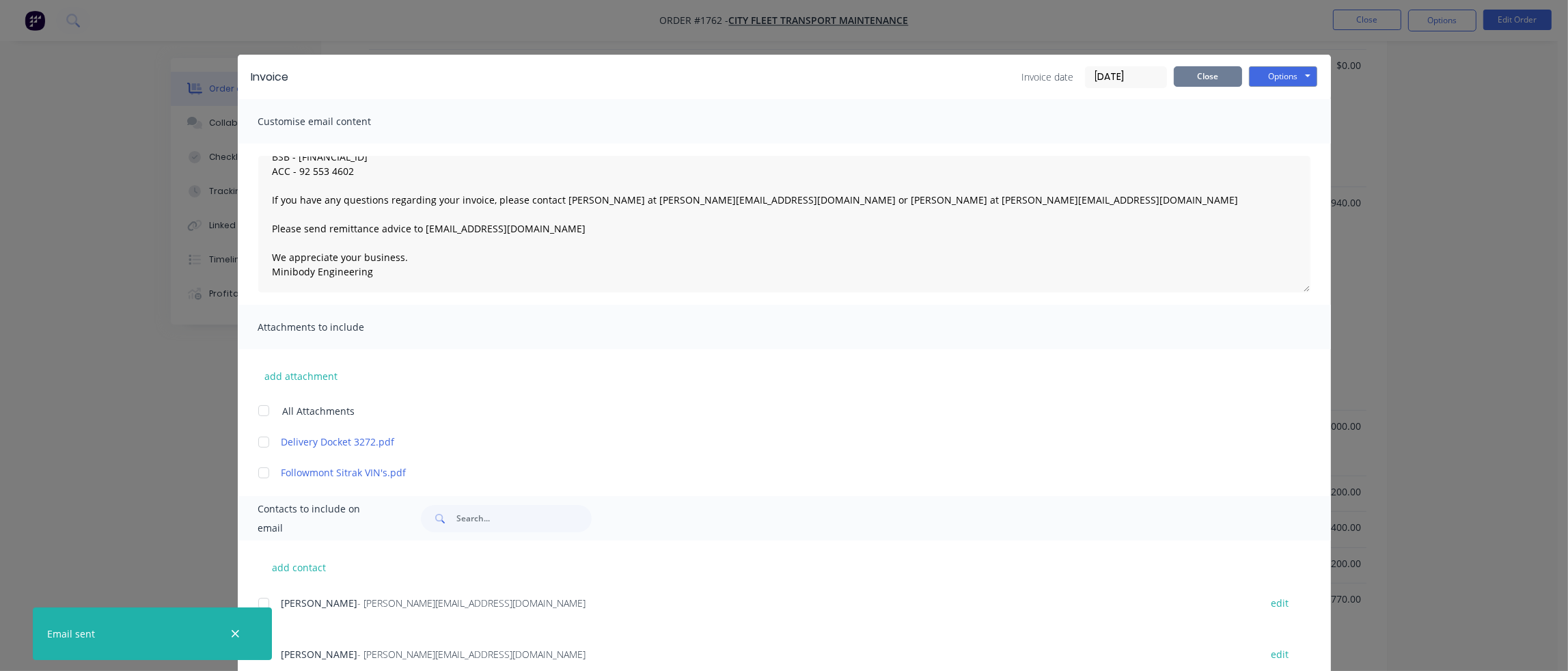
click at [1216, 79] on button "Close" at bounding box center [1207, 76] width 68 height 20
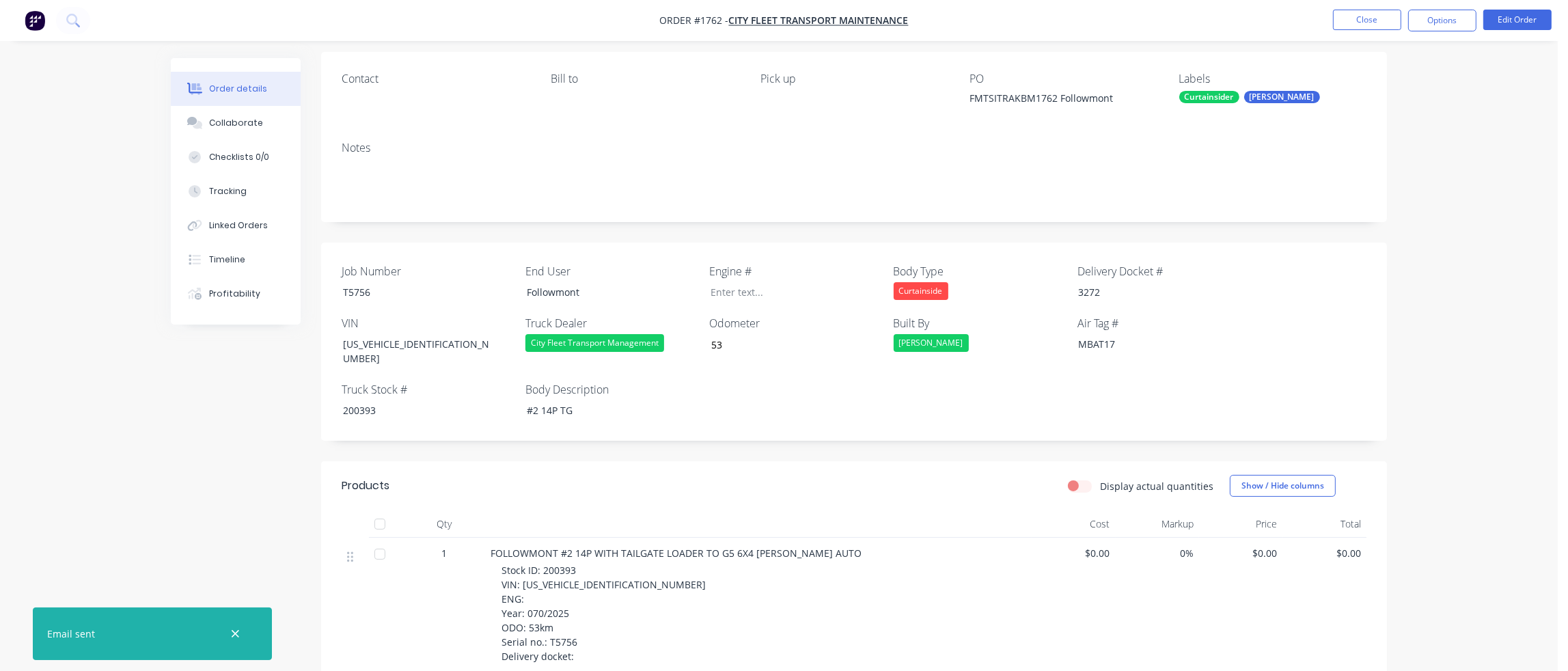
scroll to position [0, 0]
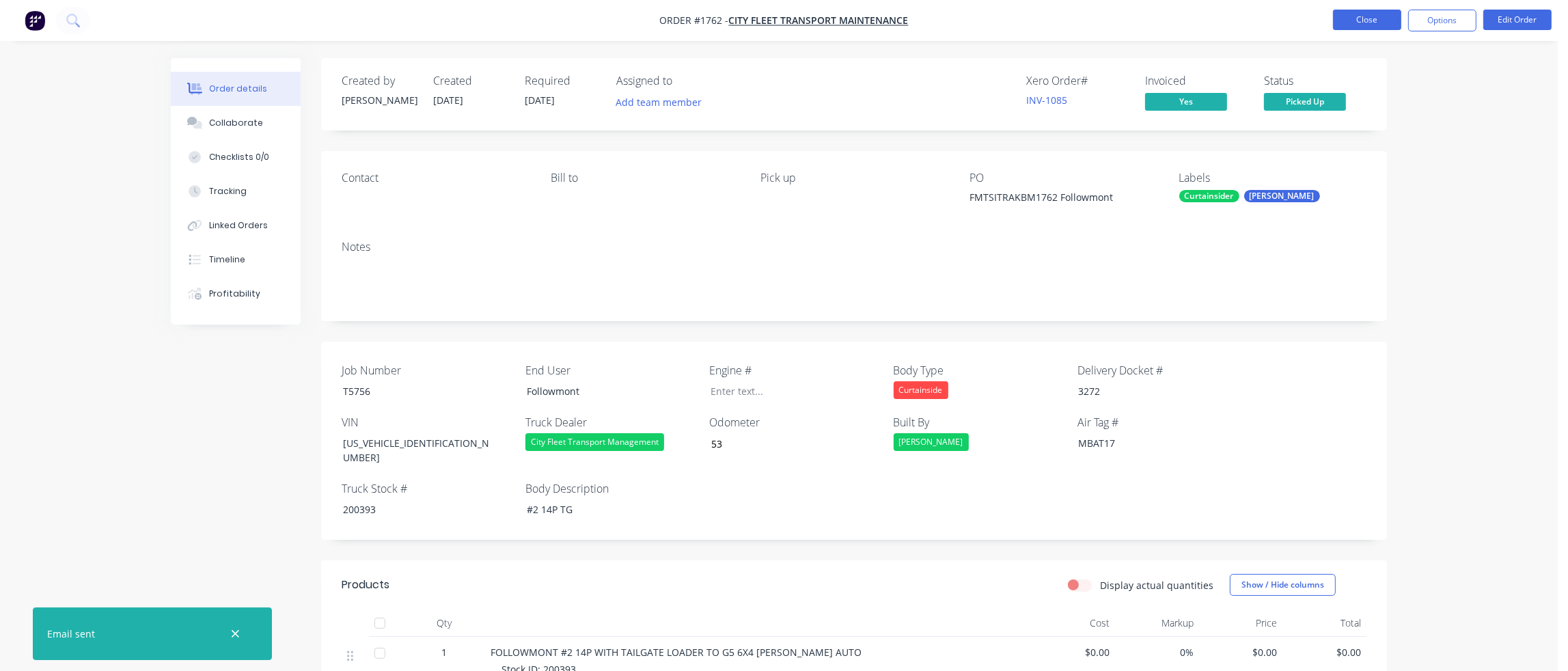
click at [1366, 21] on button "Close" at bounding box center [1367, 20] width 68 height 20
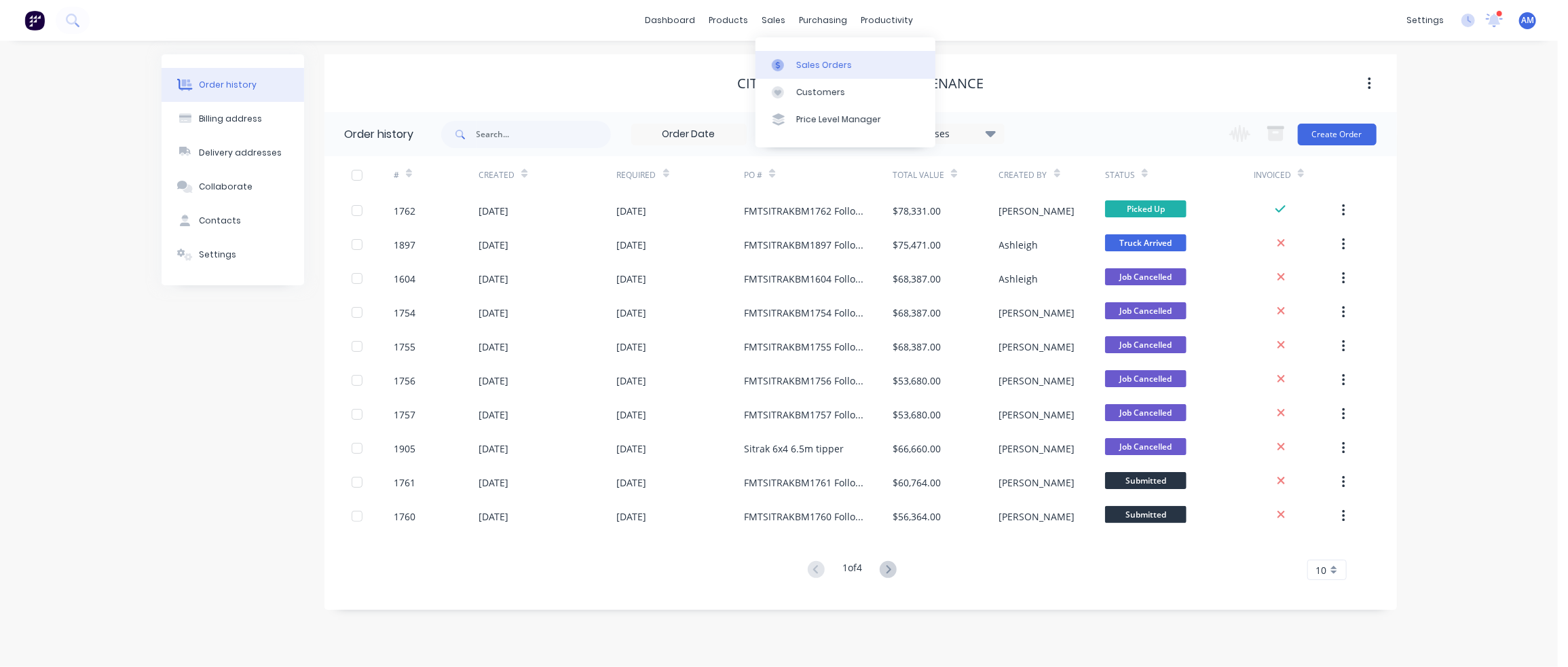
click at [781, 56] on link "Sales Orders" at bounding box center [845, 64] width 180 height 27
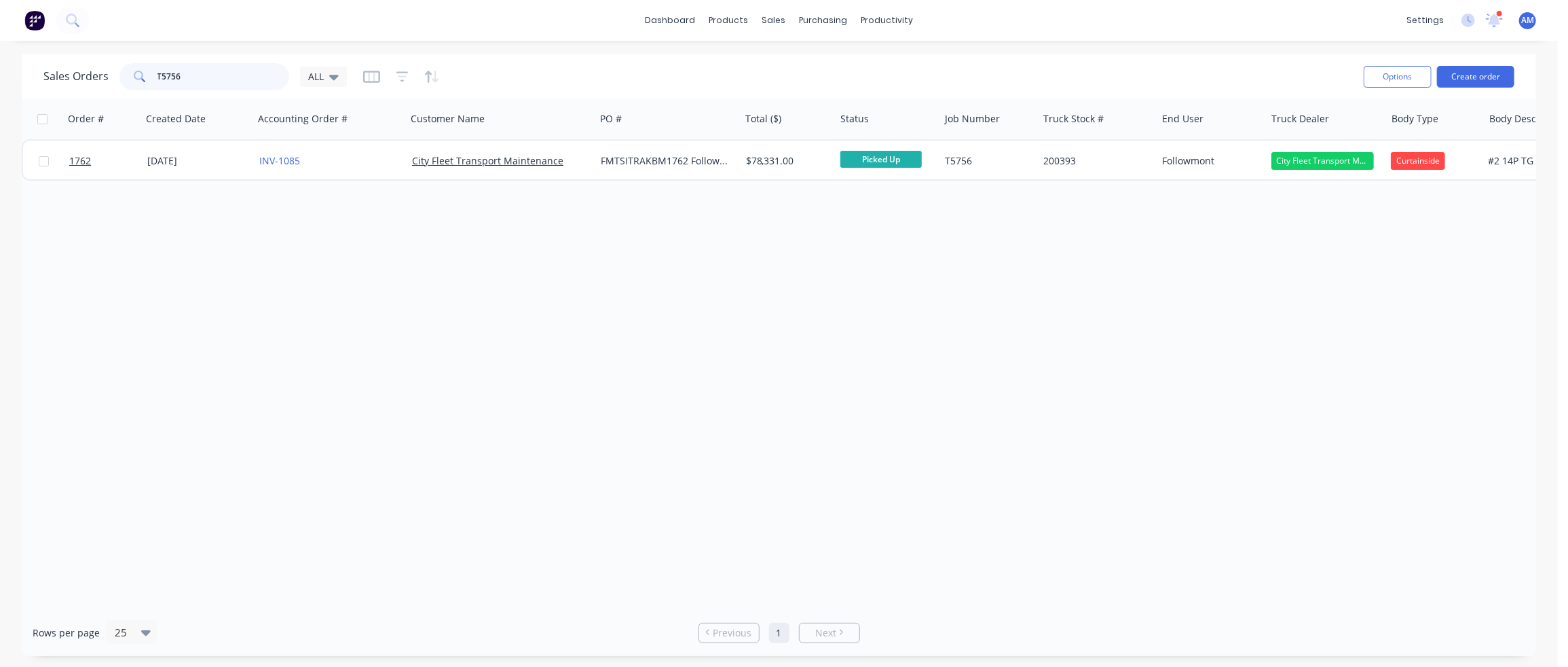
drag, startPoint x: 194, startPoint y: 81, endPoint x: 134, endPoint y: 79, distance: 60.0
click at [134, 79] on div "T5756" at bounding box center [204, 76] width 170 height 27
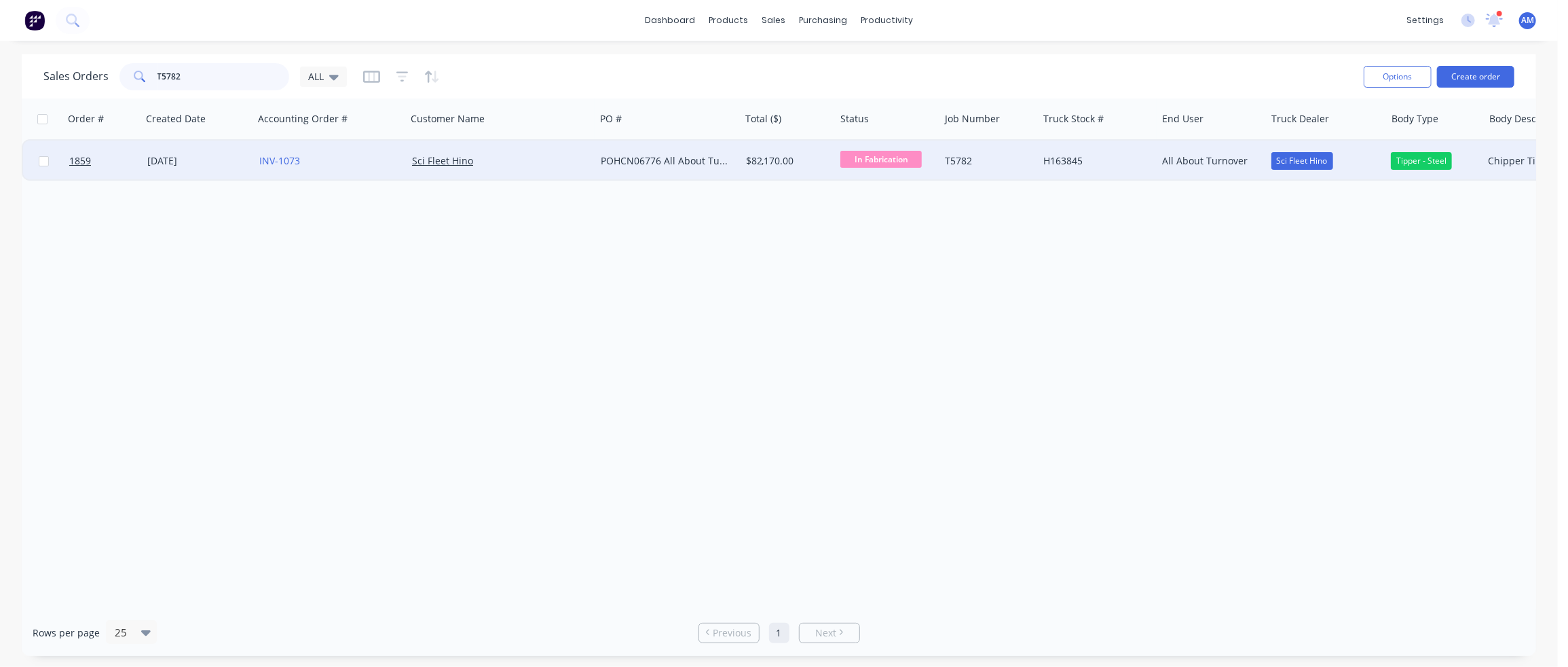
type input "T5782"
click at [604, 158] on div "POHCN06776 All About Turnover" at bounding box center [664, 160] width 128 height 13
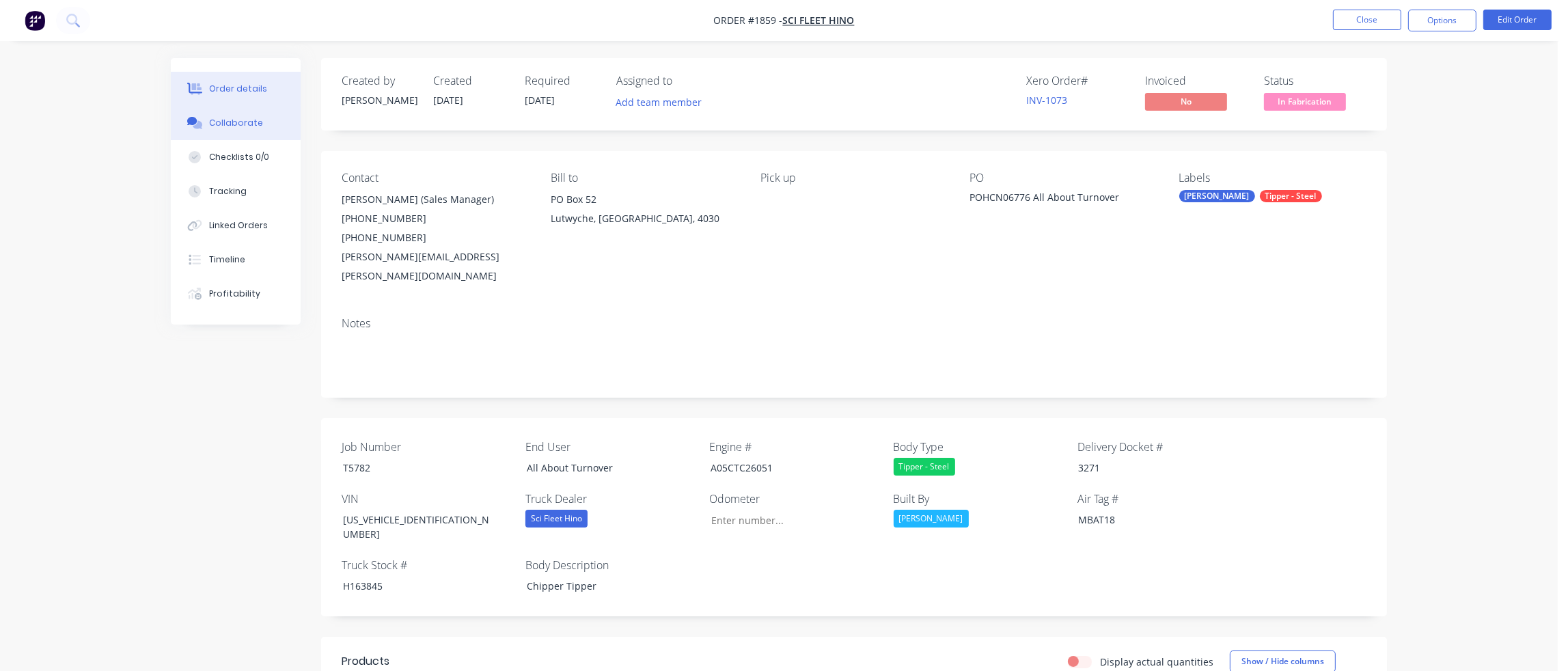
click at [236, 121] on div "Collaborate" at bounding box center [236, 122] width 54 height 12
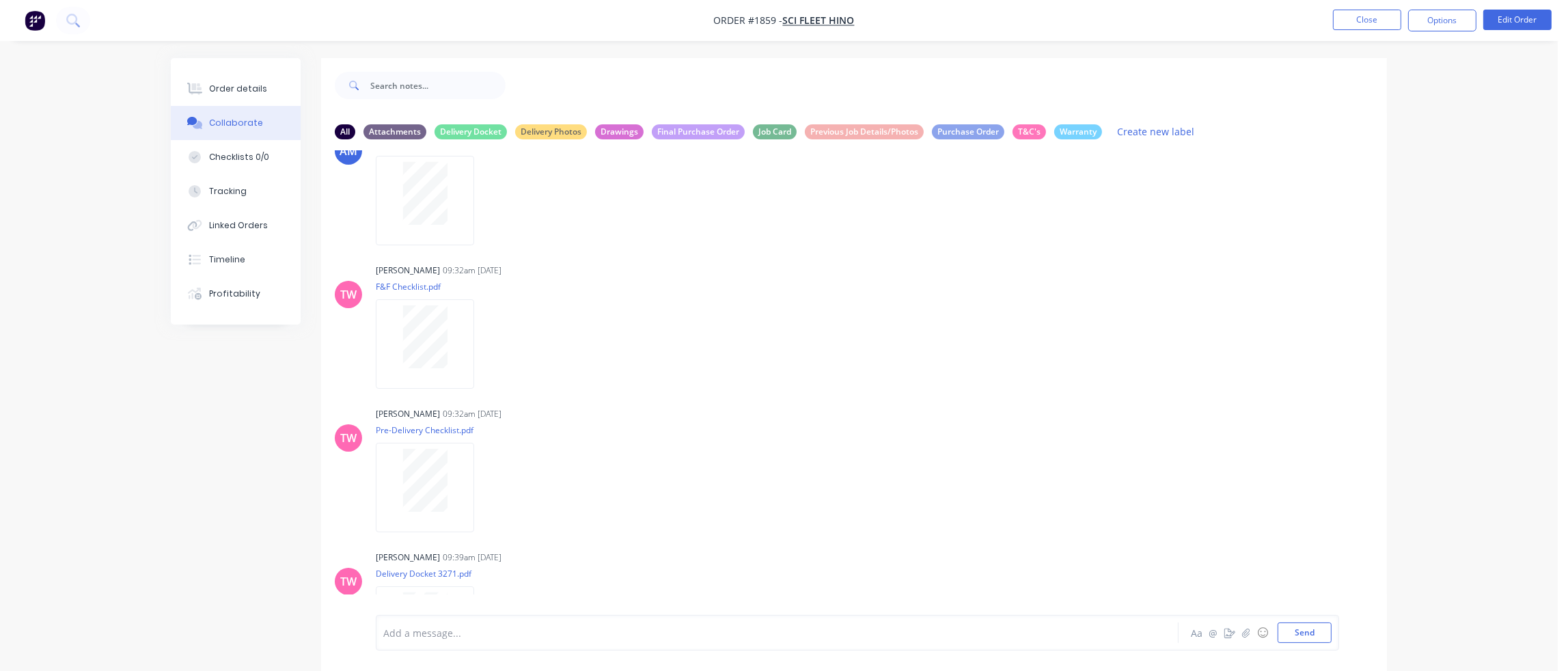
scroll to position [476, 0]
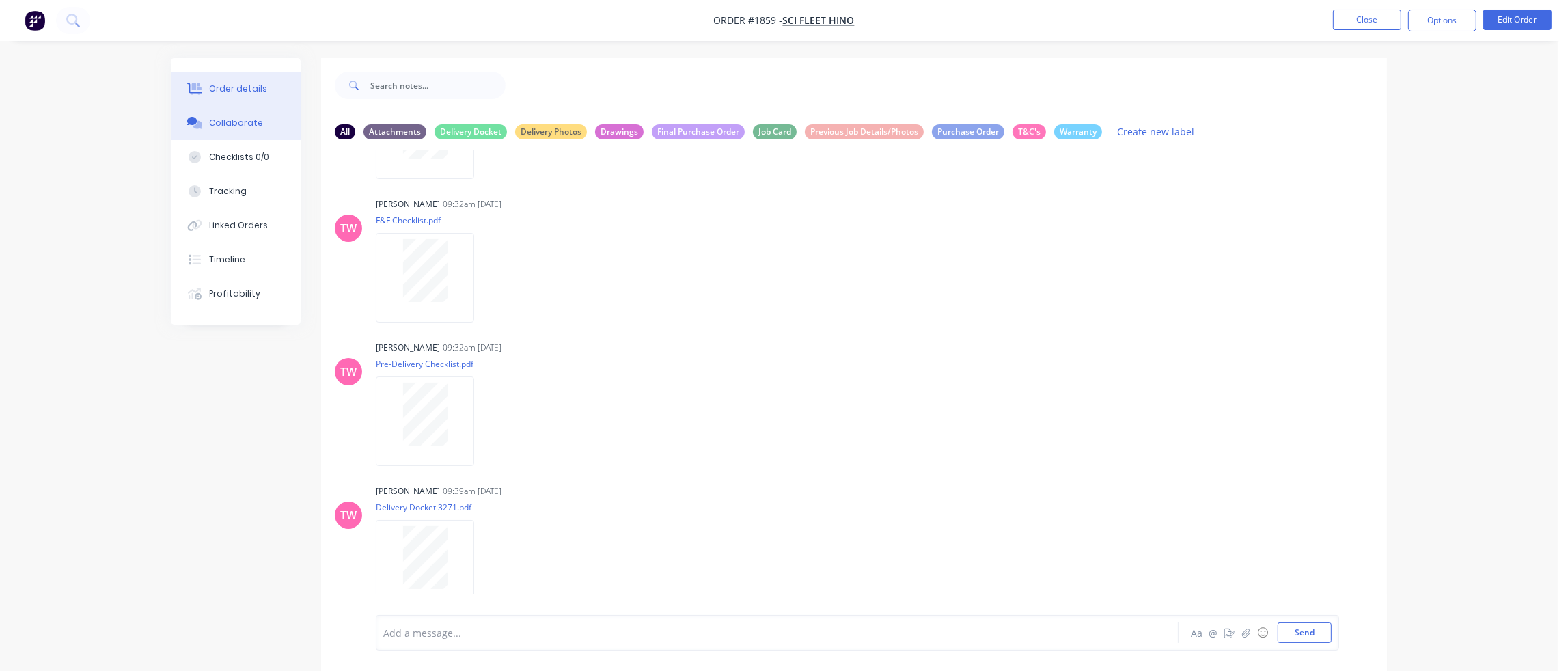
click at [265, 84] on button "Order details" at bounding box center [236, 89] width 130 height 34
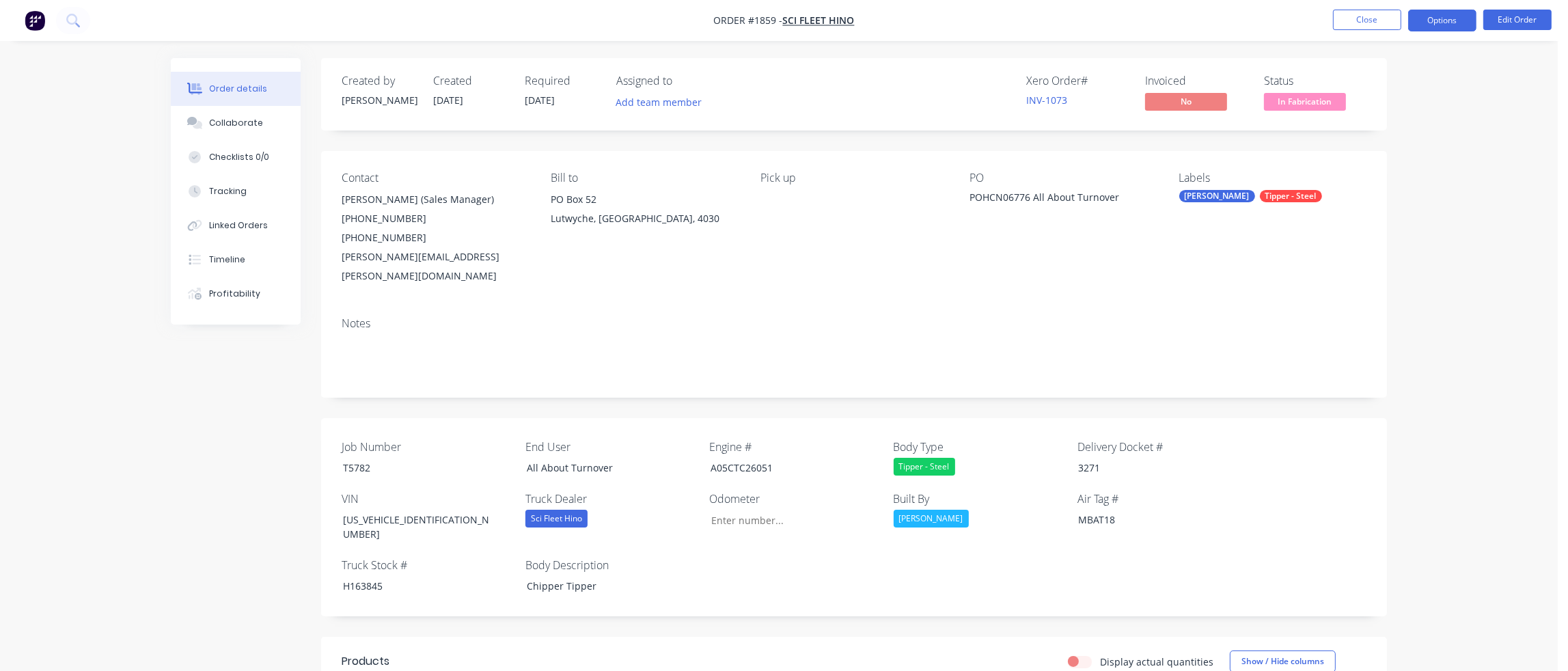
click at [1465, 19] on button "Options" at bounding box center [1441, 20] width 68 height 22
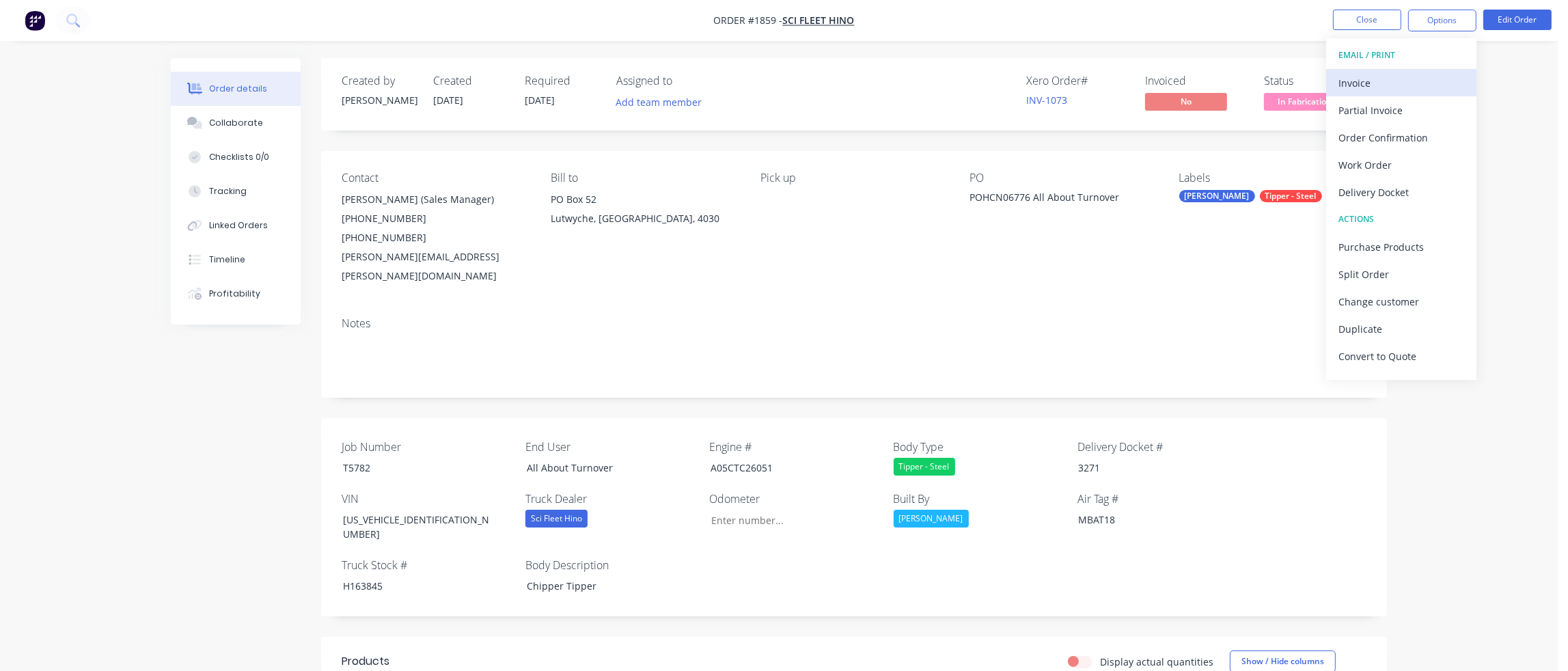
click at [1372, 81] on div "Invoice" at bounding box center [1401, 83] width 126 height 20
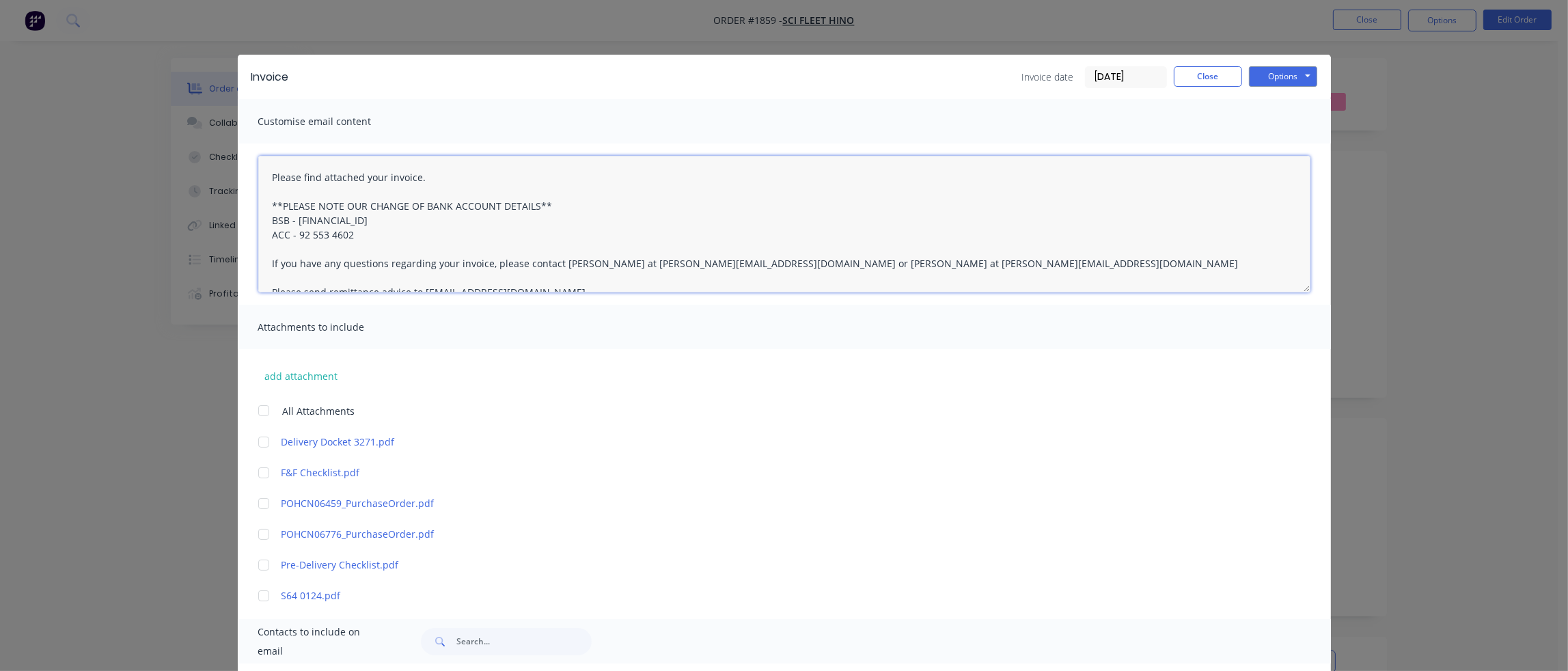
drag, startPoint x: 752, startPoint y: 266, endPoint x: 835, endPoint y: 264, distance: 83.0
click at [835, 264] on textarea "Please find attached your invoice. **PLEASE NOTE OUR CHANGE OF BANK ACCOUNT DET…" at bounding box center [784, 224] width 1052 height 136
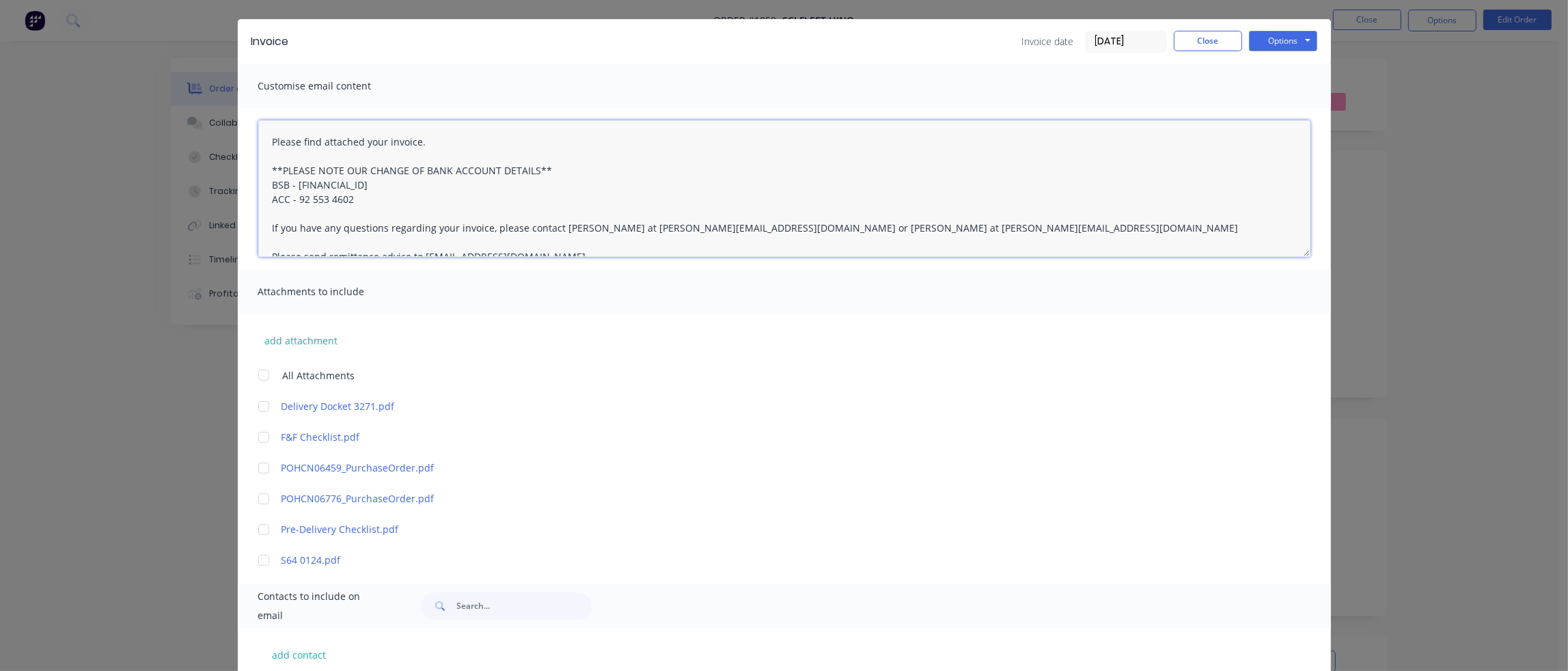
scroll to position [68, 0]
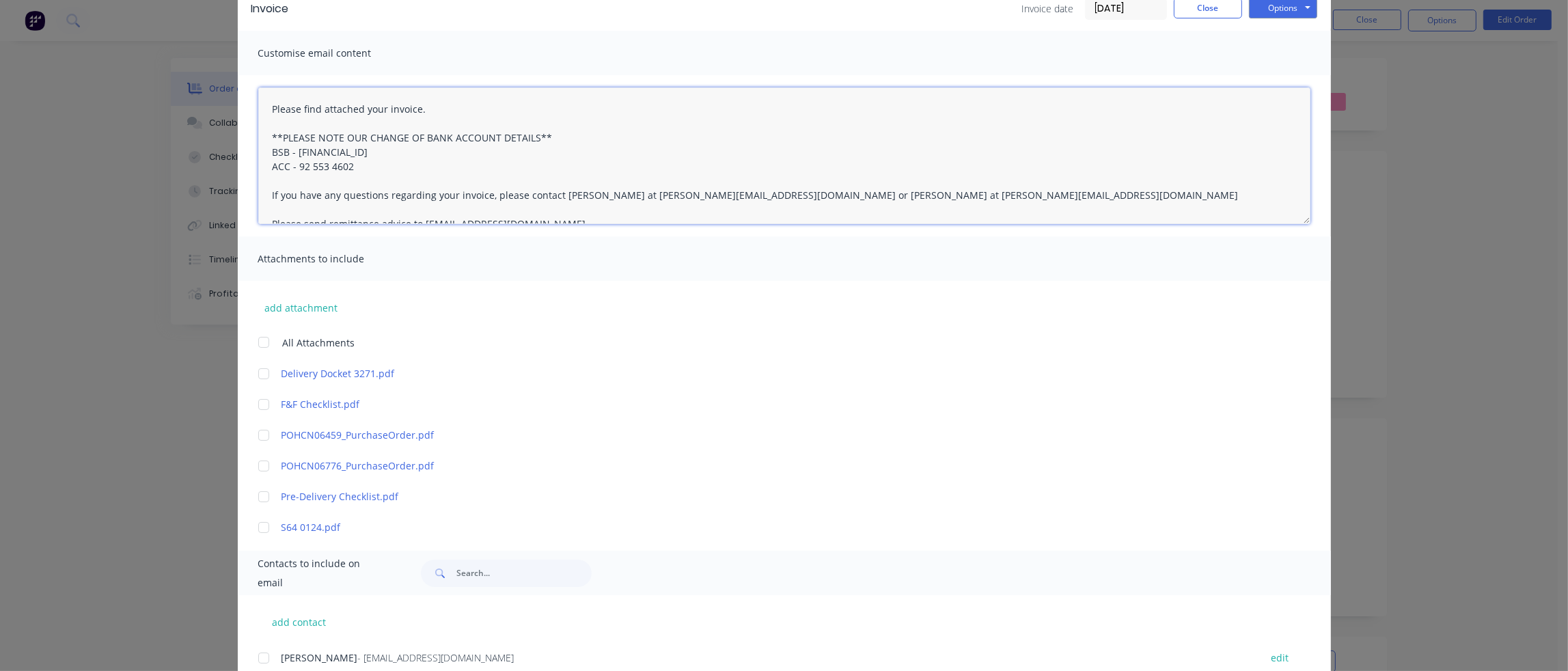
click at [262, 373] on div at bounding box center [263, 373] width 27 height 27
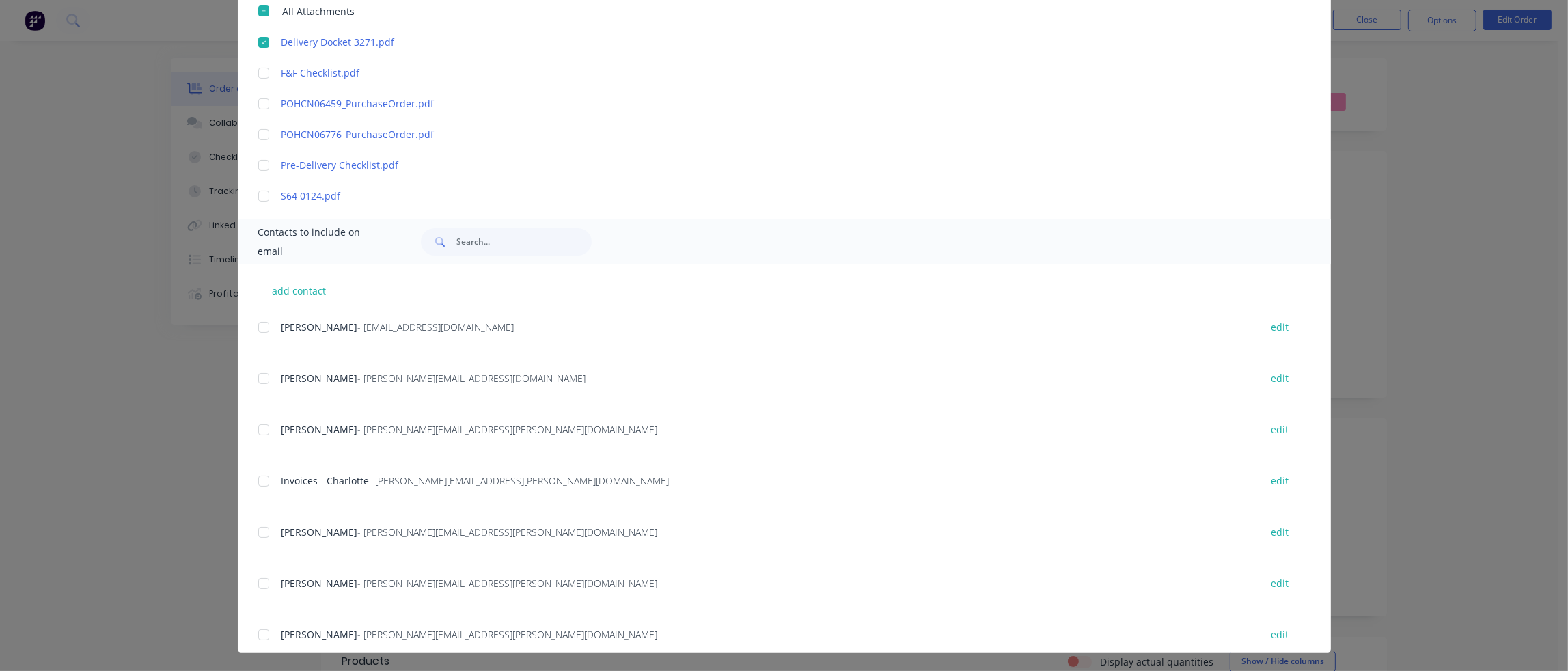
scroll to position [410, 0]
click at [258, 480] on div at bounding box center [263, 480] width 27 height 27
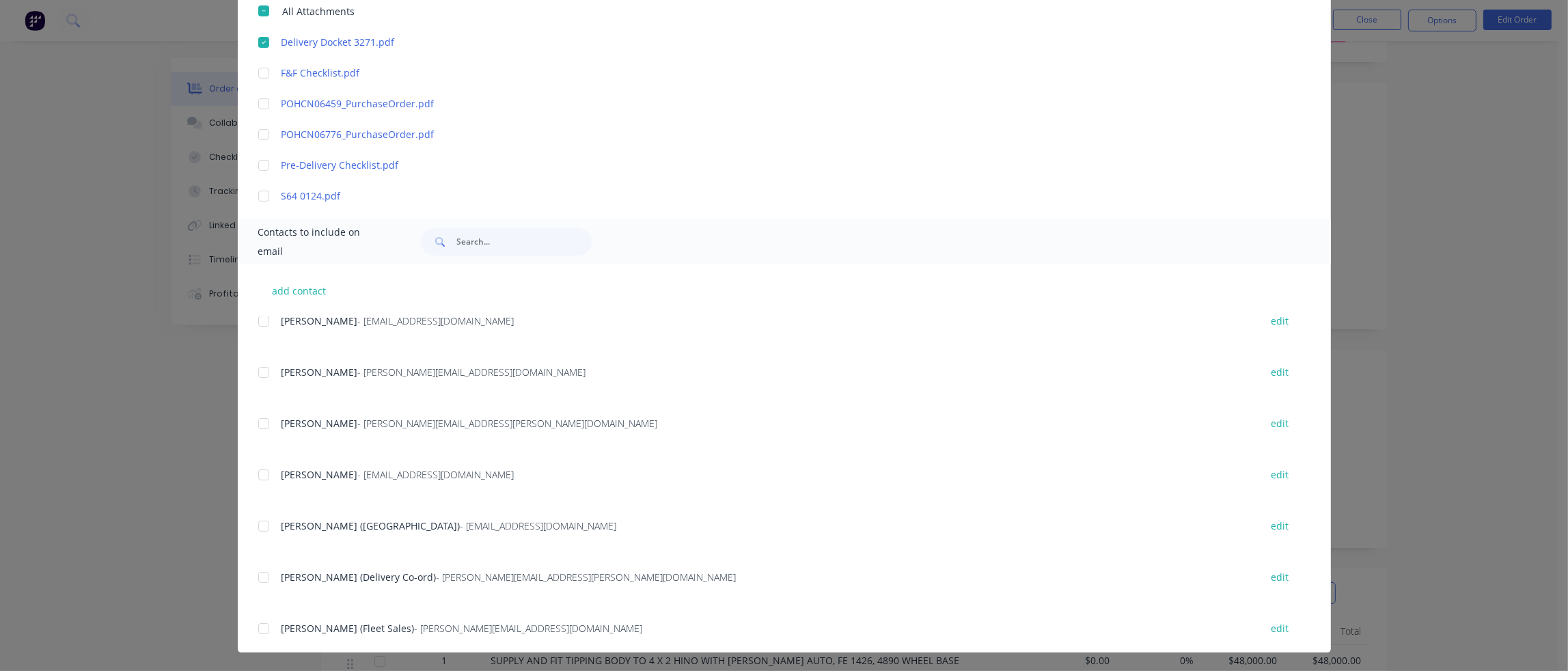
scroll to position [0, 0]
type textarea "Please find attached your invoice. **PLEASE NOTE OUR CHANGE OF BANK ACCOUNT DET…"
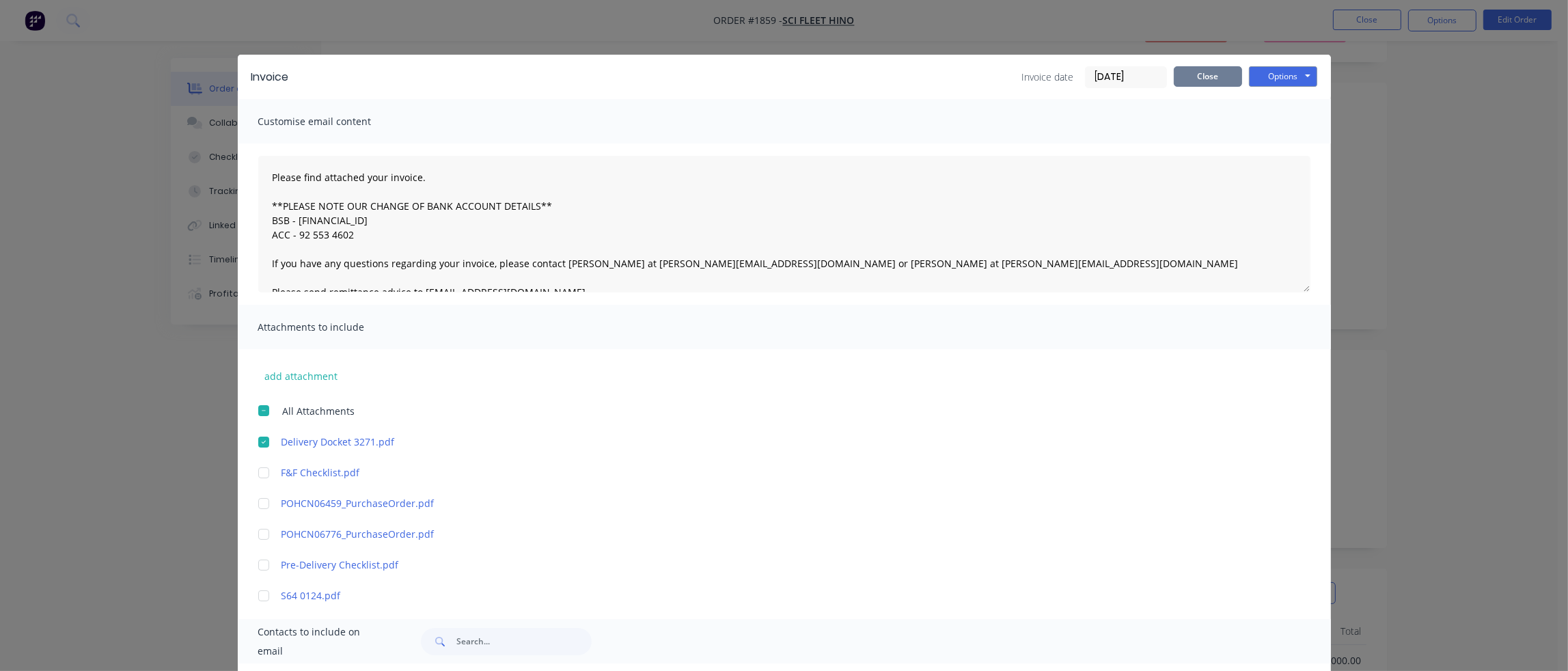
click at [1213, 76] on button "Close" at bounding box center [1207, 76] width 68 height 20
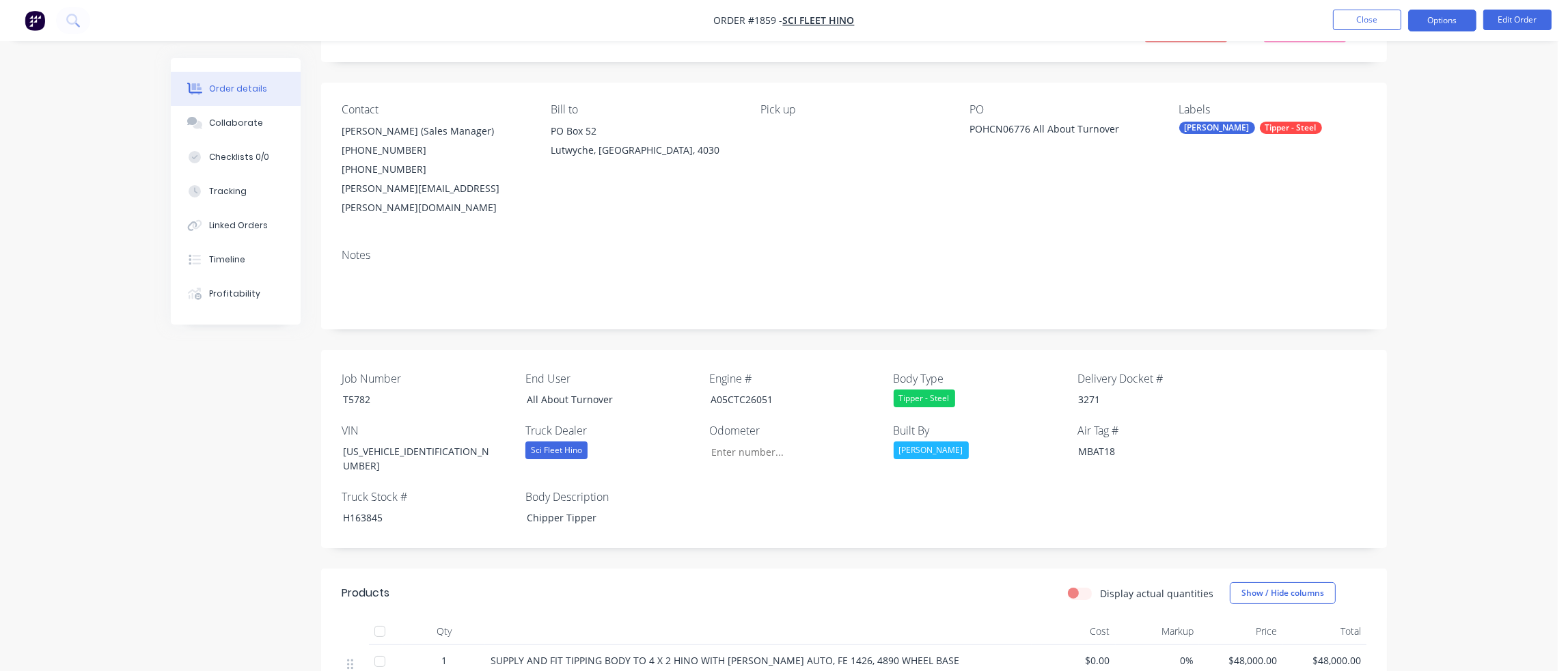
click at [1446, 18] on button "Options" at bounding box center [1441, 20] width 68 height 22
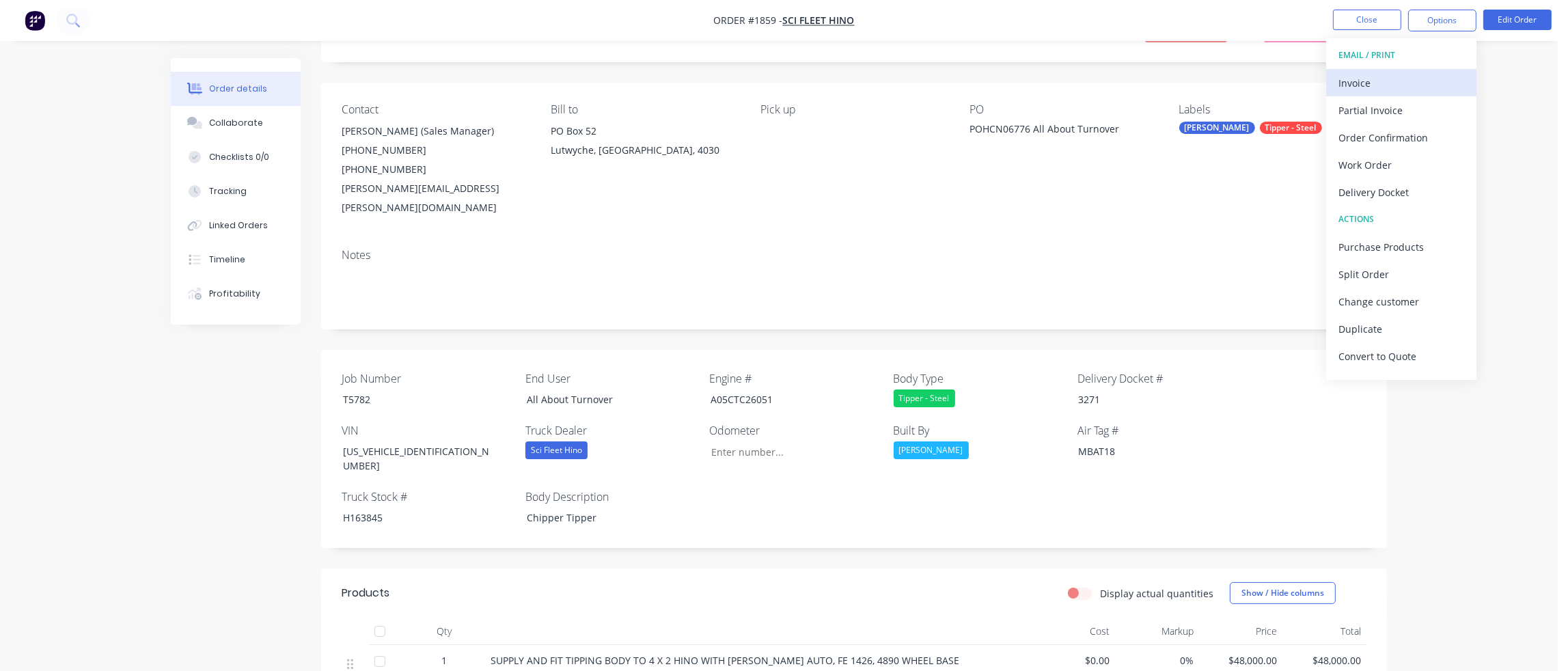
click at [1383, 82] on div "Invoice" at bounding box center [1401, 83] width 126 height 20
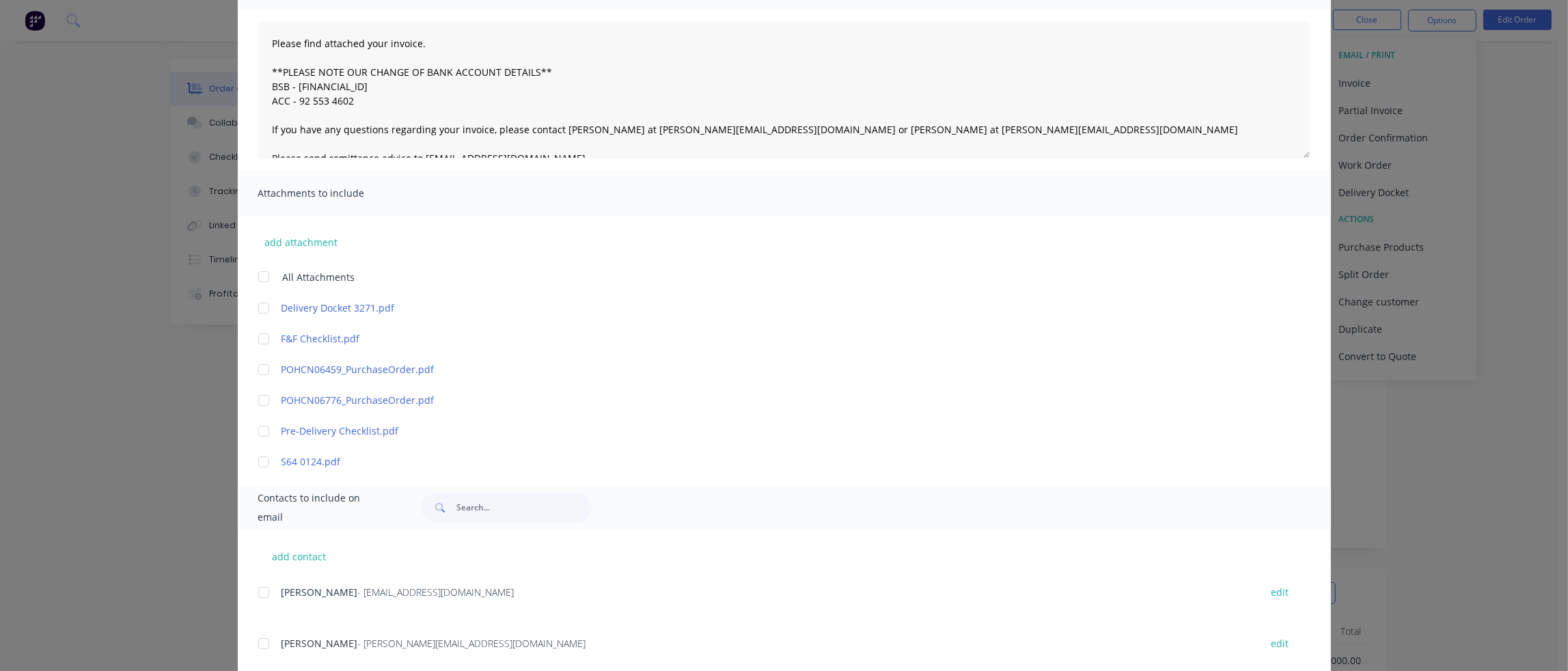
scroll to position [136, 0]
click at [261, 304] on div at bounding box center [263, 305] width 27 height 27
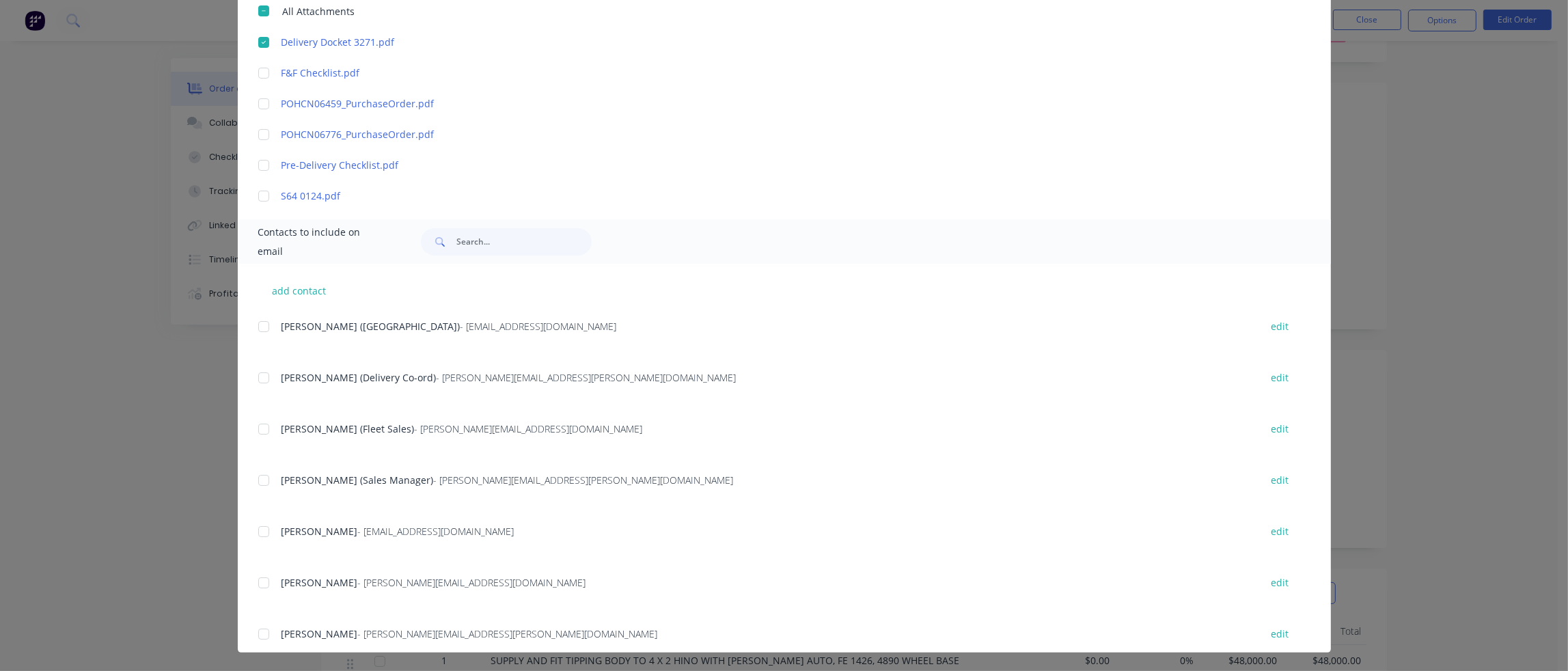
scroll to position [273, 0]
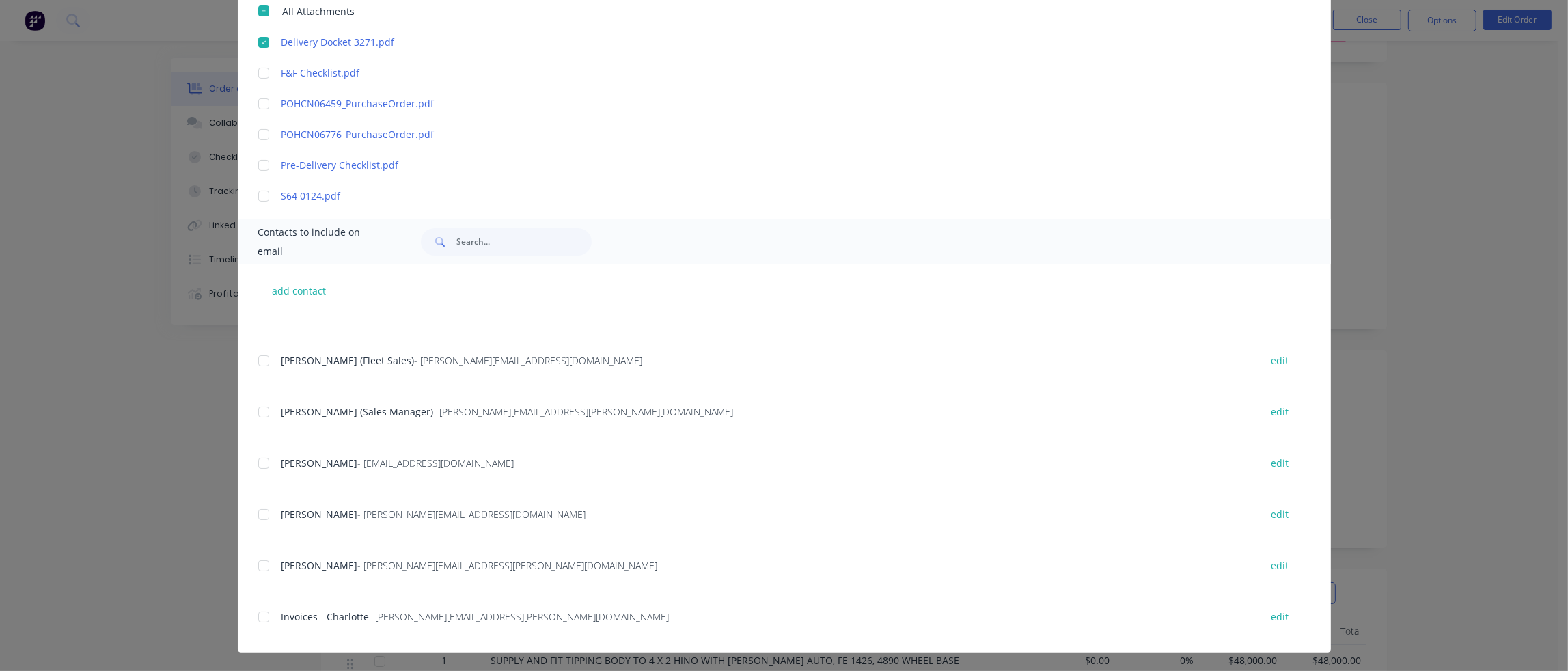
click at [255, 411] on div at bounding box center [263, 411] width 27 height 27
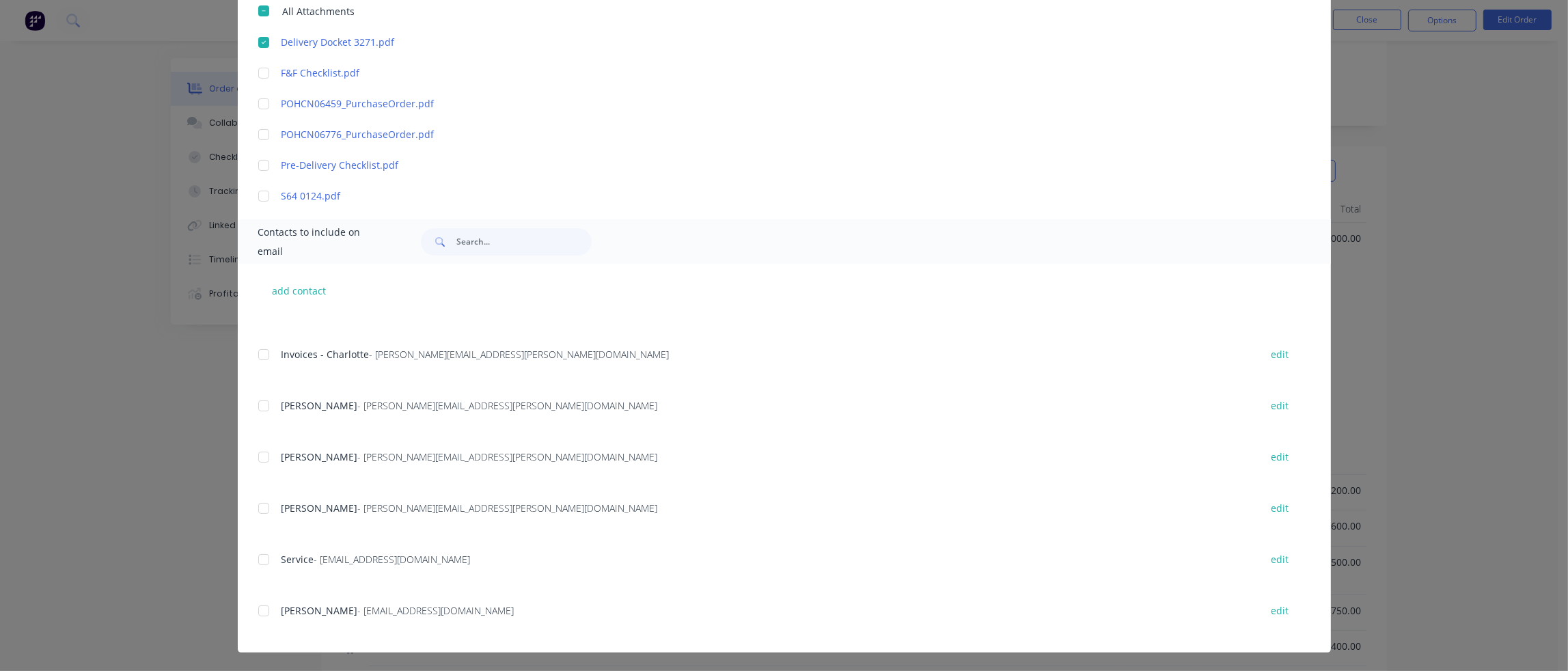
scroll to position [410, 0]
drag, startPoint x: 255, startPoint y: 352, endPoint x: 268, endPoint y: 353, distance: 13.0
click at [257, 352] on div at bounding box center [263, 354] width 27 height 27
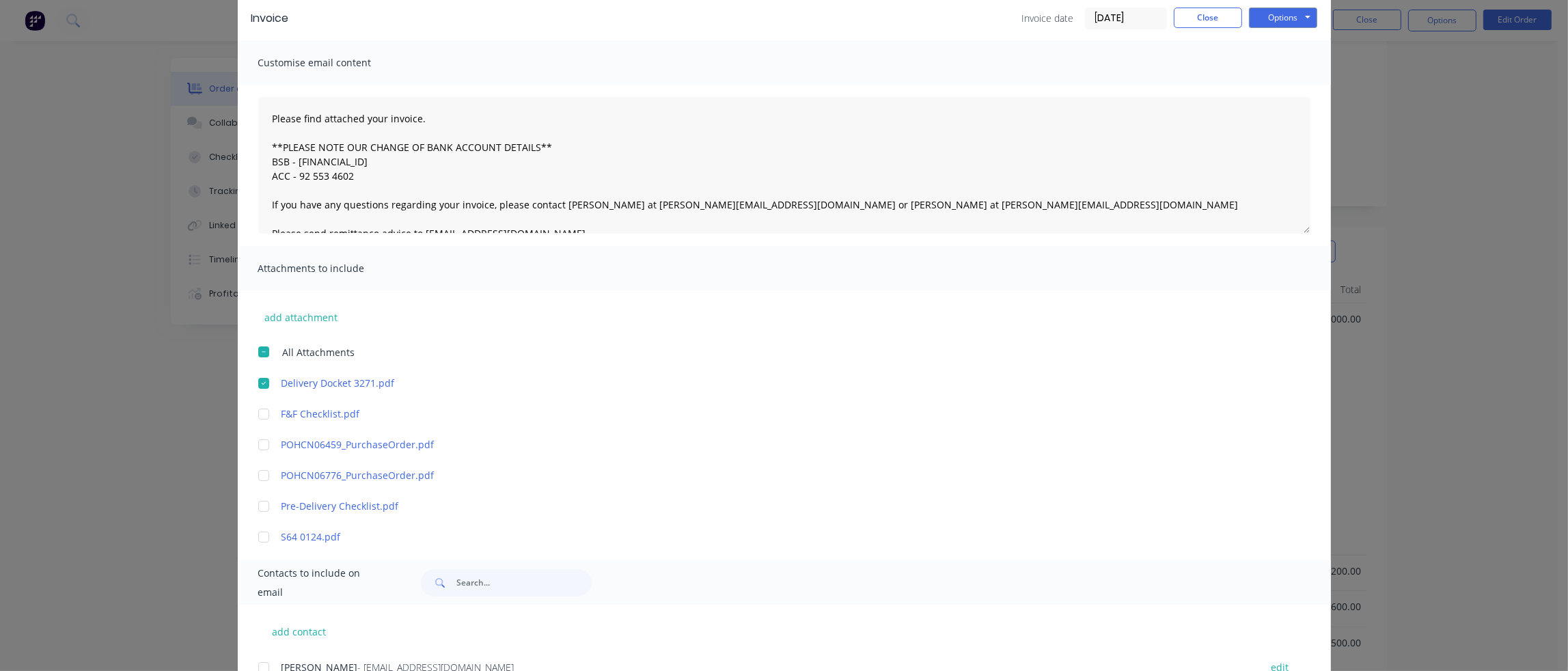
scroll to position [58, 0]
drag, startPoint x: 751, startPoint y: 204, endPoint x: 834, endPoint y: 201, distance: 83.1
click at [834, 201] on textarea "Please find attached your invoice. **PLEASE NOTE OUR CHANGE OF BANK ACCOUNT DET…" at bounding box center [784, 166] width 1052 height 136
click at [1277, 15] on button "Options" at bounding box center [1282, 18] width 68 height 20
click at [1281, 84] on button "Email" at bounding box center [1292, 88] width 87 height 23
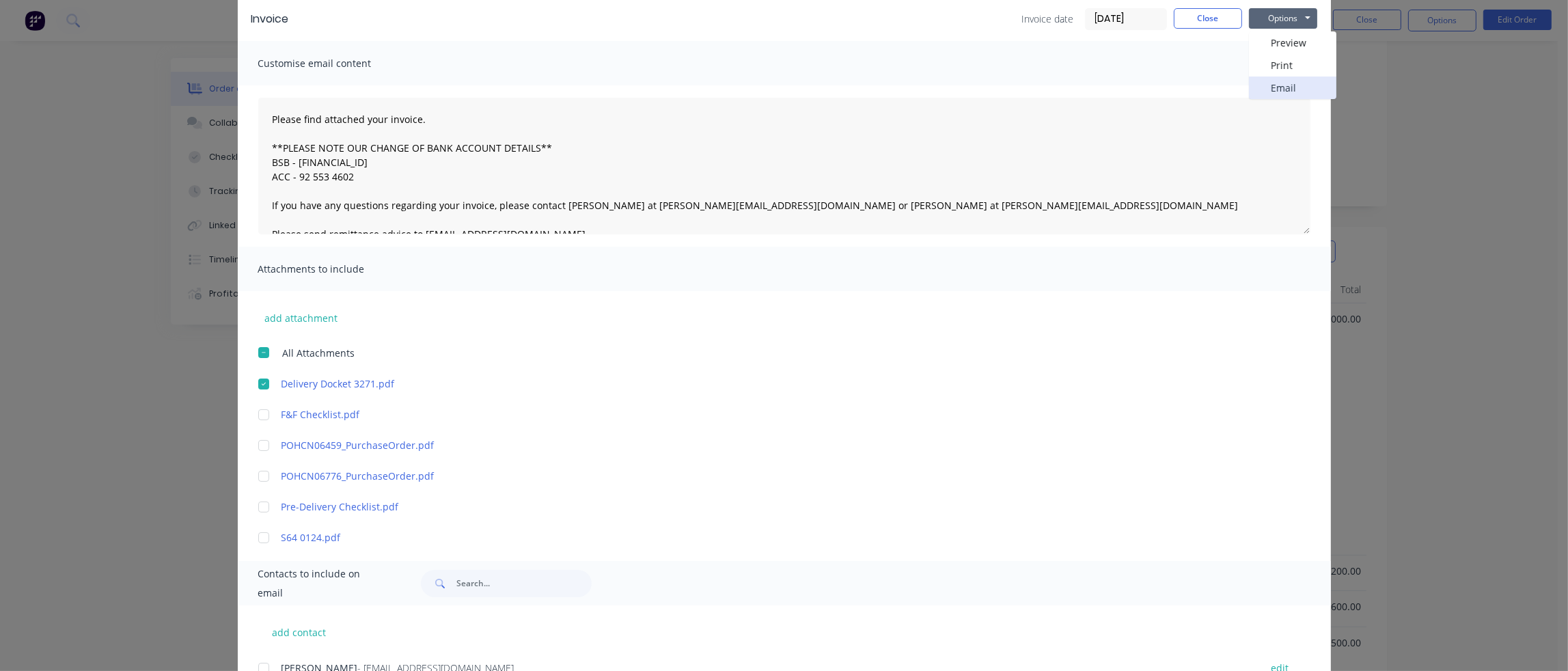
scroll to position [0, 0]
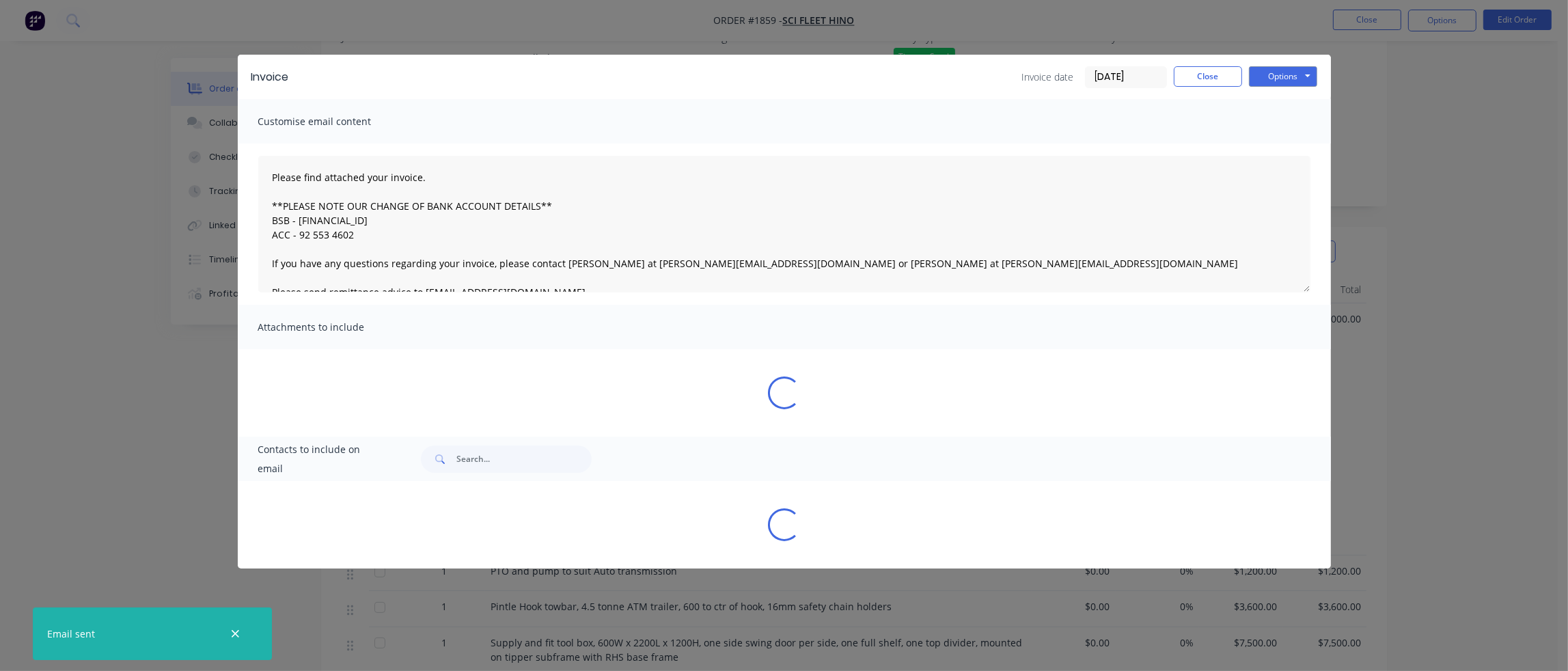
type textarea "Please find attached your invoice. **PLEASE NOTE OUR CHANGE OF BANK ACCOUNT DET…"
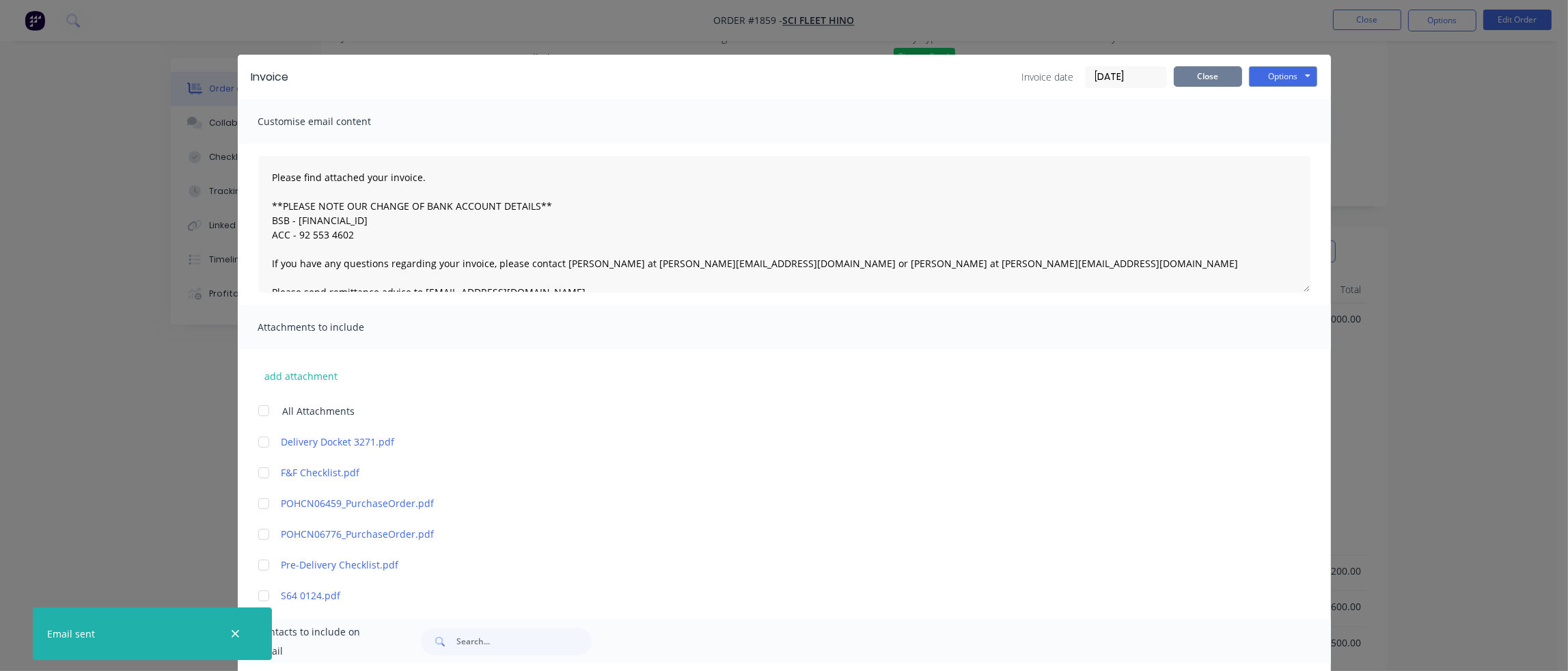
click at [1223, 76] on button "Close" at bounding box center [1207, 76] width 68 height 20
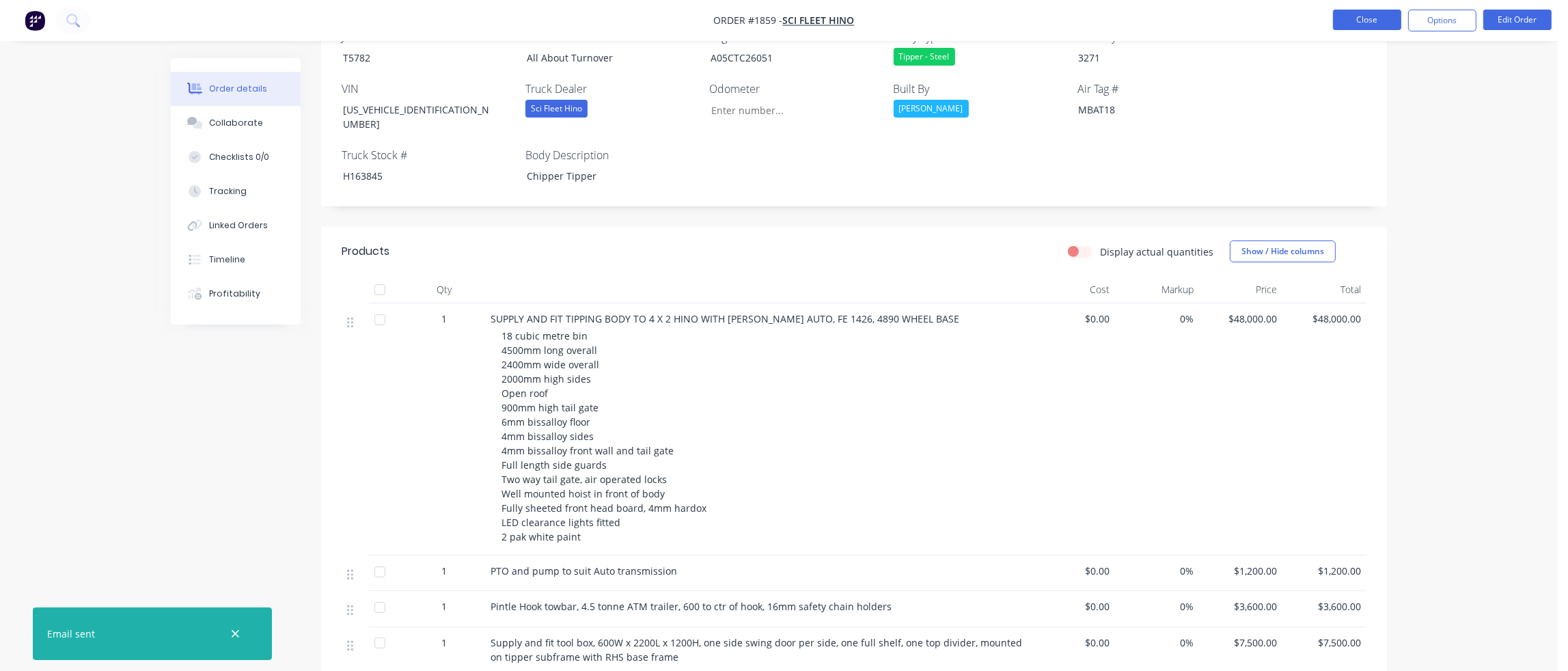
click at [1377, 21] on button "Close" at bounding box center [1367, 20] width 68 height 20
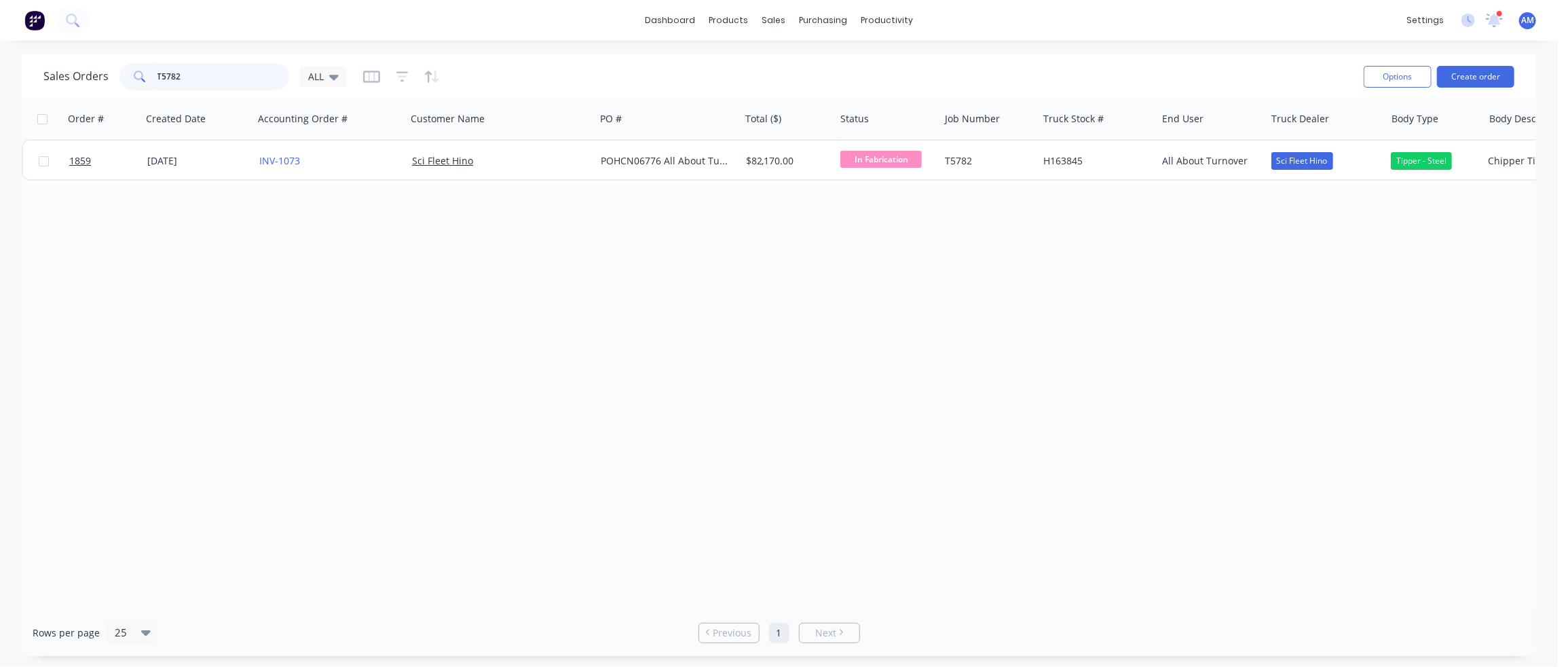
drag, startPoint x: 189, startPoint y: 79, endPoint x: 113, endPoint y: 78, distance: 76.0
click at [113, 78] on div "Sales Orders T5782 ALL" at bounding box center [195, 76] width 303 height 27
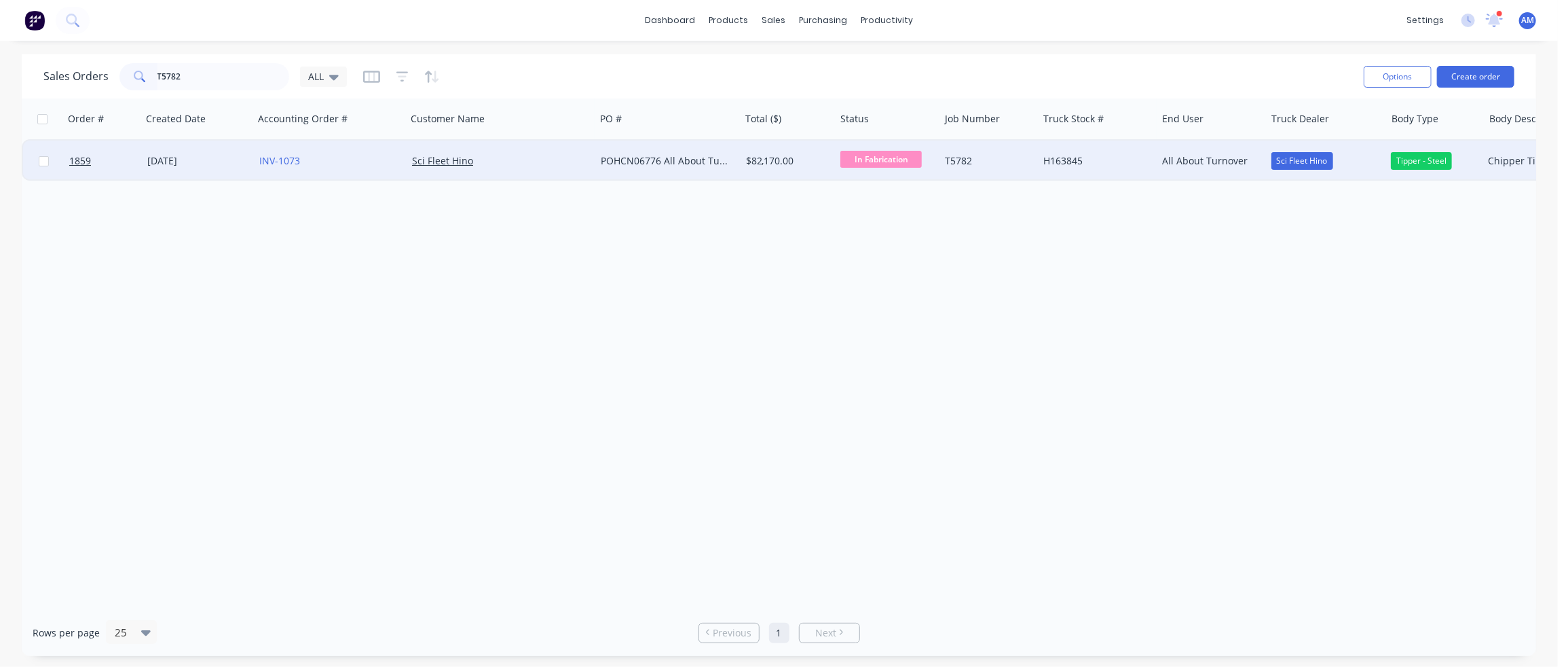
click at [831, 157] on div "$82,170.00" at bounding box center [788, 161] width 95 height 41
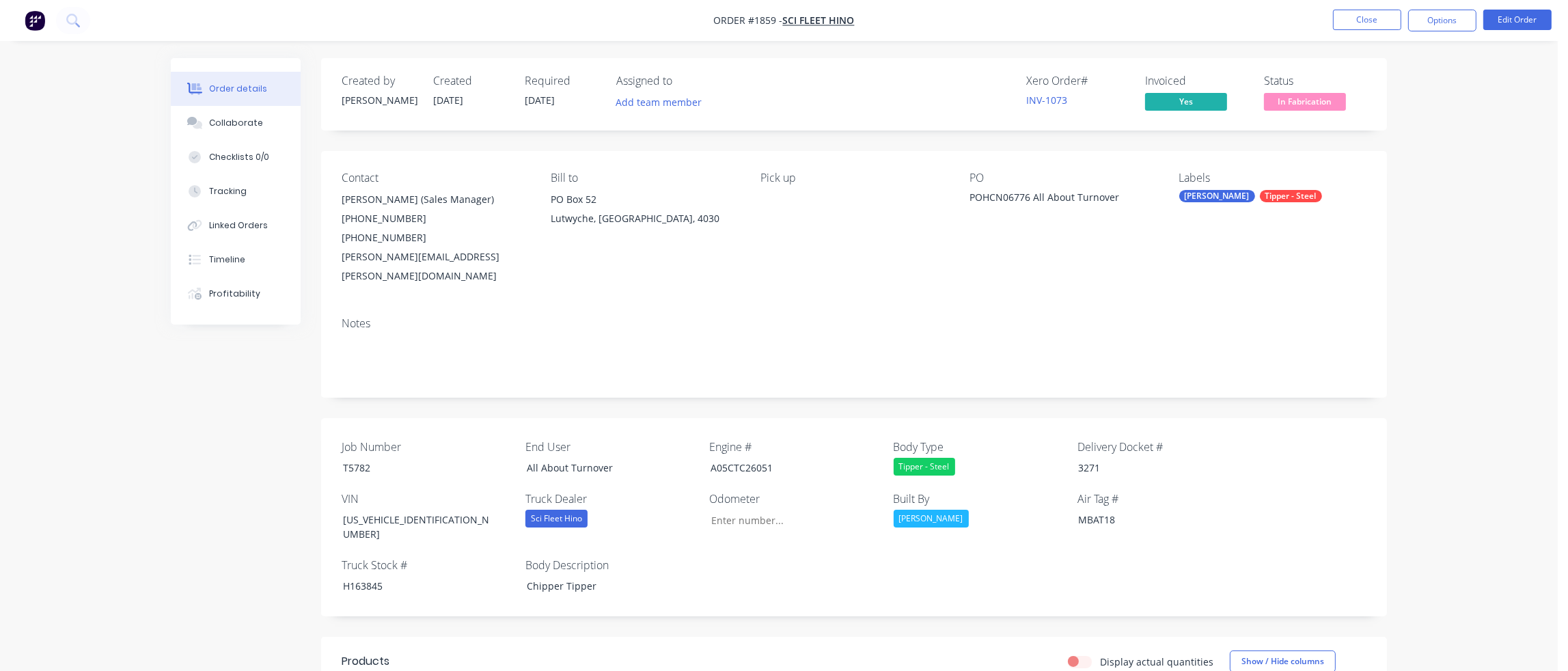
click at [1304, 98] on span "In Fabrication" at bounding box center [1304, 101] width 82 height 17
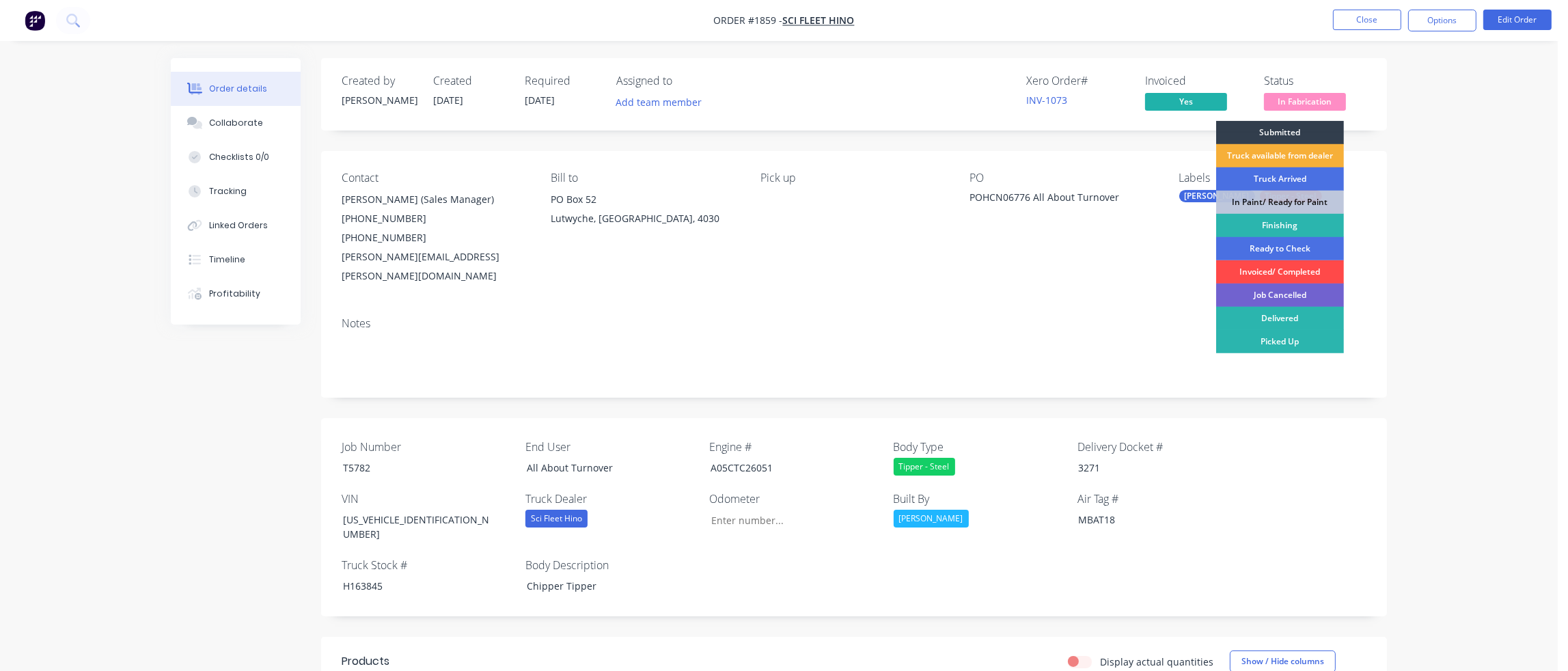
click at [1292, 268] on div "Invoiced/ Completed" at bounding box center [1280, 271] width 128 height 23
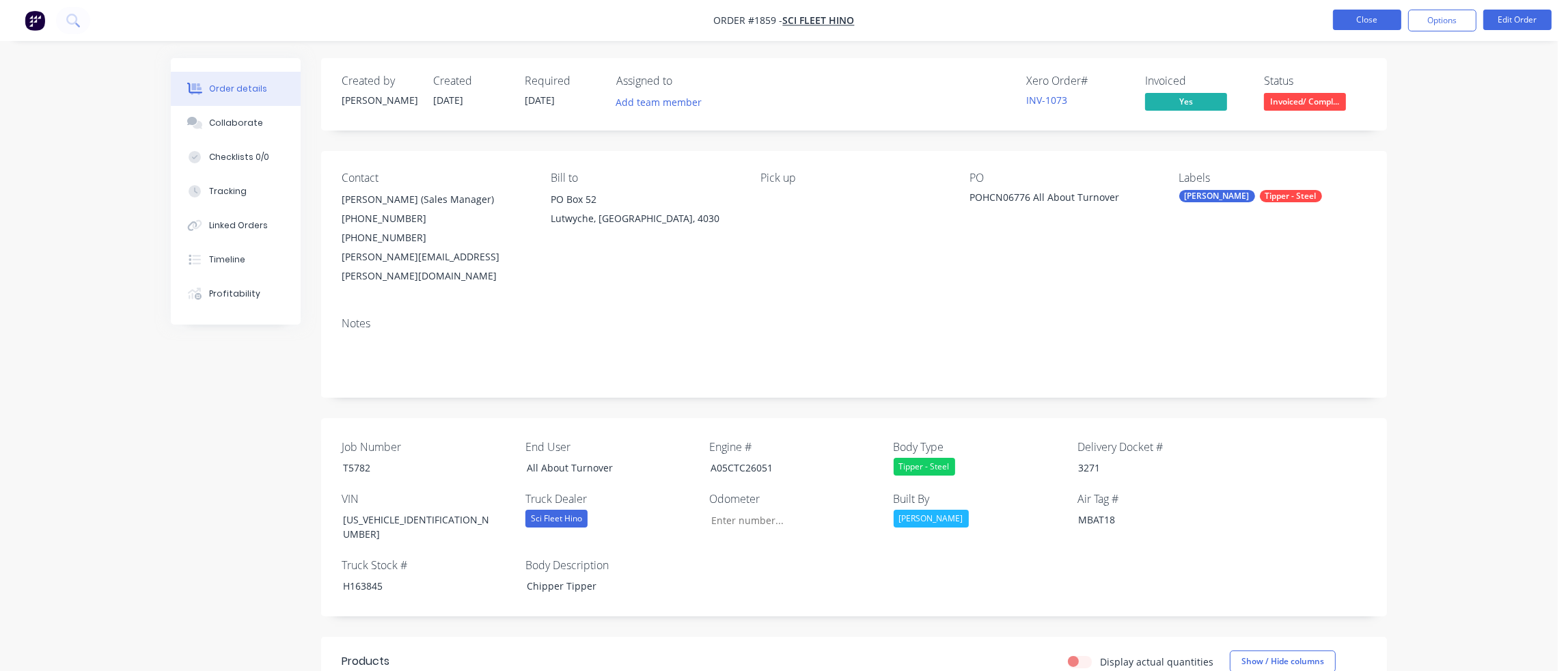
click at [1354, 23] on button "Close" at bounding box center [1367, 20] width 68 height 20
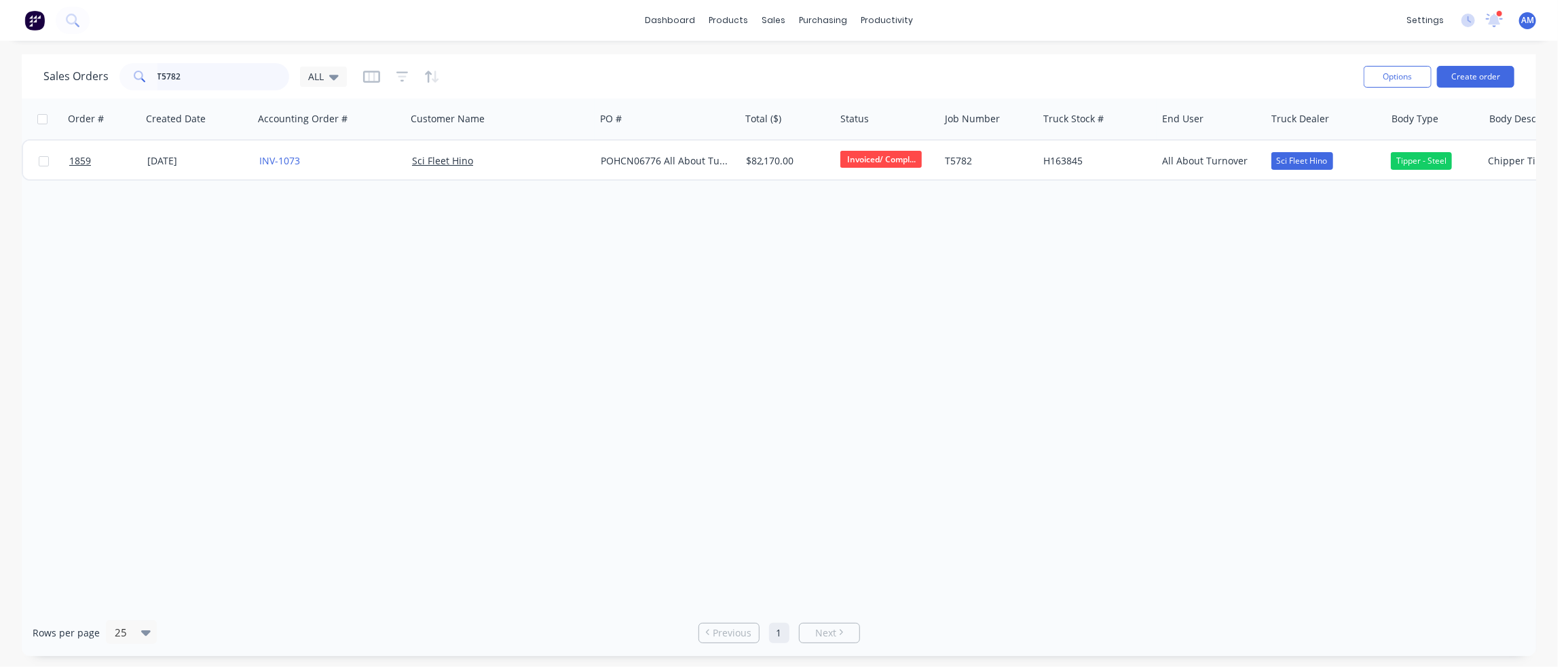
click at [213, 78] on input "T5782" at bounding box center [223, 76] width 132 height 27
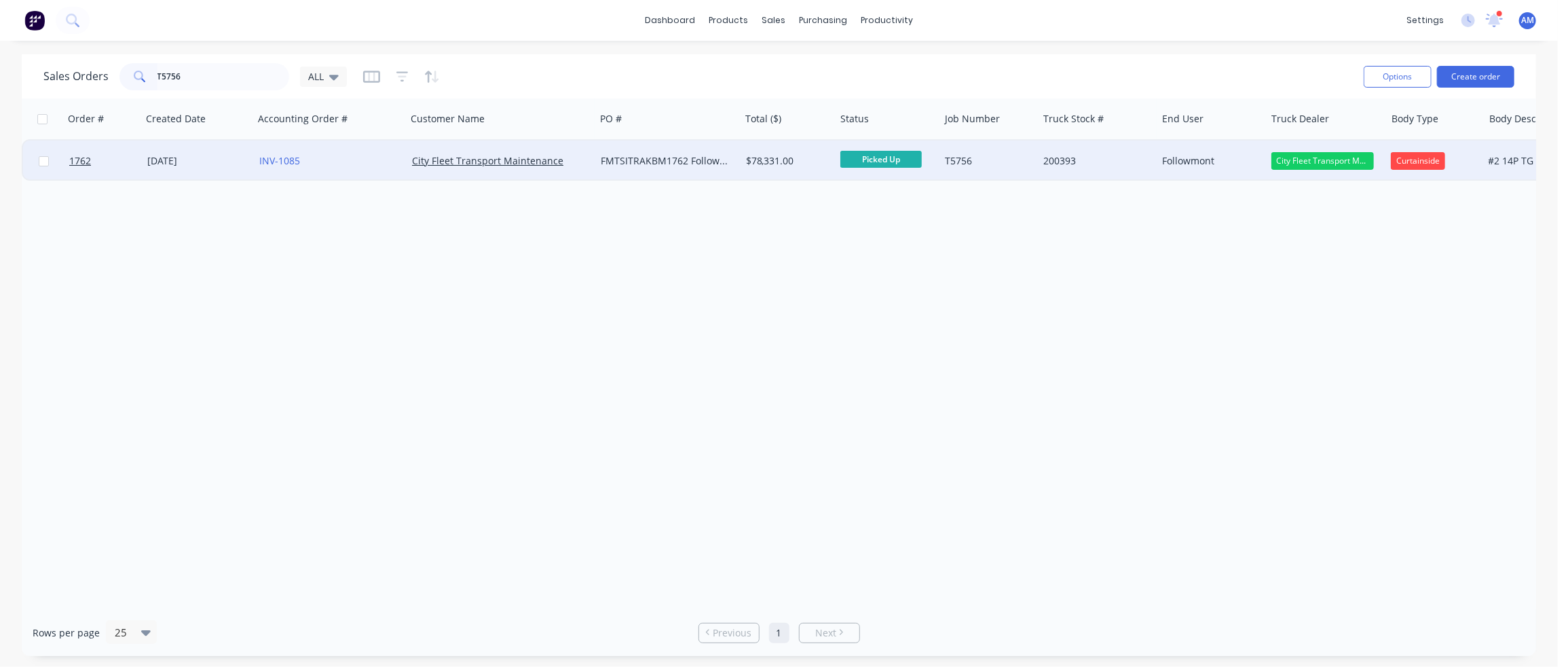
click at [880, 158] on span "Picked Up" at bounding box center [881, 159] width 82 height 17
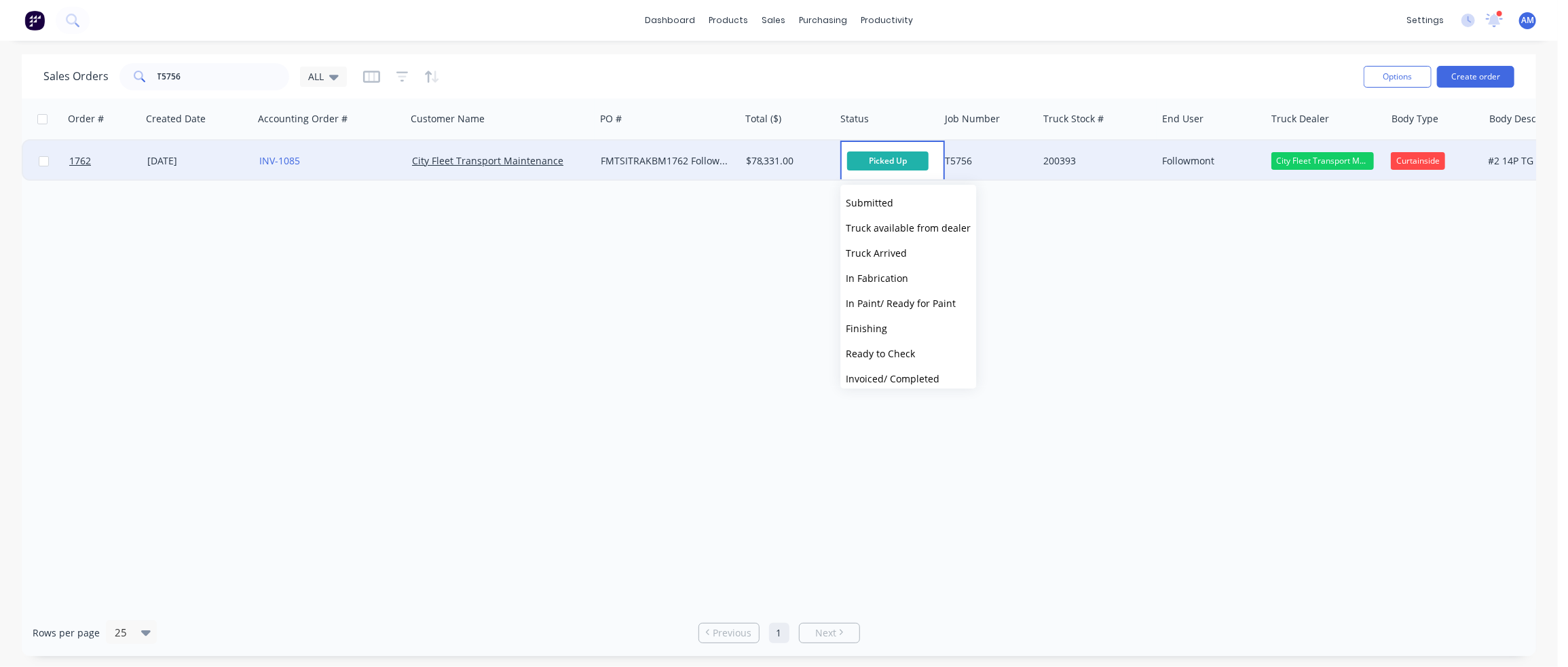
click at [893, 375] on span "Invoiced/ Completed" at bounding box center [893, 378] width 94 height 13
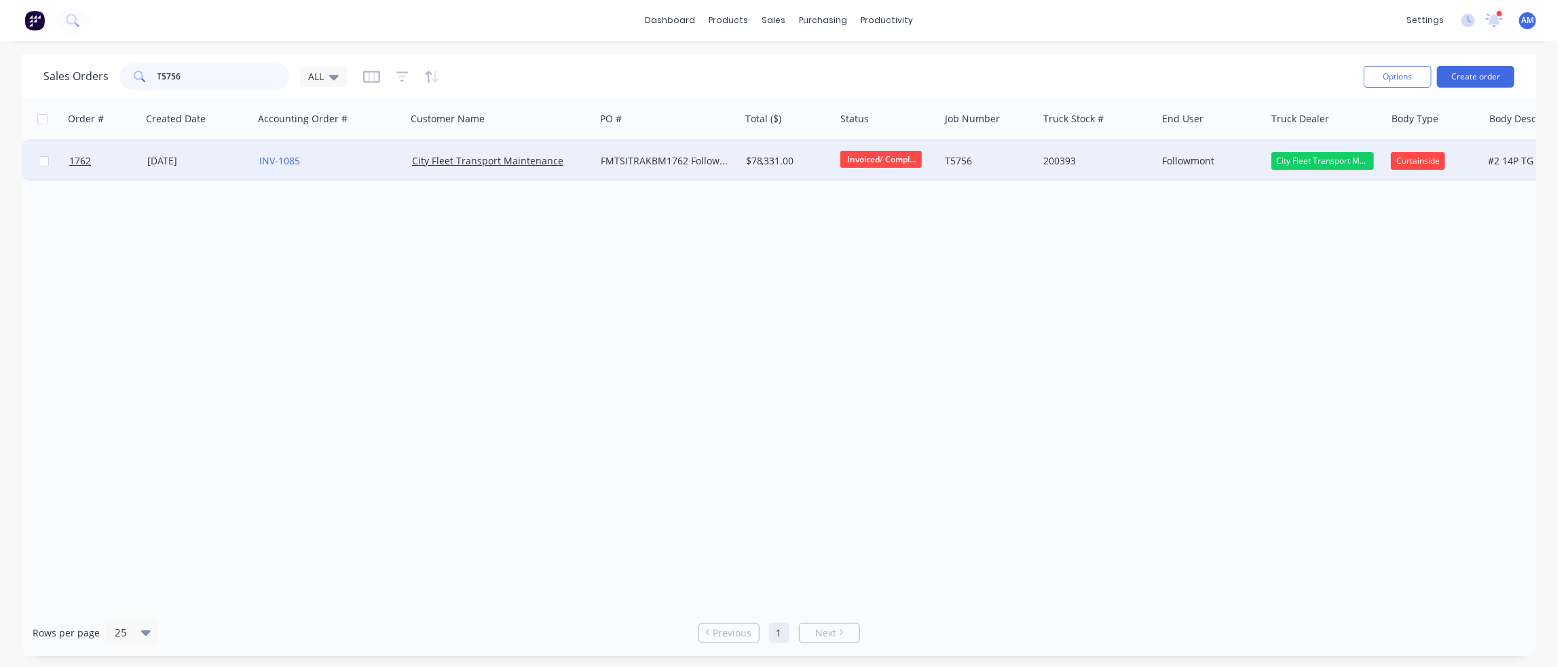
drag, startPoint x: 188, startPoint y: 78, endPoint x: 168, endPoint y: 77, distance: 20.0
click at [168, 77] on input "T5756" at bounding box center [223, 76] width 132 height 27
type input "T5799"
click at [194, 157] on div "[DATE]" at bounding box center [198, 160] width 101 height 13
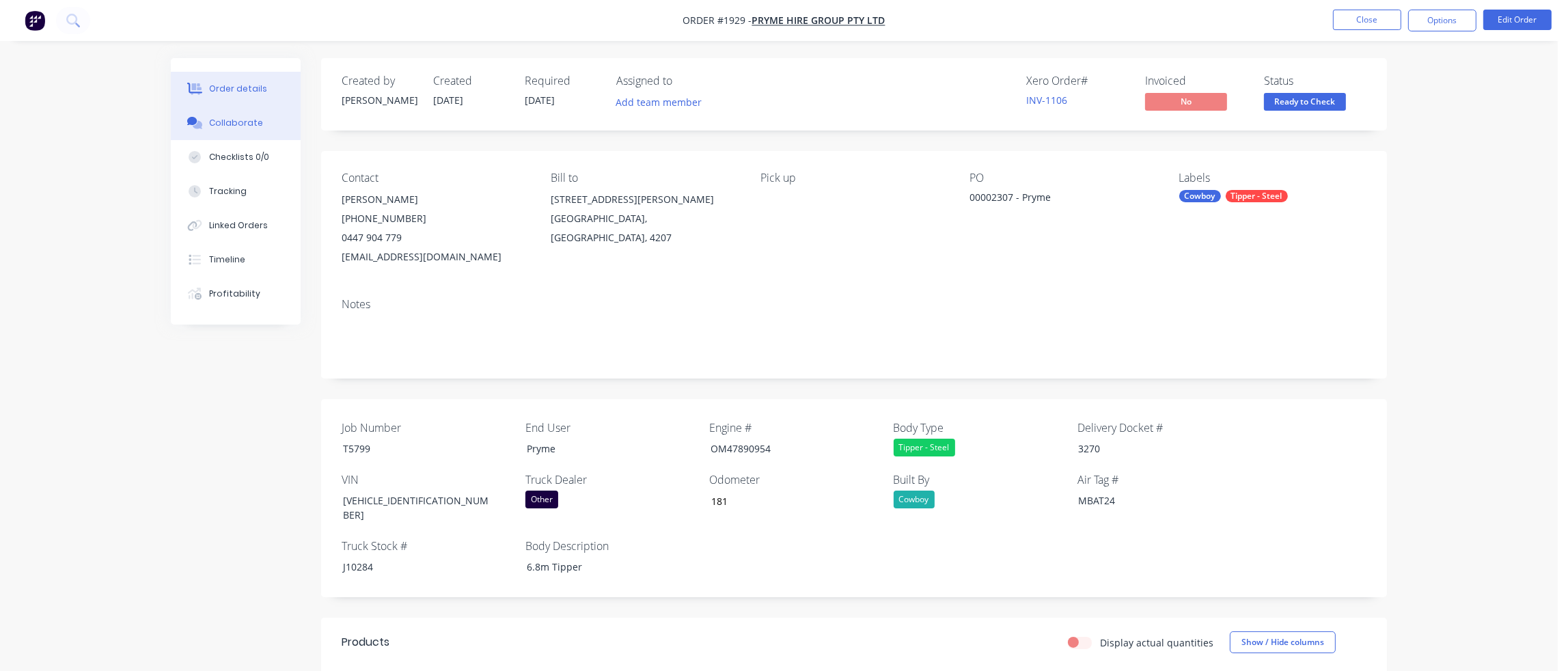
click at [241, 122] on div "Collaborate" at bounding box center [236, 122] width 54 height 12
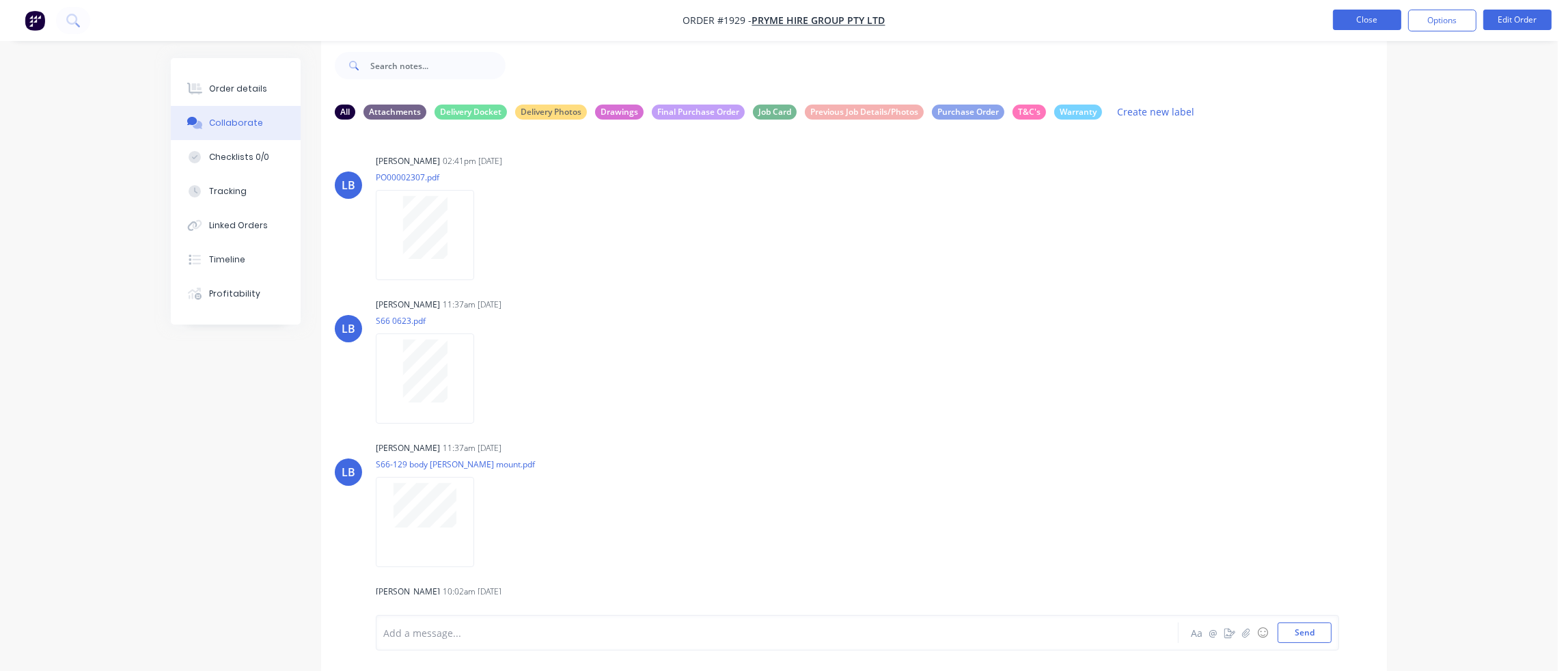
click at [1375, 24] on button "Close" at bounding box center [1367, 20] width 68 height 20
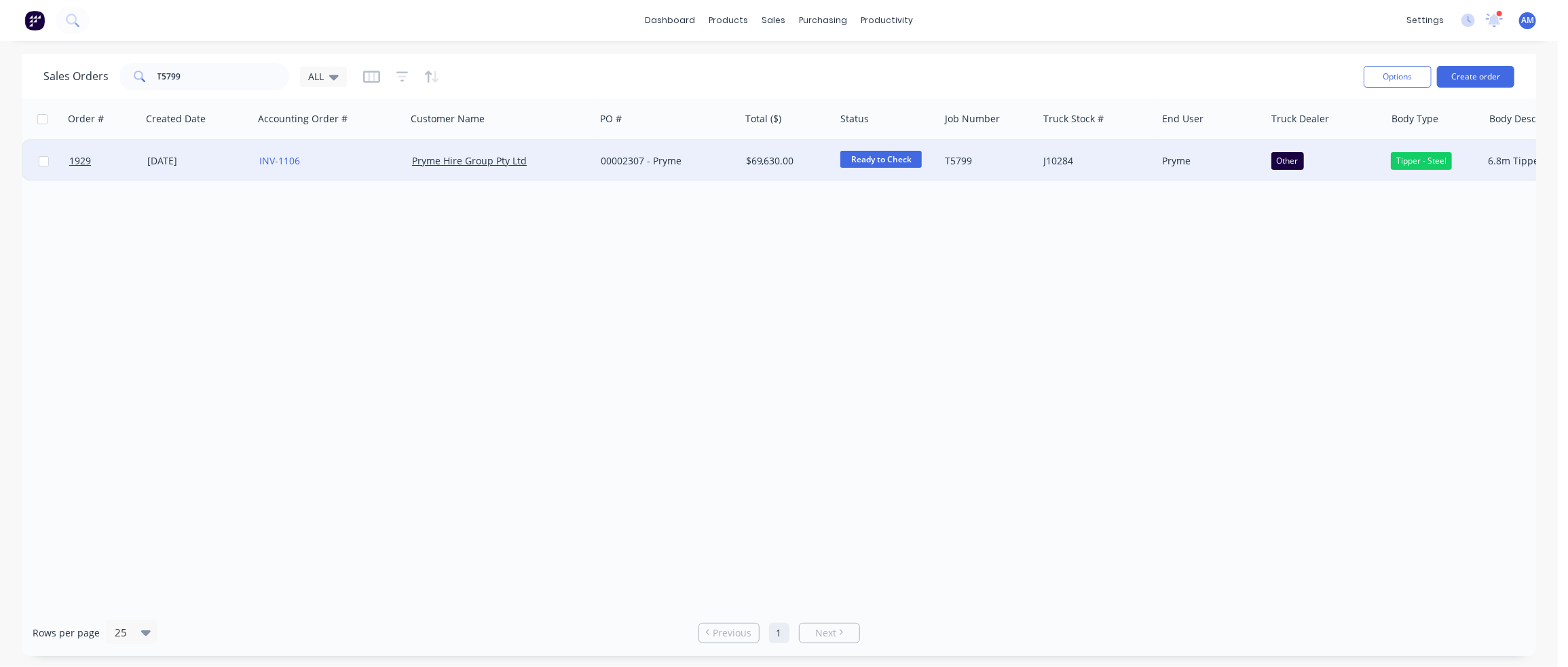
click at [183, 161] on div "[DATE]" at bounding box center [198, 160] width 101 height 13
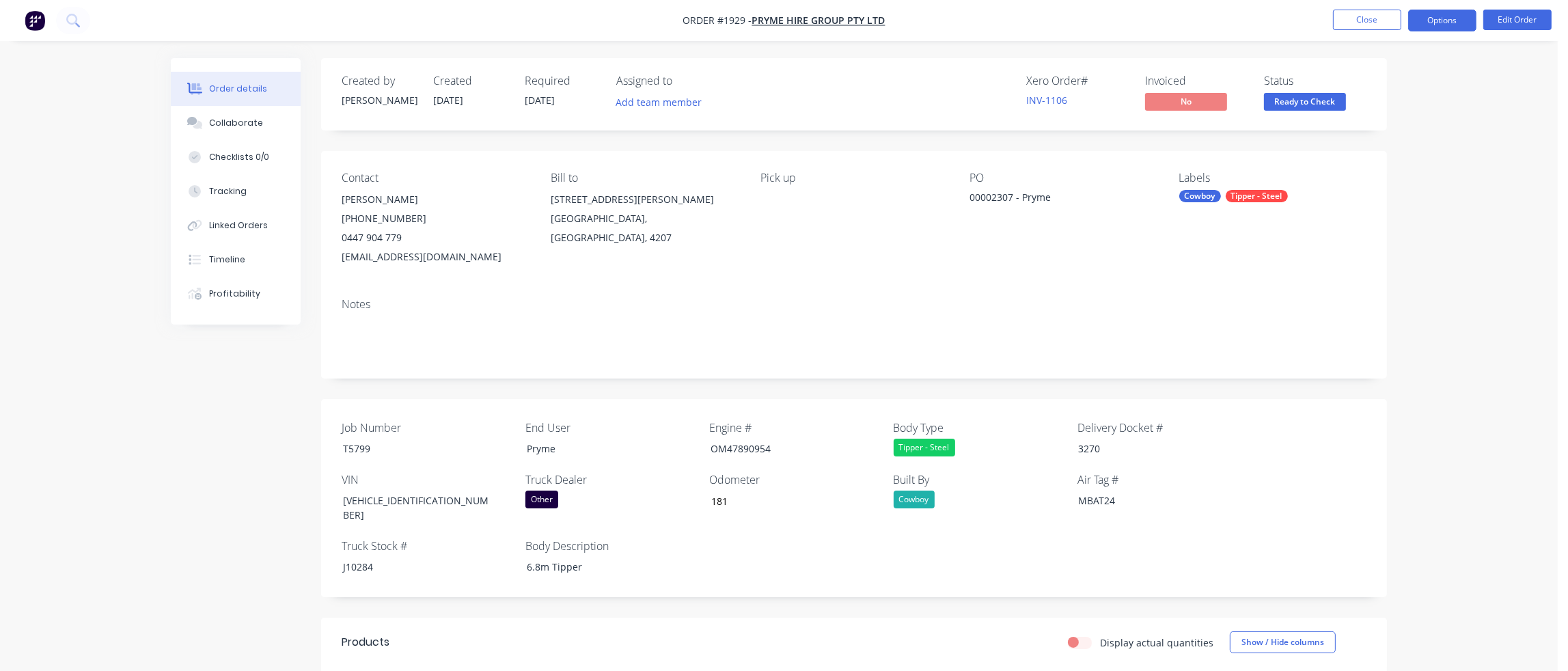
click at [1443, 21] on button "Options" at bounding box center [1441, 20] width 68 height 22
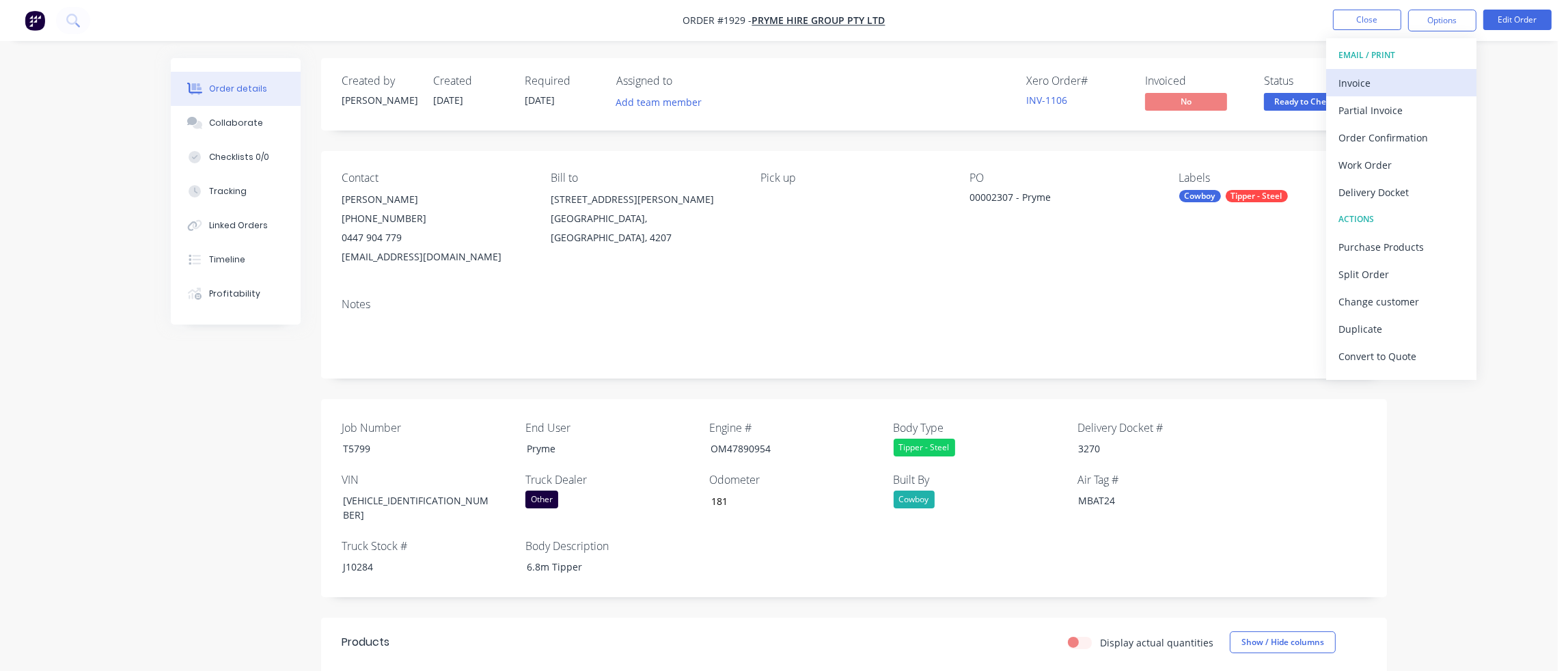
click at [1398, 75] on div "Invoice" at bounding box center [1401, 83] width 126 height 20
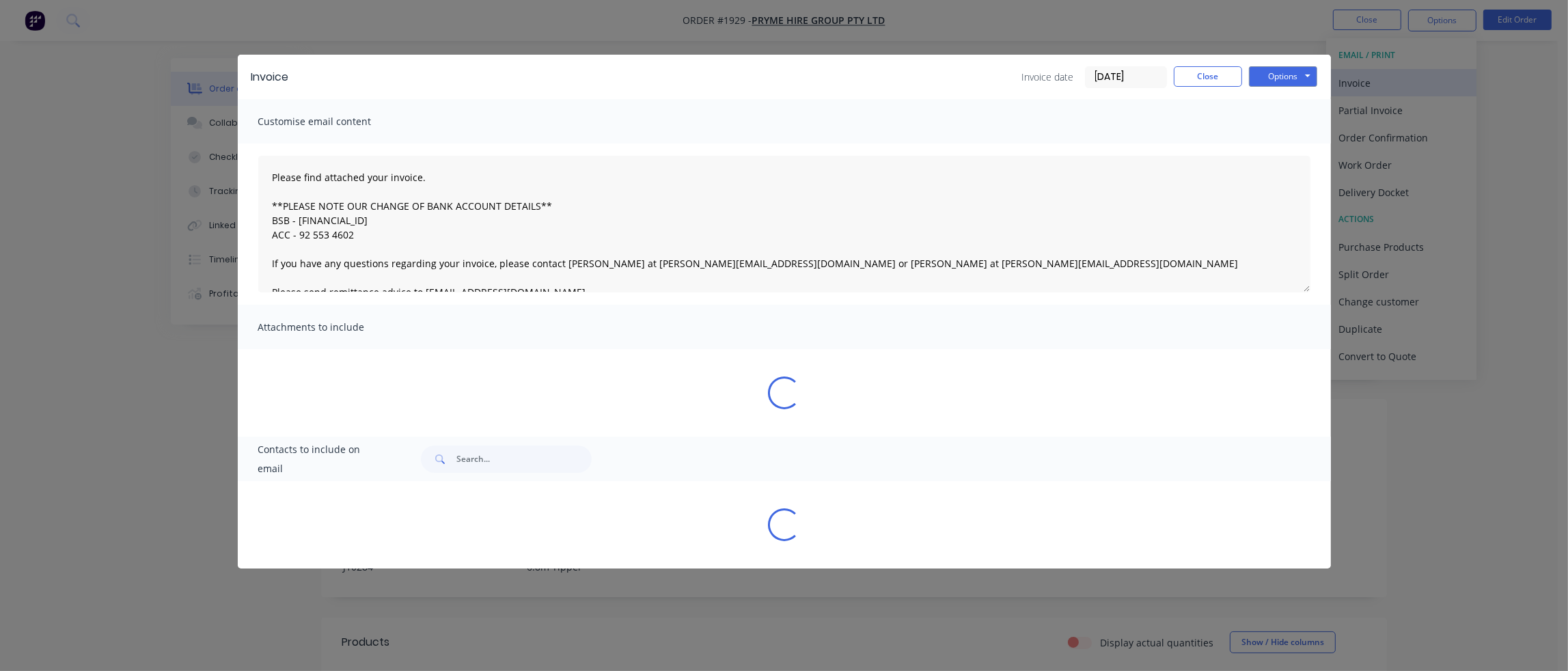
type textarea "Please find attached your invoice. **PLEASE NOTE OUR CHANGE OF BANK ACCOUNT DET…"
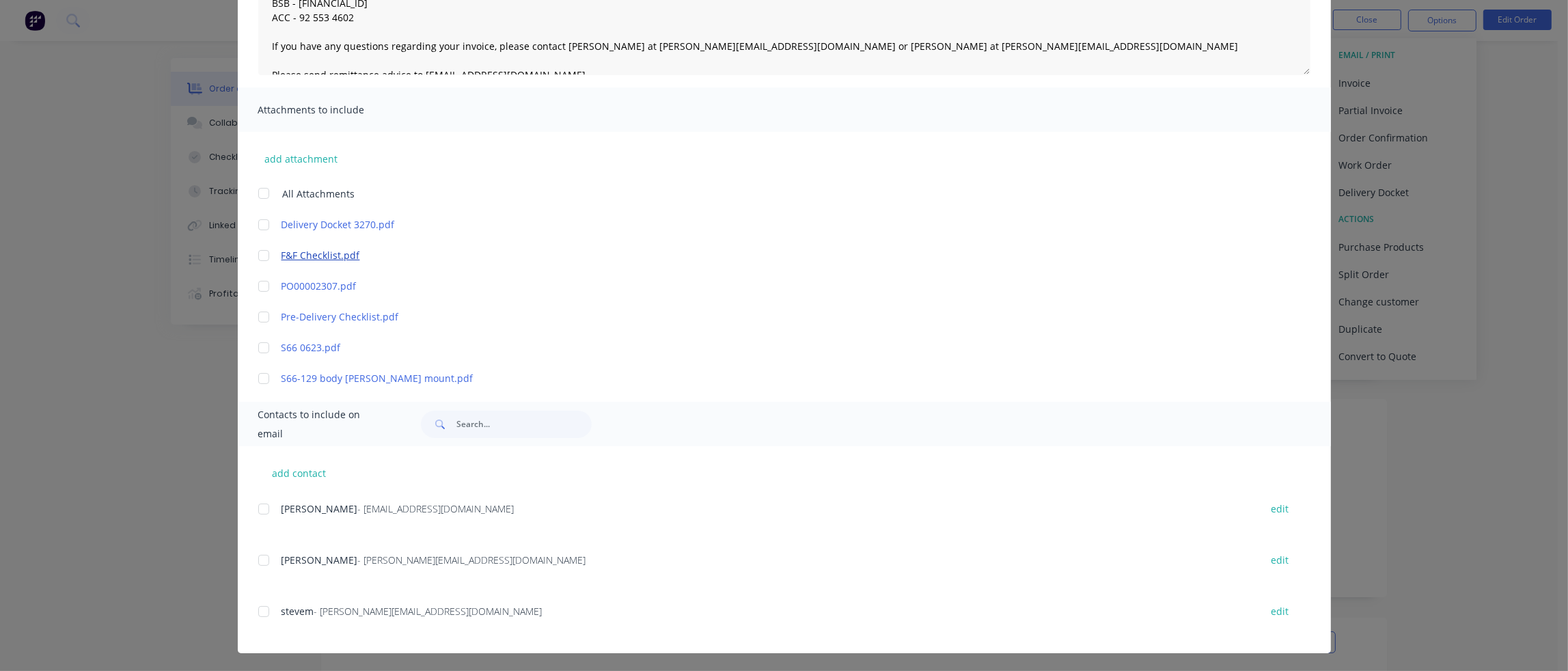
scroll to position [219, 0]
click at [1526, 169] on div "Invoice Invoice date [DATE] Close Options Preview Print Email Customise email c…" at bounding box center [784, 336] width 1568 height 671
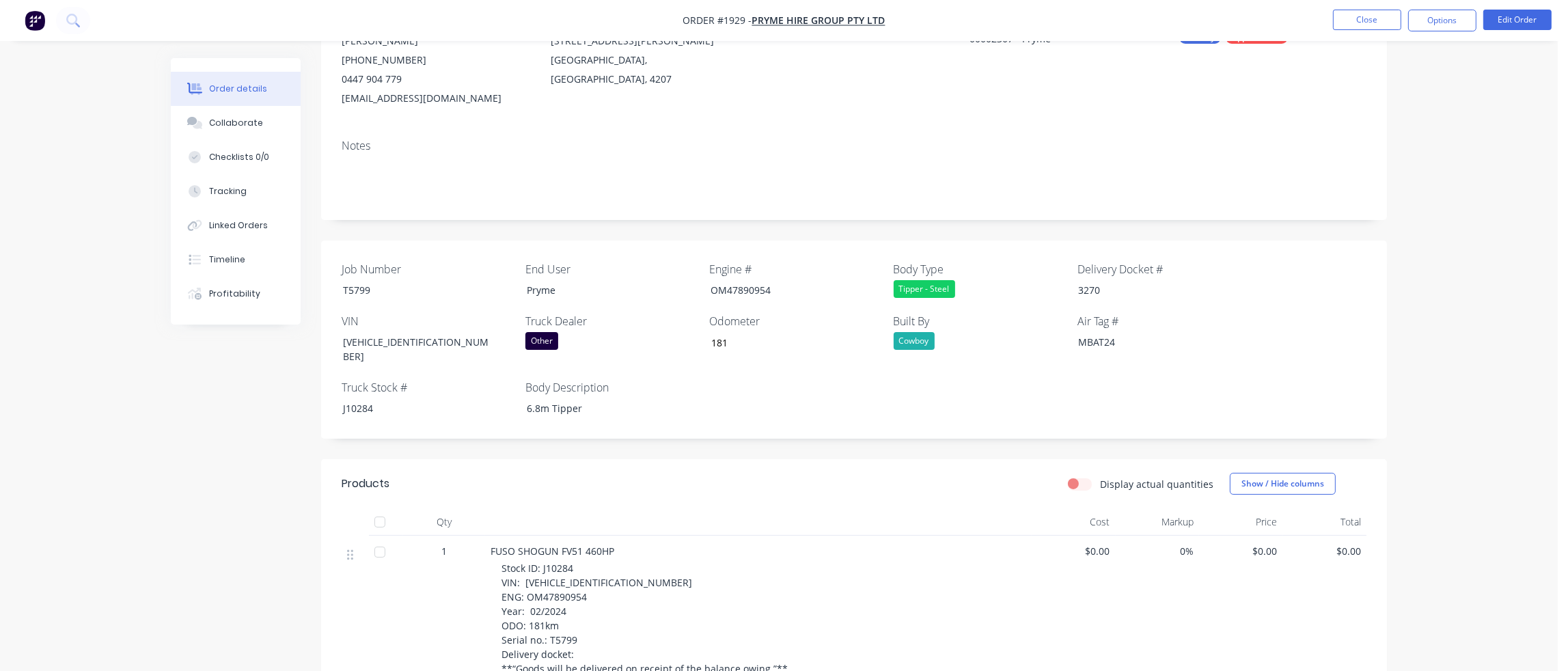
scroll to position [127, 0]
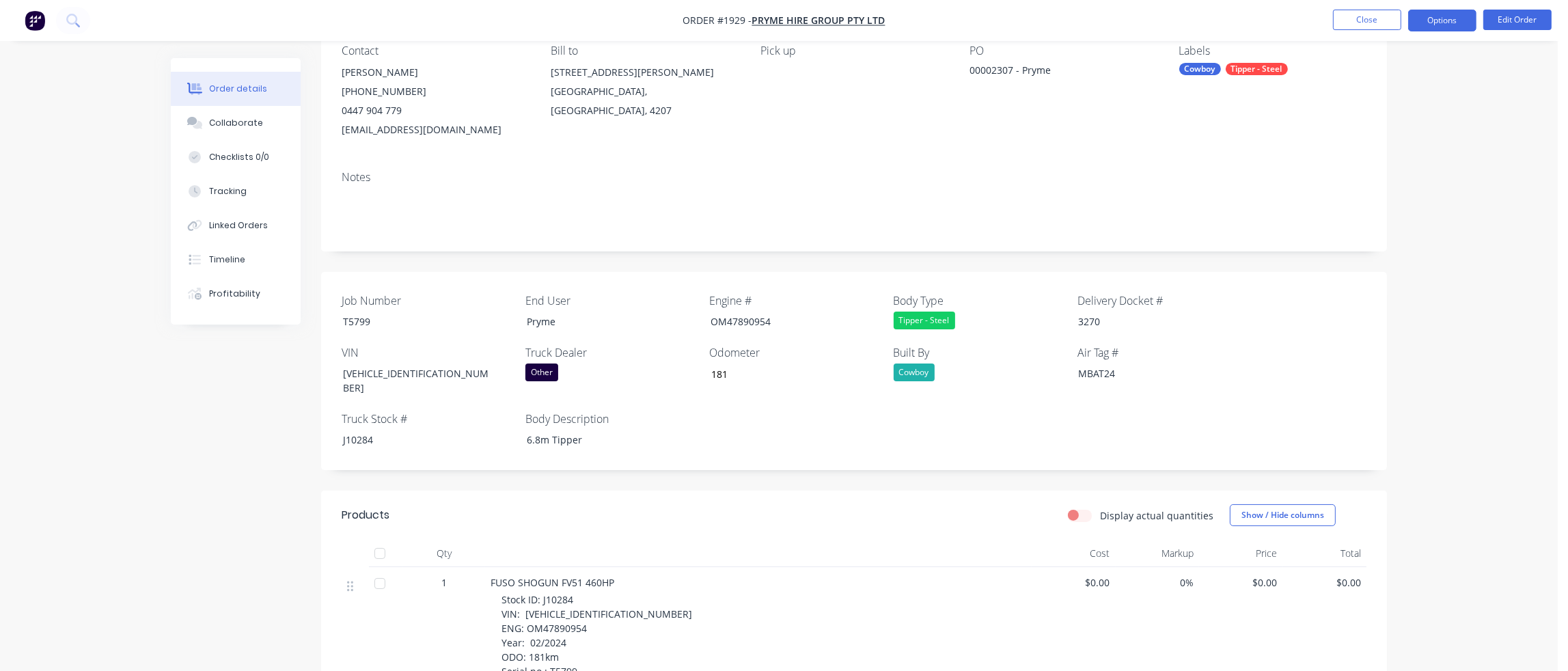
click at [1453, 21] on button "Options" at bounding box center [1441, 20] width 68 height 22
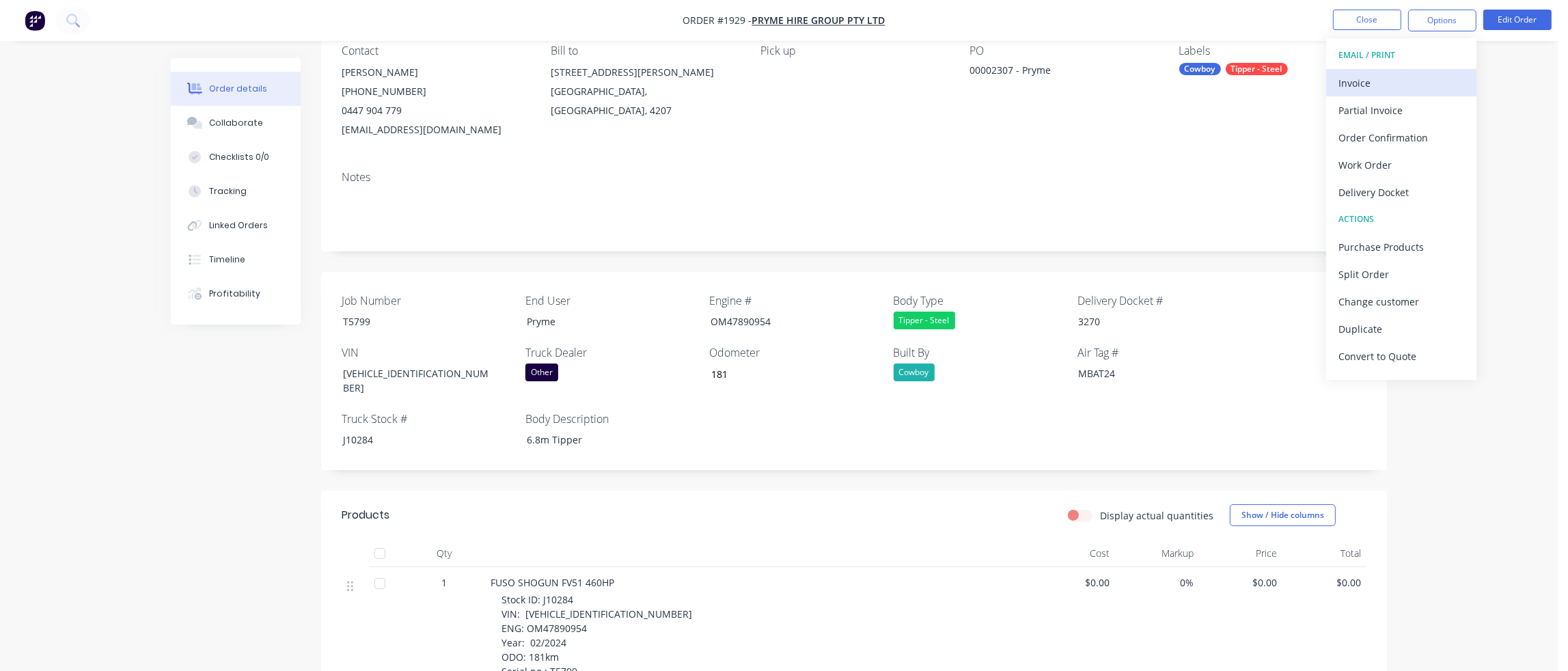
click at [1389, 76] on div "Invoice" at bounding box center [1401, 83] width 126 height 20
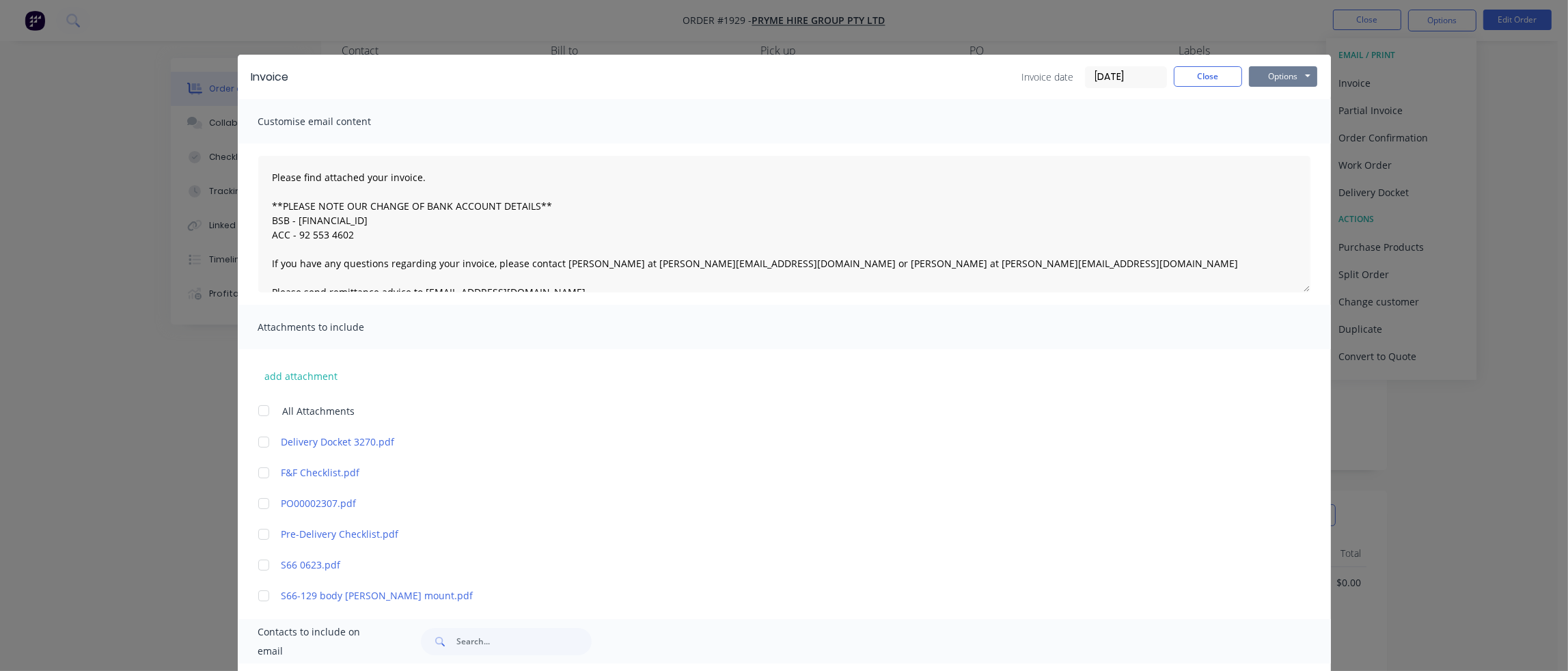
click at [1288, 77] on button "Options" at bounding box center [1282, 76] width 68 height 20
click at [1289, 119] on button "Print" at bounding box center [1292, 123] width 87 height 23
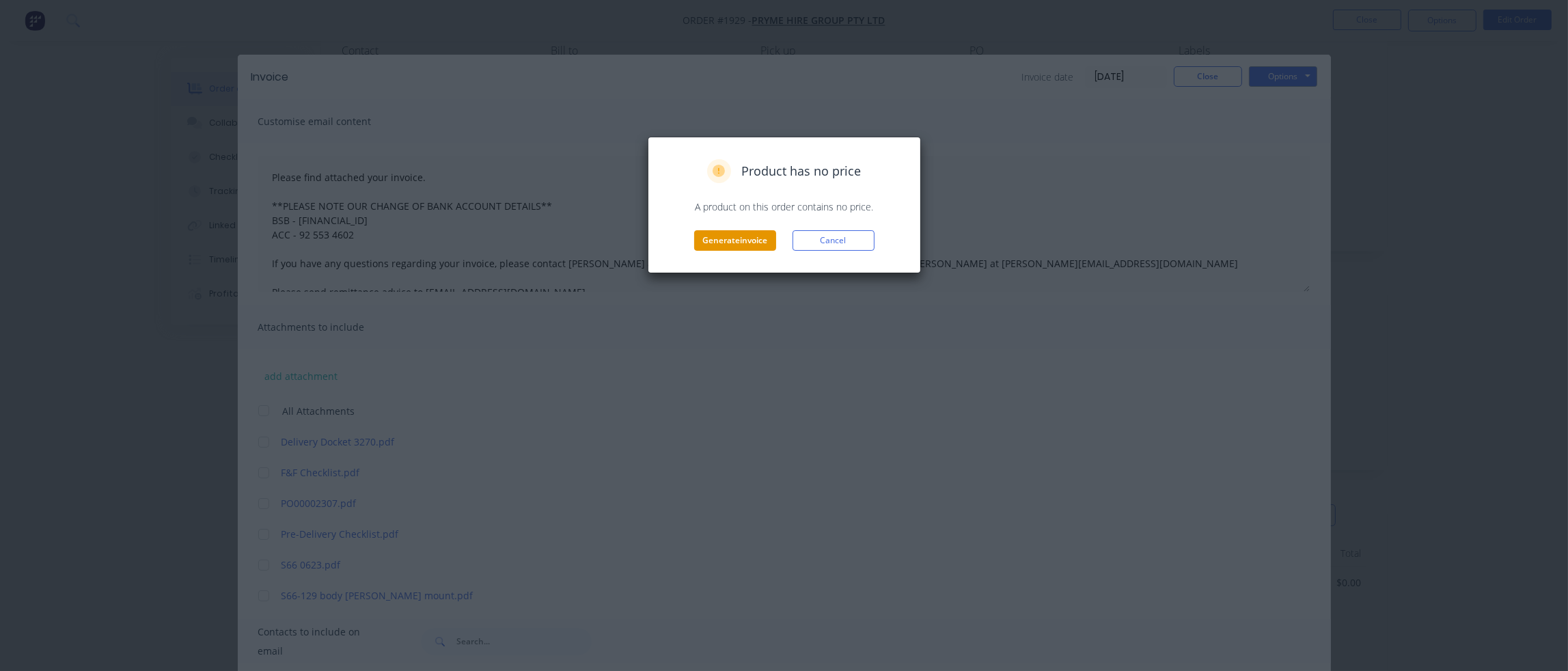
click at [721, 239] on button "Generate invoice" at bounding box center [735, 240] width 82 height 20
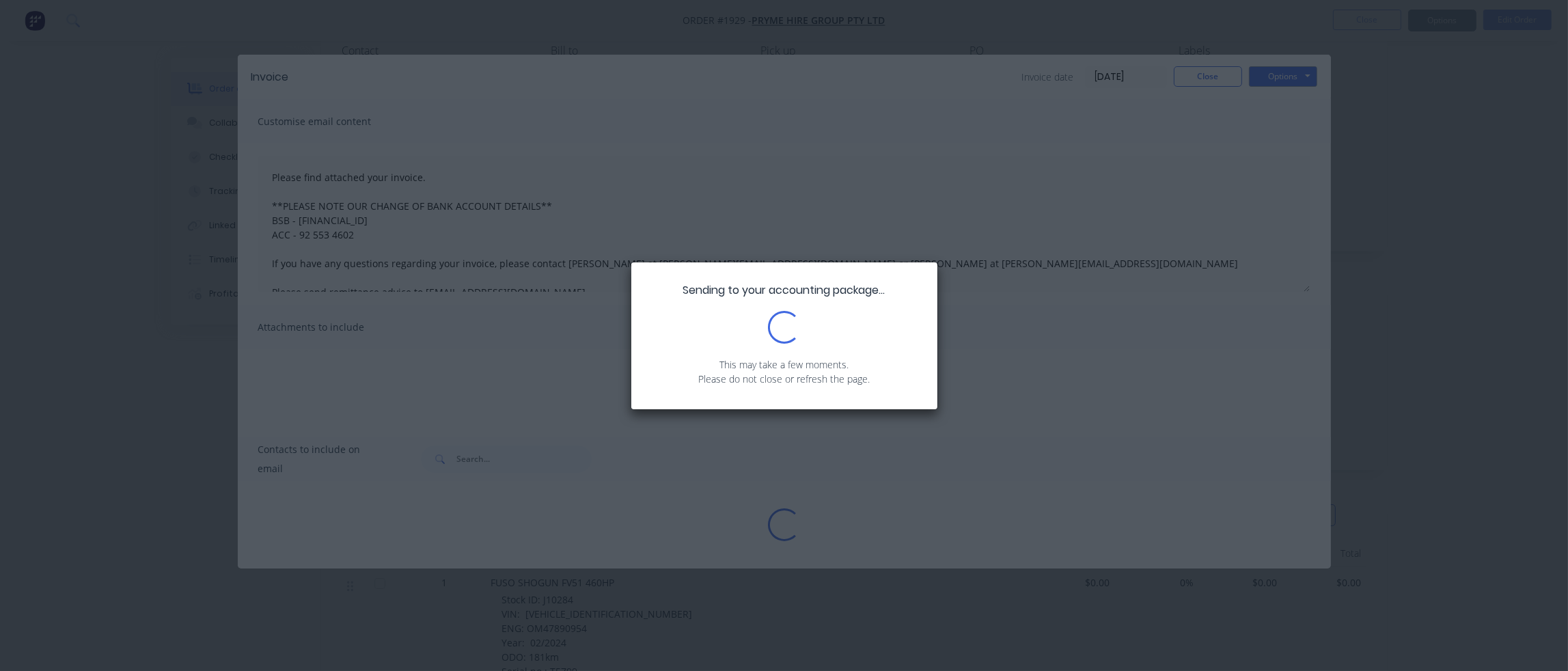
type textarea "Please find attached your invoice. **PLEASE NOTE OUR CHANGE OF BANK ACCOUNT DET…"
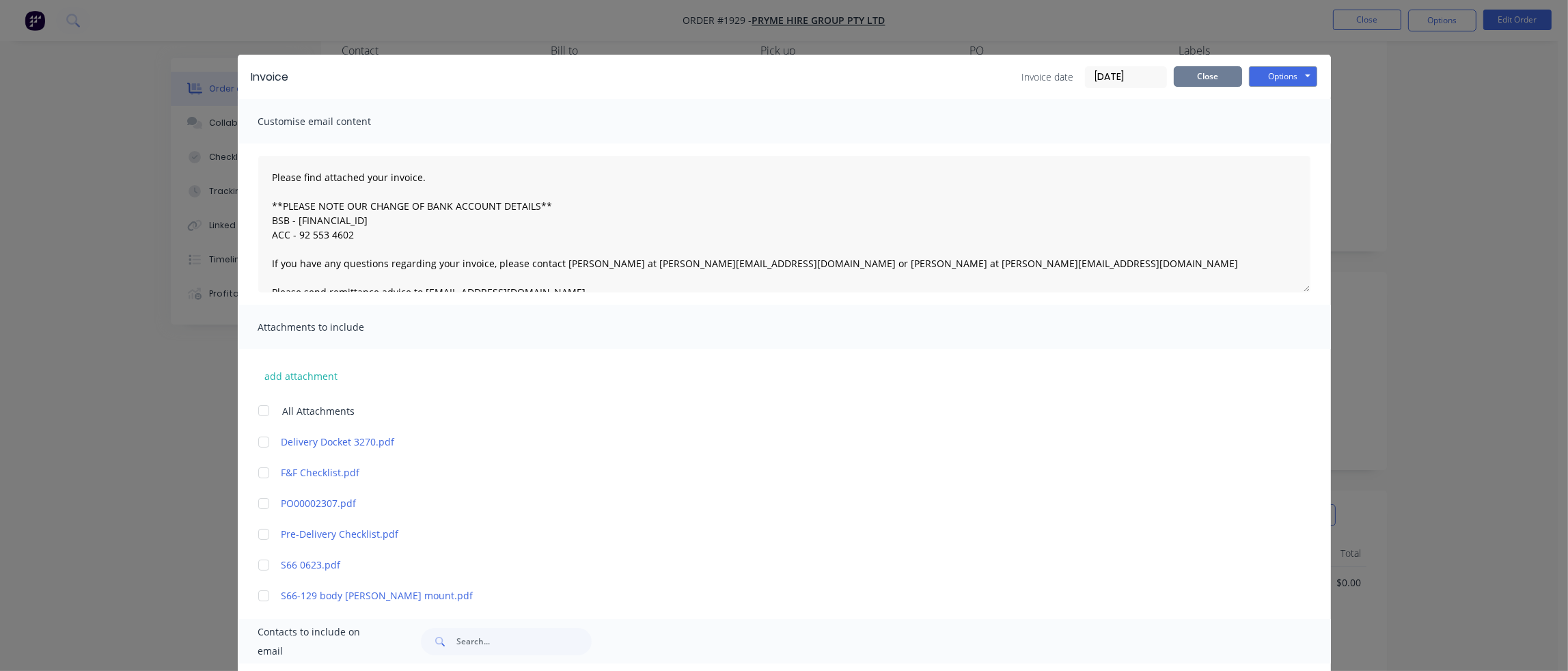
click at [1209, 75] on button "Close" at bounding box center [1207, 76] width 68 height 20
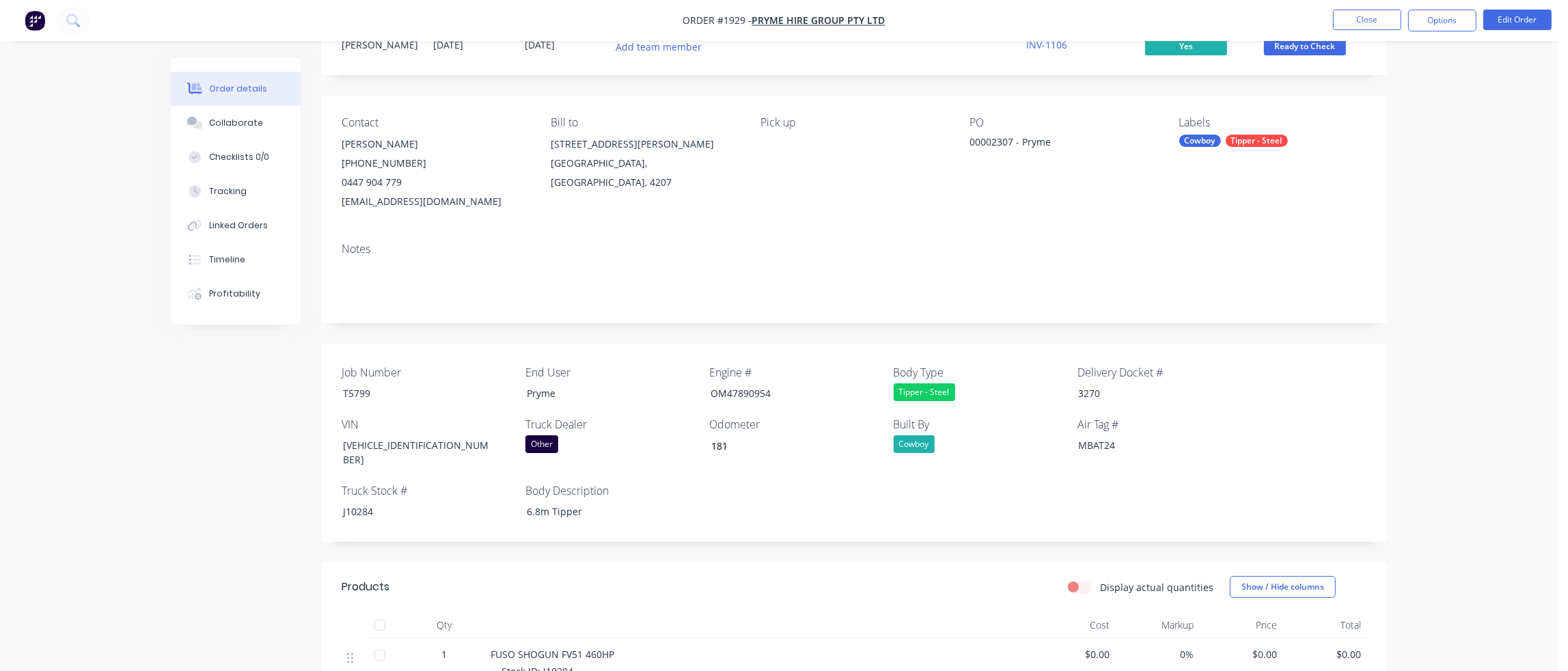
scroll to position [0, 0]
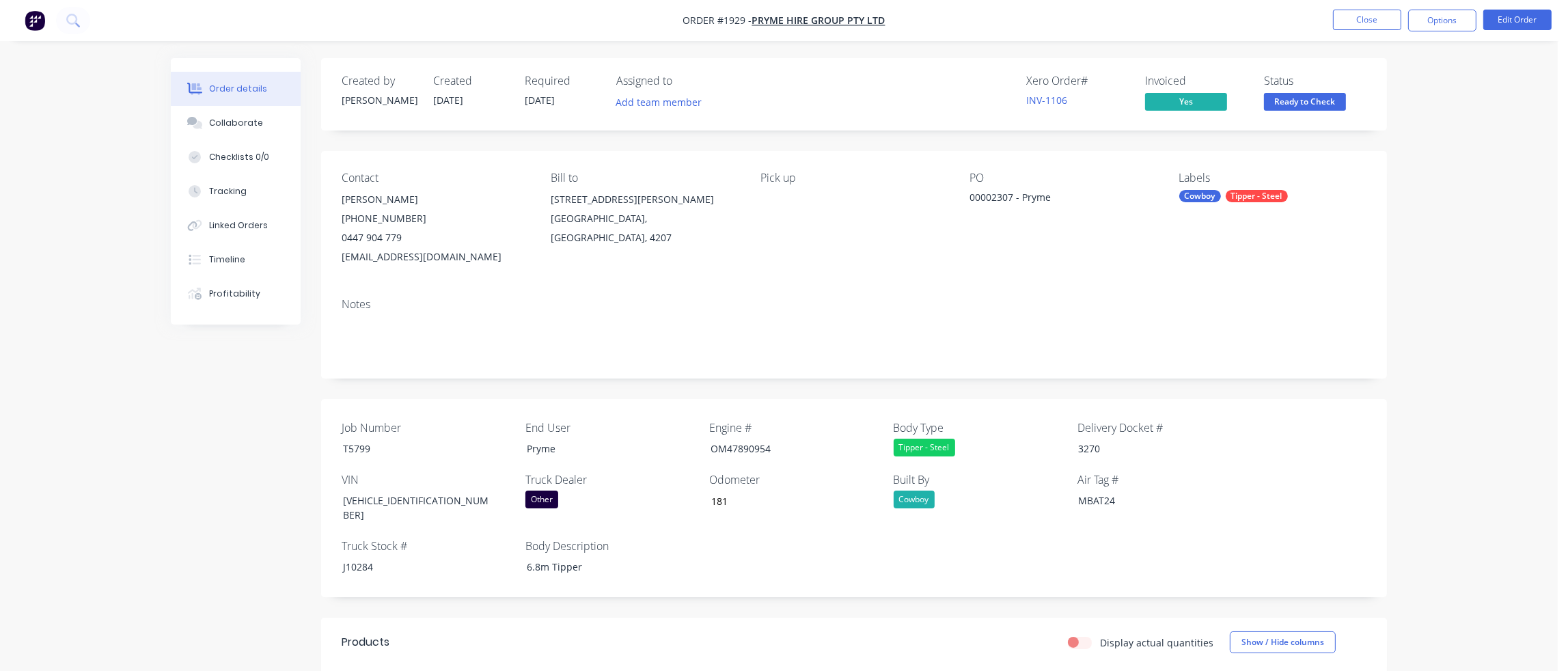
click at [1306, 100] on span "Ready to Check" at bounding box center [1304, 101] width 82 height 17
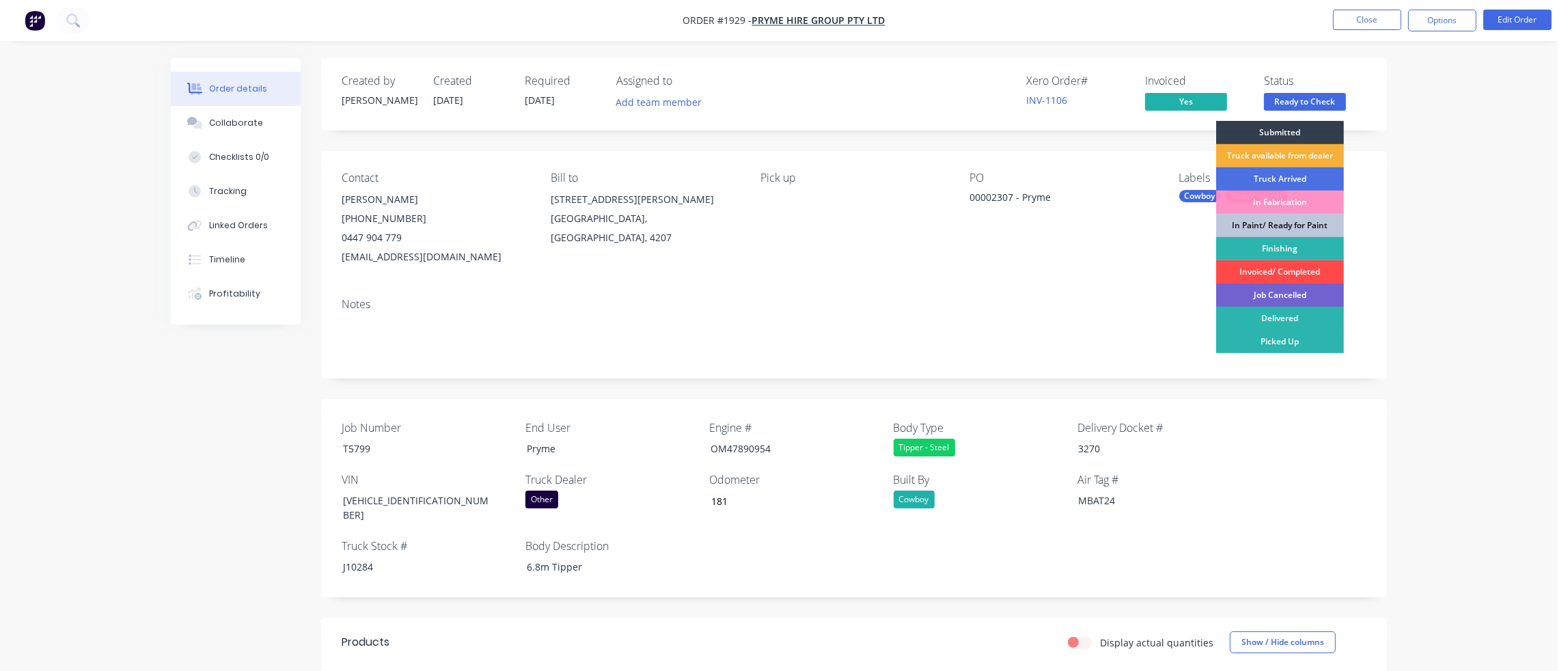
click at [1305, 271] on div "Invoiced/ Completed" at bounding box center [1280, 271] width 128 height 23
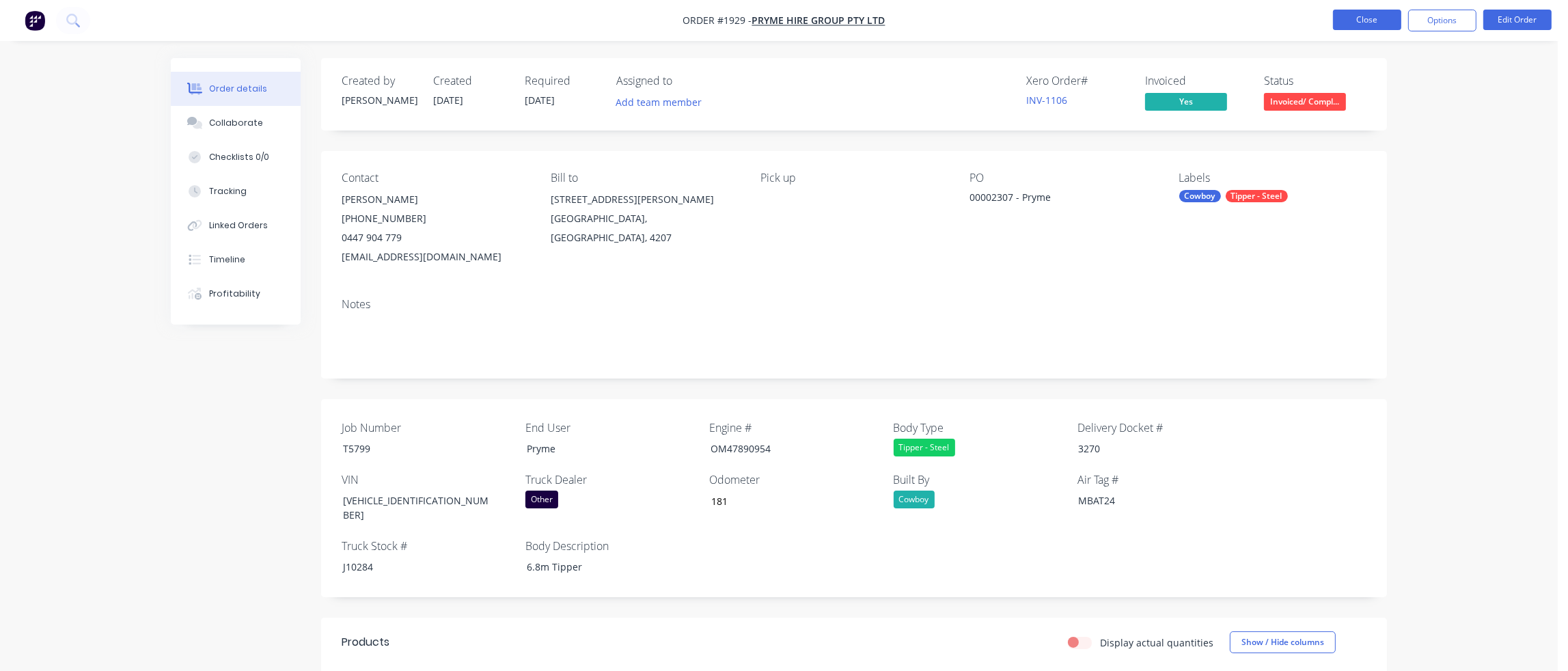
click at [1382, 20] on button "Close" at bounding box center [1367, 20] width 68 height 20
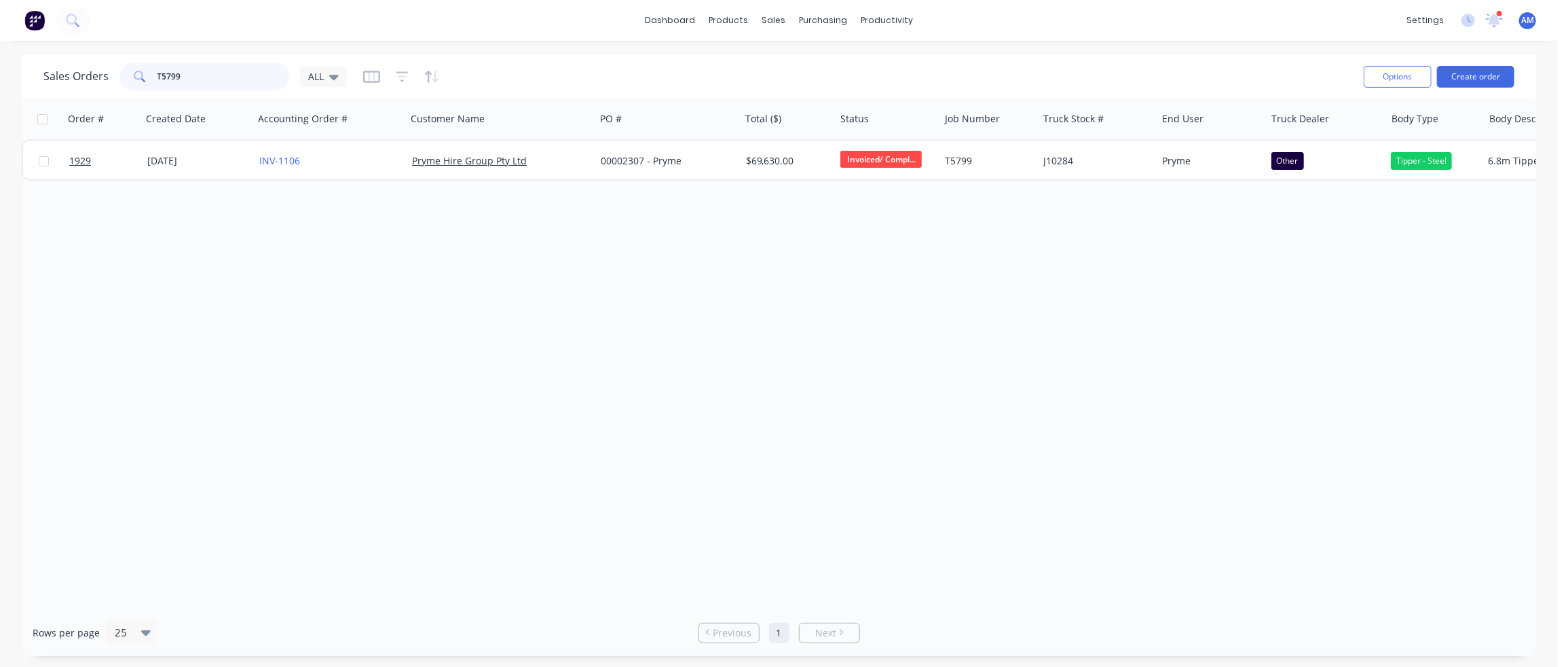
drag, startPoint x: 205, startPoint y: 78, endPoint x: 136, endPoint y: 80, distance: 69.0
click at [136, 80] on div "T5799" at bounding box center [204, 76] width 170 height 27
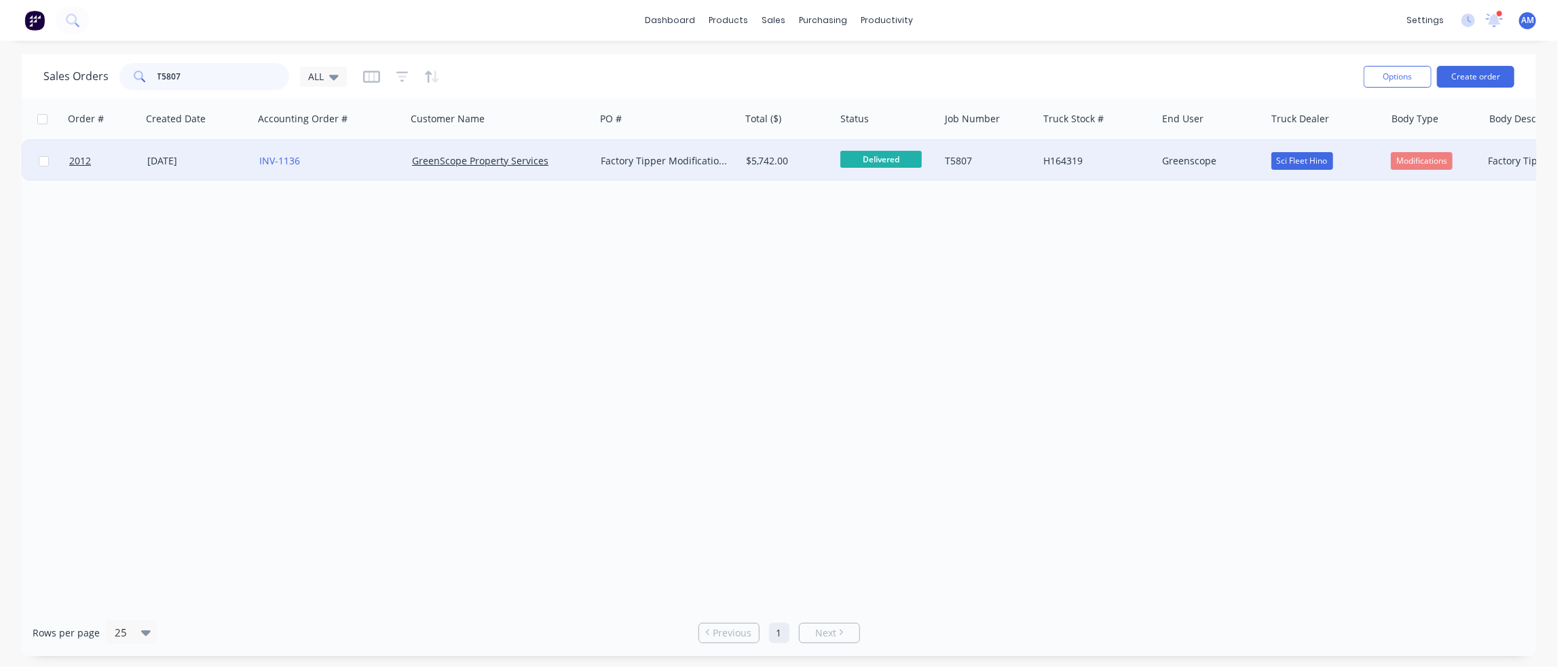
type input "T5807"
click at [187, 157] on div "[DATE]" at bounding box center [198, 160] width 101 height 13
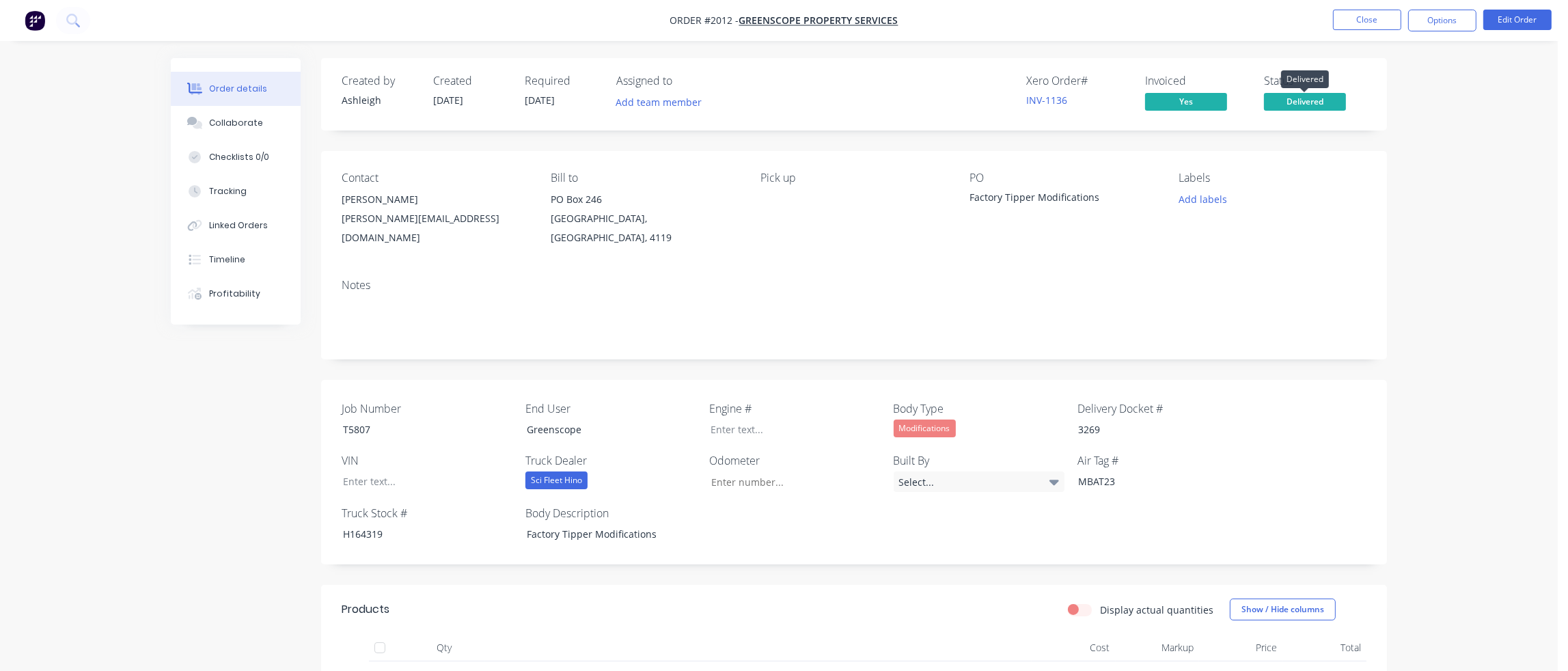
click at [1313, 101] on span "Delivered" at bounding box center [1304, 101] width 82 height 17
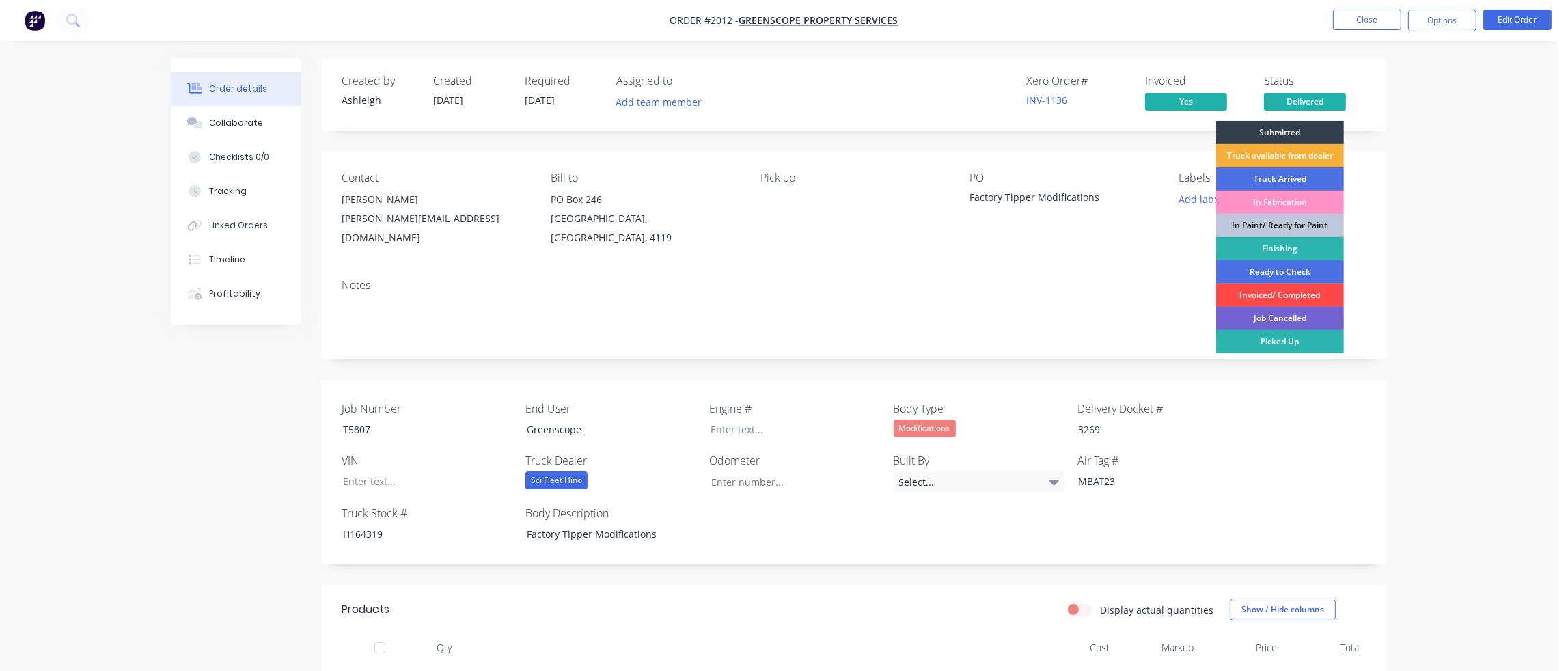
click at [1289, 291] on div "Invoiced/ Completed" at bounding box center [1280, 295] width 128 height 23
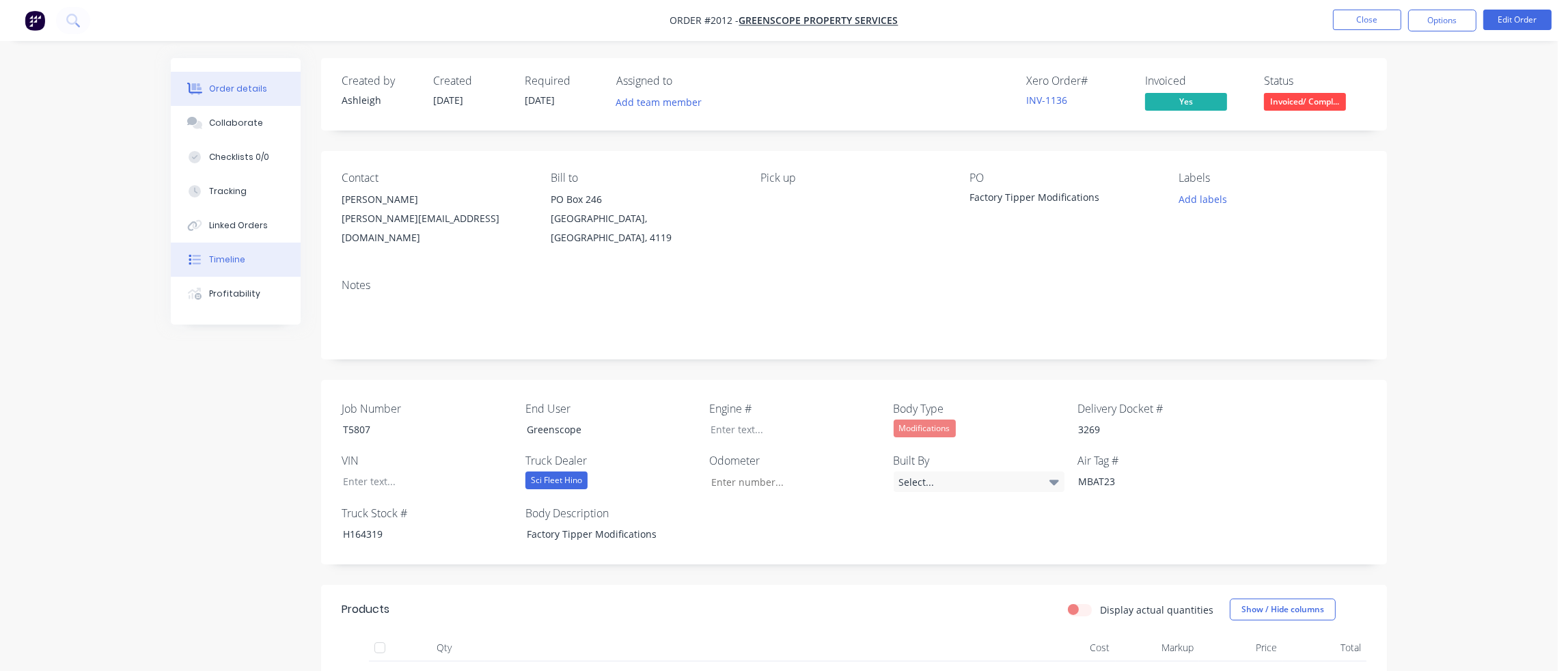
click at [234, 253] on div "Timeline" at bounding box center [227, 259] width 36 height 12
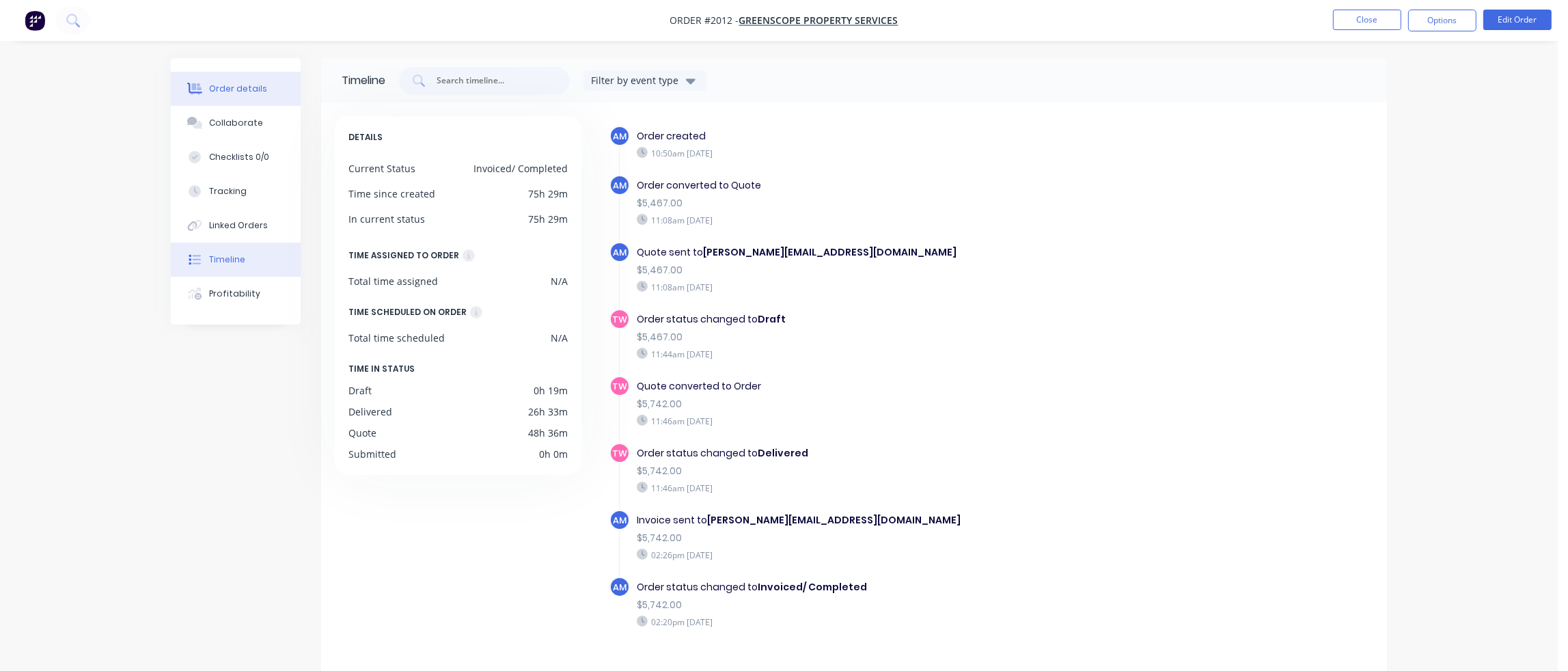
click at [219, 97] on button "Order details" at bounding box center [236, 89] width 130 height 34
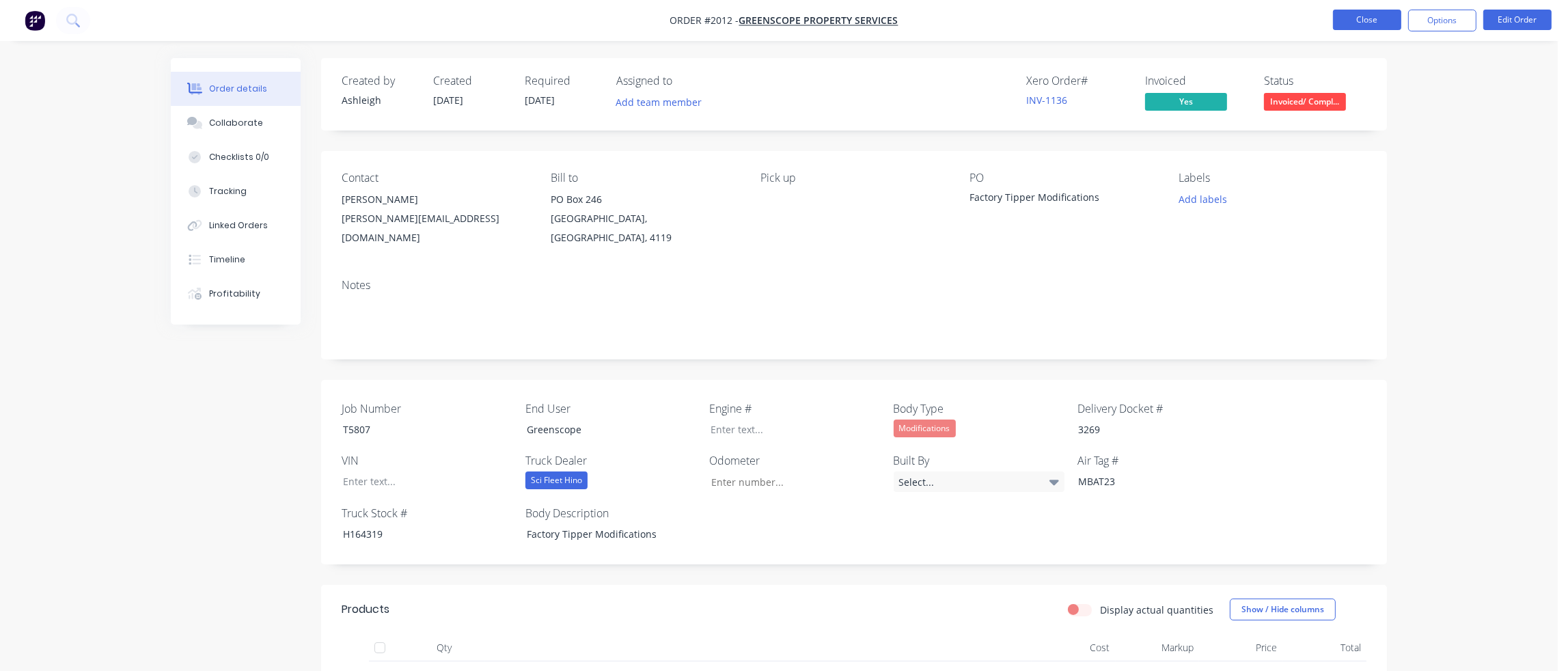
click at [1370, 23] on button "Close" at bounding box center [1367, 20] width 68 height 20
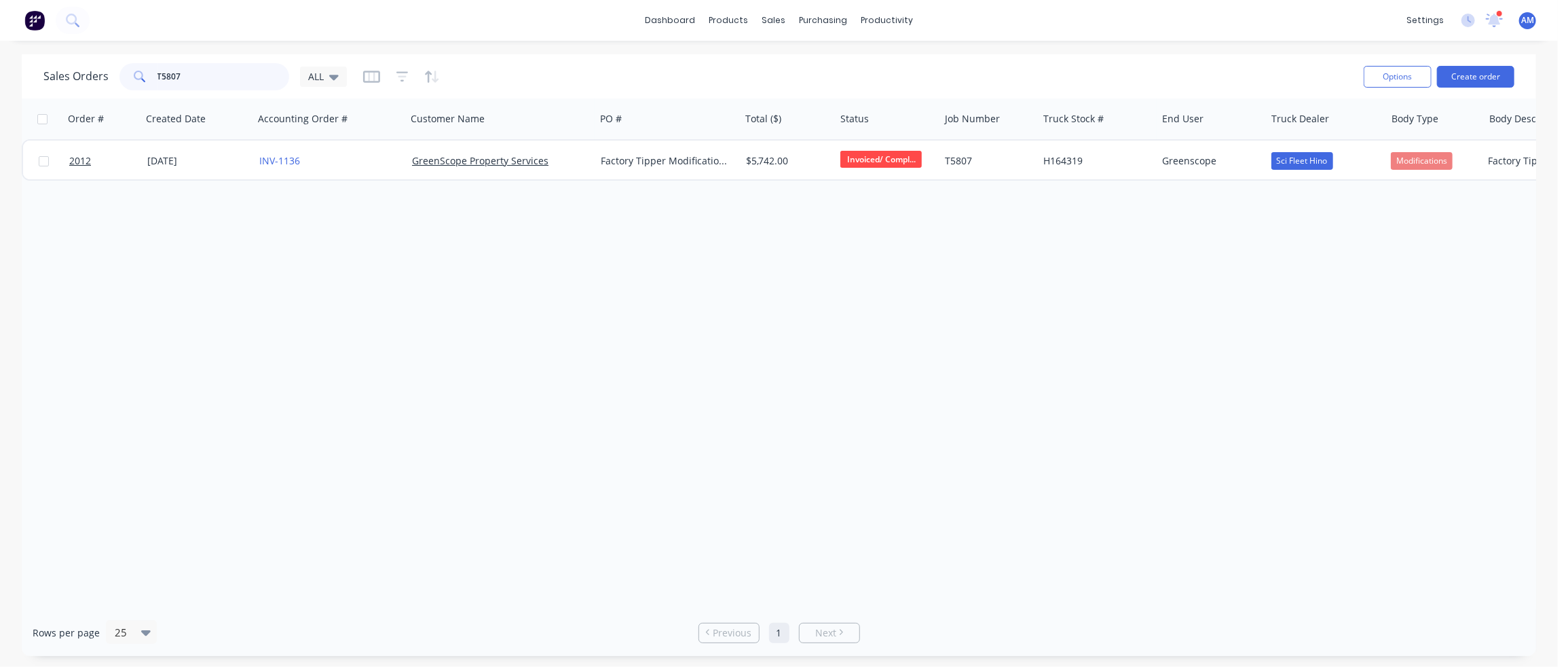
drag, startPoint x: 209, startPoint y: 69, endPoint x: 109, endPoint y: 78, distance: 100.4
click at [109, 78] on div "Sales Orders T5807 ALL" at bounding box center [195, 76] width 303 height 27
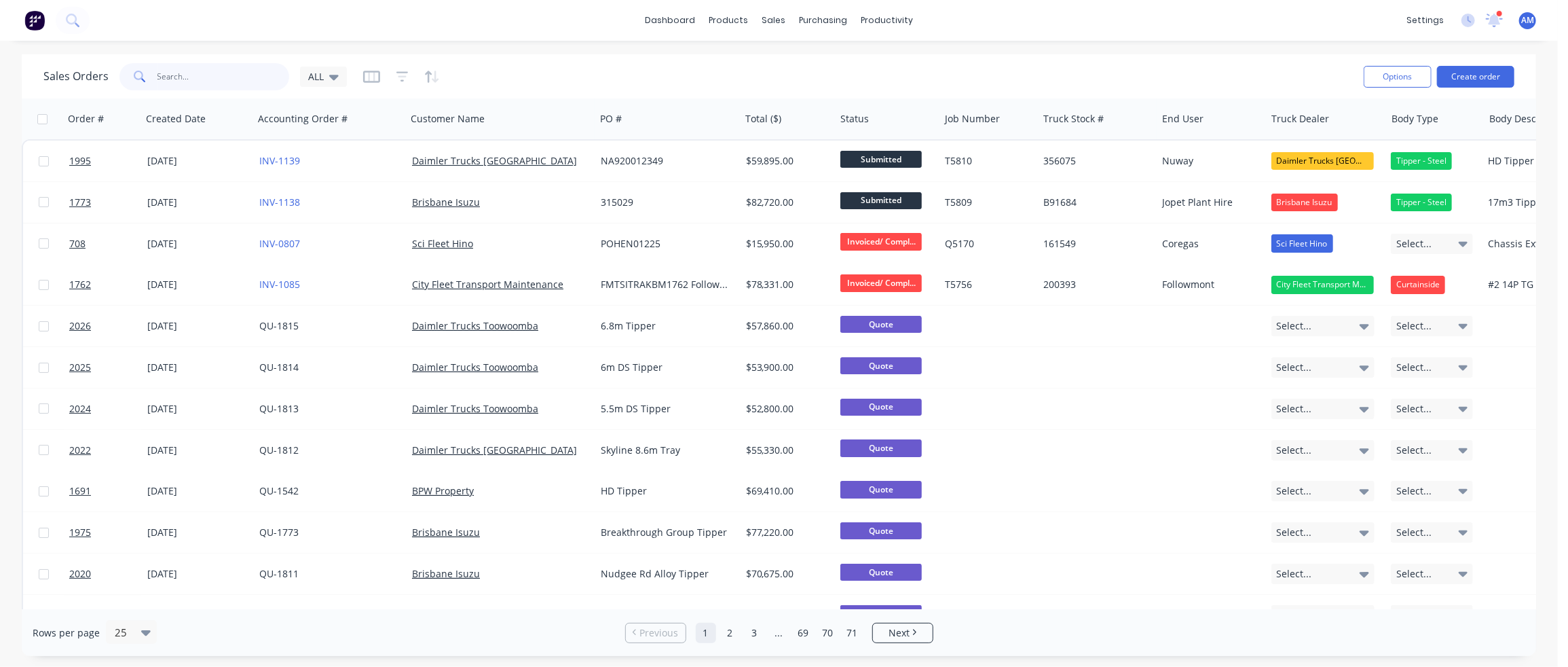
click at [178, 76] on input "text" at bounding box center [223, 76] width 132 height 27
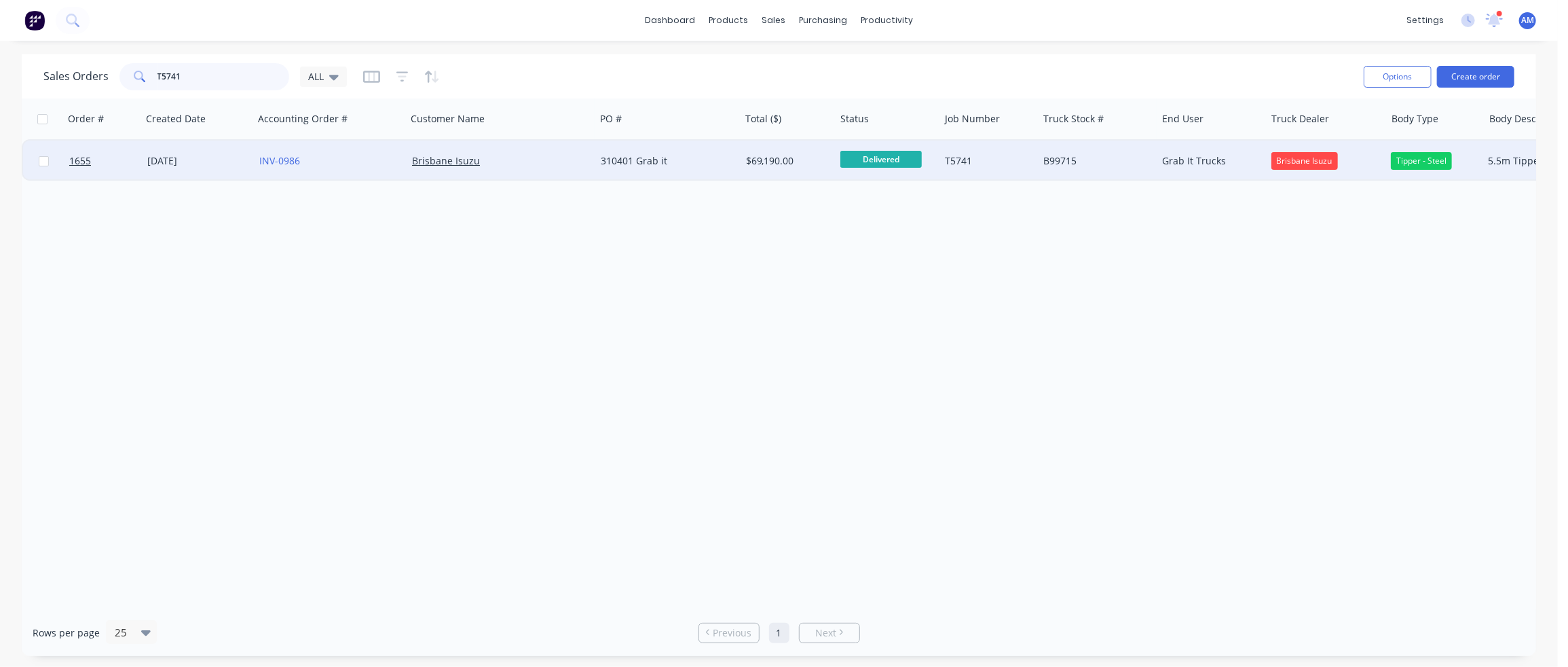
type input "T5741"
click at [186, 157] on div "[DATE]" at bounding box center [198, 160] width 101 height 13
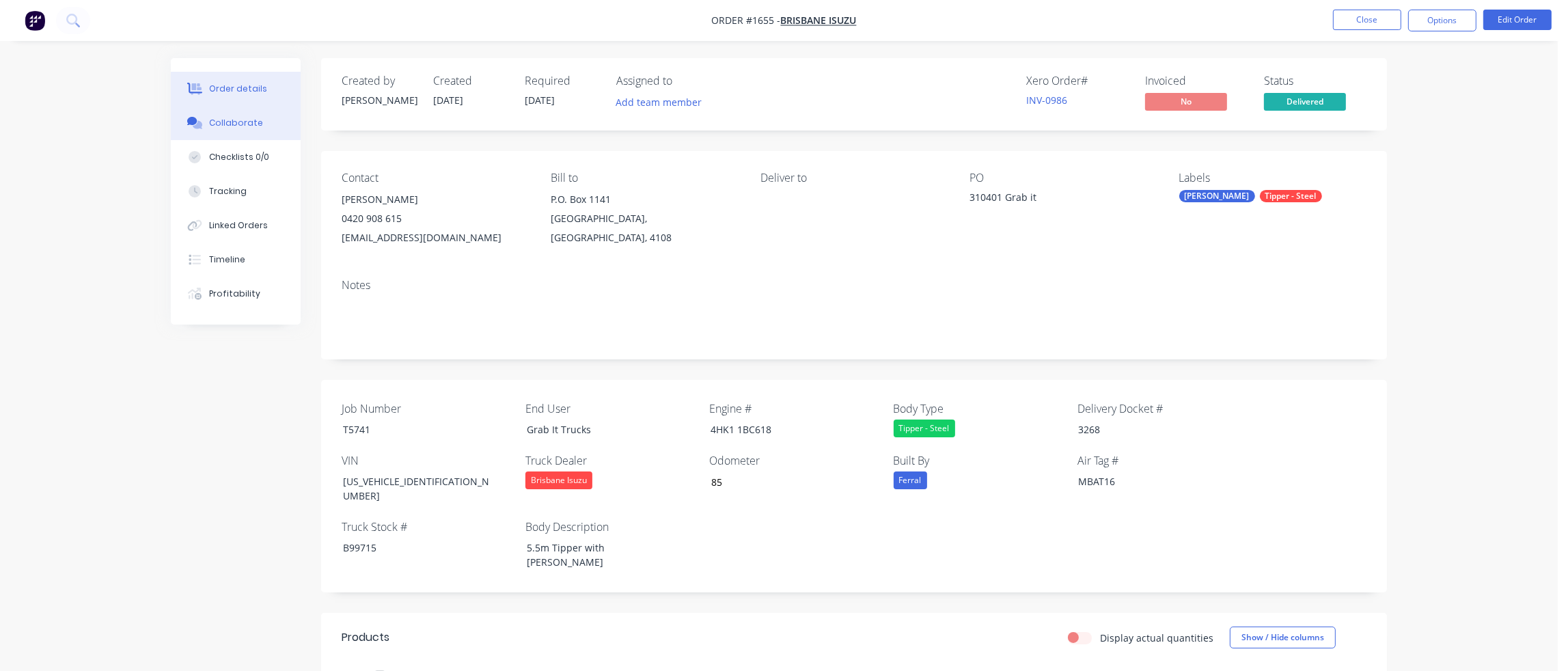
click at [238, 128] on div "Collaborate" at bounding box center [236, 122] width 54 height 12
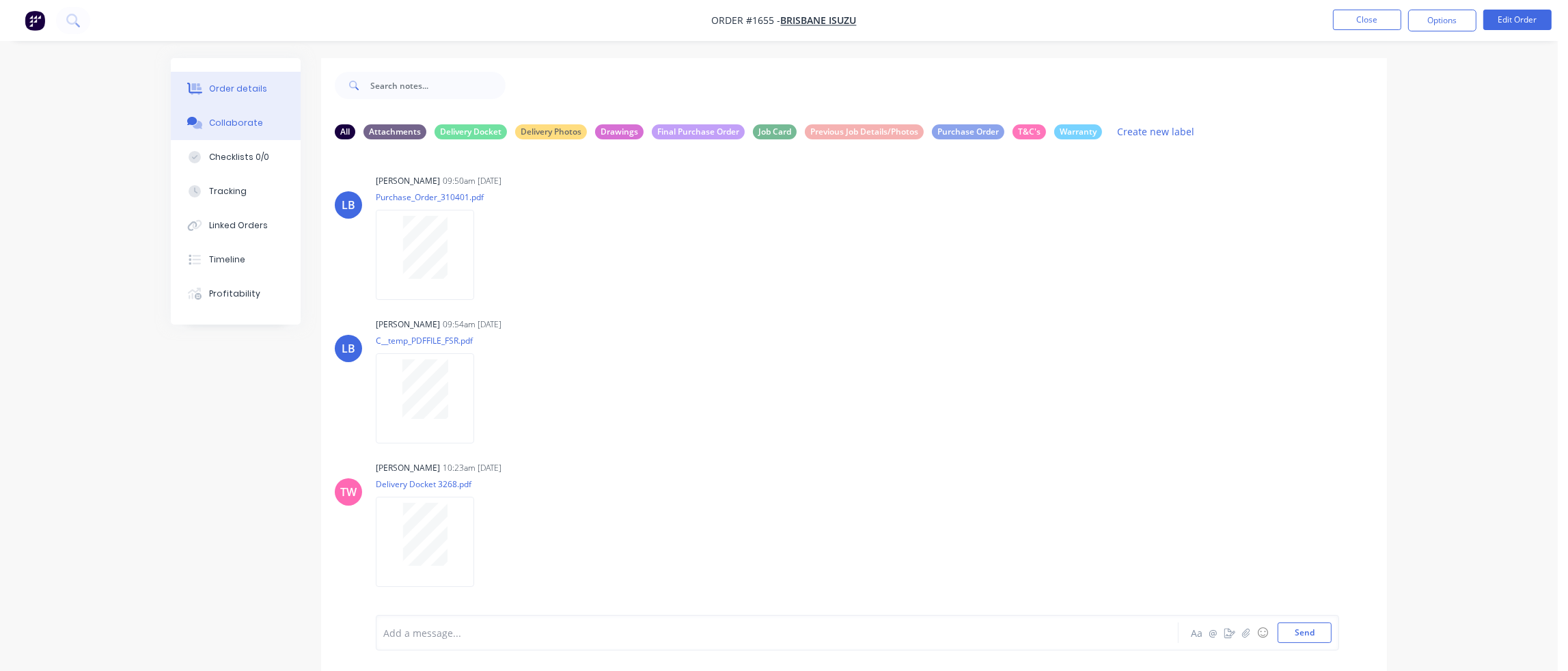
click at [253, 89] on div "Order details" at bounding box center [238, 88] width 58 height 12
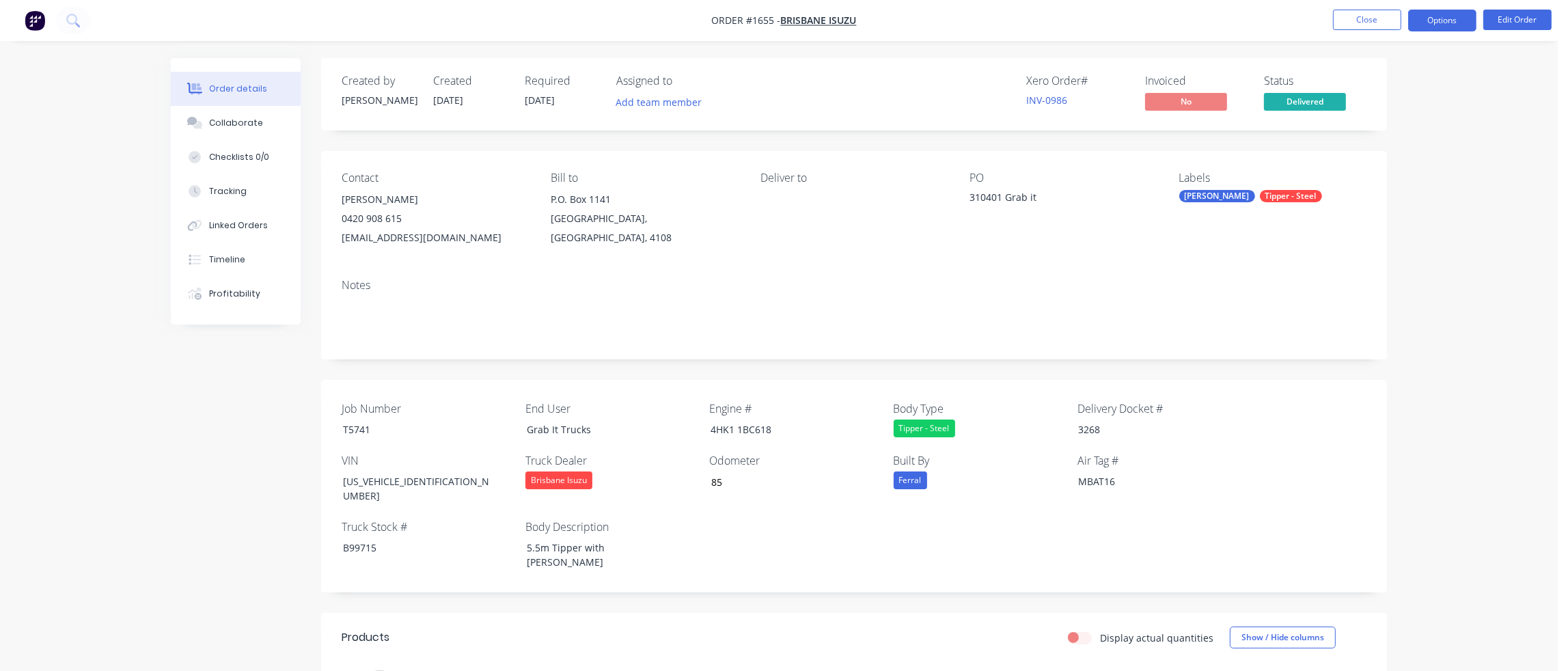
click at [1448, 21] on button "Options" at bounding box center [1441, 20] width 68 height 22
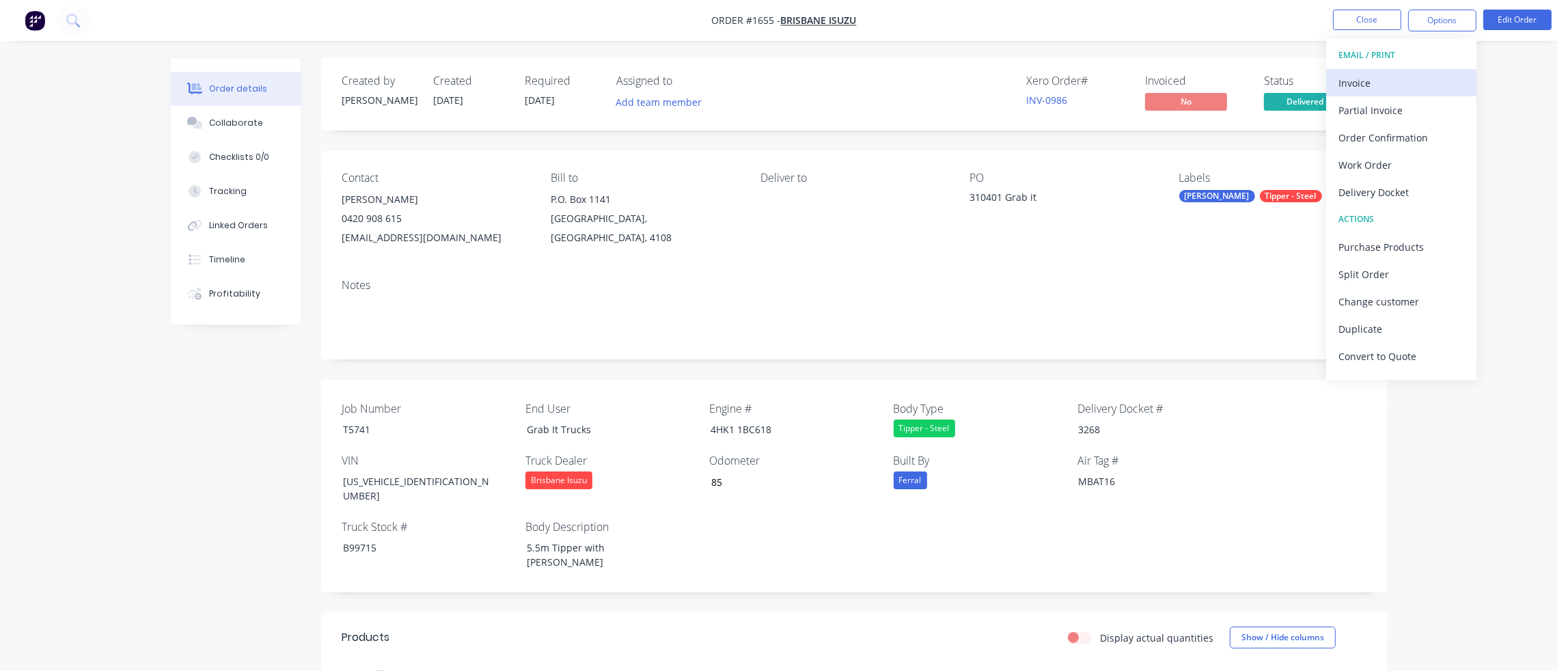
click at [1380, 79] on div "Invoice" at bounding box center [1401, 83] width 126 height 20
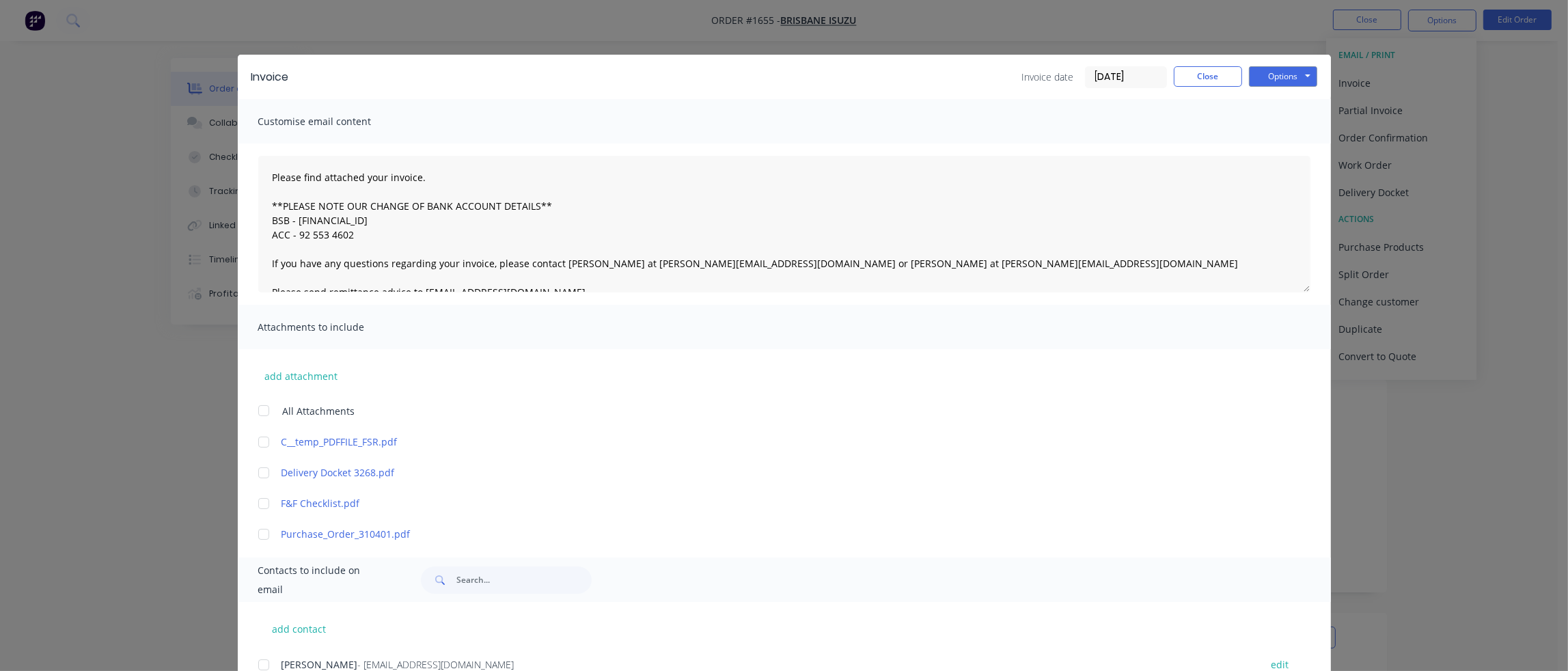
scroll to position [68, 0]
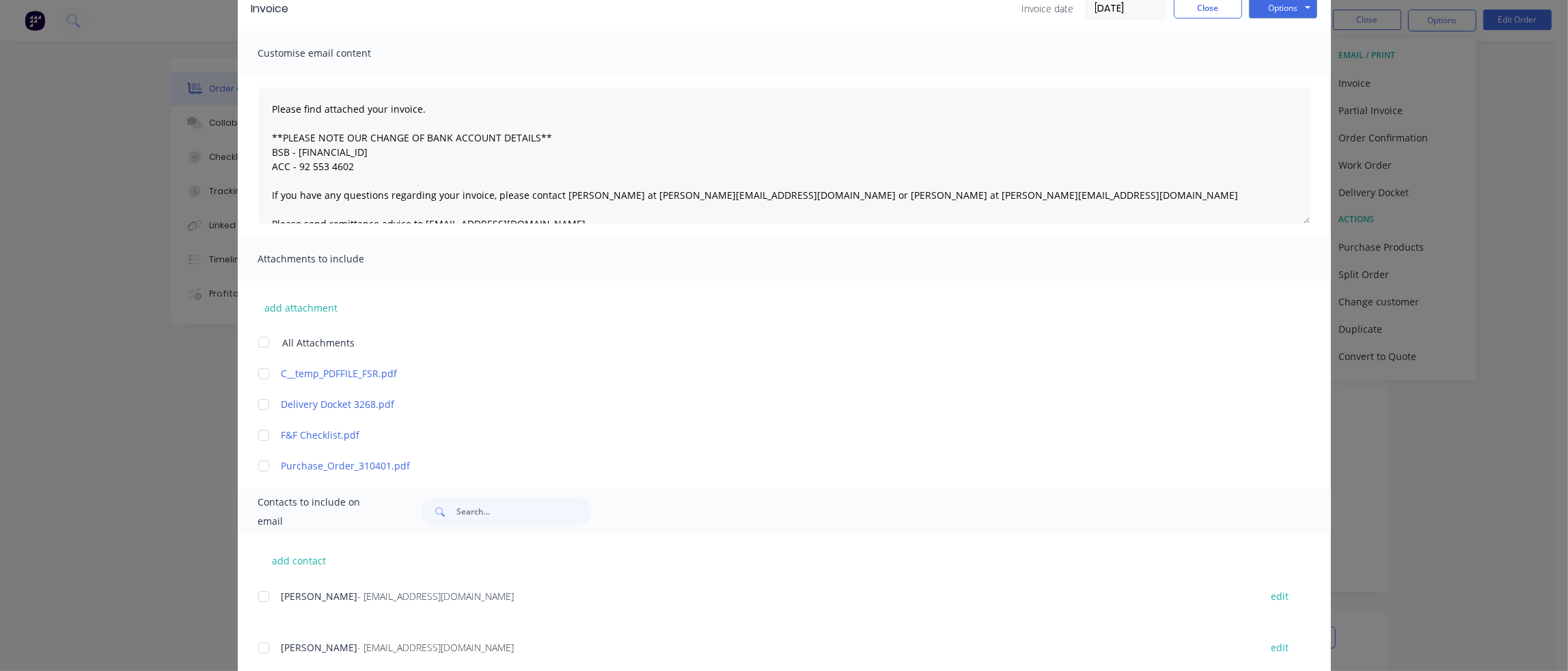
click at [258, 405] on div at bounding box center [263, 404] width 27 height 27
type textarea "Please find attached your invoice. **PLEASE NOTE OUR CHANGE OF BANK ACCOUNT DET…"
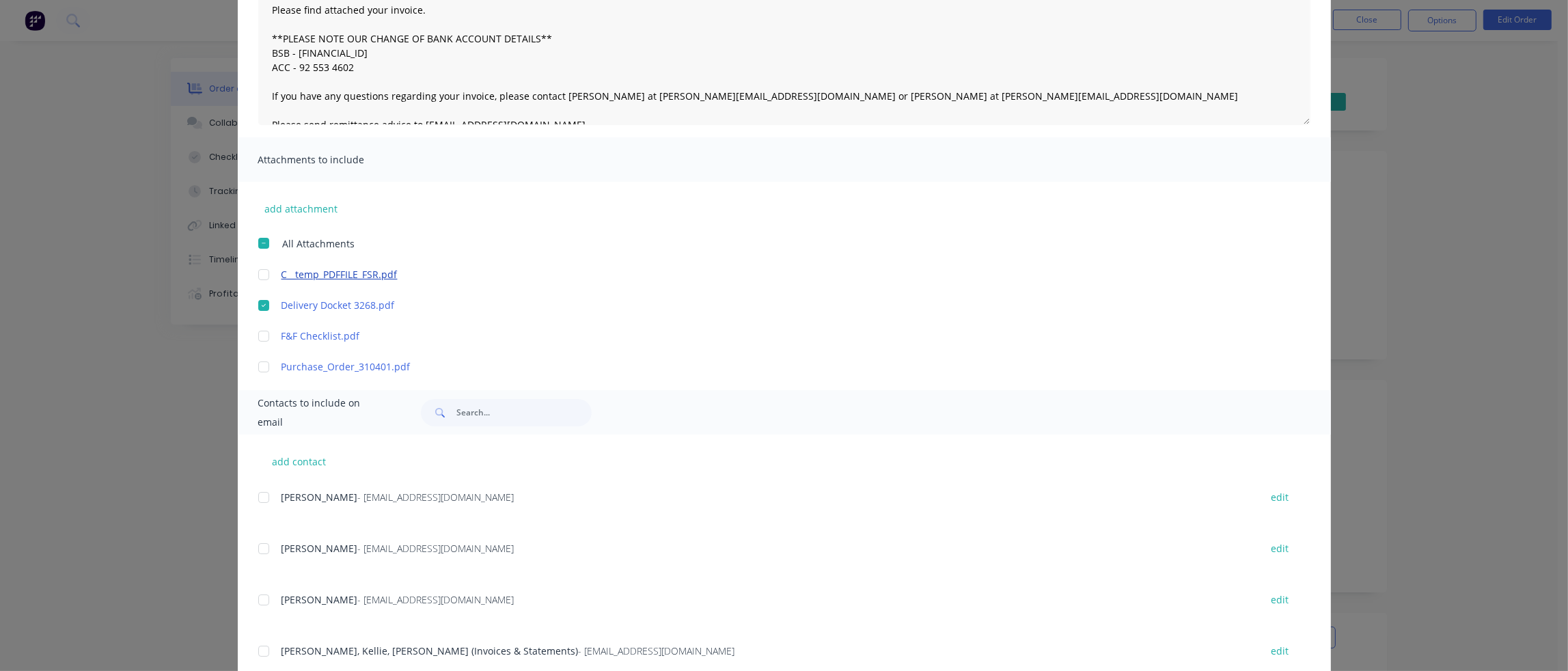
scroll to position [65, 0]
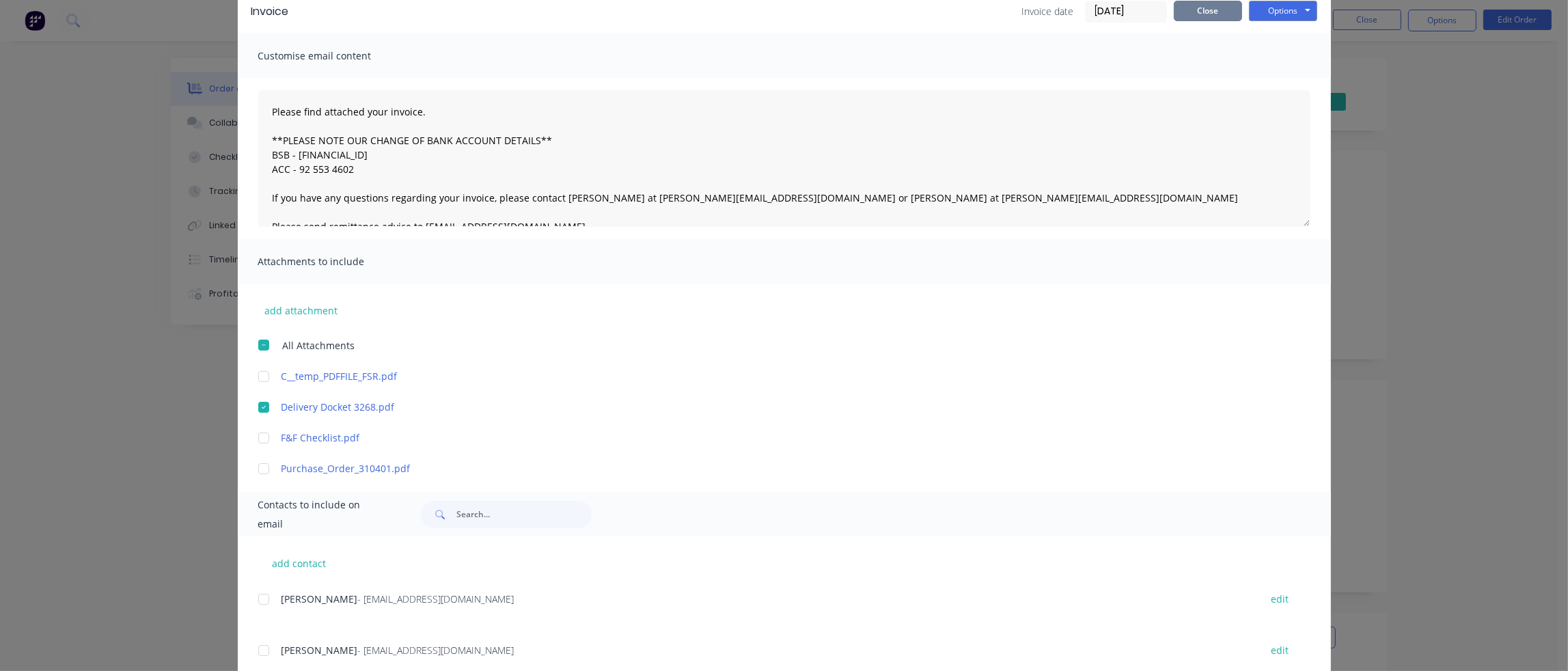
click at [1211, 11] on button "Close" at bounding box center [1207, 11] width 68 height 20
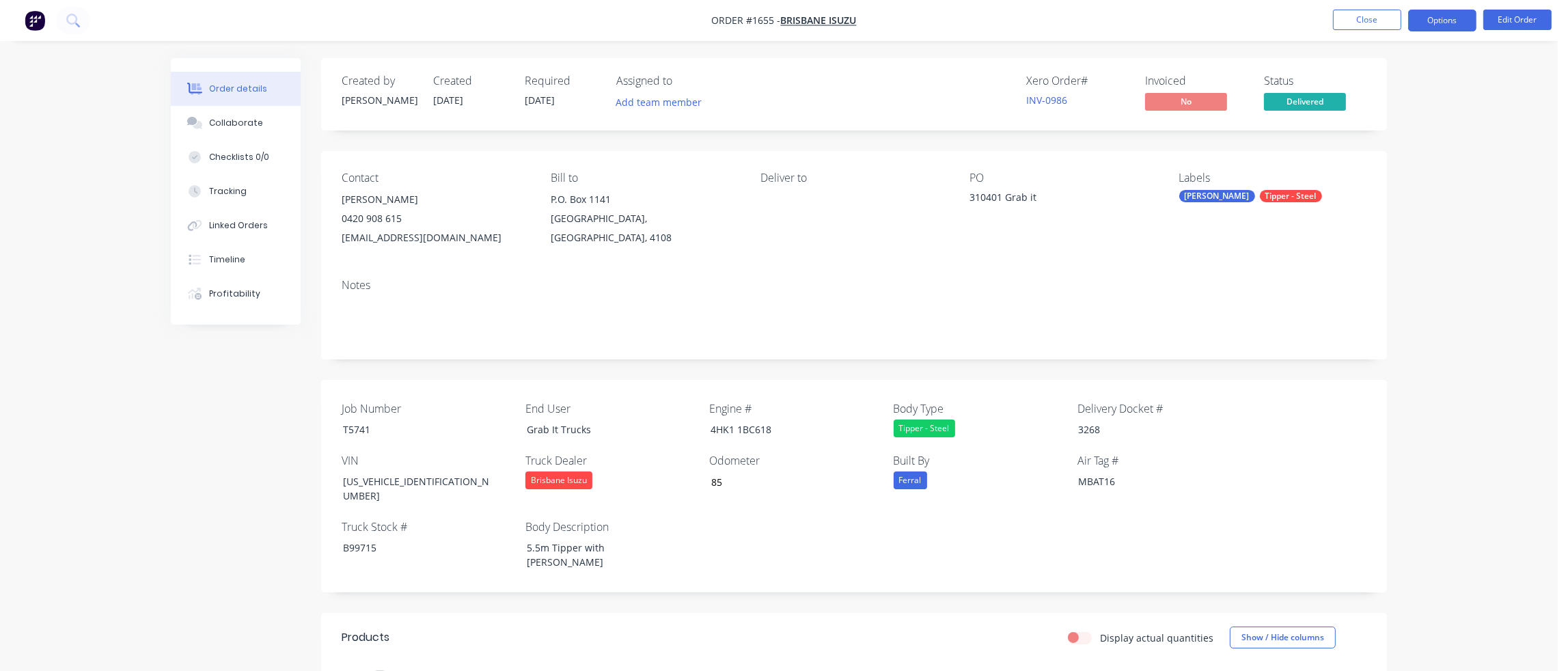
click at [1453, 20] on button "Options" at bounding box center [1441, 20] width 68 height 22
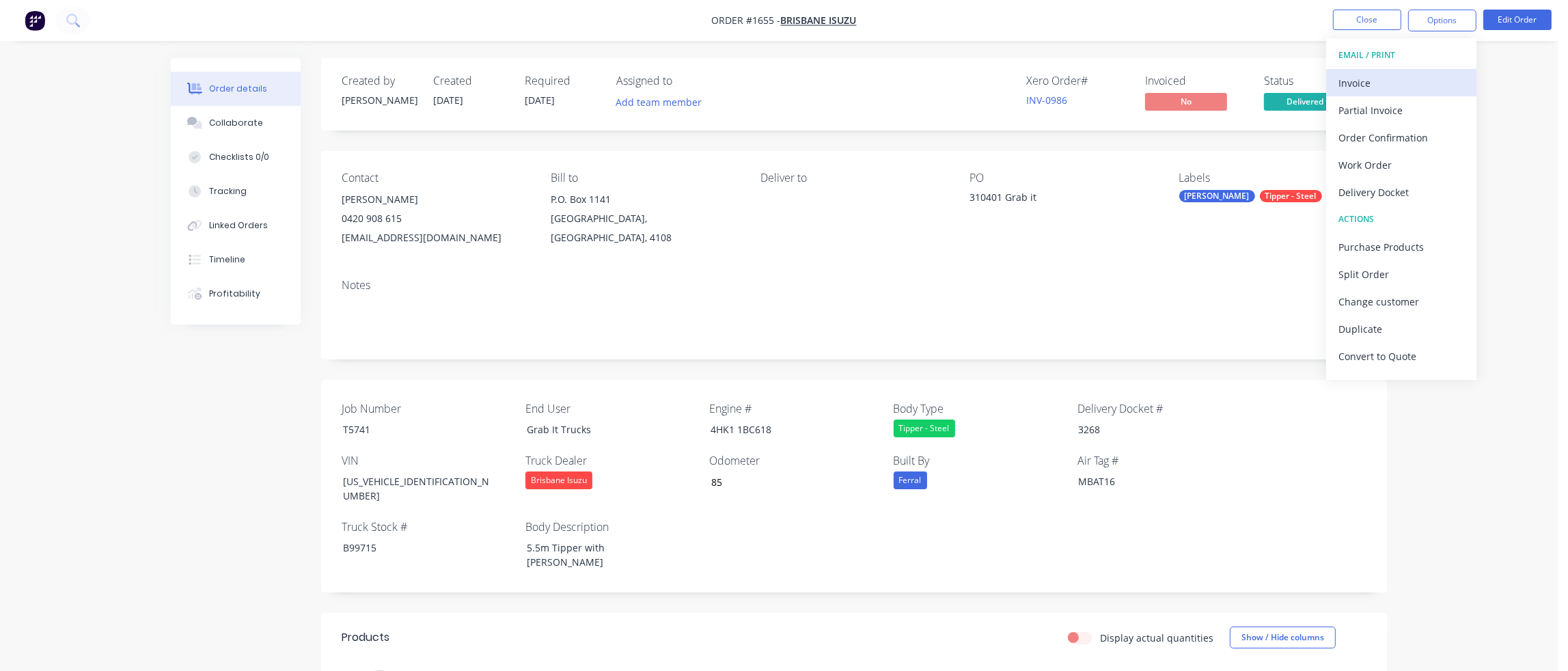
click at [1382, 73] on div "Invoice" at bounding box center [1401, 83] width 126 height 20
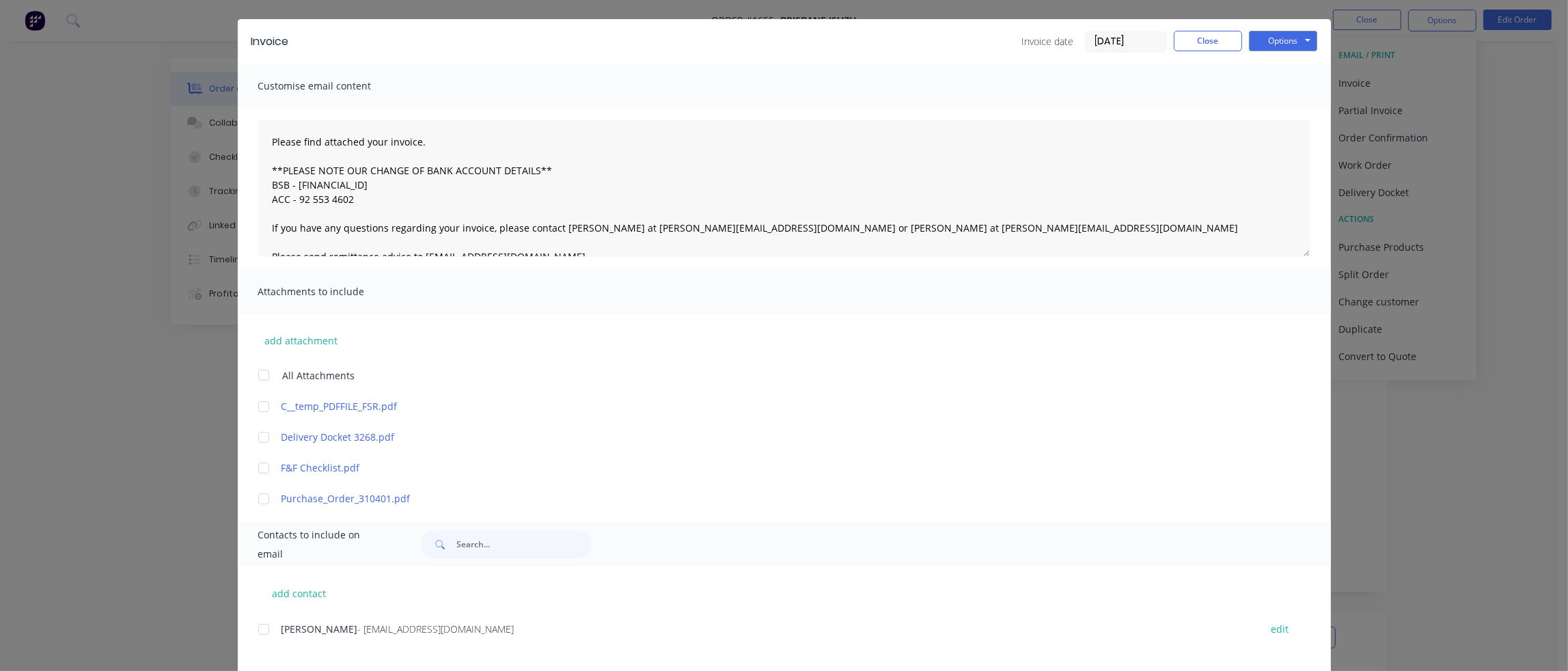
scroll to position [68, 0]
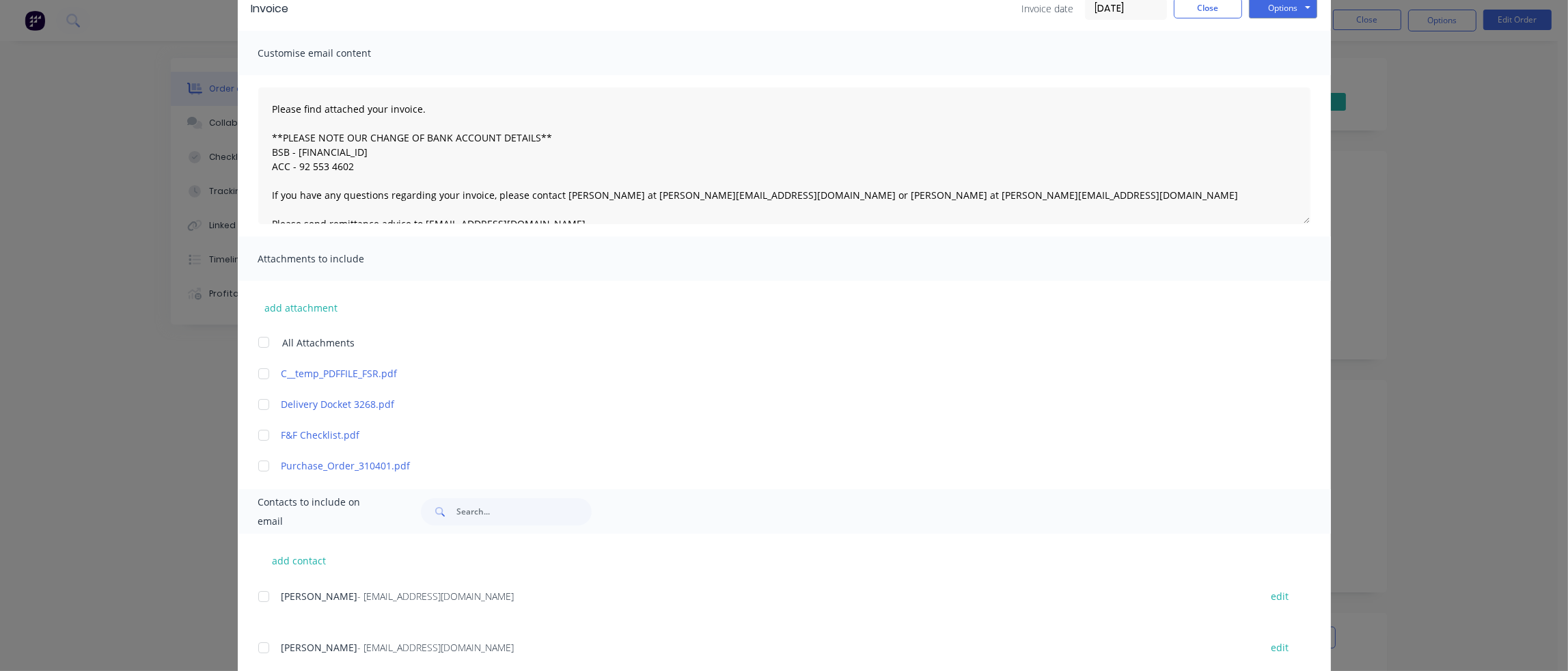
click at [260, 404] on div at bounding box center [263, 404] width 27 height 27
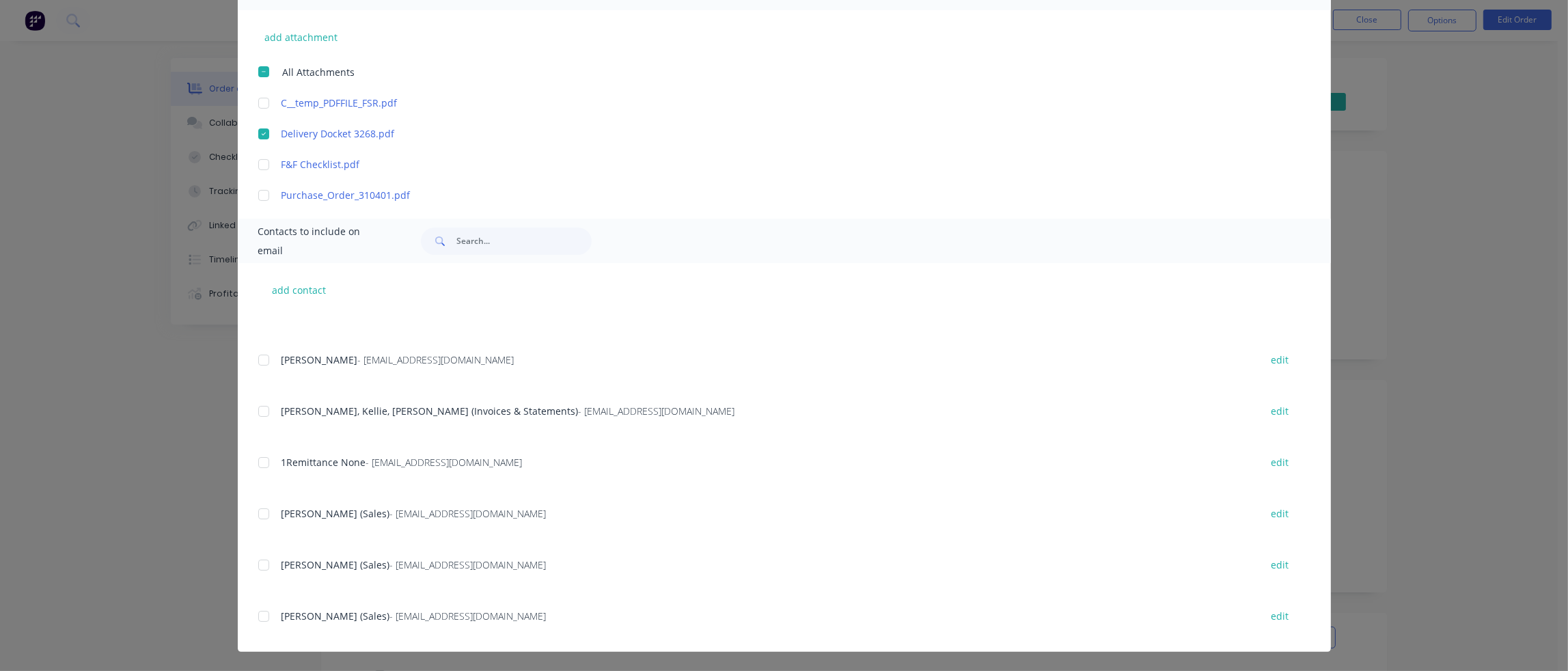
click at [262, 413] on div at bounding box center [263, 411] width 27 height 27
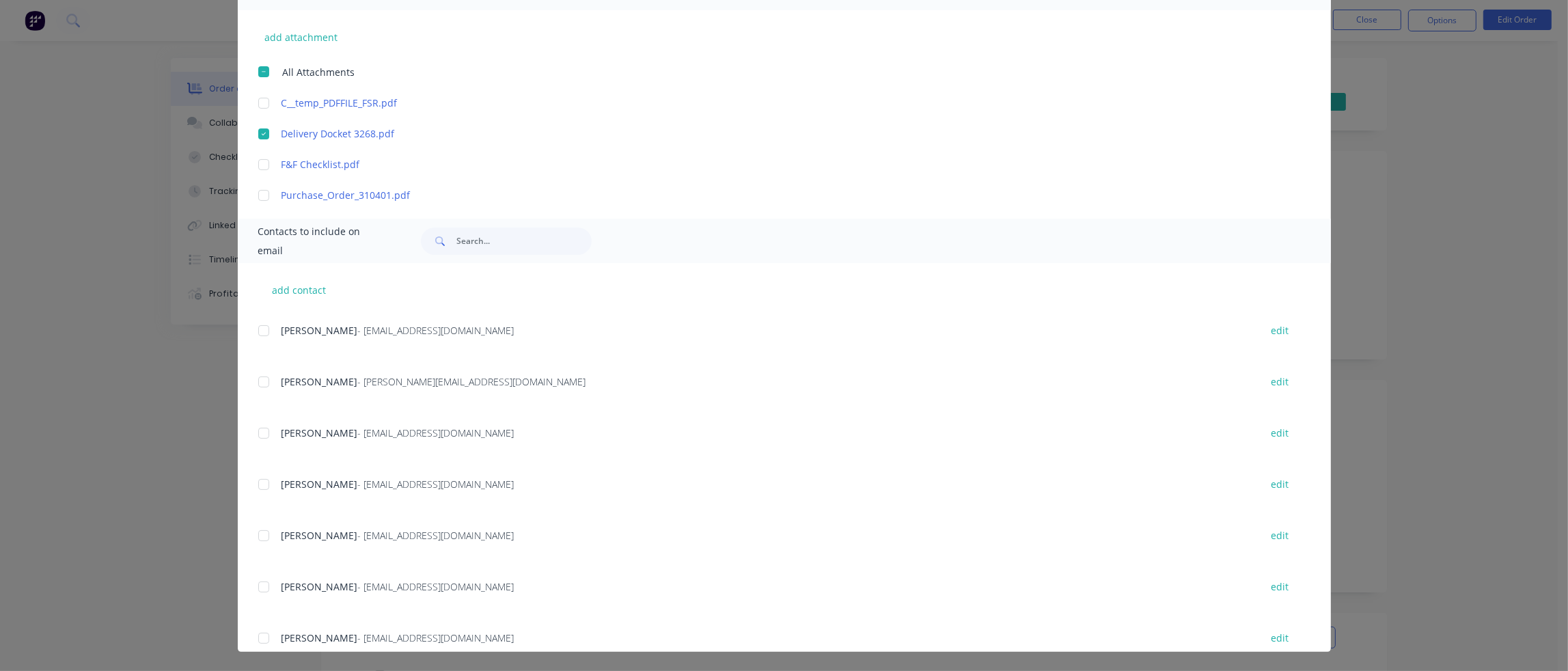
scroll to position [683, 0]
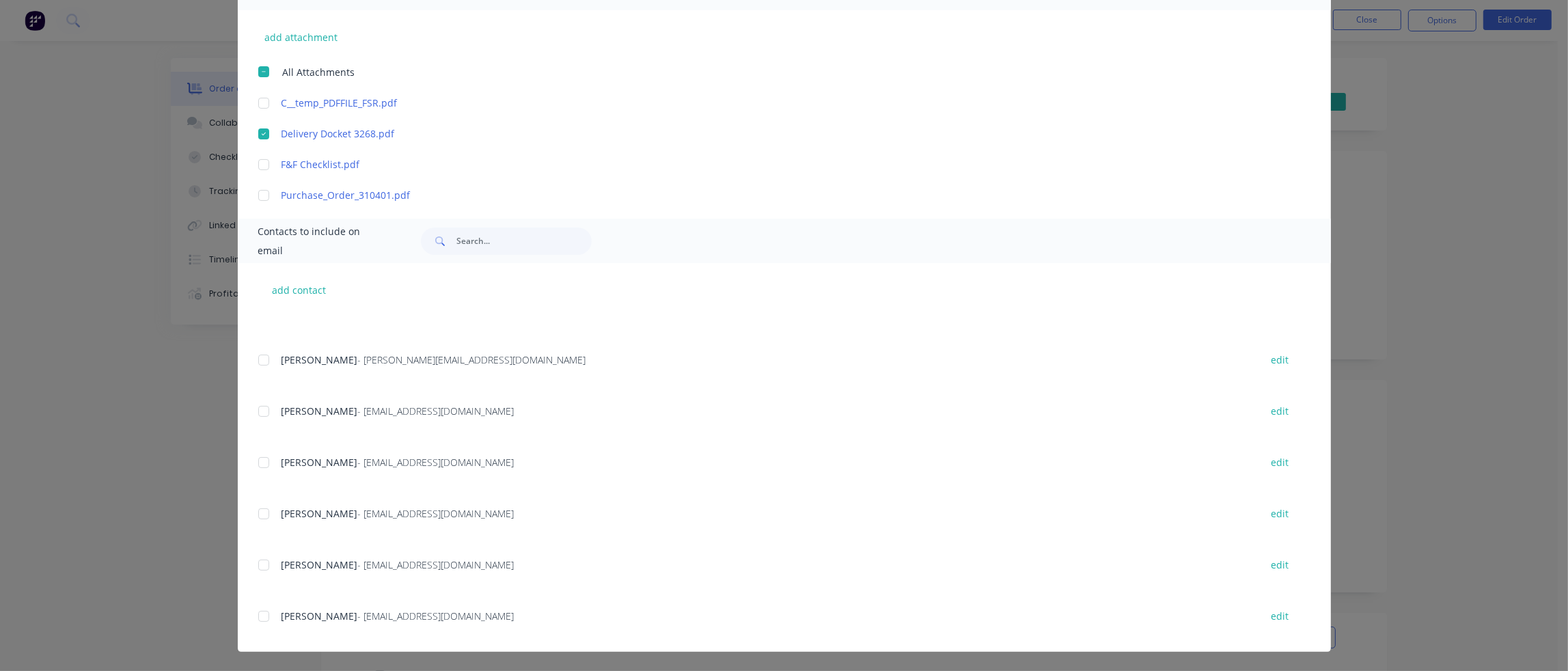
click at [260, 464] on div at bounding box center [263, 462] width 27 height 27
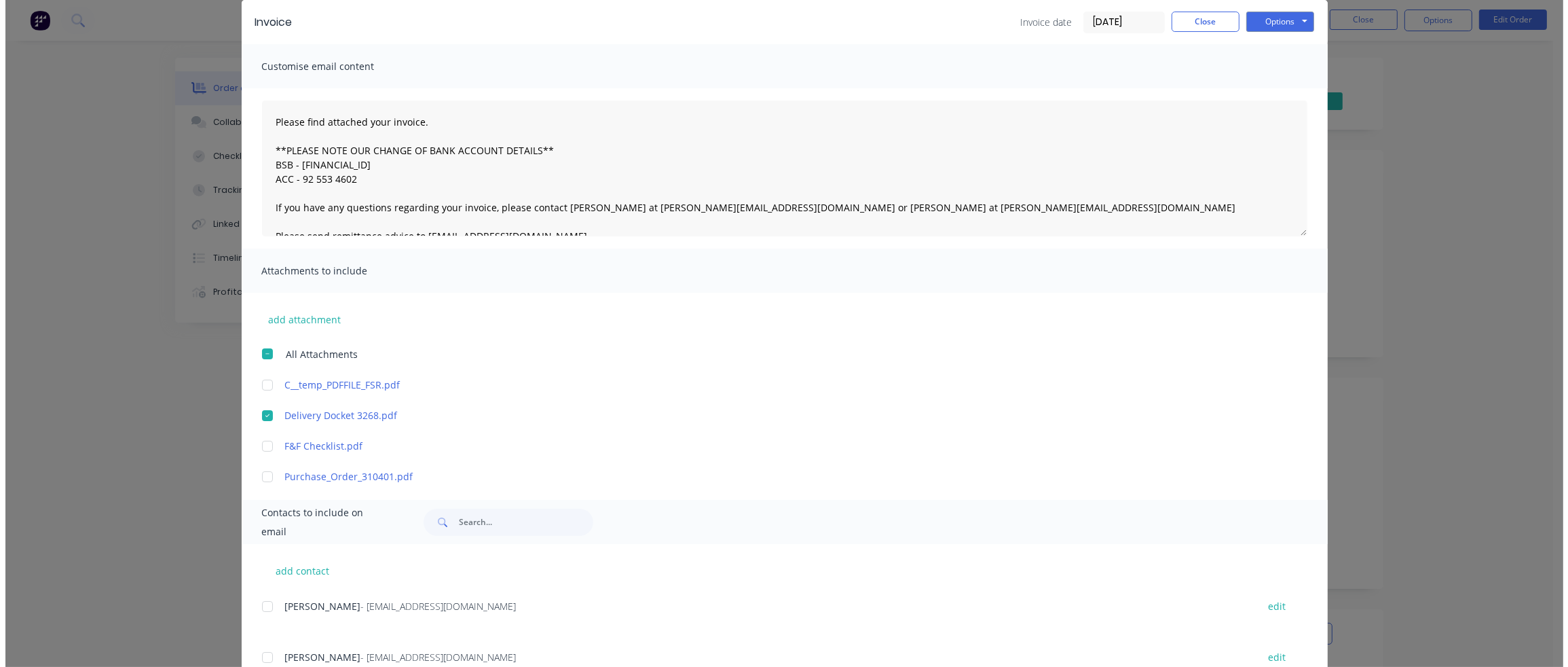
scroll to position [0, 0]
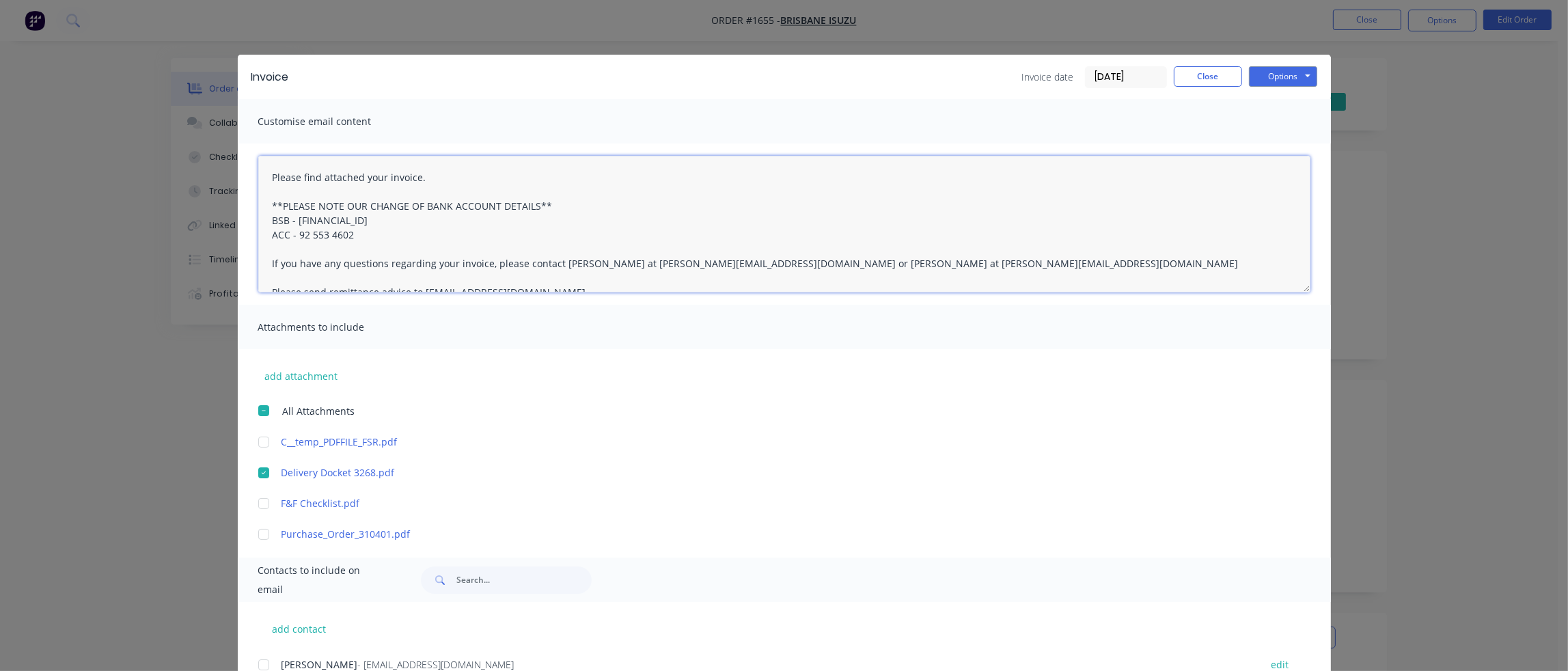
drag, startPoint x: 752, startPoint y: 262, endPoint x: 834, endPoint y: 262, distance: 82.0
click at [834, 262] on textarea "Please find attached your invoice. **PLEASE NOTE OUR CHANGE OF BANK ACCOUNT DET…" at bounding box center [784, 224] width 1052 height 136
click at [1282, 76] on button "Options" at bounding box center [1282, 76] width 68 height 20
click at [1279, 146] on button "Email" at bounding box center [1292, 146] width 87 height 23
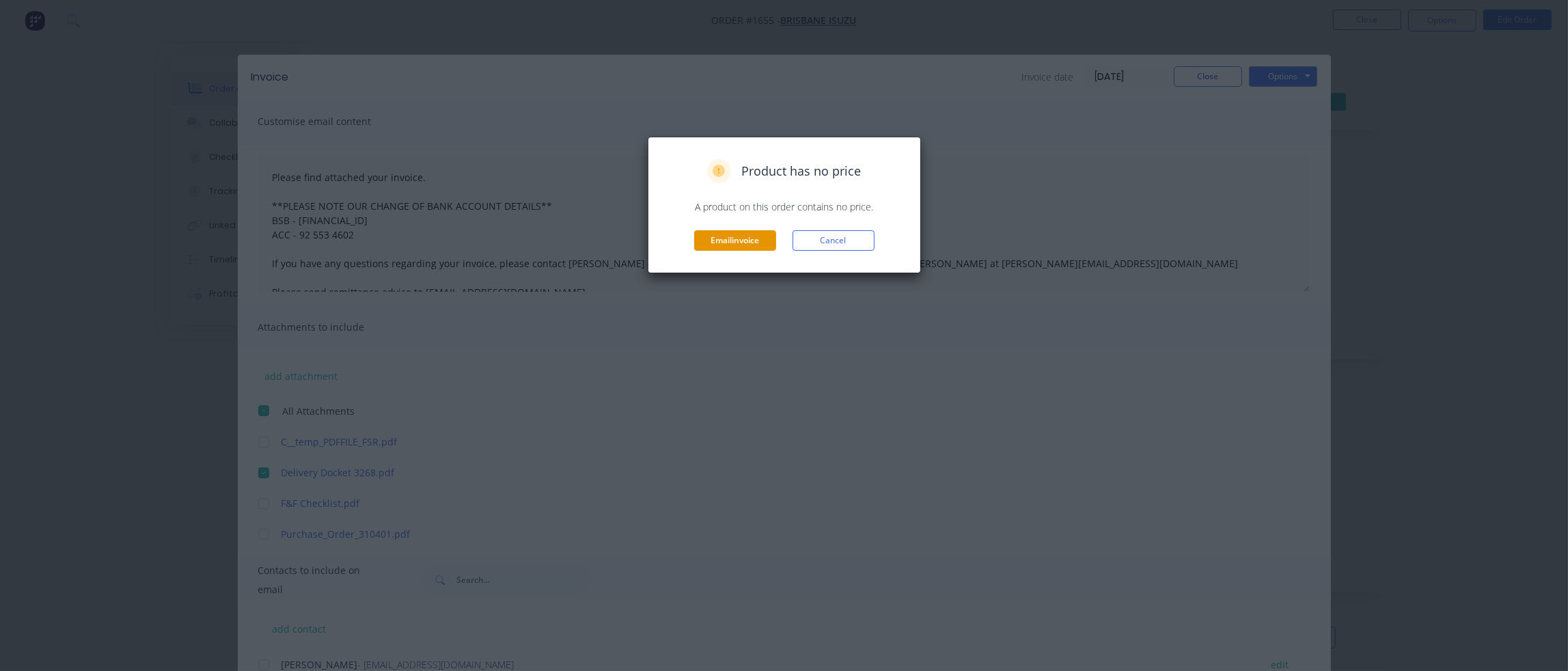
click at [748, 240] on button "Email invoice" at bounding box center [735, 240] width 82 height 20
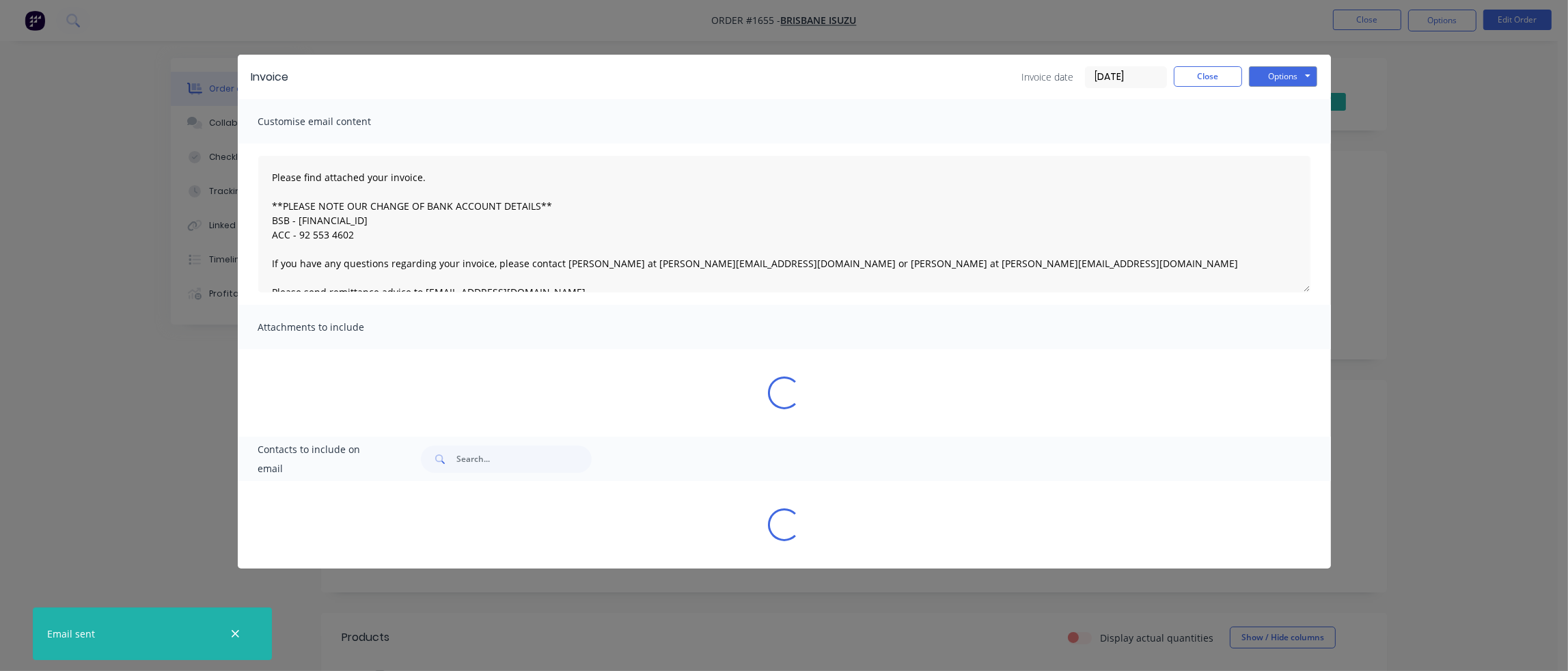
type textarea "Please find attached your invoice. **PLEASE NOTE OUR CHANGE OF BANK ACCOUNT DET…"
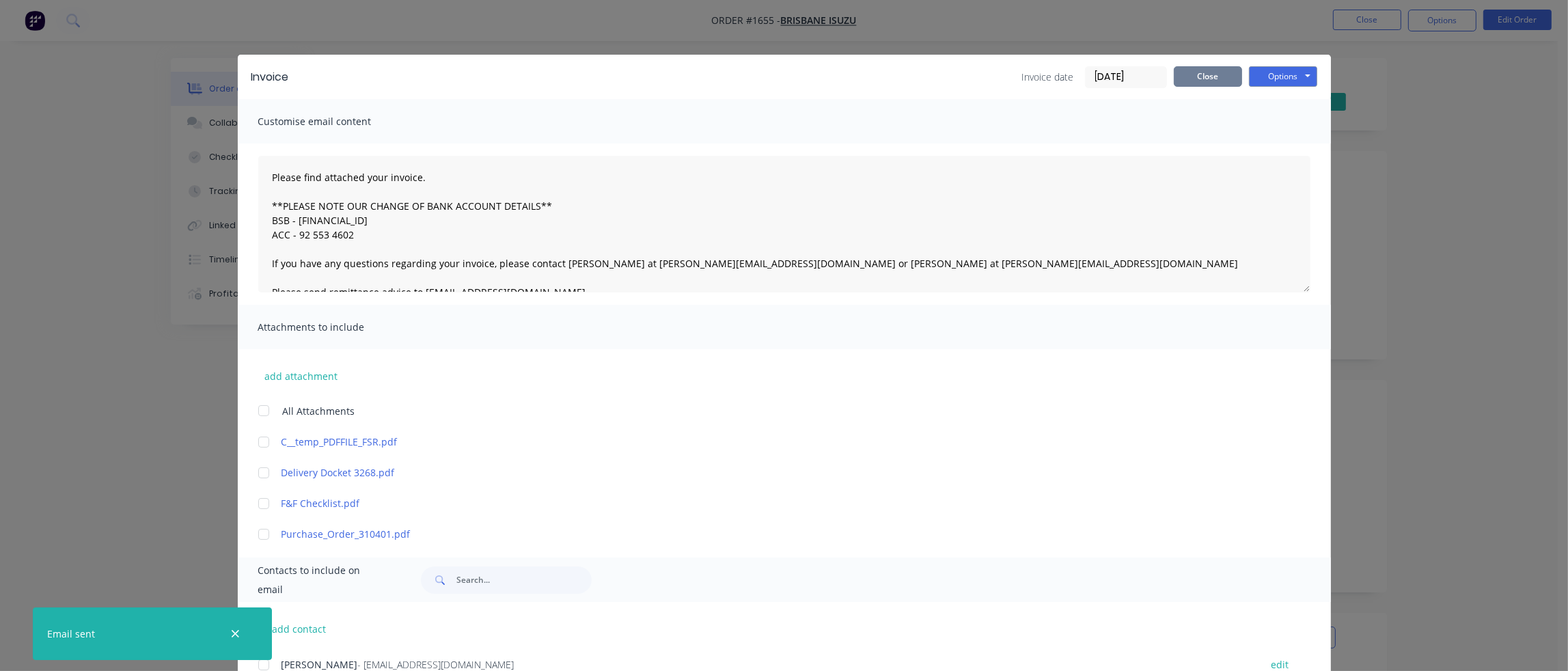
click at [1209, 72] on button "Close" at bounding box center [1207, 76] width 68 height 20
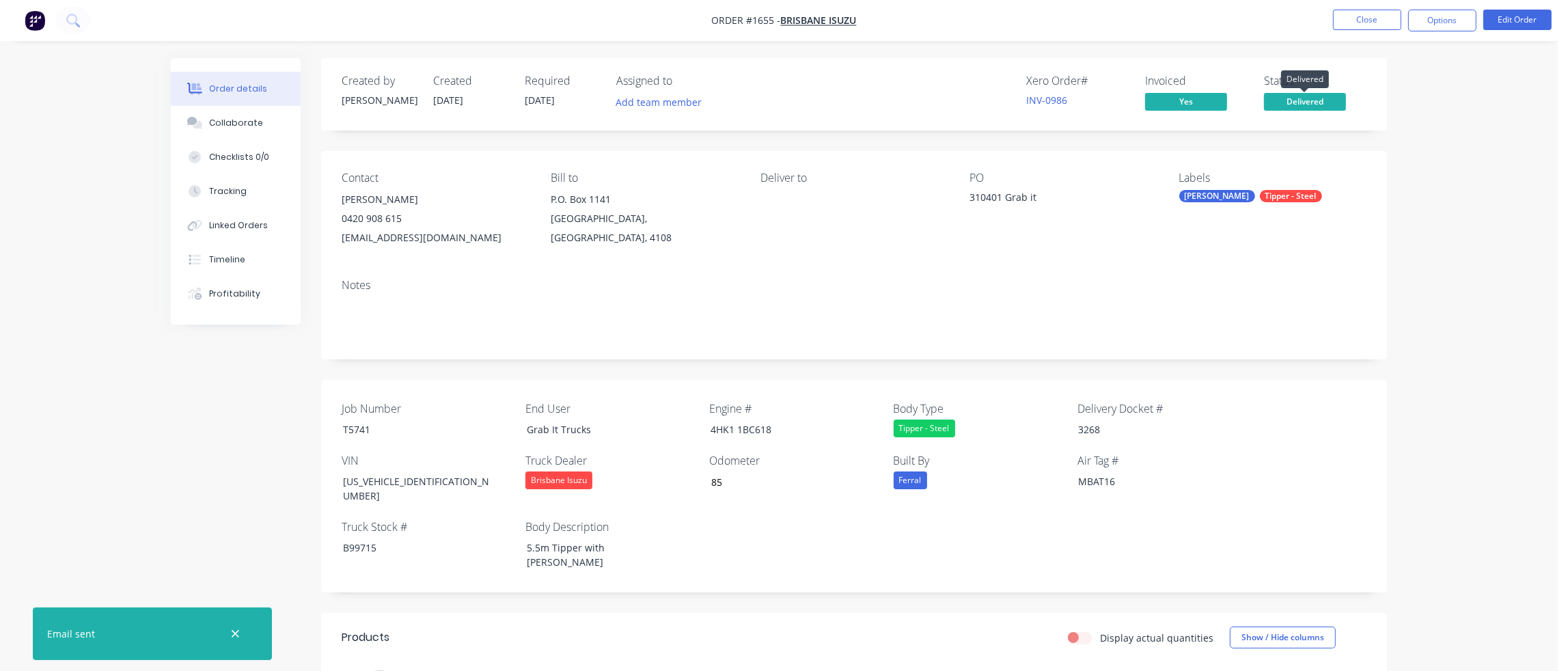
click at [1294, 101] on span "Delivered" at bounding box center [1304, 101] width 82 height 17
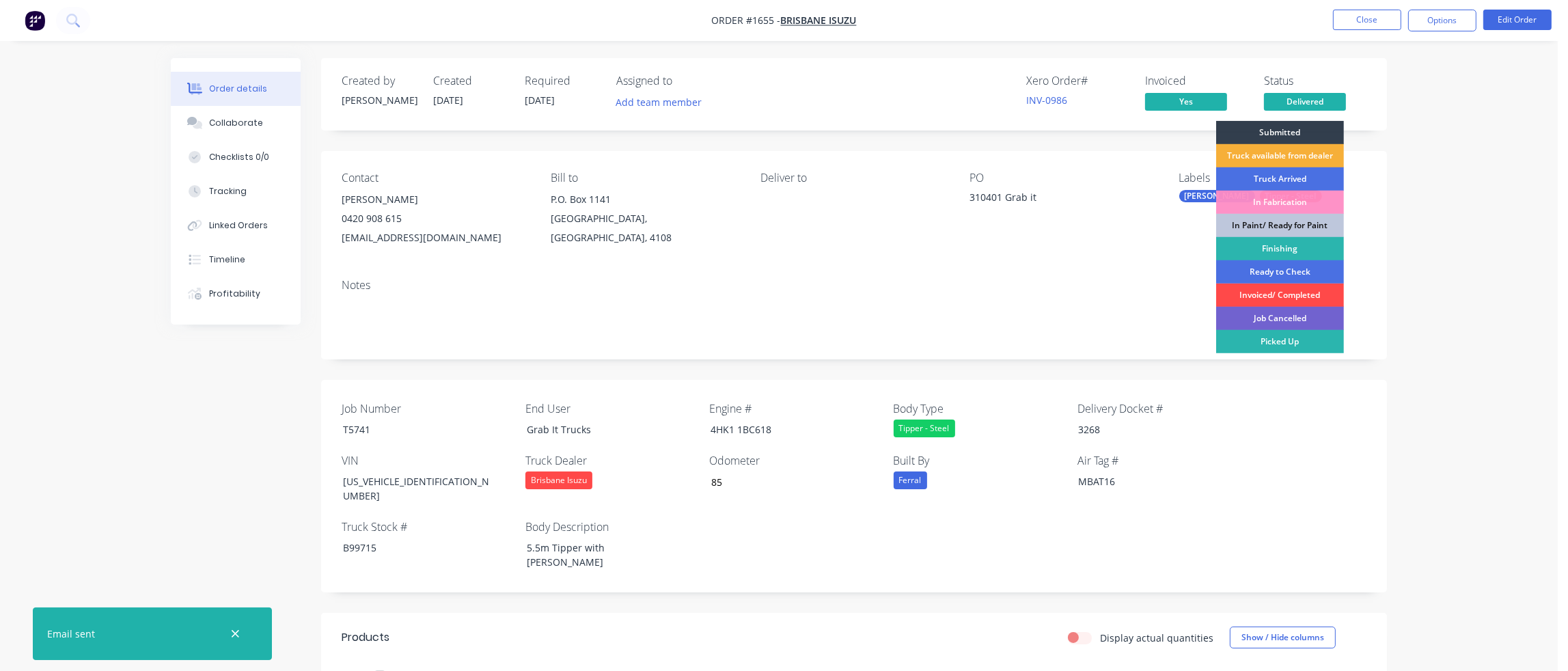
click at [1282, 297] on div "Invoiced/ Completed" at bounding box center [1280, 295] width 128 height 23
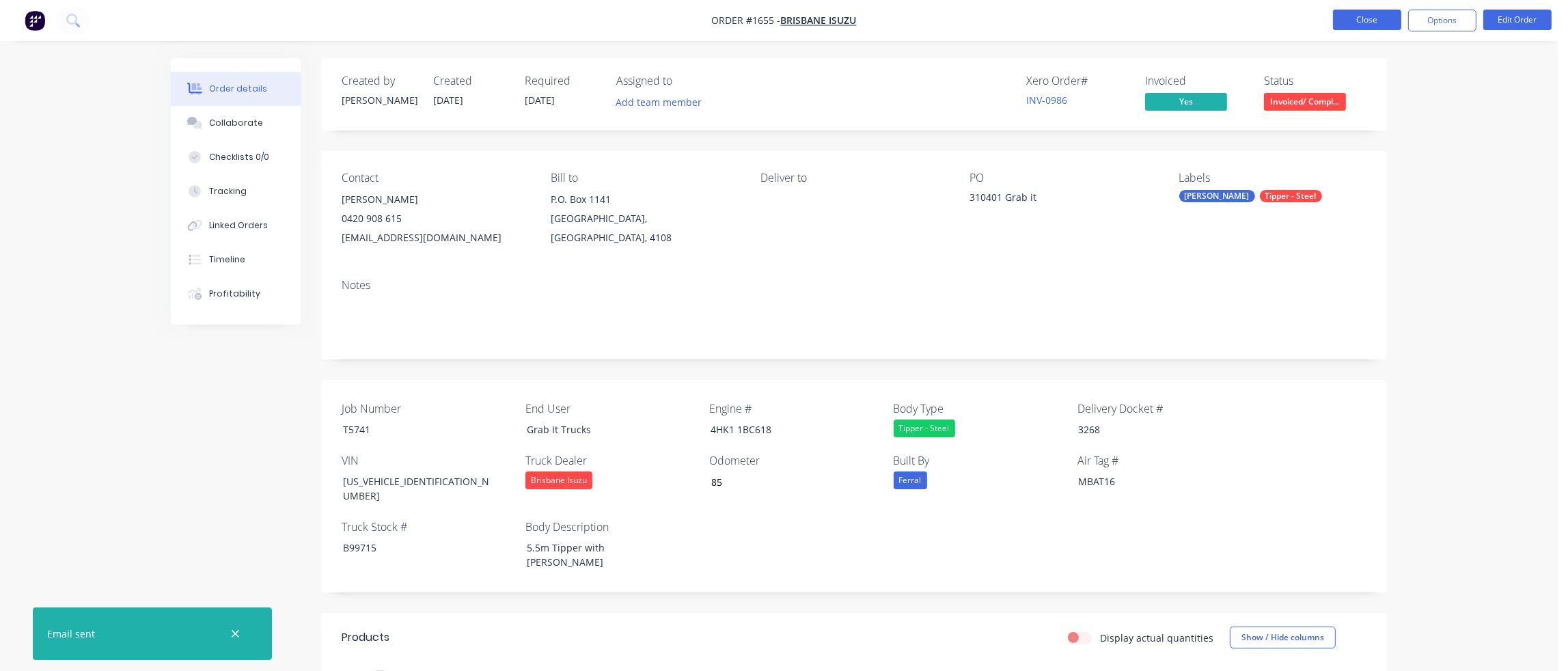
click at [1382, 21] on button "Close" at bounding box center [1367, 20] width 68 height 20
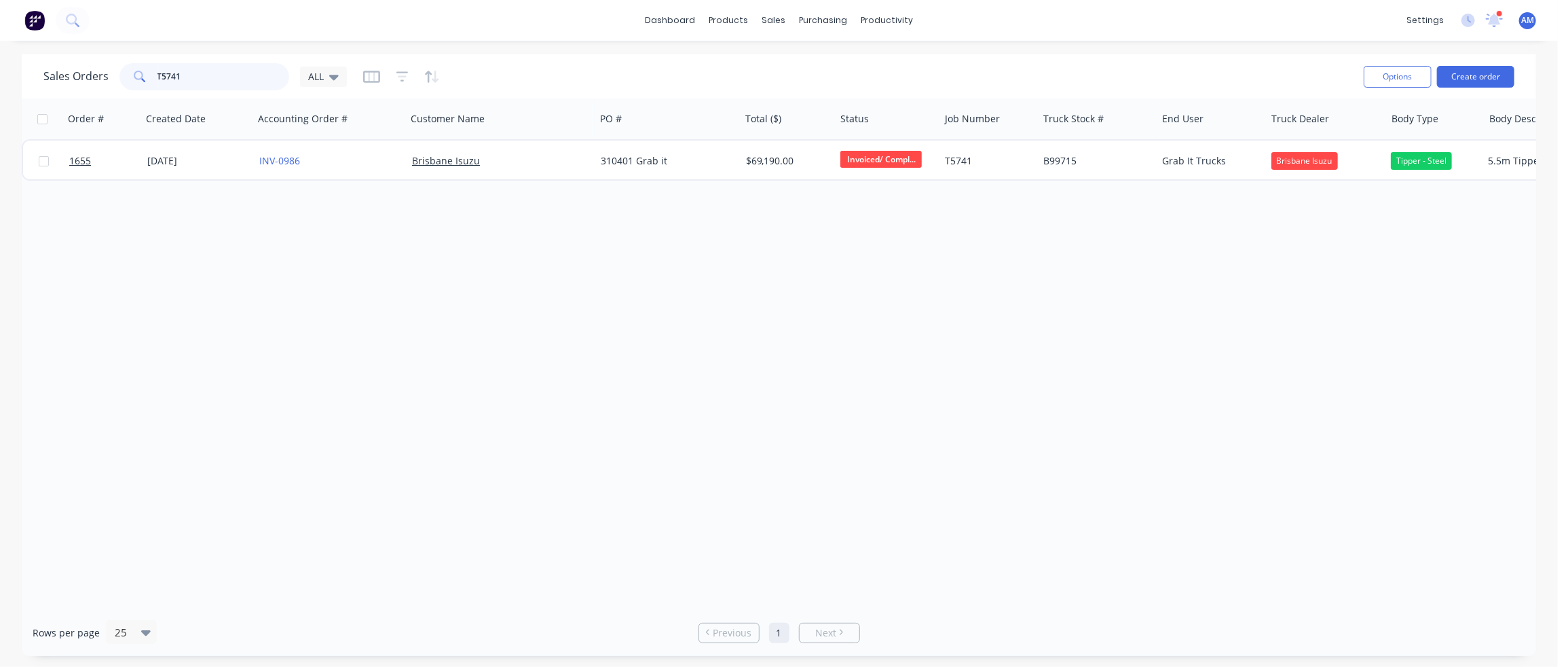
drag, startPoint x: 183, startPoint y: 71, endPoint x: 106, endPoint y: 73, distance: 77.0
click at [106, 73] on div "Sales Orders T5741 ALL" at bounding box center [195, 76] width 303 height 27
